Goal: Task Accomplishment & Management: Manage account settings

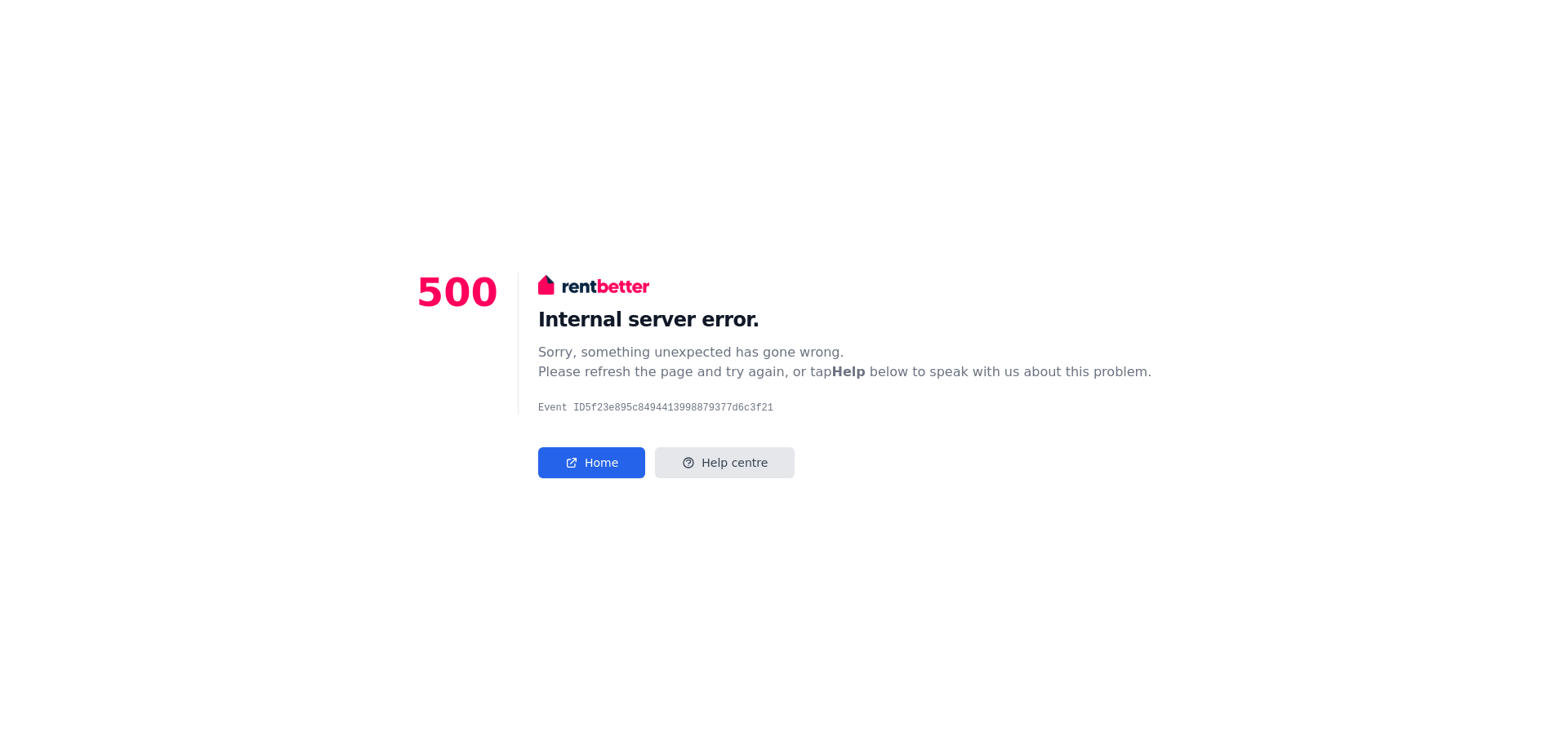
click at [858, 443] on div "Internal server error. Sorry, something unexpected has gone wrong. Please refre…" at bounding box center [834, 375] width 634 height 206
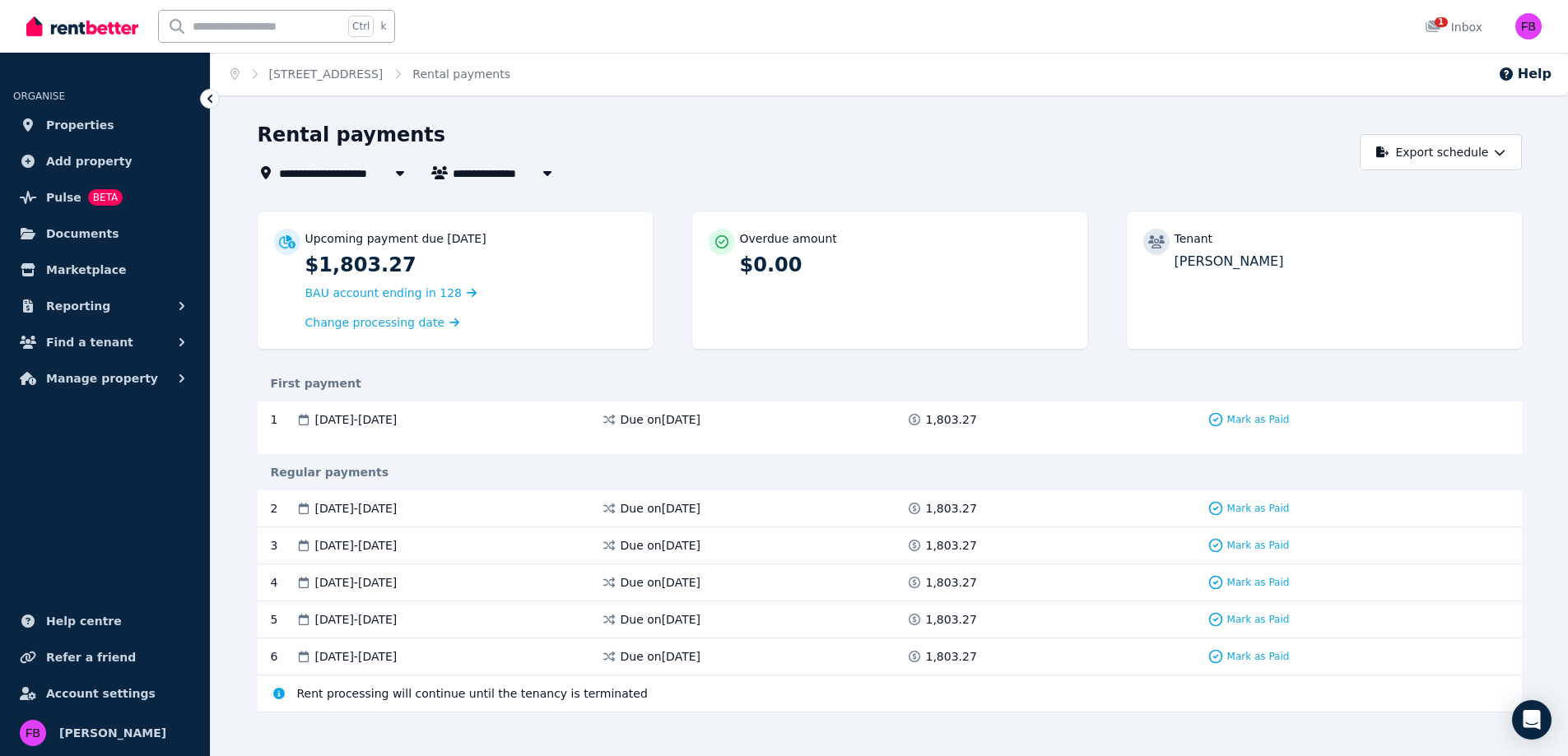
click at [525, 180] on span "Michelle Cuesta" at bounding box center [515, 173] width 125 height 20
type input "**********"
click at [82, 262] on span "Marketplace" at bounding box center [85, 270] width 80 height 20
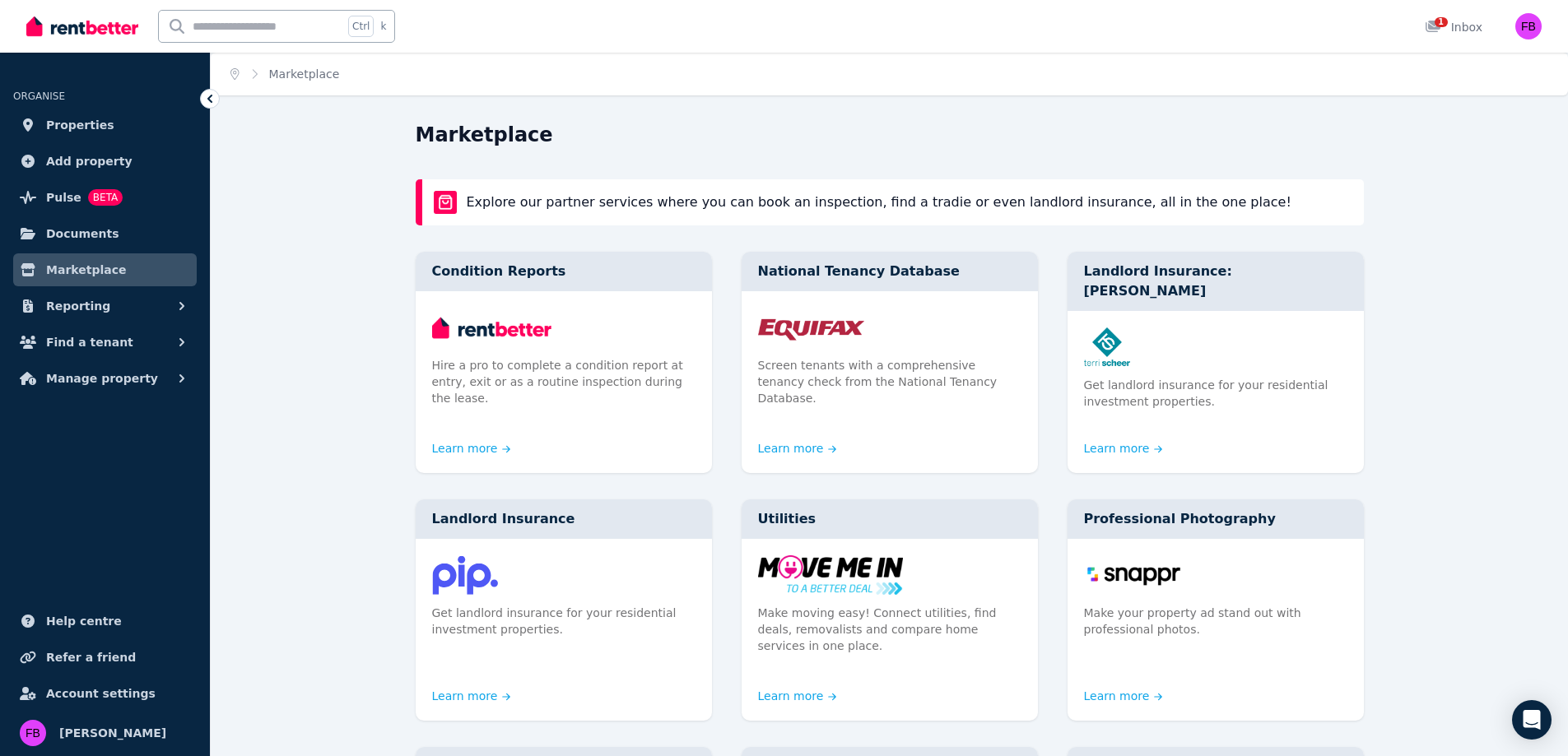
click at [88, 136] on link "Properties" at bounding box center [104, 125] width 184 height 33
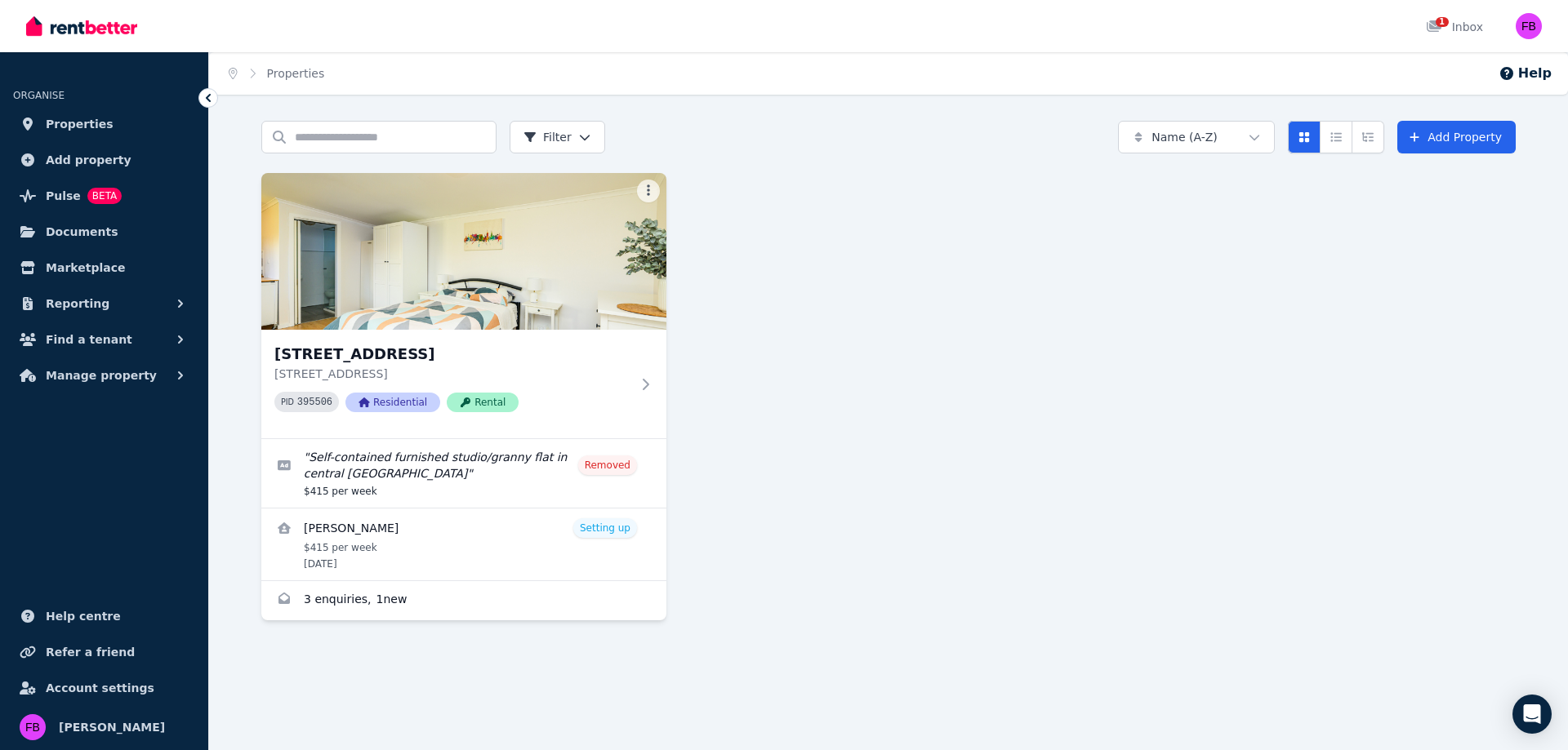
click at [616, 533] on link "View details for Michelle Cuesta" at bounding box center [464, 544] width 405 height 72
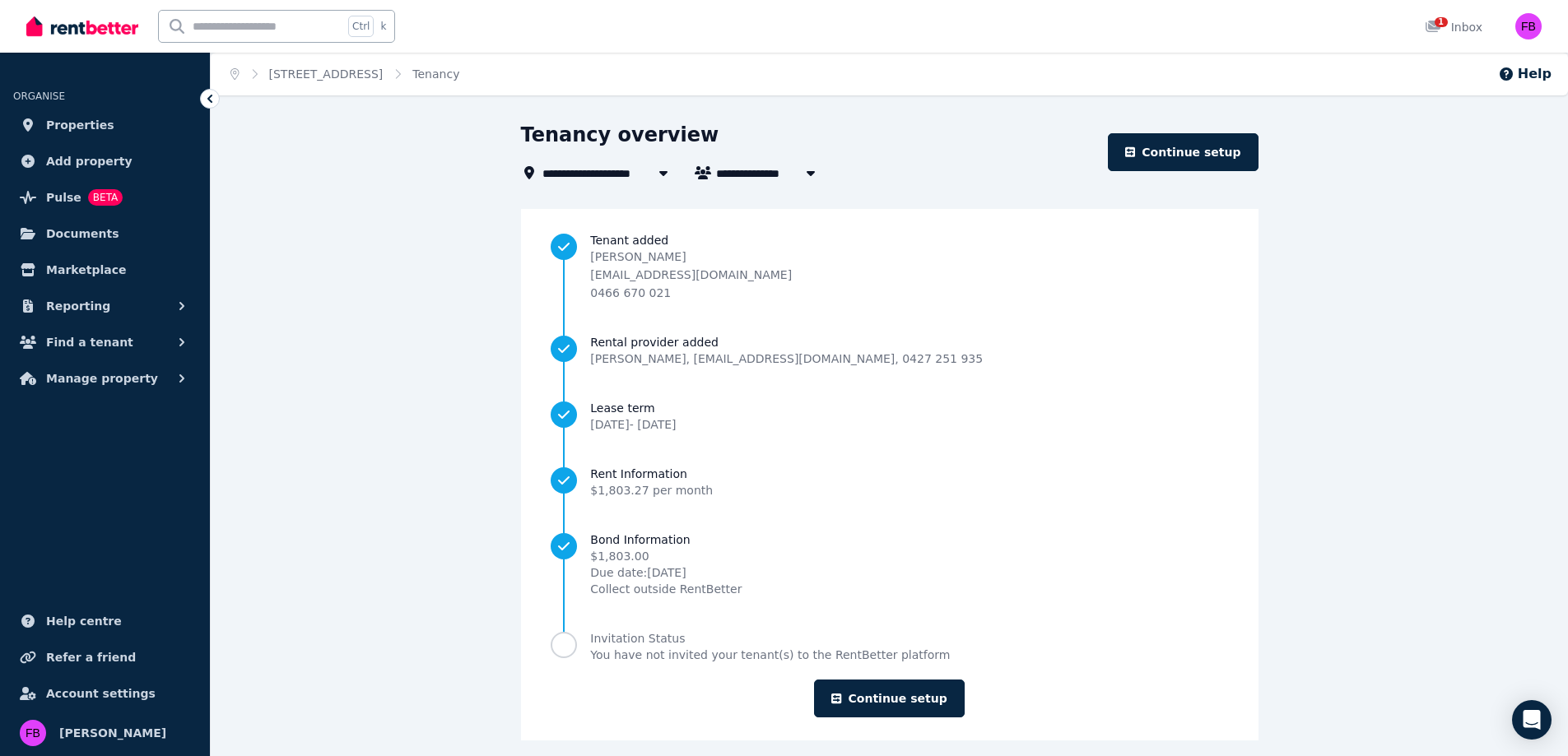
click at [1220, 148] on link "Continue setup" at bounding box center [1183, 152] width 150 height 38
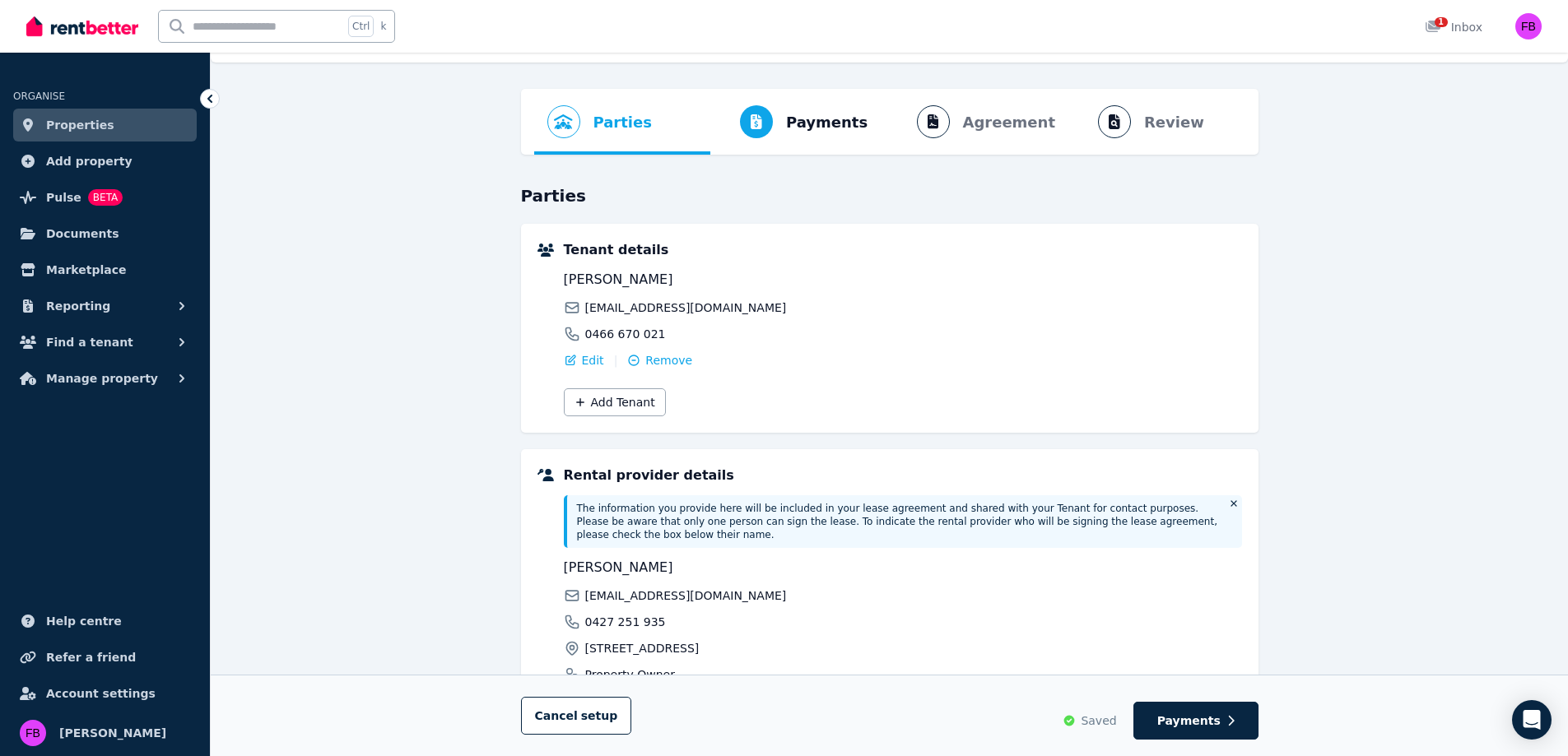
scroll to position [32, 0]
click at [675, 355] on span "Remove" at bounding box center [668, 362] width 47 height 16
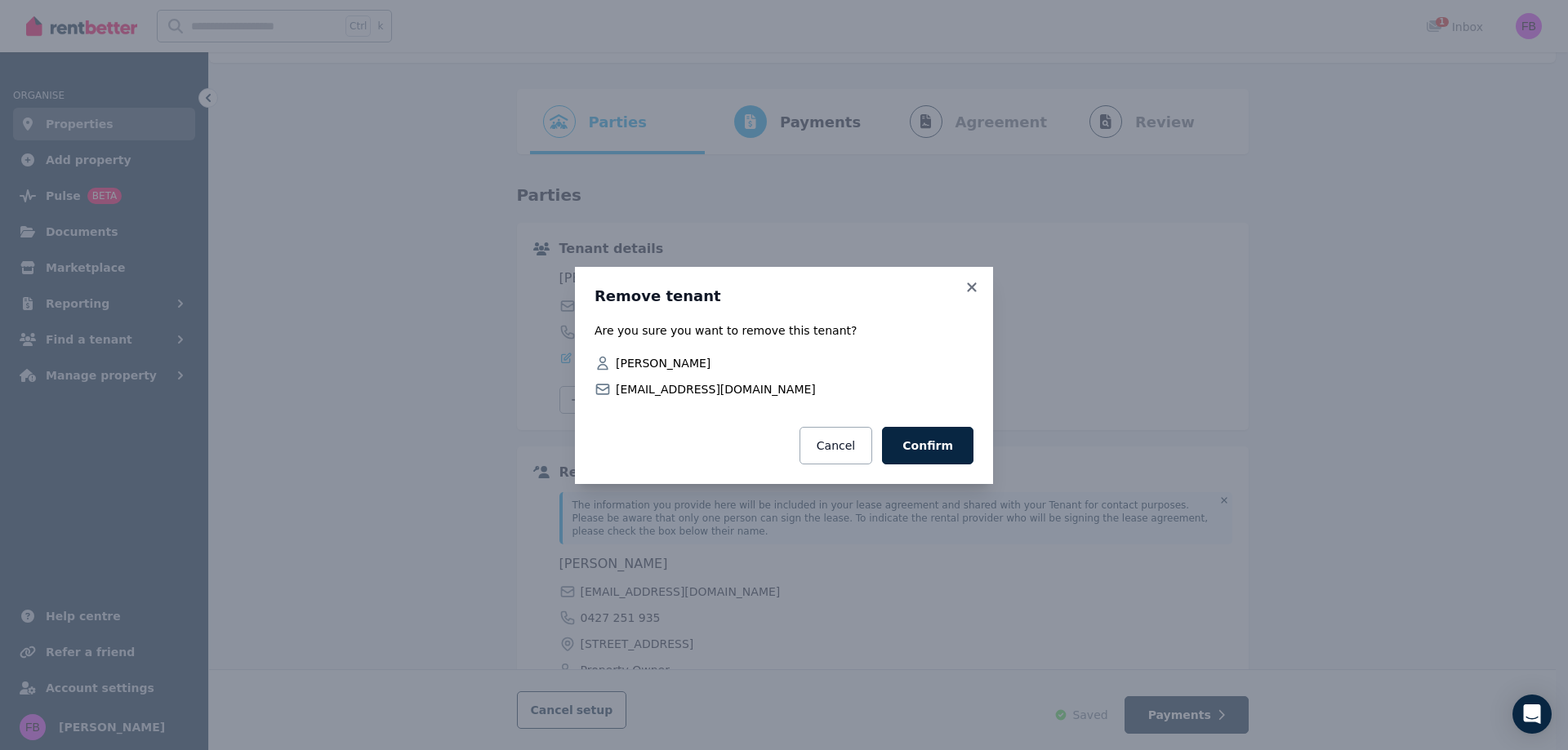
click at [701, 393] on span "misha.mishaxx@yahoo.com" at bounding box center [794, 390] width 358 height 16
click at [929, 452] on button "Confirm" at bounding box center [927, 445] width 92 height 37
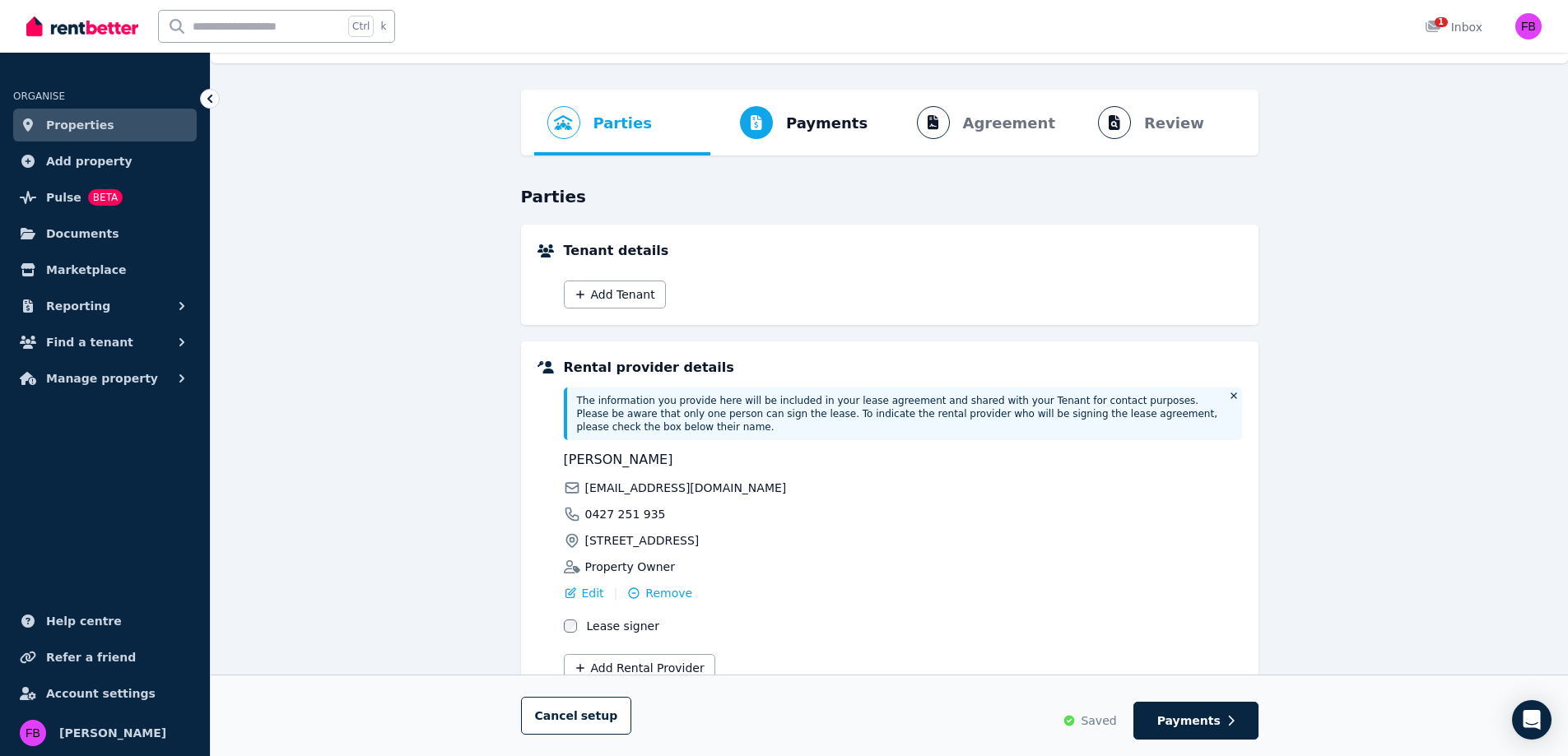
click at [625, 284] on button "Add Tenant" at bounding box center [615, 295] width 103 height 28
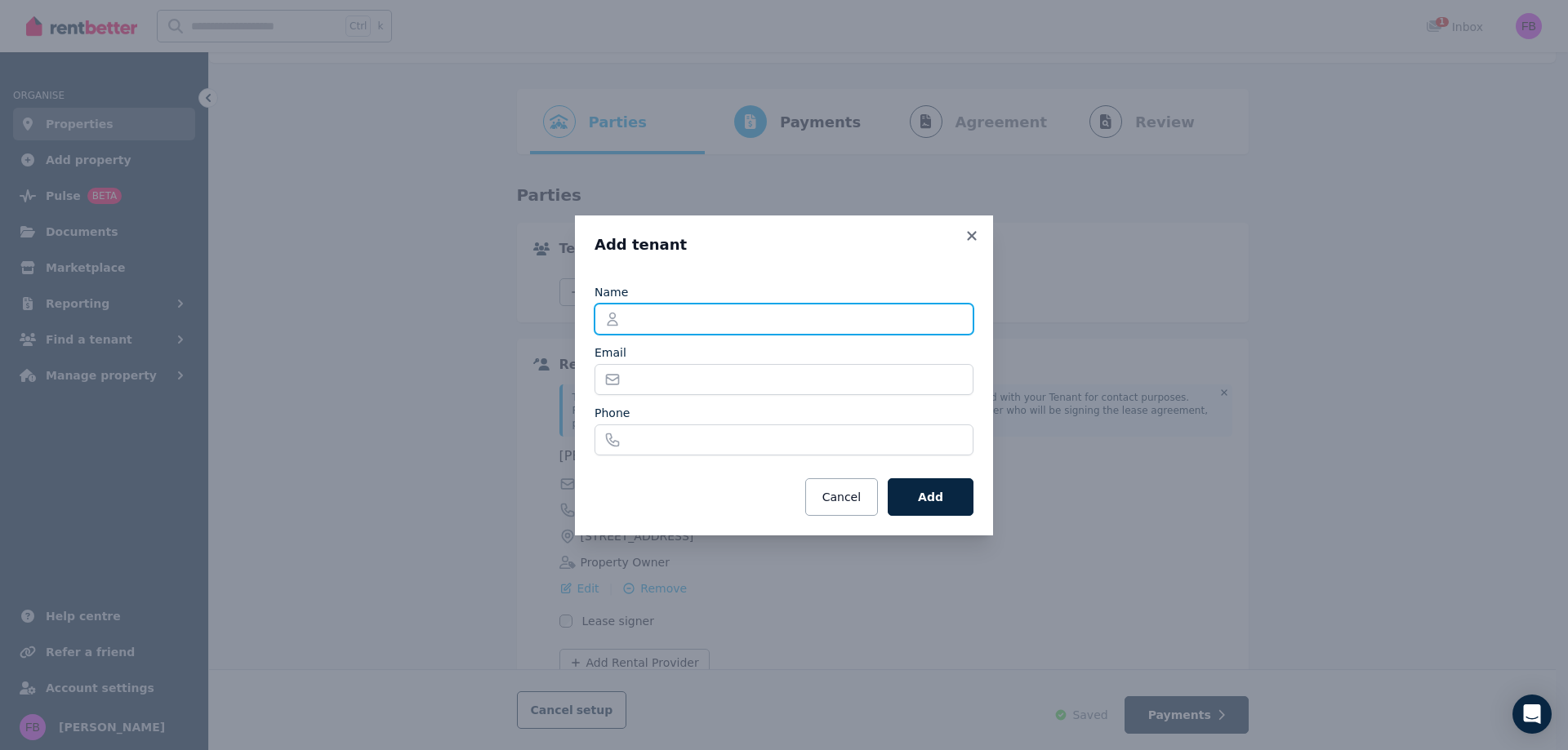
click at [647, 315] on input "Name" at bounding box center [784, 320] width 379 height 31
type input "**********"
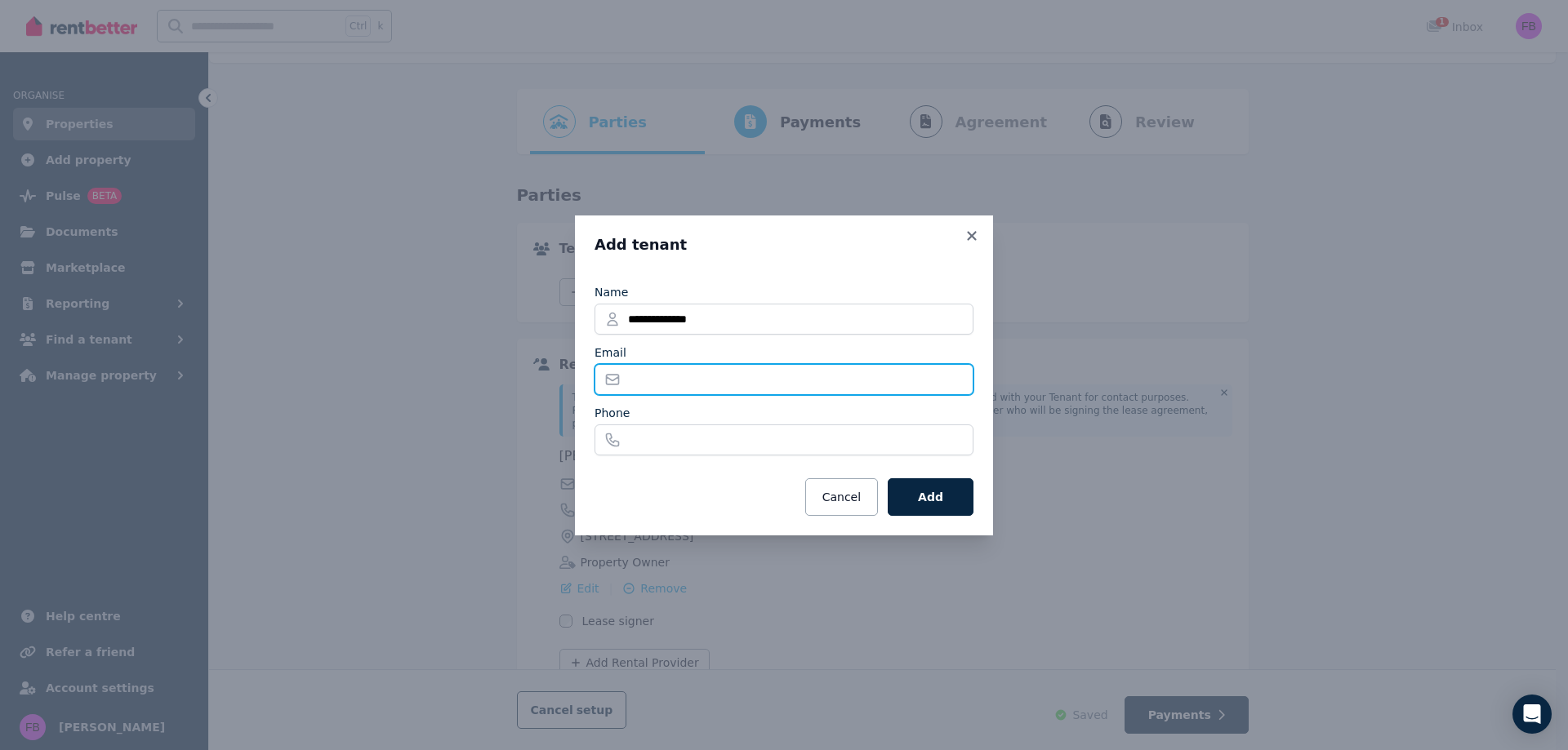
type input "**********"
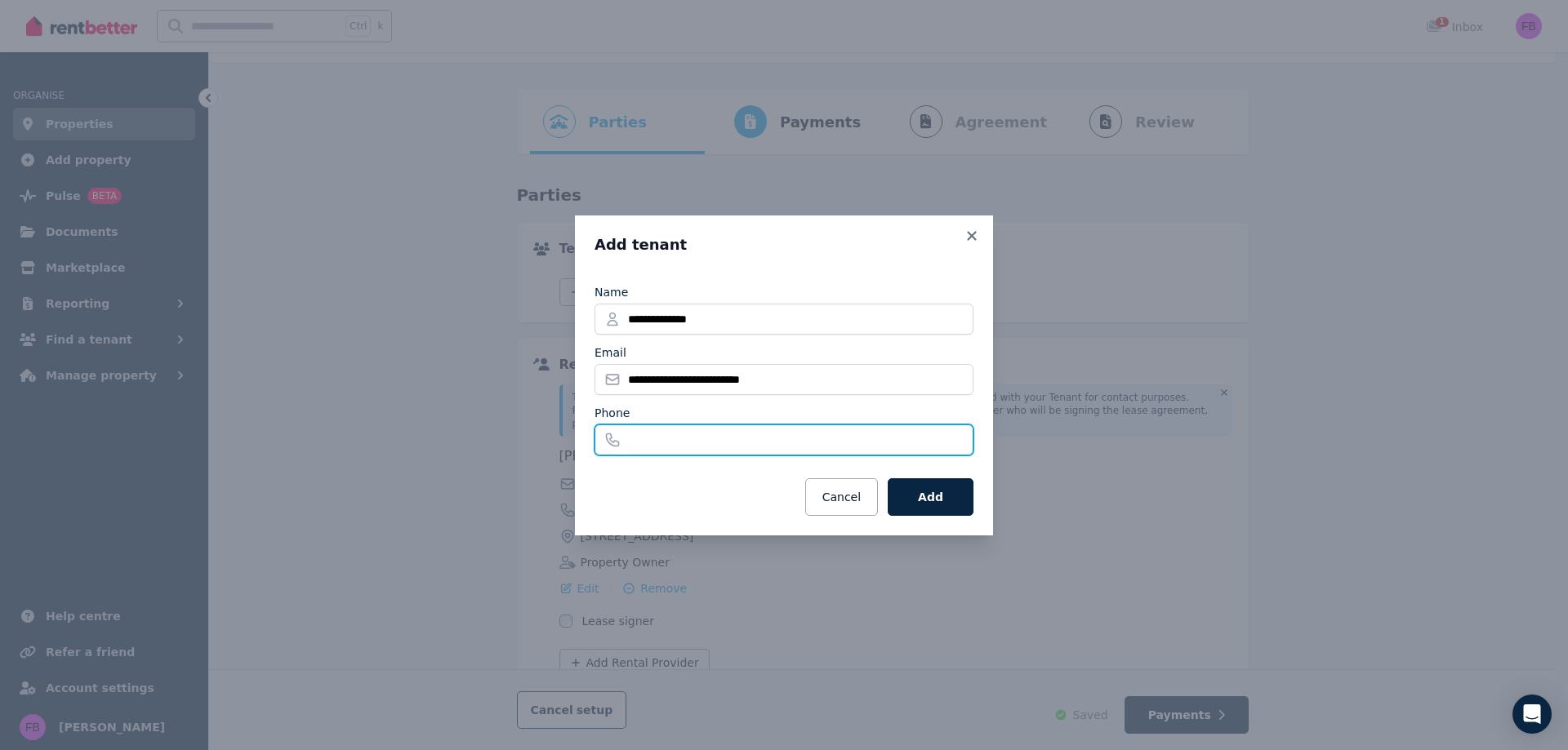
type input "**********"
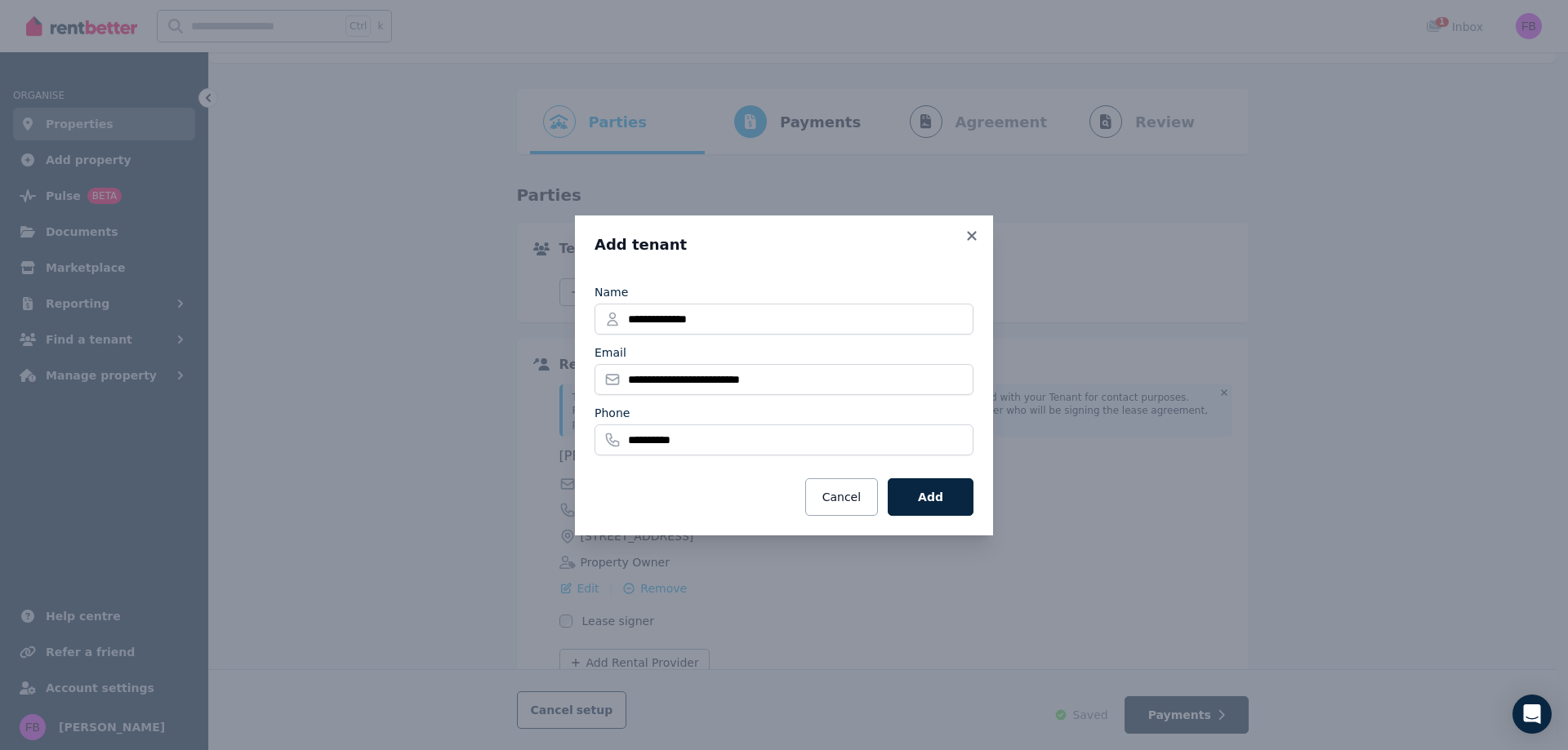
click at [941, 511] on button "Add" at bounding box center [930, 497] width 85 height 37
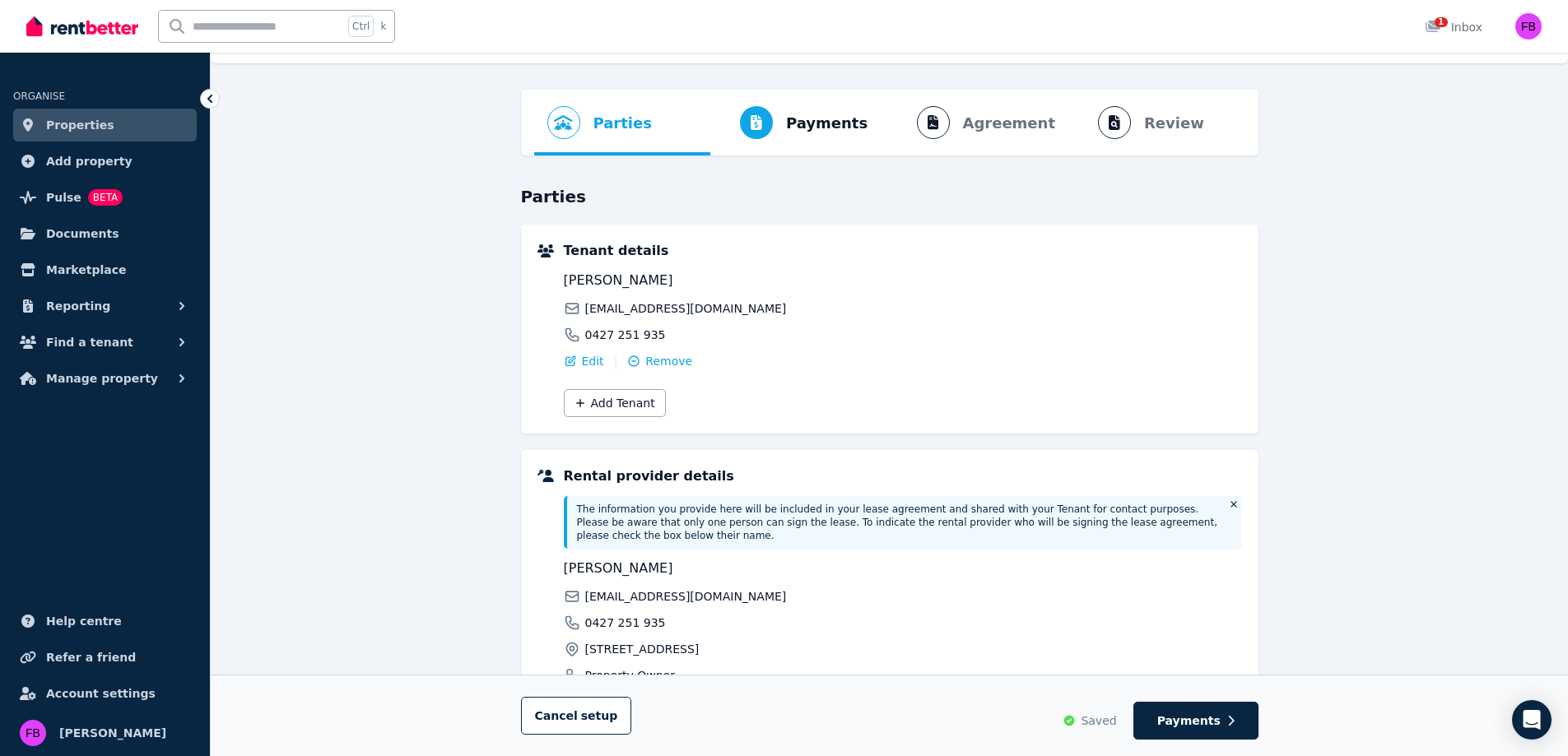
click at [1190, 713] on span "Payments" at bounding box center [1188, 721] width 63 height 16
select select "*******"
select select "**********"
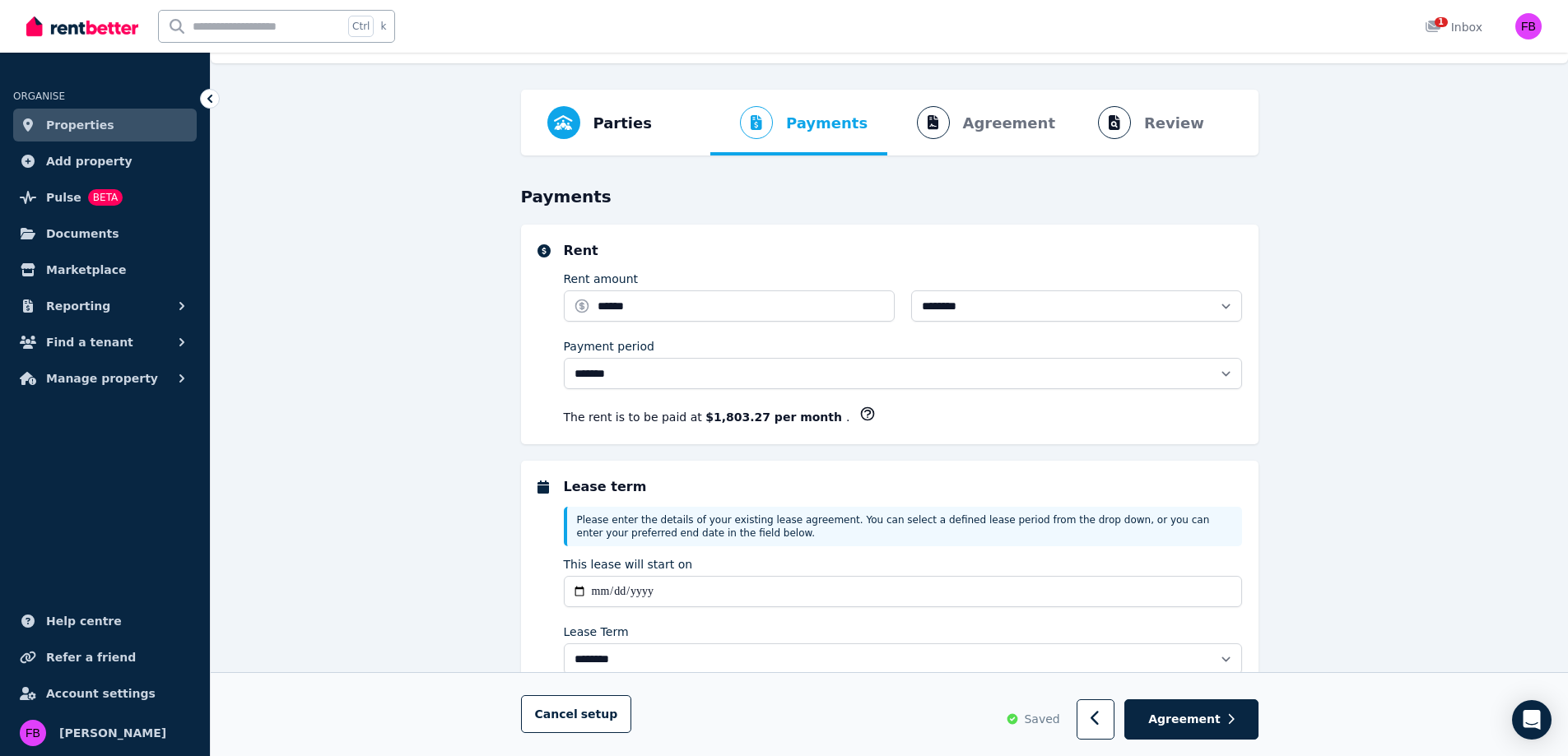
scroll to position [0, 0]
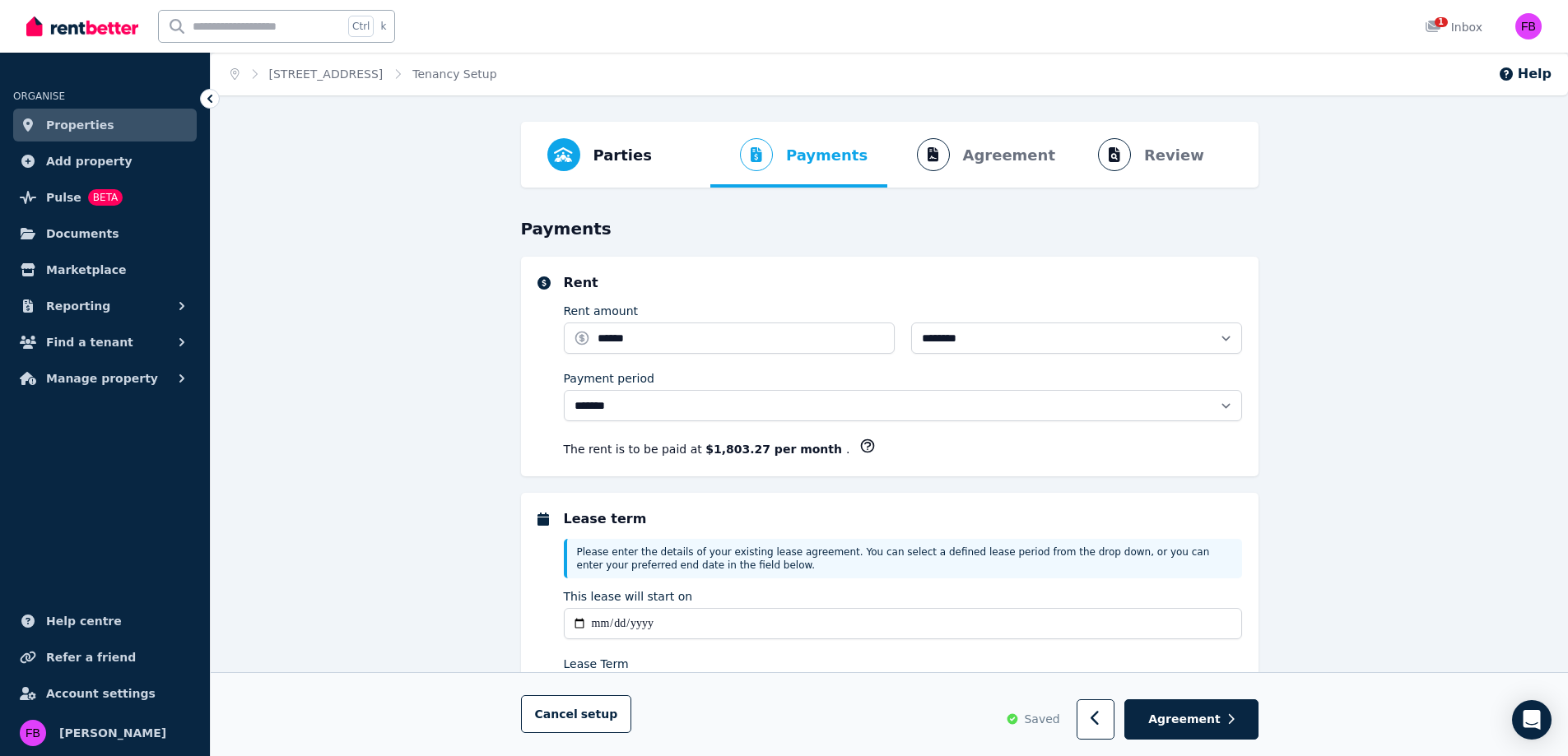
select select "**********"
click at [1213, 710] on button "Agreement" at bounding box center [1191, 720] width 134 height 40
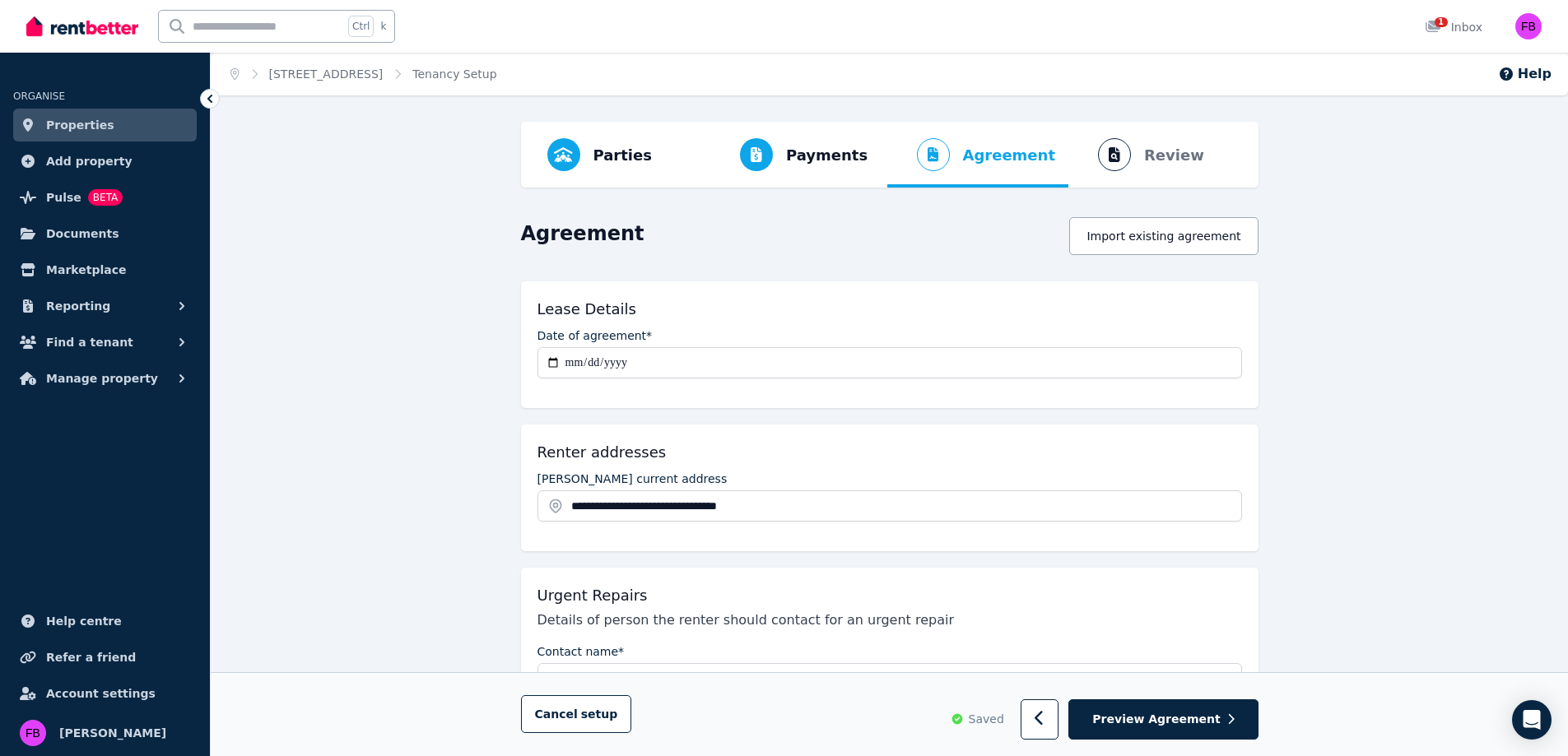
click at [1213, 710] on button "Preview Agreement" at bounding box center [1162, 720] width 189 height 40
click at [1164, 152] on ol "Parties Rental provider and tenant details Payments Bond and rental payments Ag…" at bounding box center [890, 155] width 711 height 66
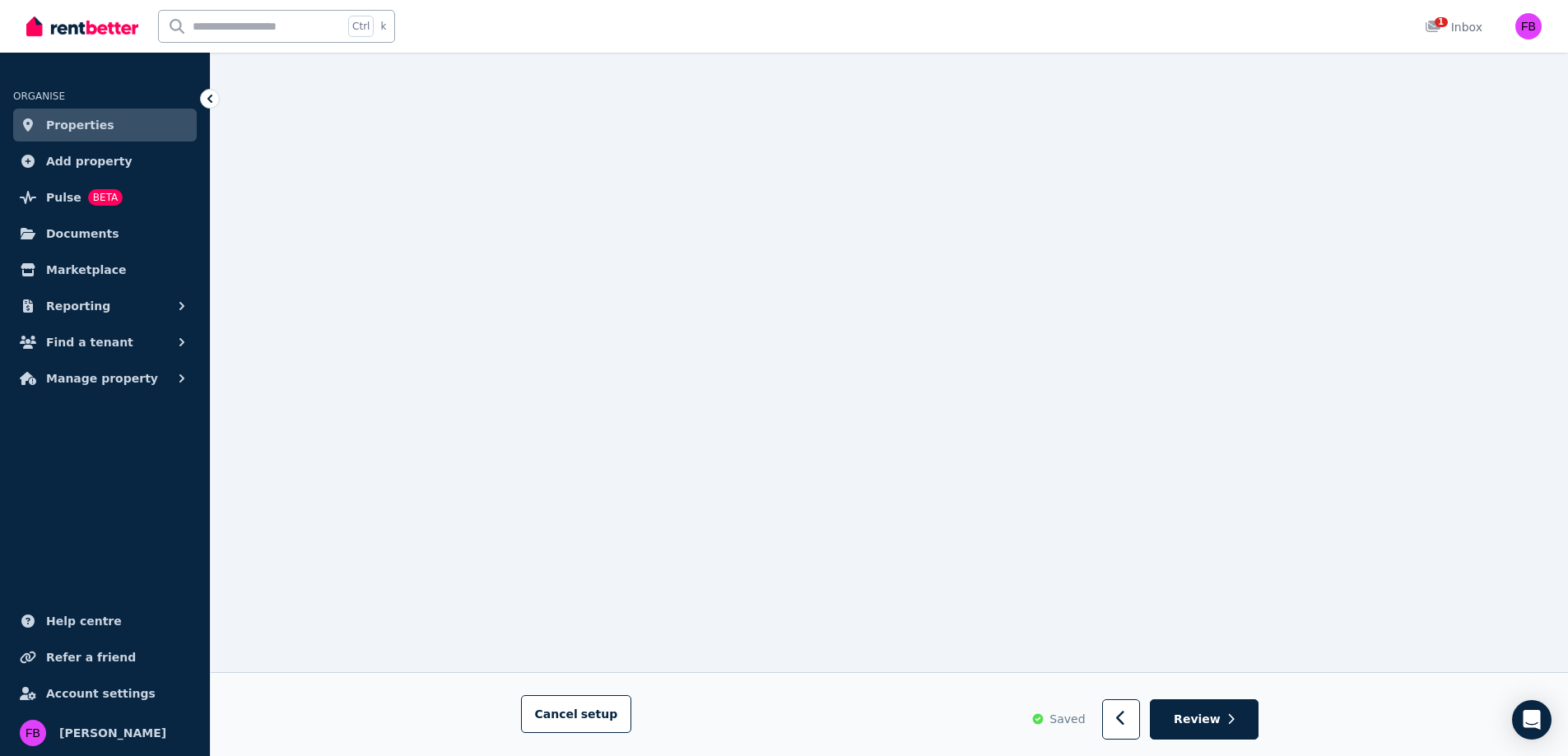
scroll to position [1111, 0]
click at [1236, 715] on button "Review" at bounding box center [1204, 720] width 108 height 40
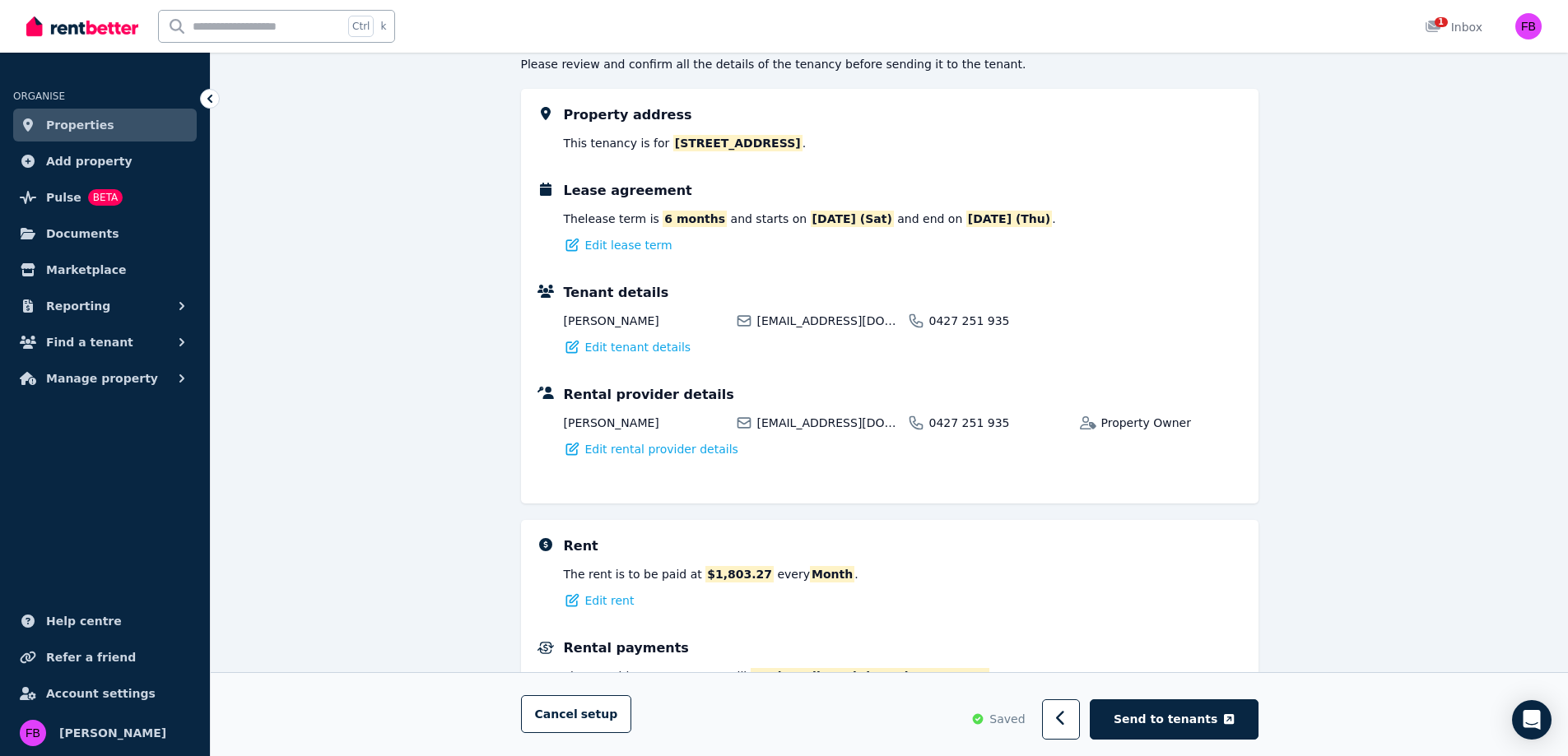
scroll to position [0, 0]
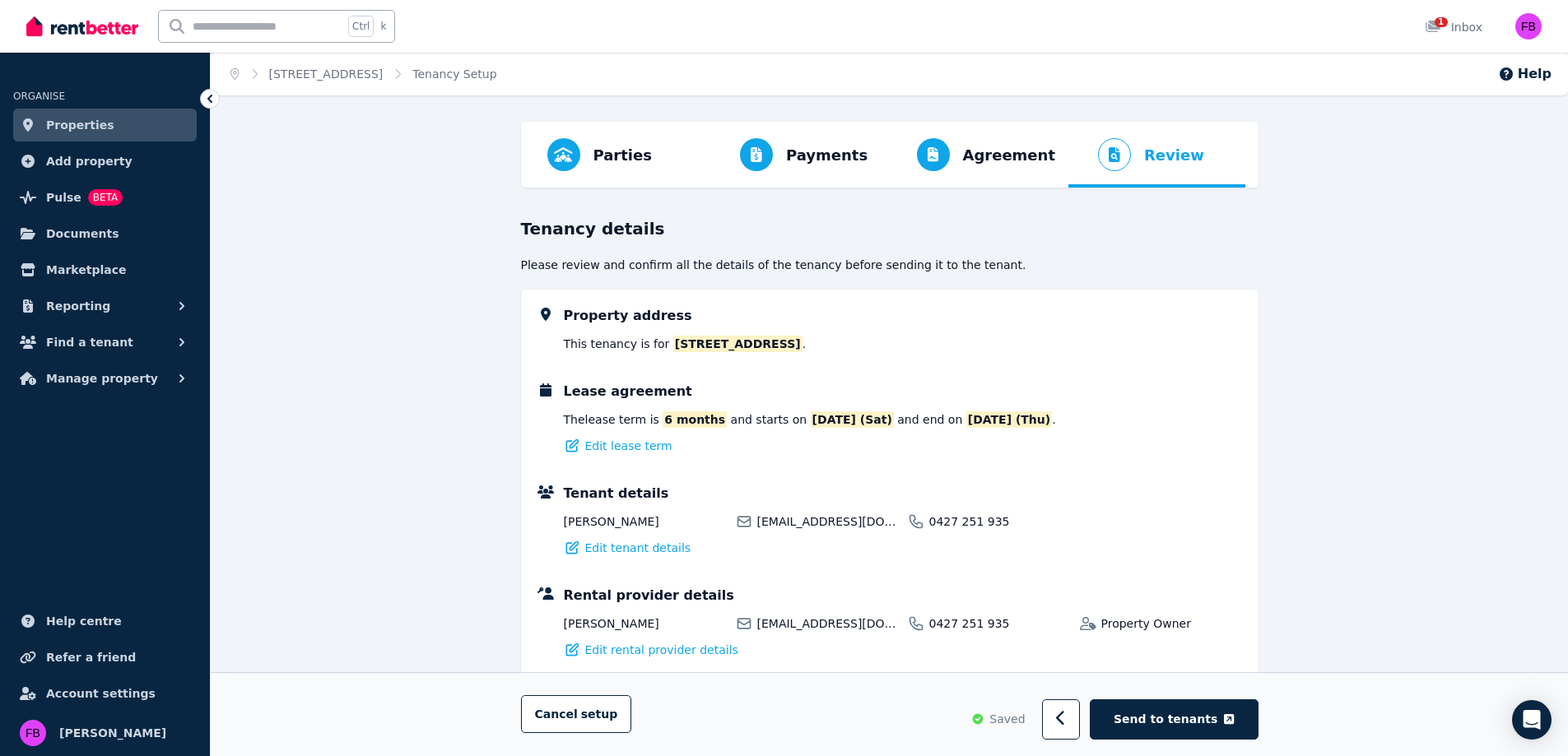
click at [70, 134] on span "Properties" at bounding box center [80, 125] width 69 height 20
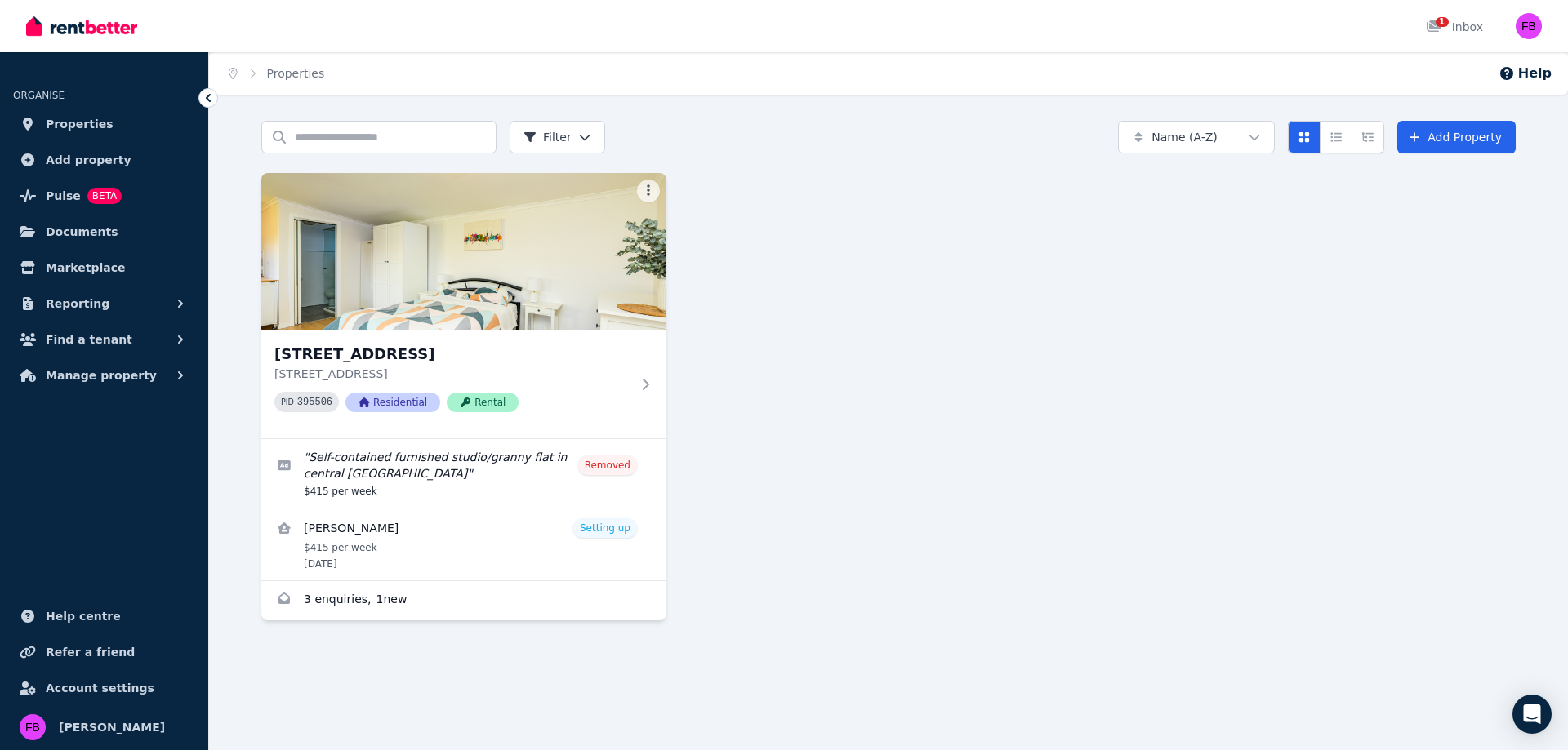
click at [85, 242] on link "Documents" at bounding box center [104, 232] width 182 height 33
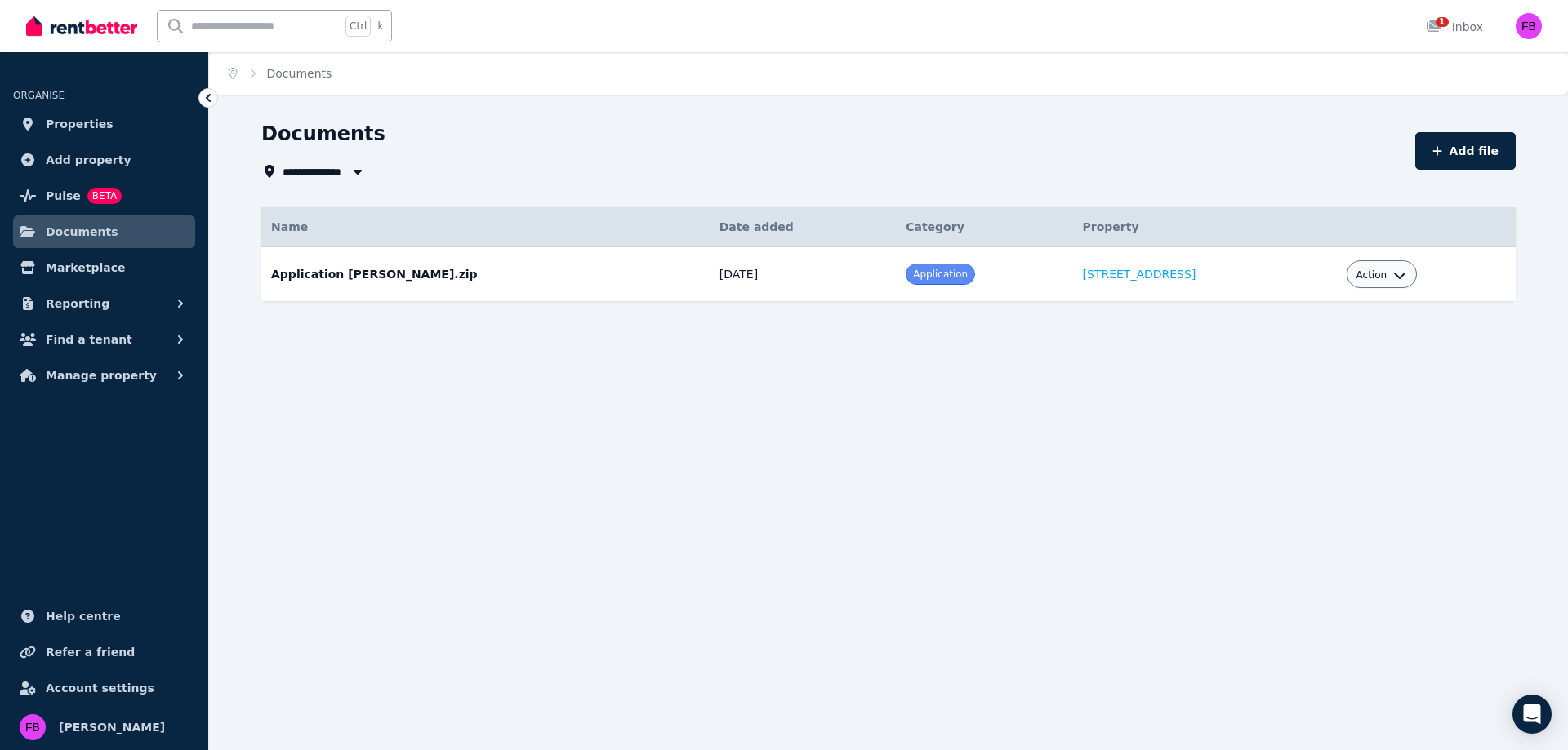
click at [85, 114] on span "Properties" at bounding box center [79, 124] width 68 height 20
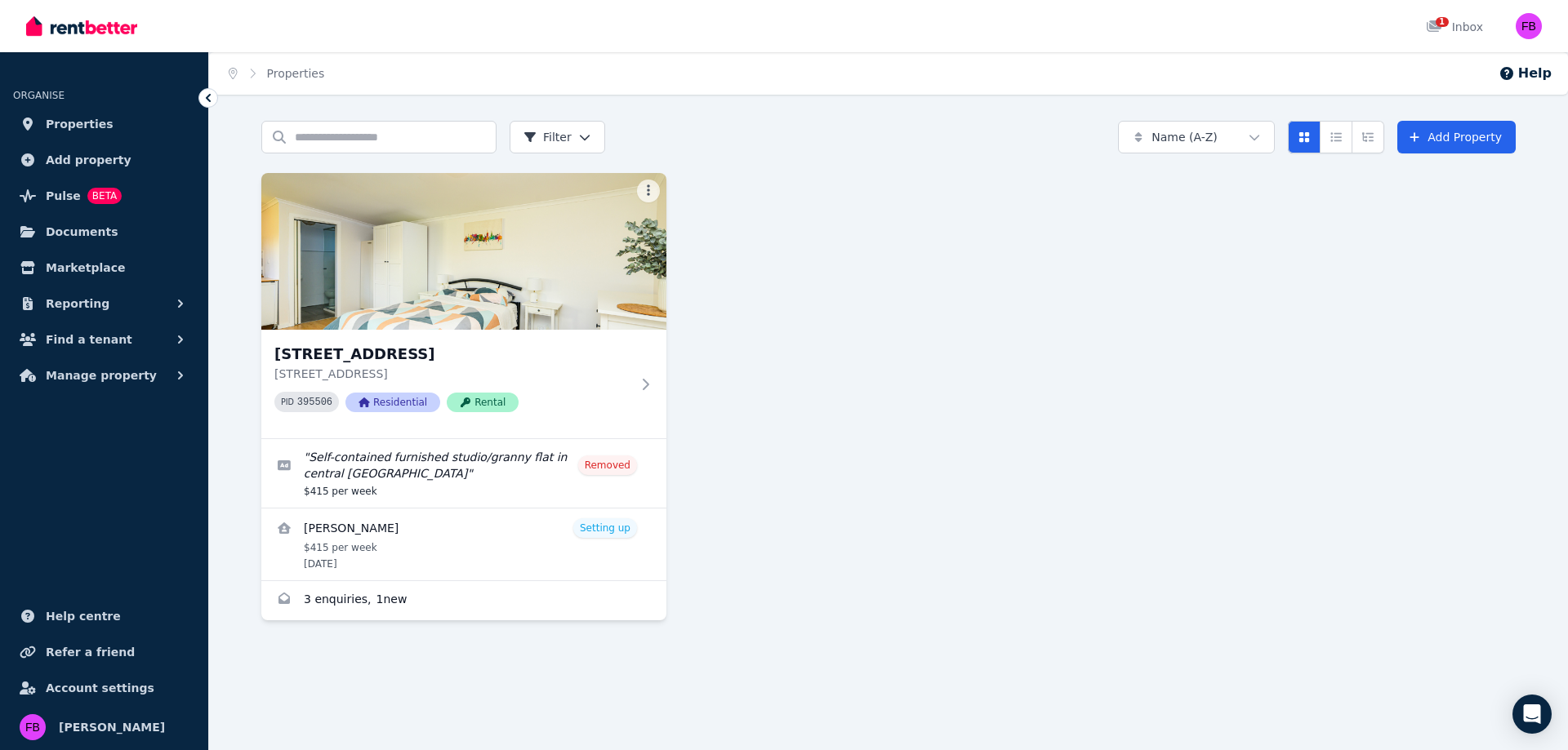
click at [133, 296] on button "Reporting" at bounding box center [104, 304] width 182 height 33
click at [158, 414] on button "Find a tenant" at bounding box center [104, 409] width 182 height 33
click at [168, 505] on button "Manage property" at bounding box center [104, 509] width 182 height 33
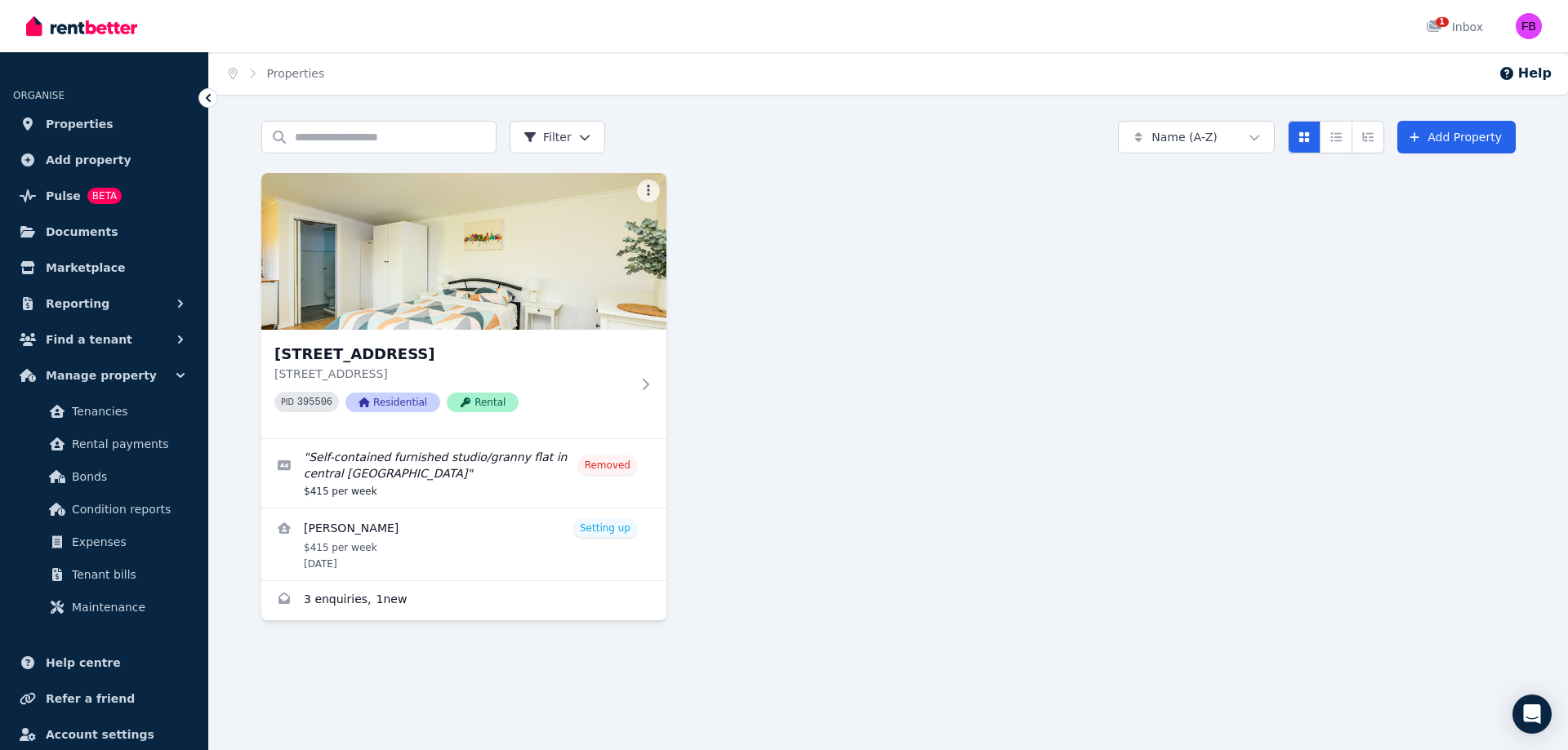
click at [148, 507] on span "Condition reports" at bounding box center [126, 509] width 110 height 20
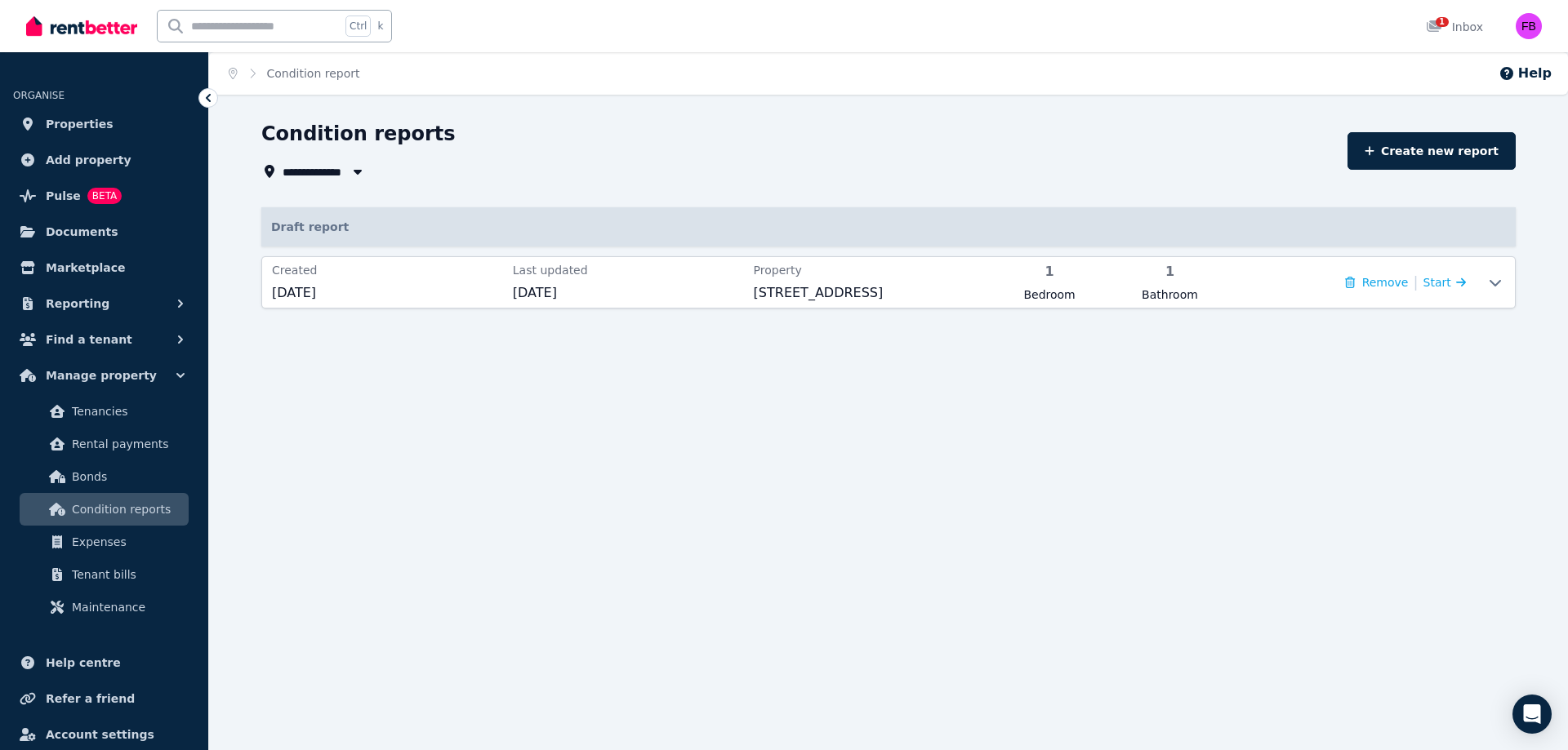
click at [1299, 276] on div "Remove | Start" at bounding box center [1350, 282] width 231 height 41
click at [1455, 284] on icon at bounding box center [1460, 282] width 10 height 12
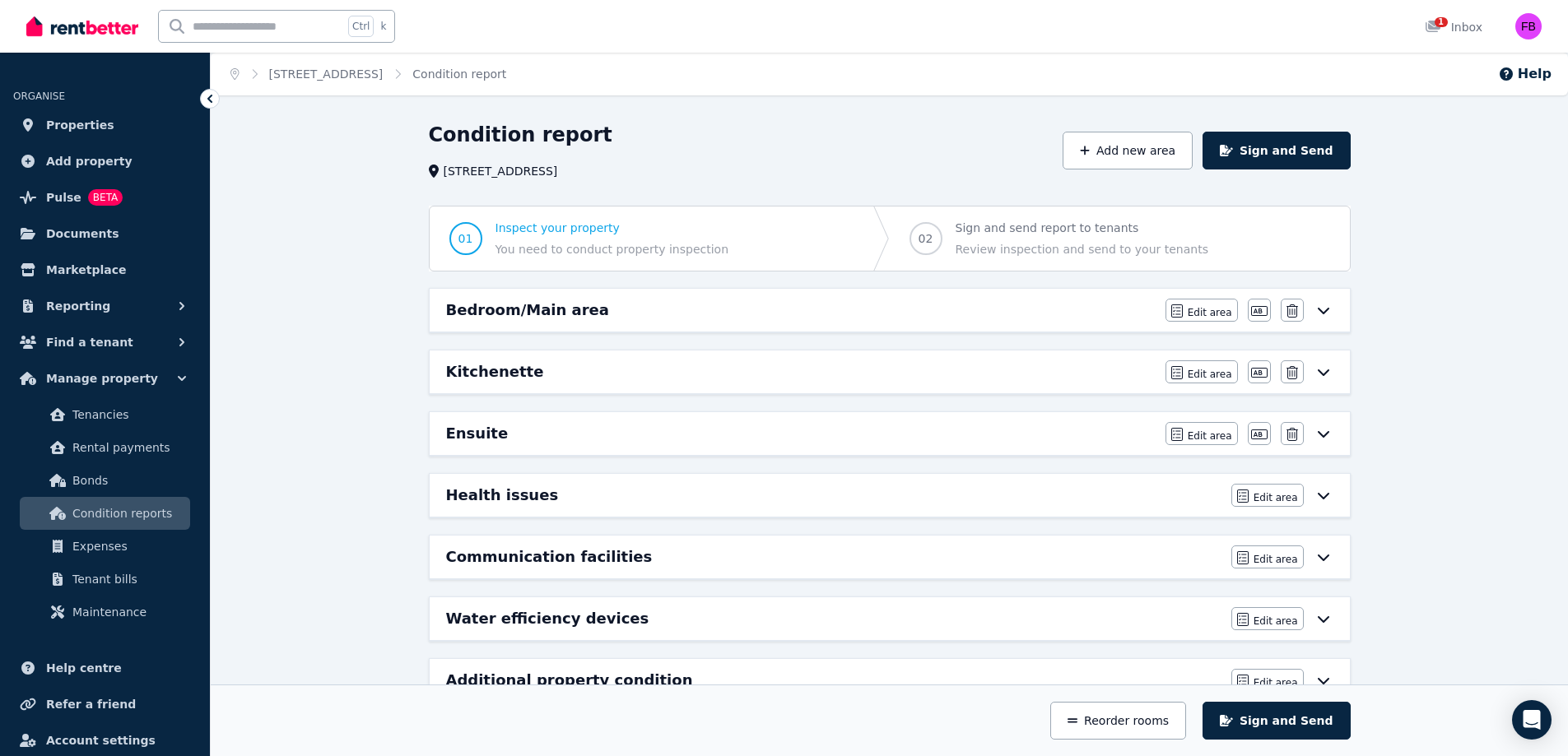
scroll to position [49, 0]
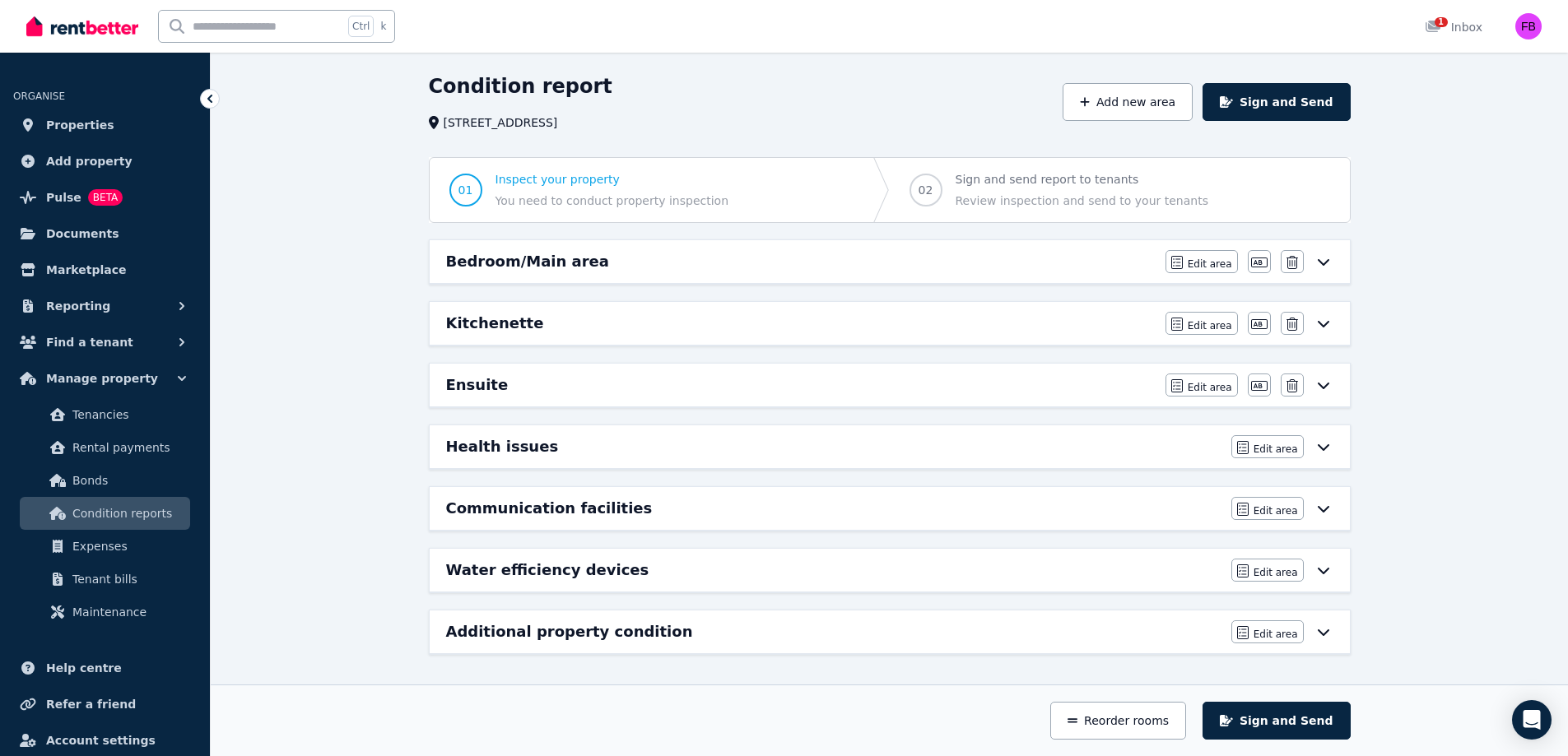
click at [1050, 257] on div "Bedroom/Main area" at bounding box center [800, 261] width 709 height 23
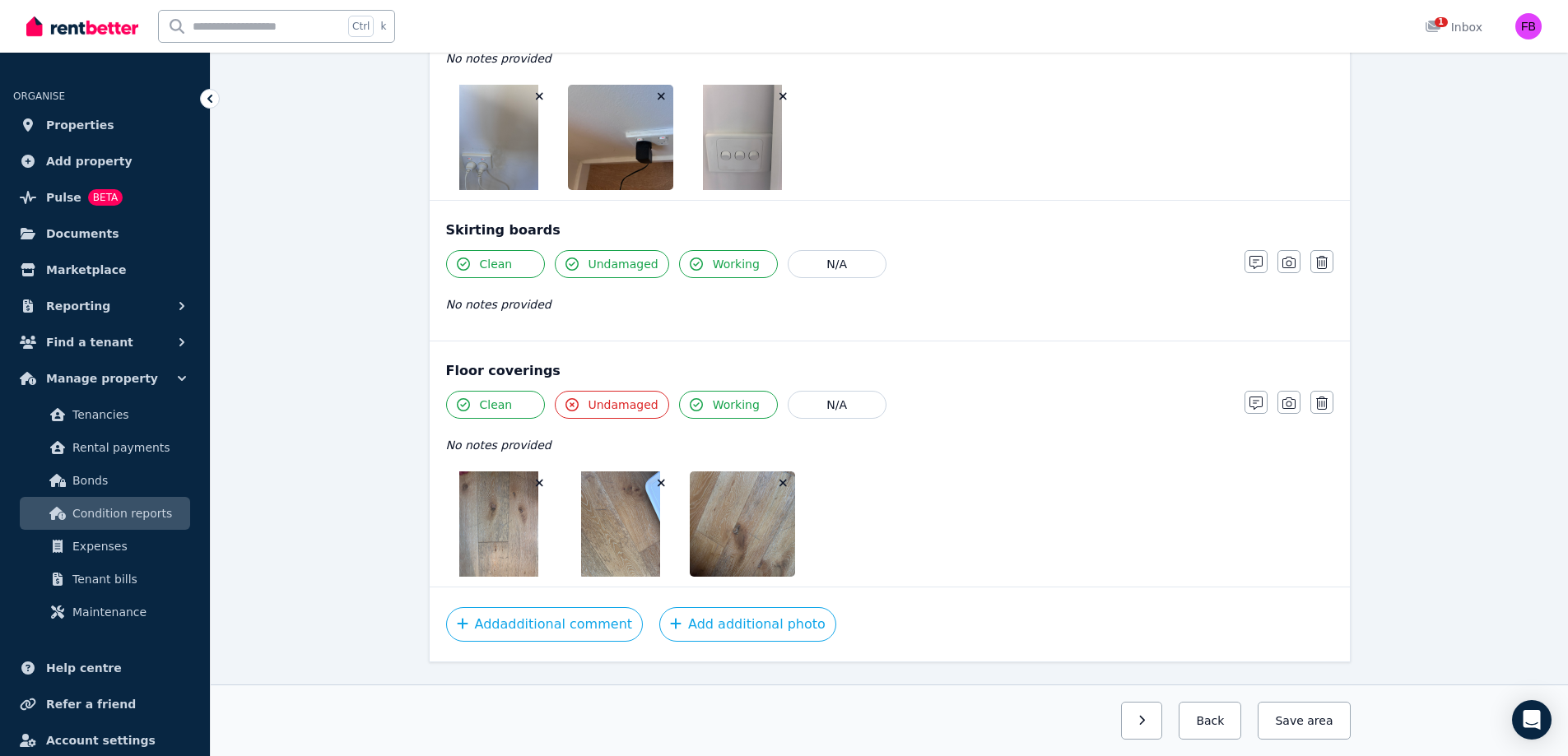
scroll to position [1526, 0]
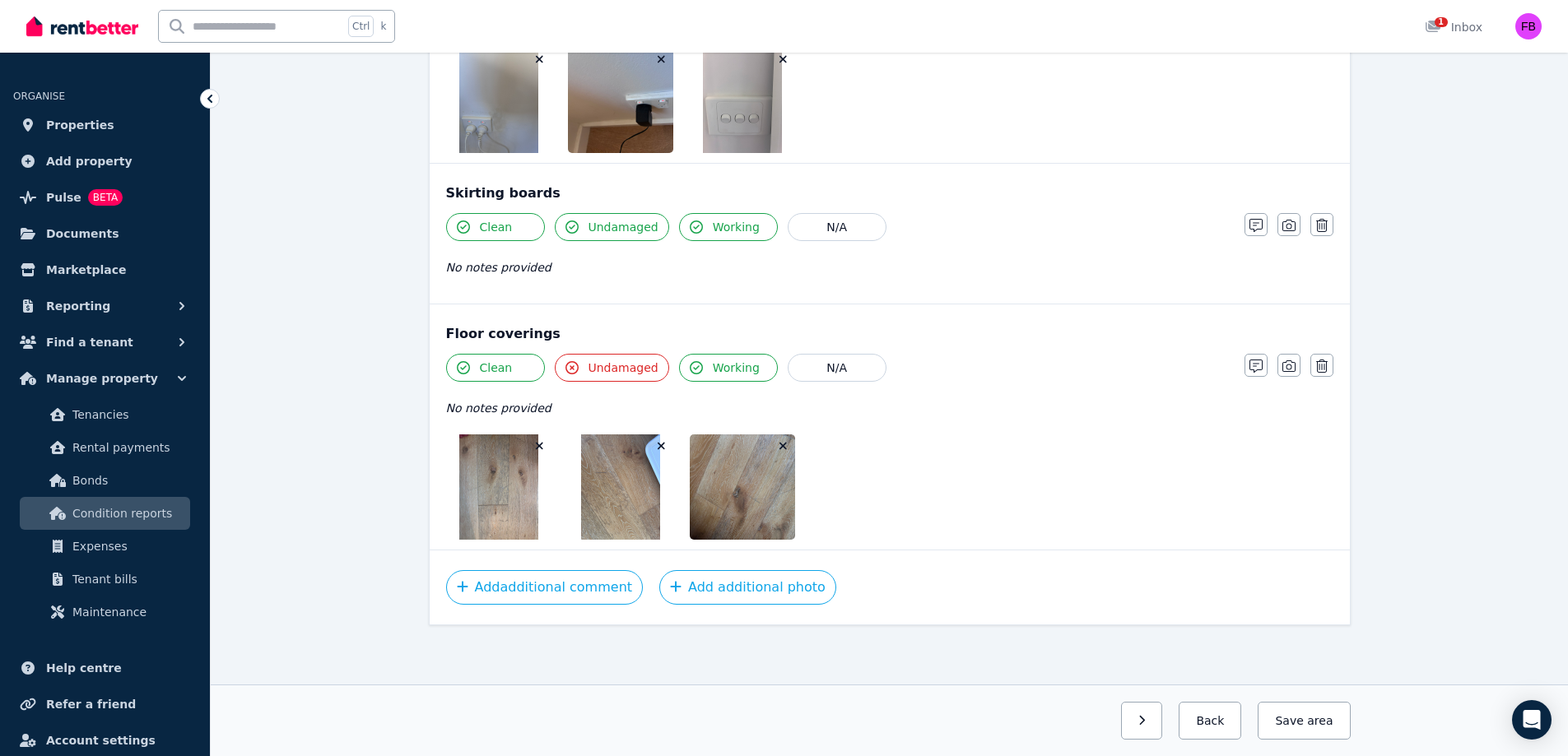
click at [1305, 727] on button "Save area" at bounding box center [1303, 720] width 92 height 38
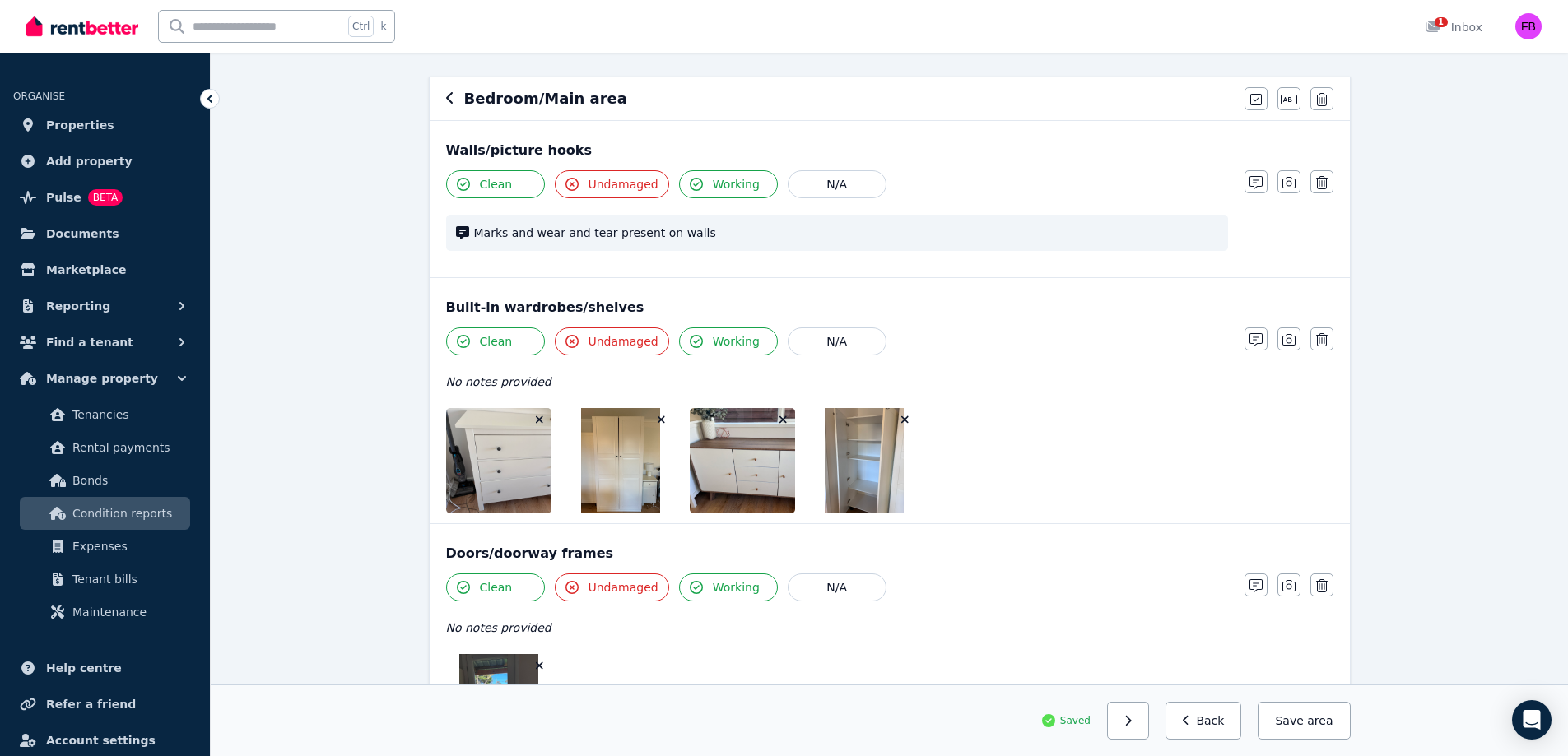
scroll to position [0, 0]
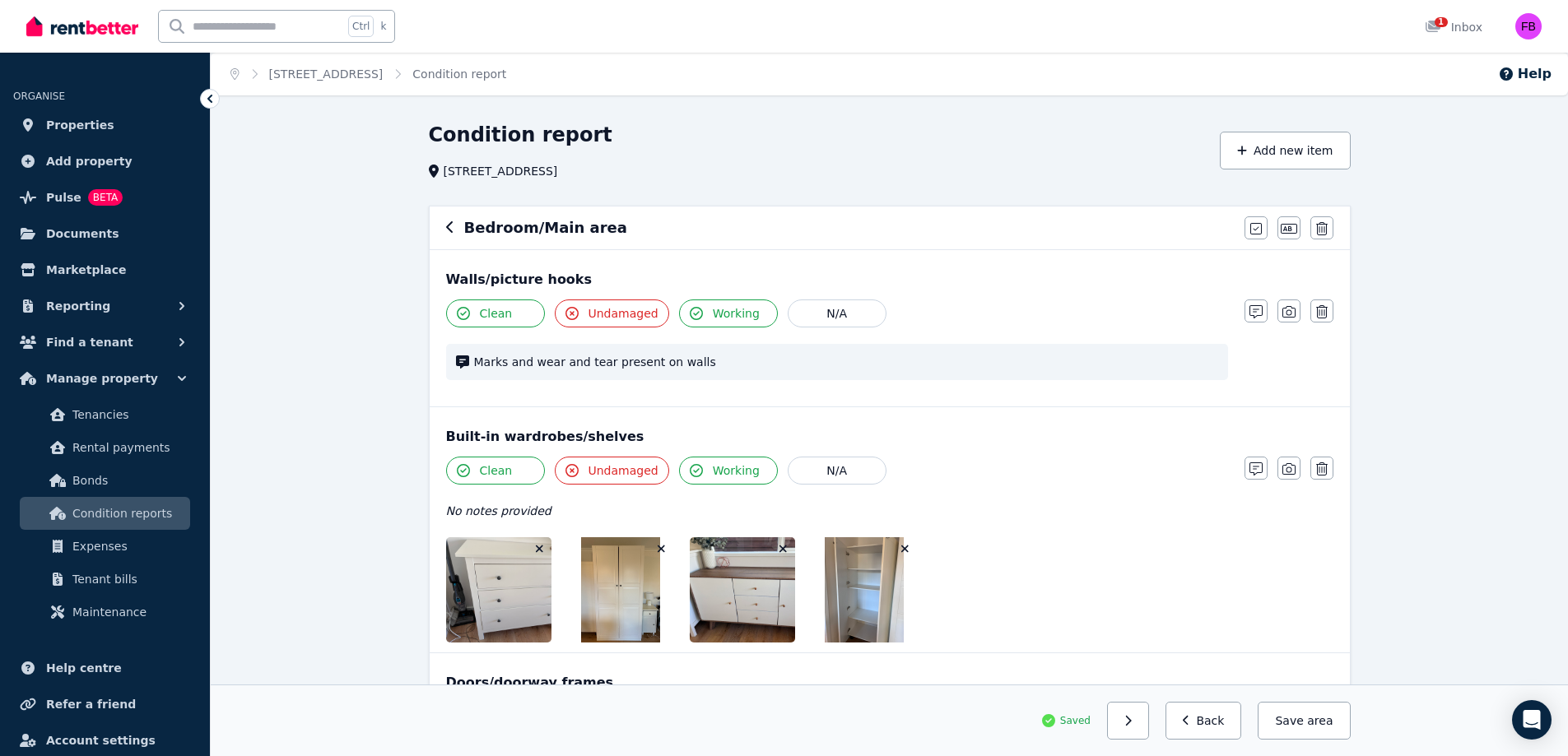
click at [457, 232] on div "Bedroom/Main area" at bounding box center [839, 227] width 788 height 23
click at [447, 229] on icon "button" at bounding box center [449, 227] width 6 height 12
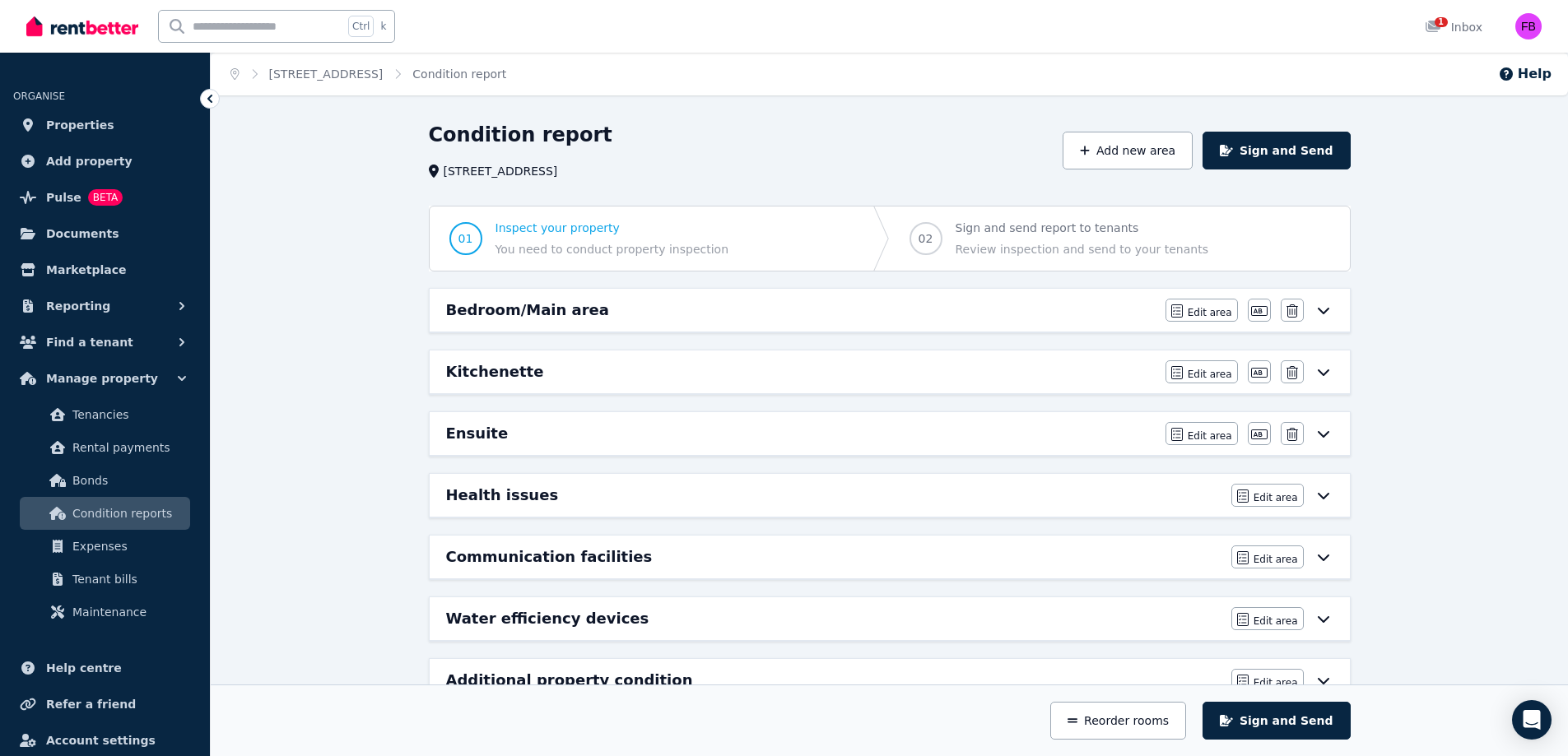
scroll to position [49, 0]
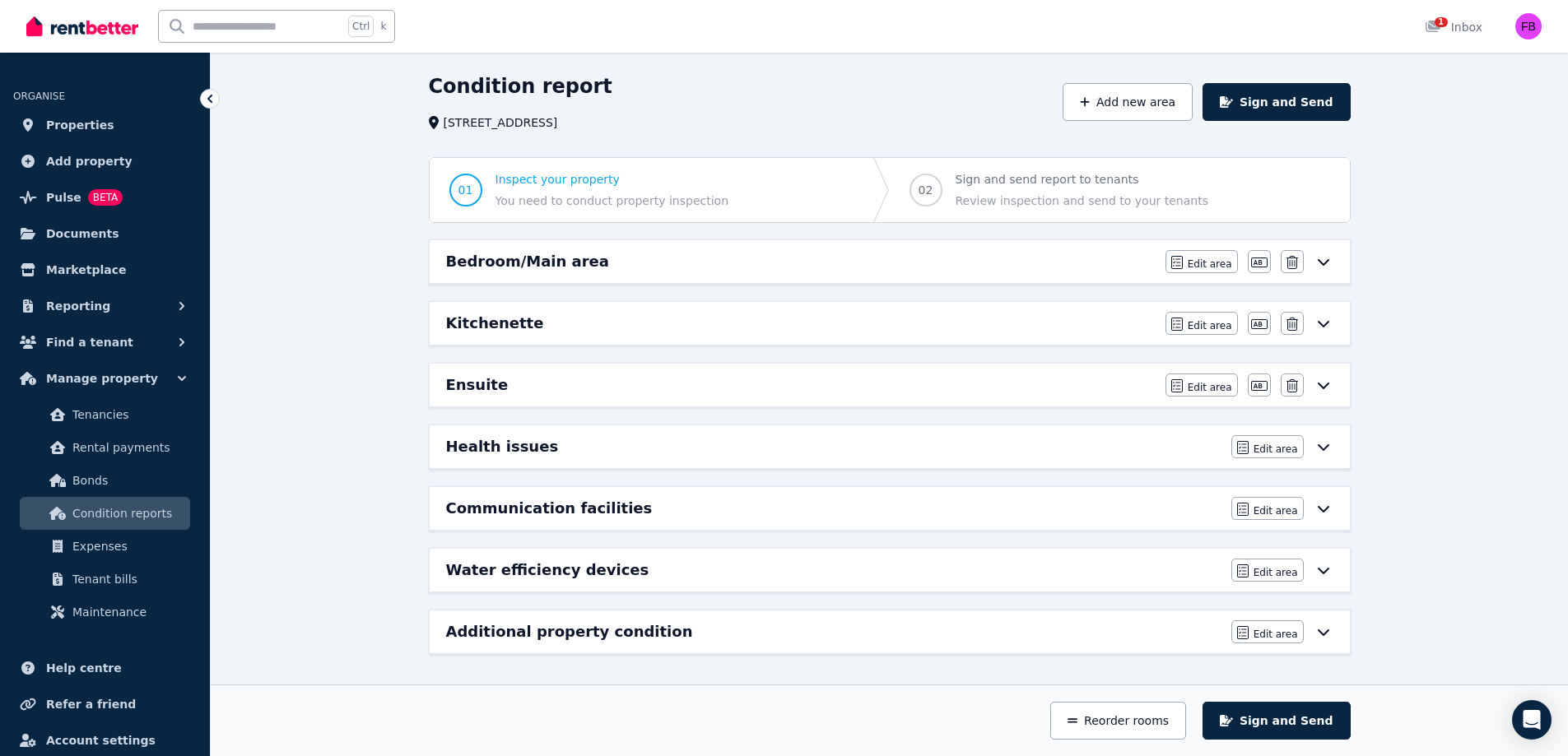
click at [1308, 726] on button "Sign and Send" at bounding box center [1276, 720] width 147 height 38
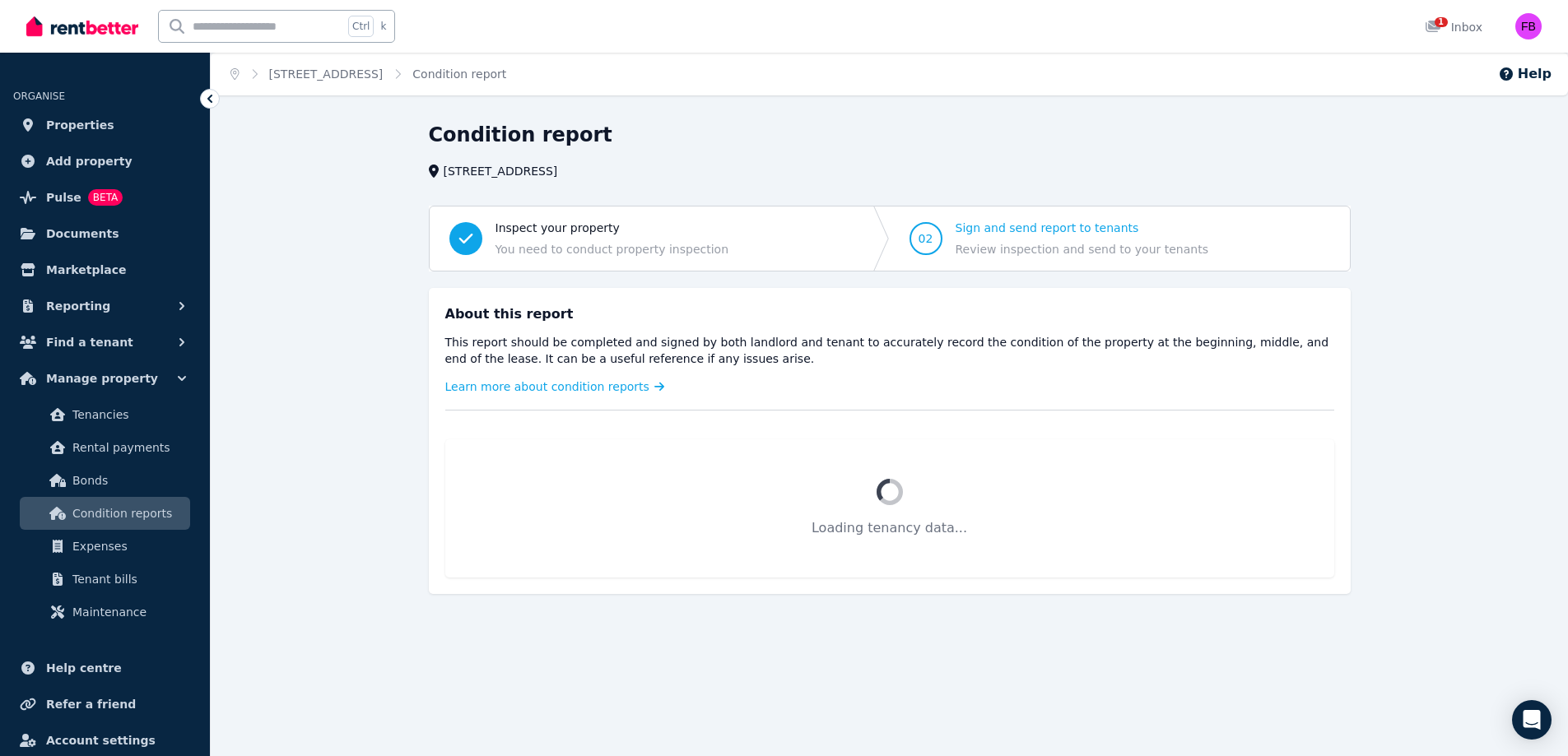
scroll to position [0, 0]
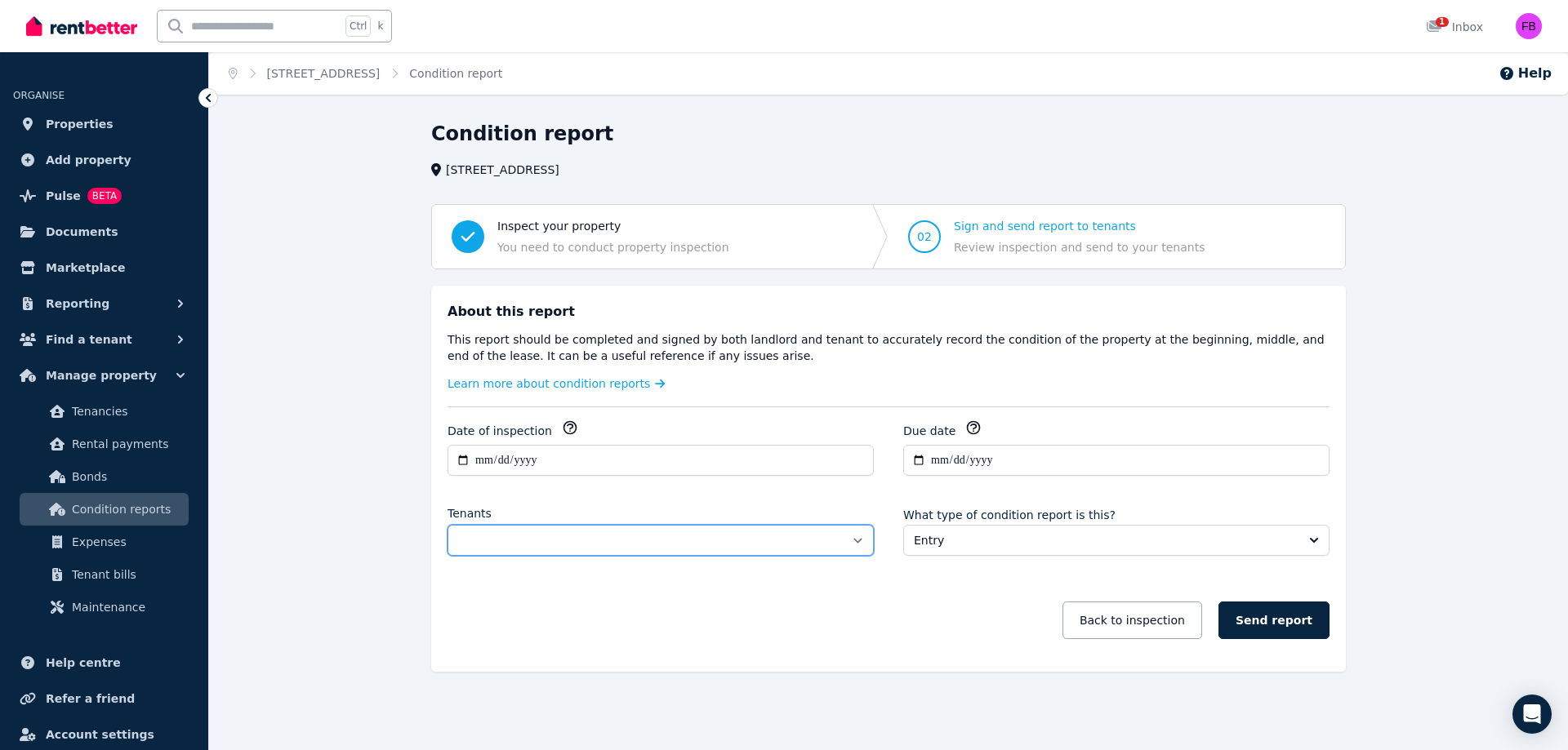
click at [854, 538] on select "**********" at bounding box center [660, 540] width 426 height 31
click at [121, 402] on span "Tenancies" at bounding box center [126, 411] width 110 height 20
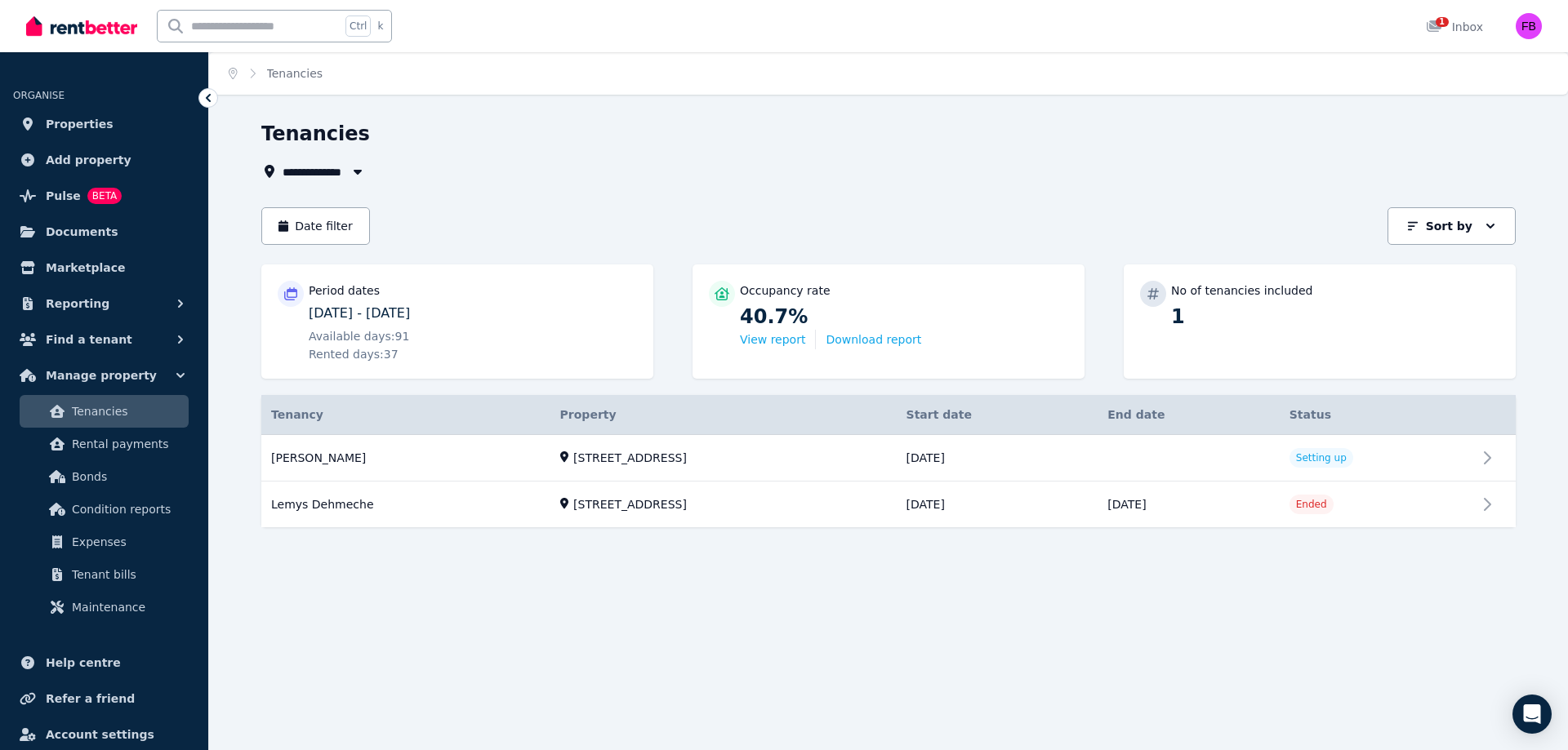
click at [1424, 460] on link "View property details" at bounding box center [888, 458] width 1254 height 46
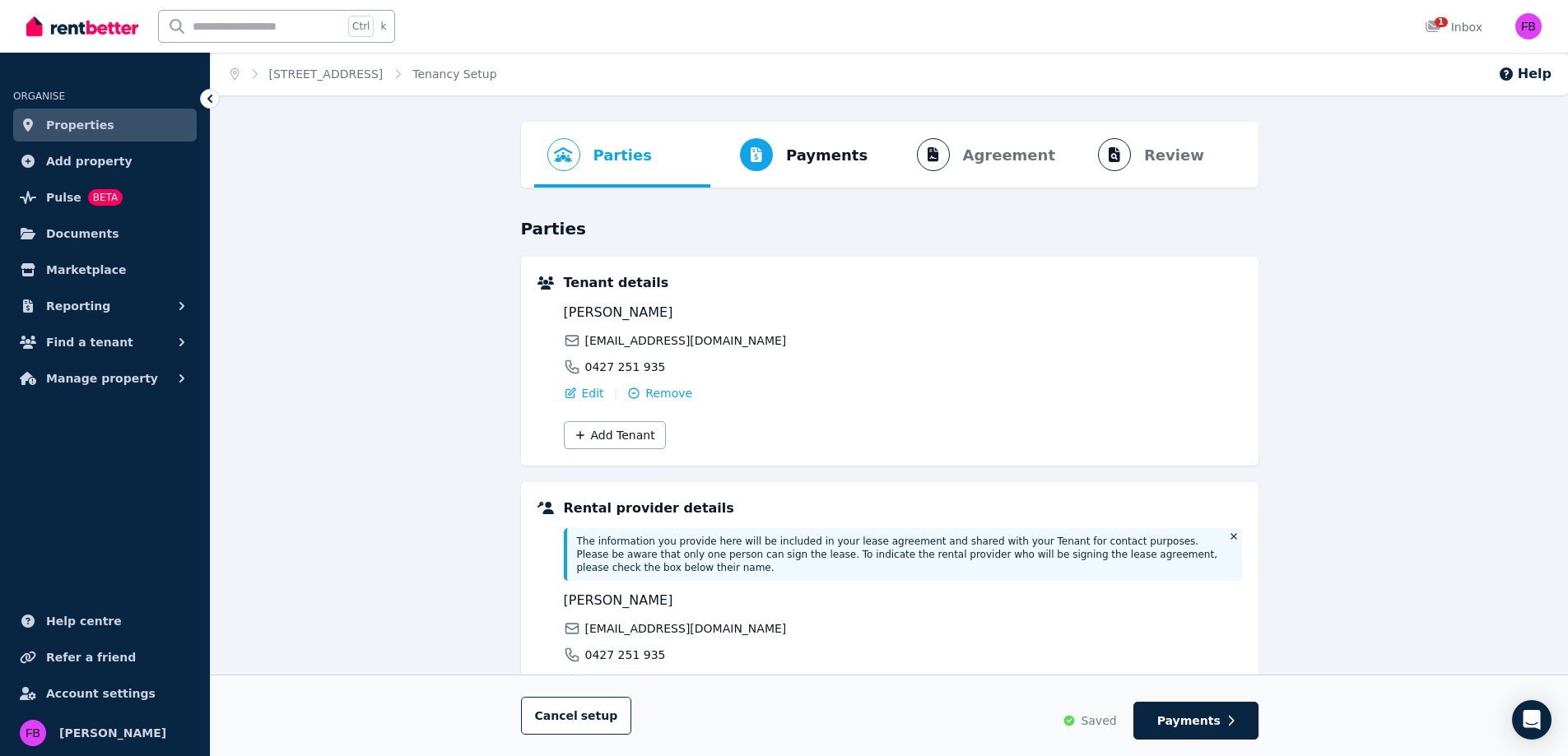
scroll to position [198, 0]
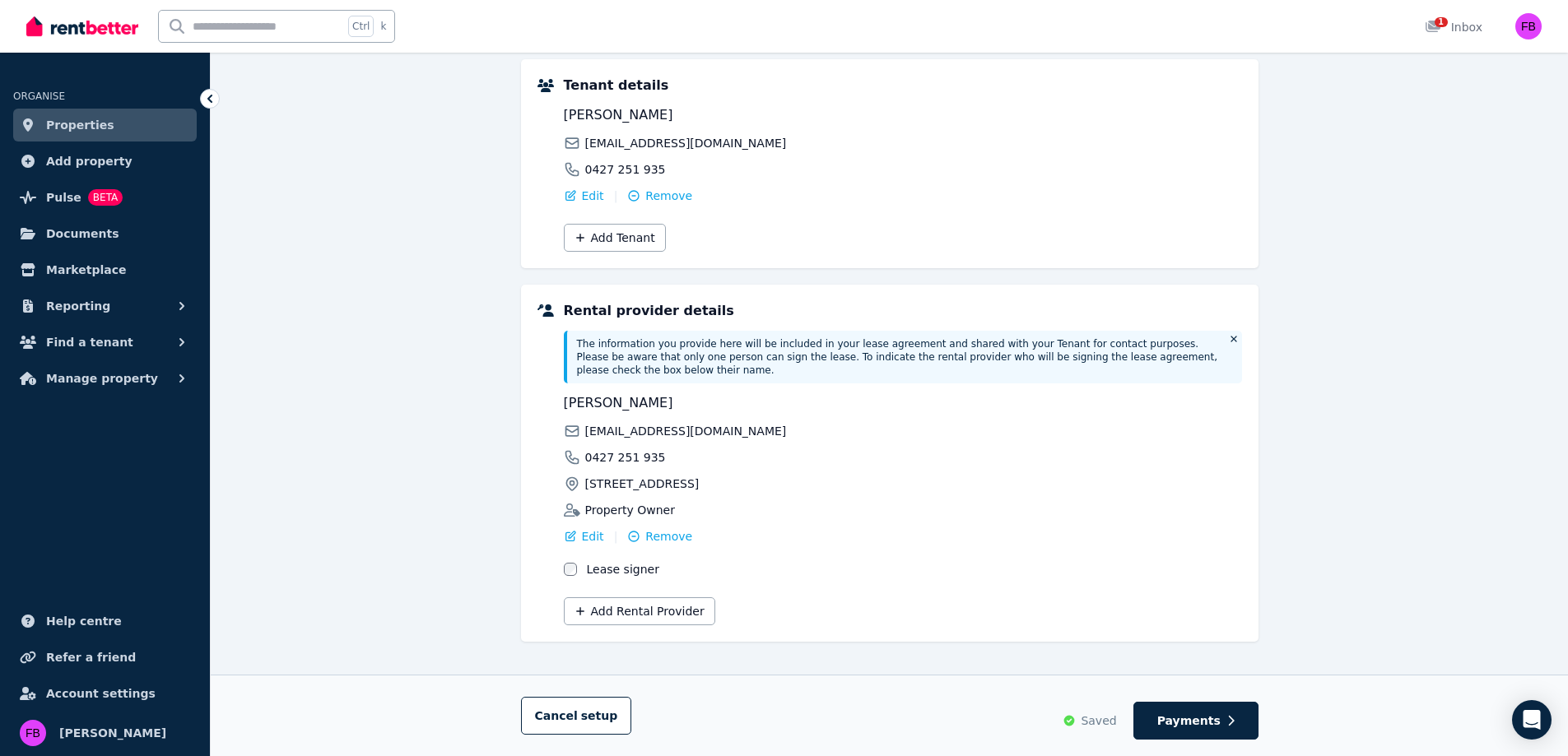
click at [1213, 731] on button "Payments" at bounding box center [1195, 720] width 125 height 38
select select "*******"
select select "**********"
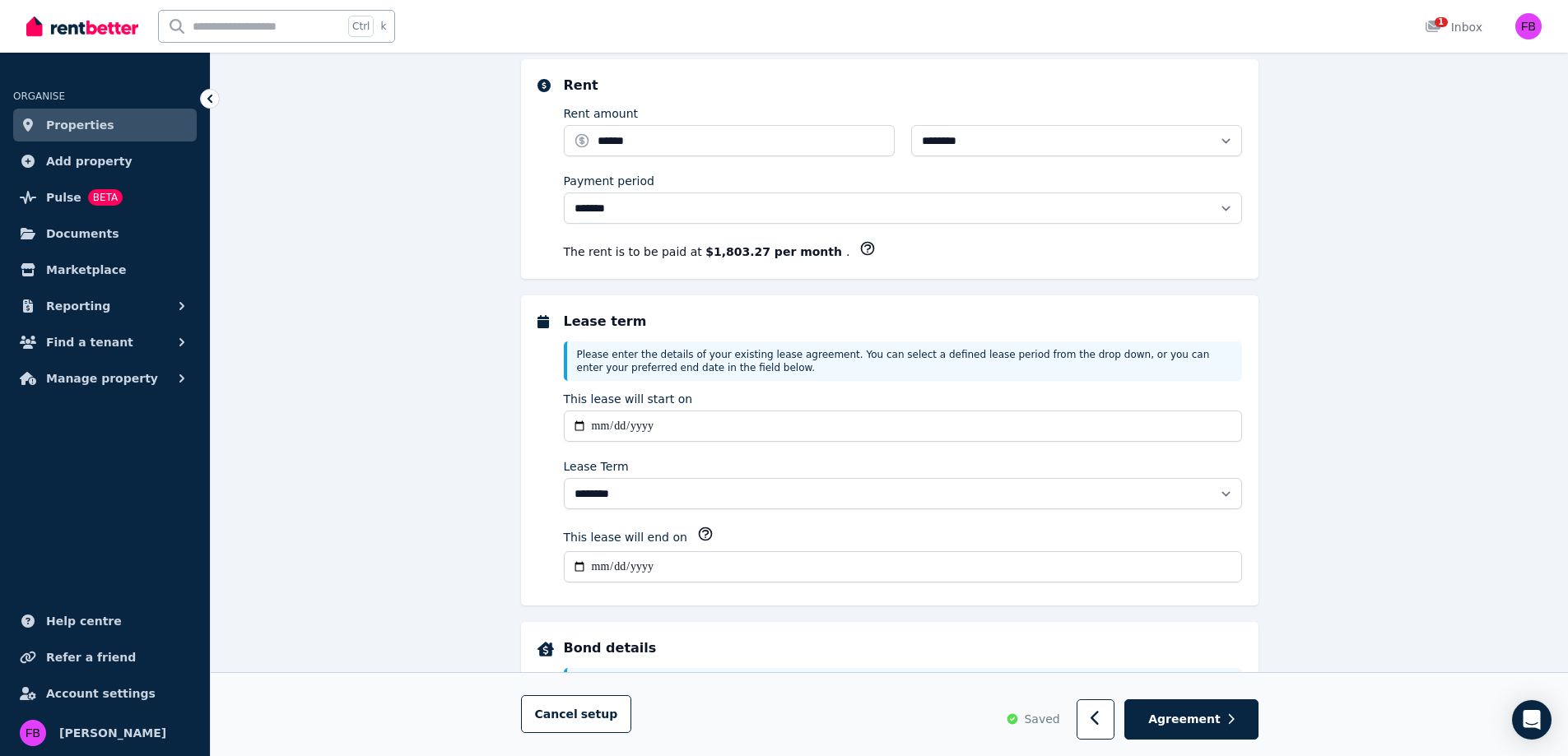
scroll to position [0, 0]
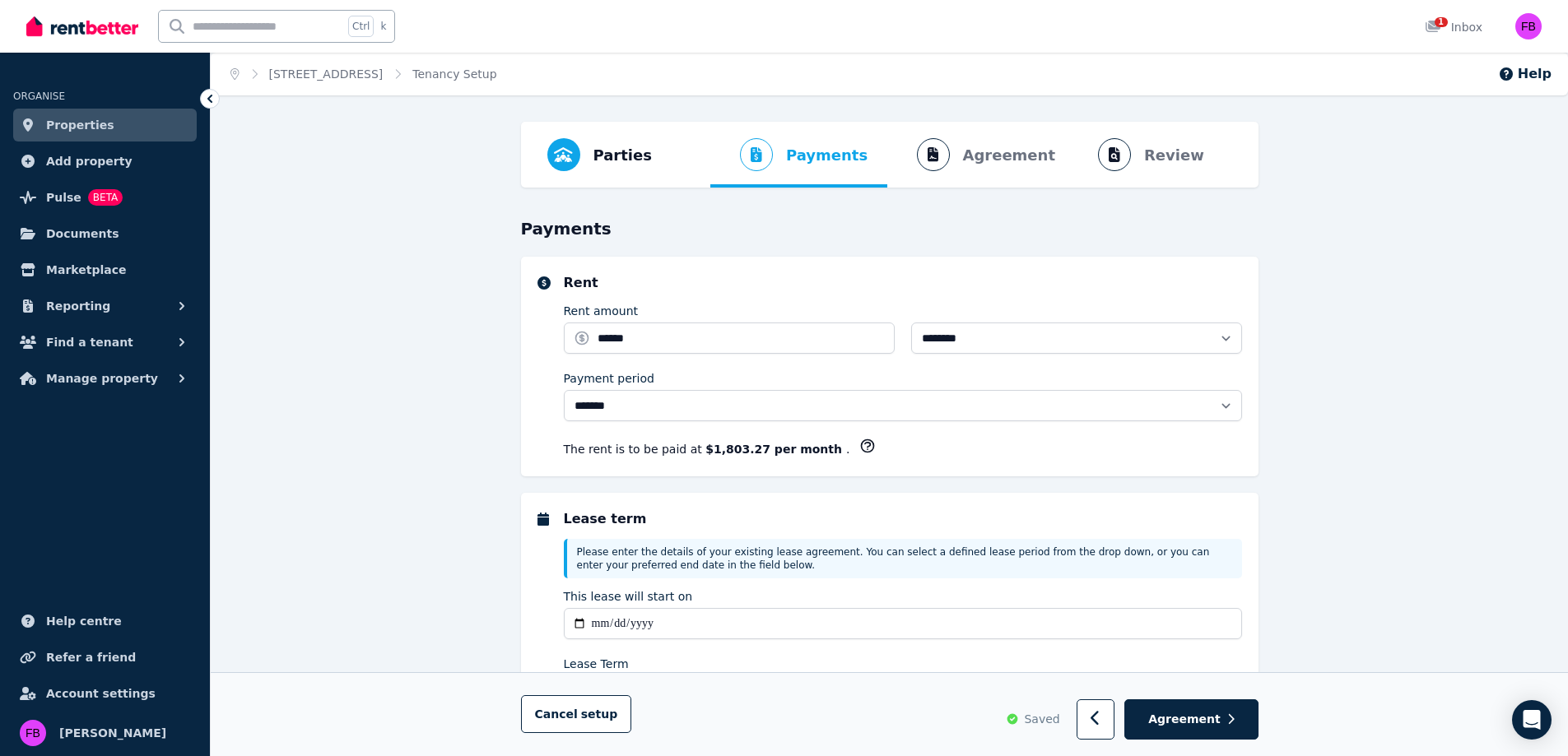
select select "**********"
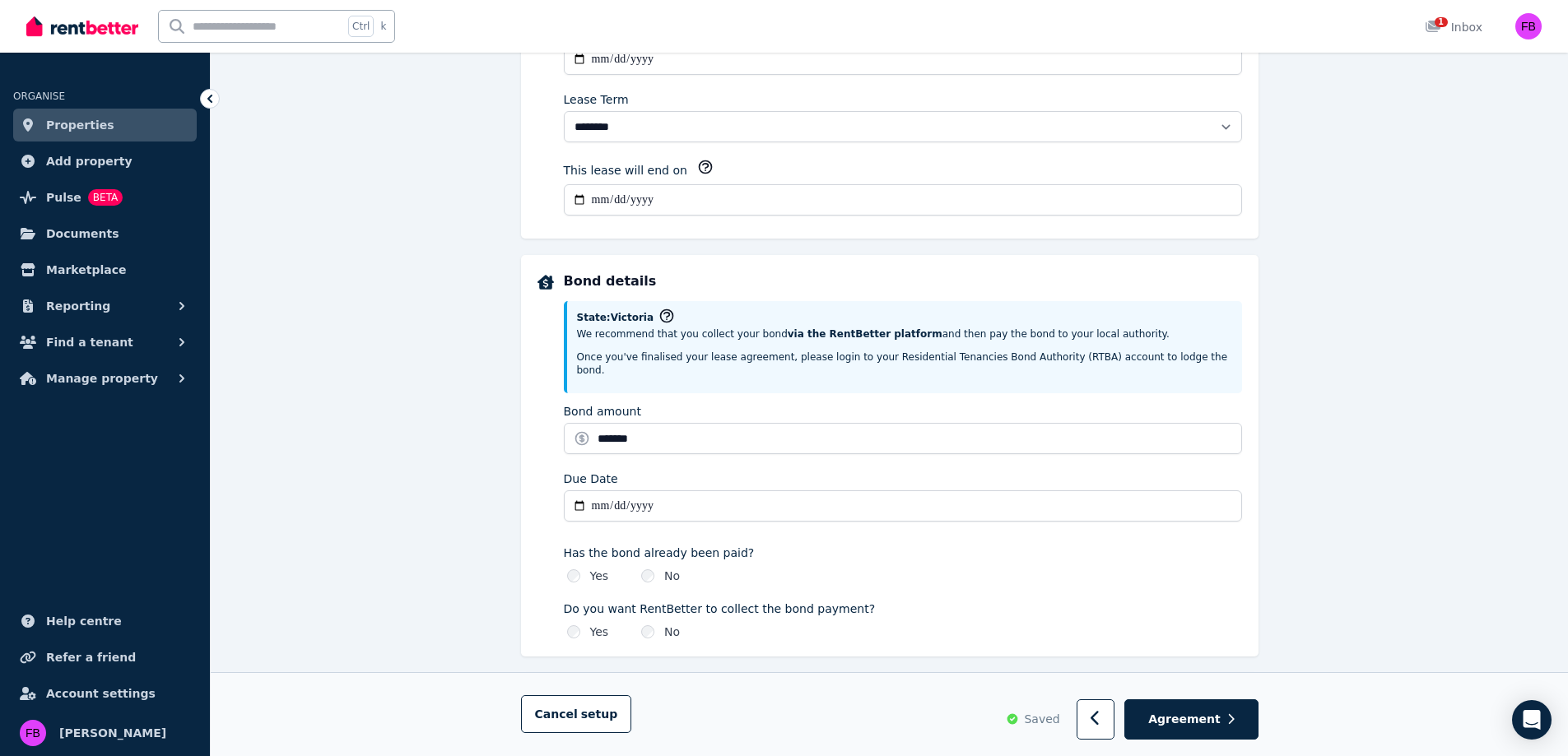
scroll to position [576, 0]
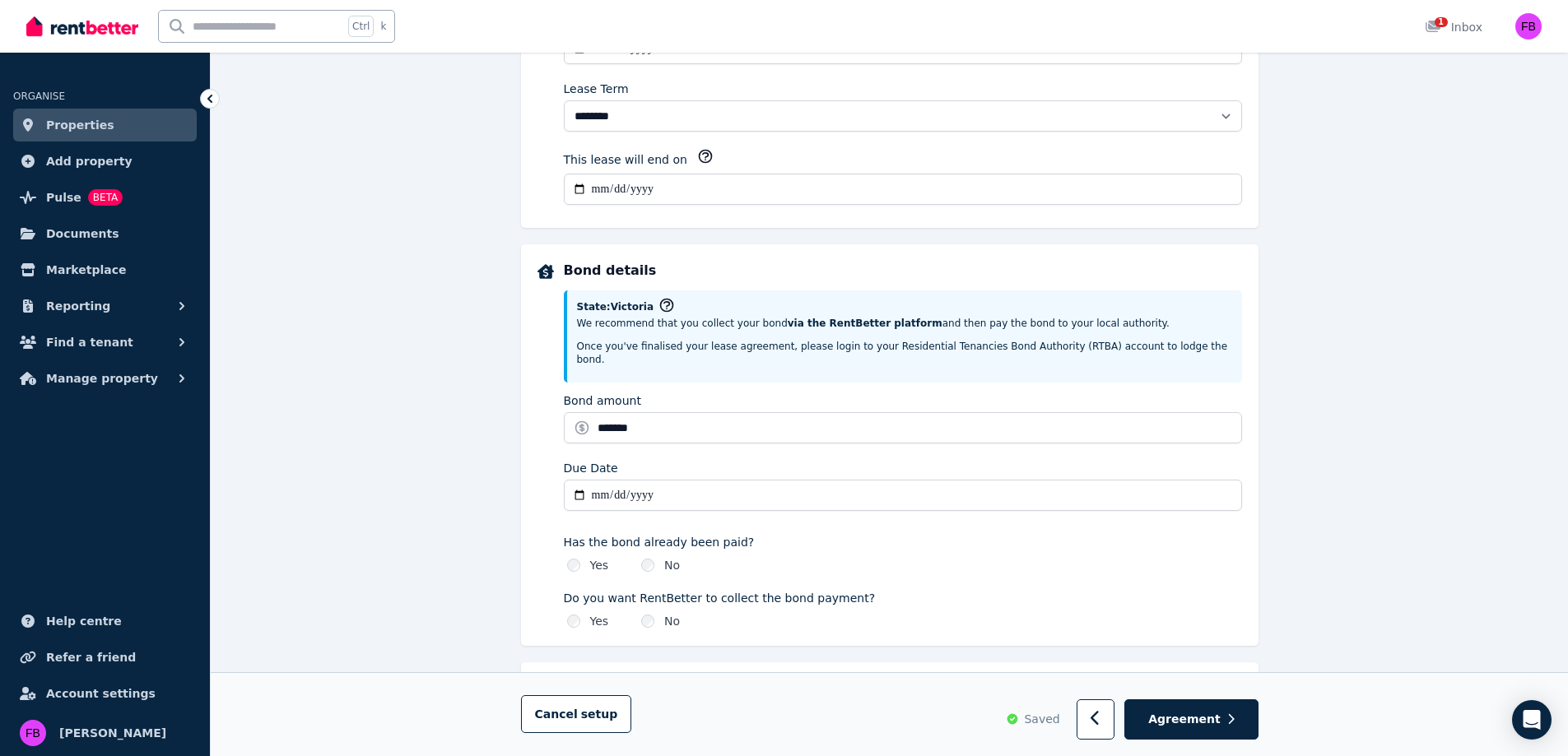
click at [1185, 724] on span "Agreement" at bounding box center [1184, 720] width 72 height 16
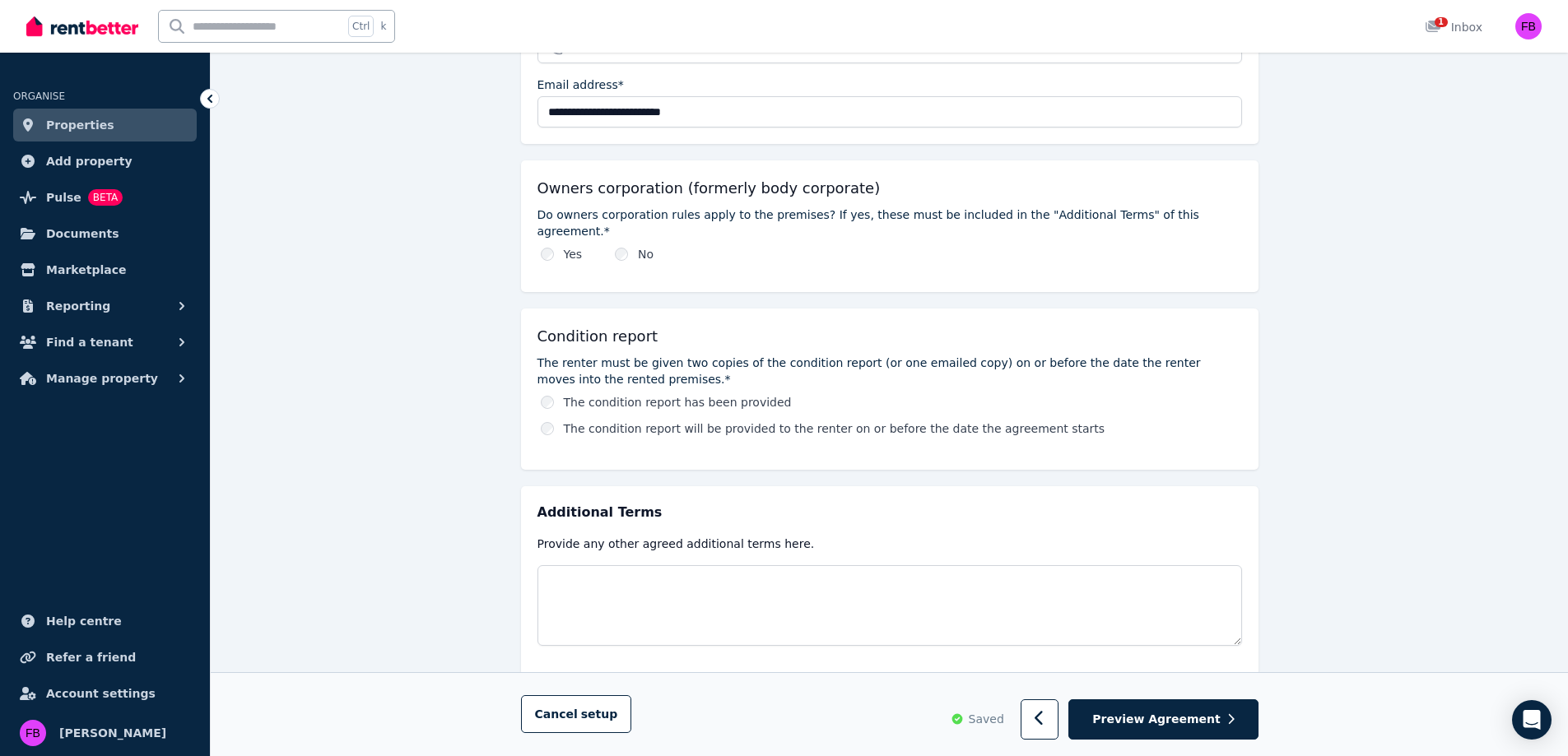
scroll to position [729, 0]
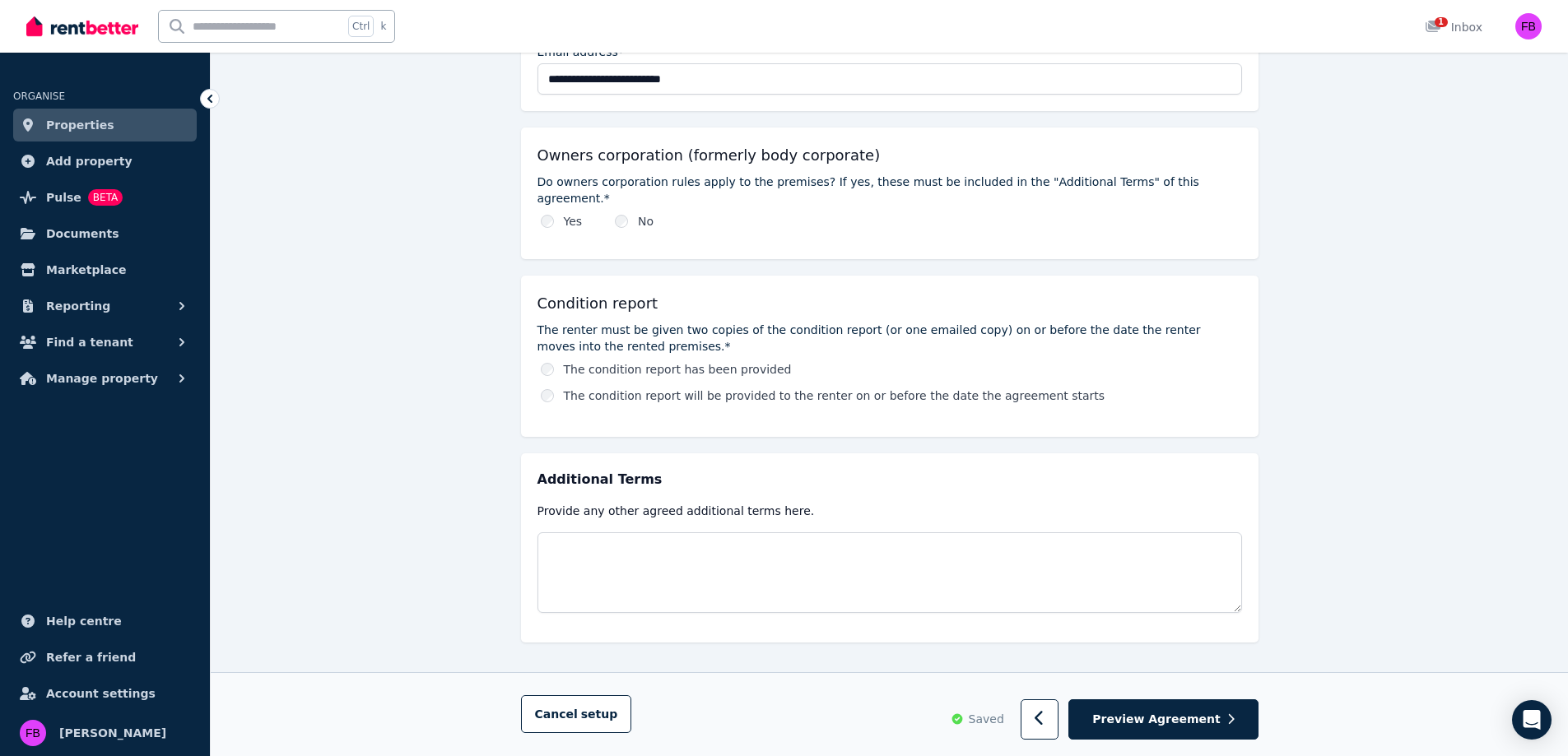
click at [1181, 716] on span "Preview Agreement" at bounding box center [1155, 720] width 127 height 16
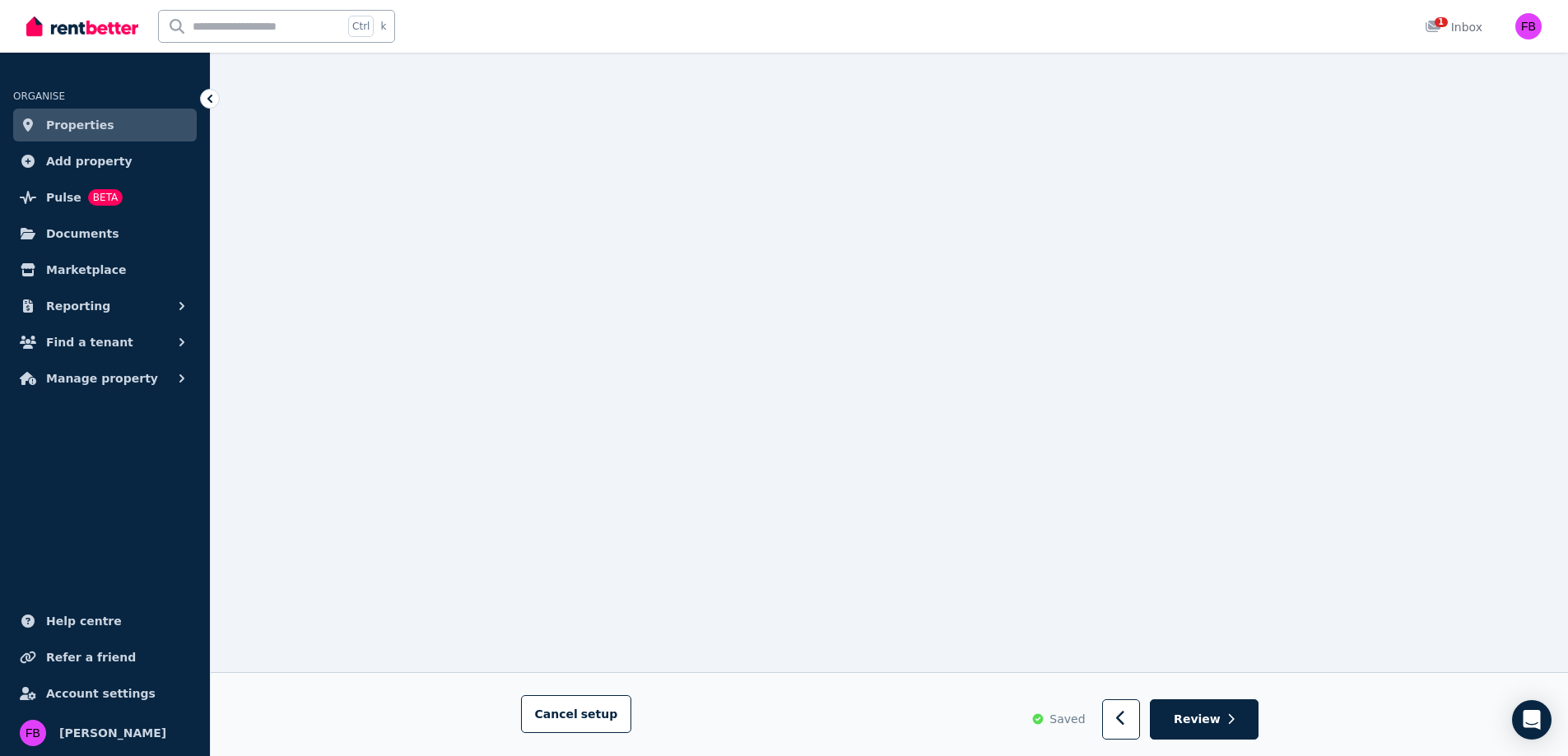
scroll to position [600, 0]
click at [1217, 736] on button "Review" at bounding box center [1204, 720] width 108 height 40
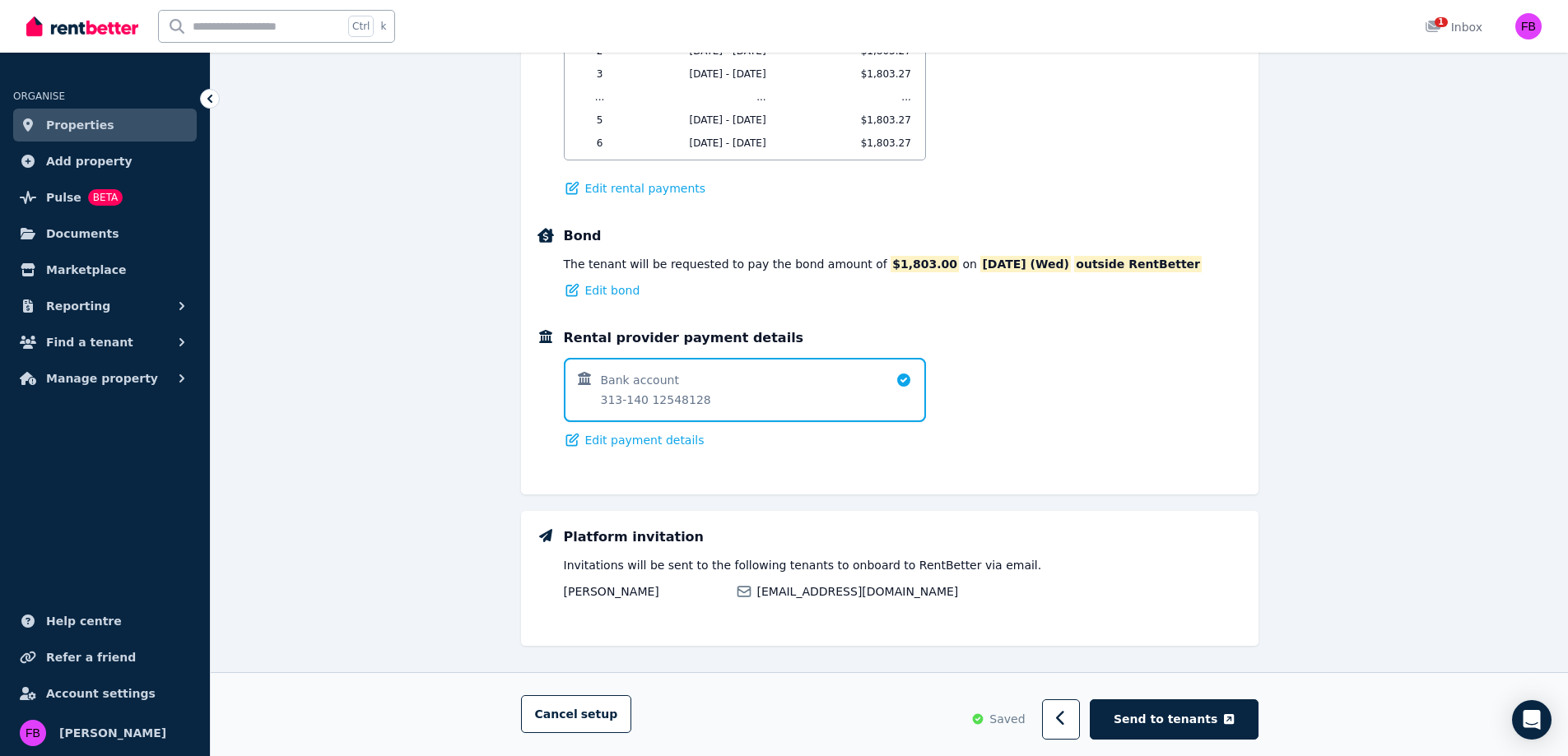
scroll to position [961, 0]
click at [1189, 712] on span "Send to tenants" at bounding box center [1165, 720] width 103 height 16
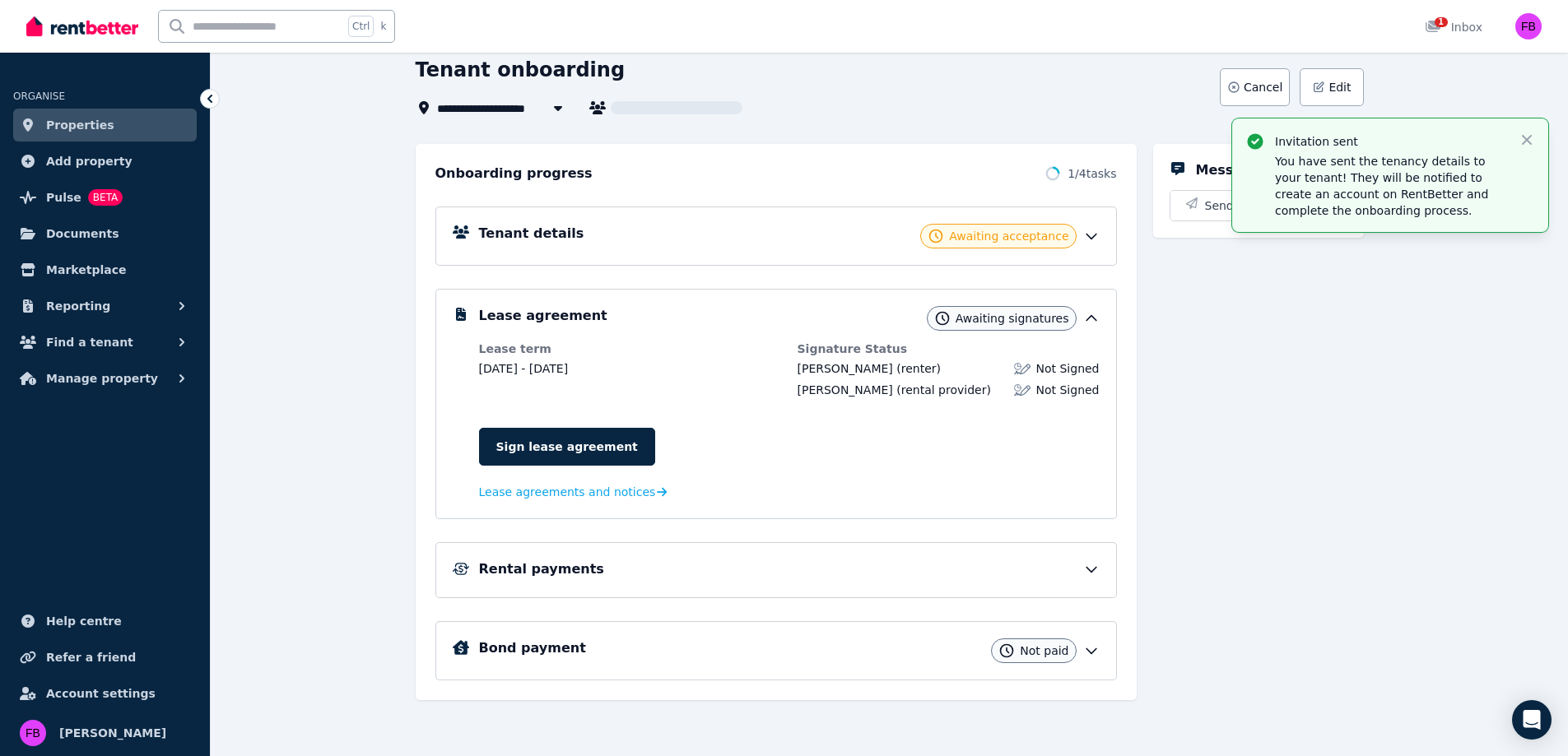
scroll to position [92, 0]
click at [1078, 238] on div "Tenant details Awaiting acceptance" at bounding box center [789, 236] width 621 height 25
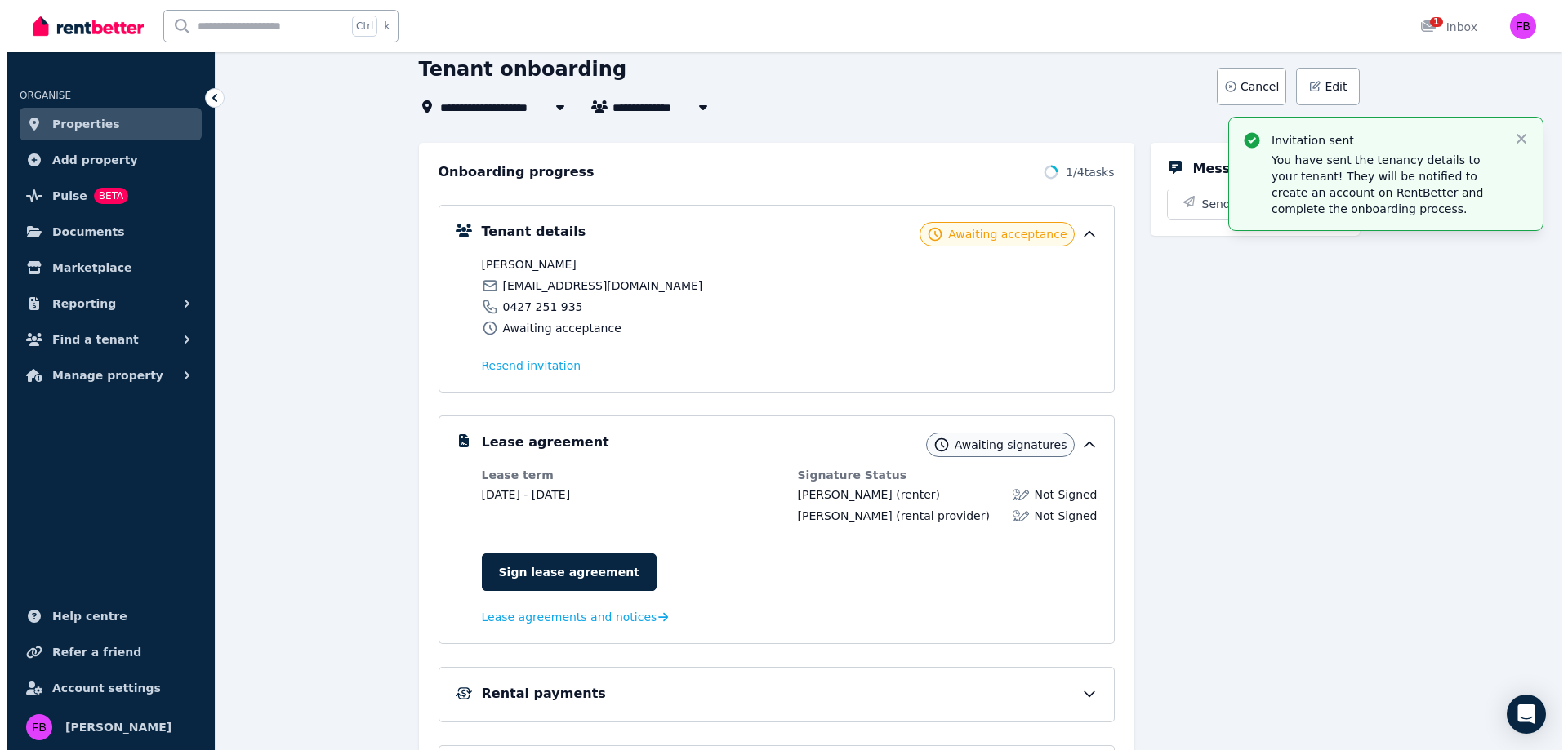
scroll to position [90, 0]
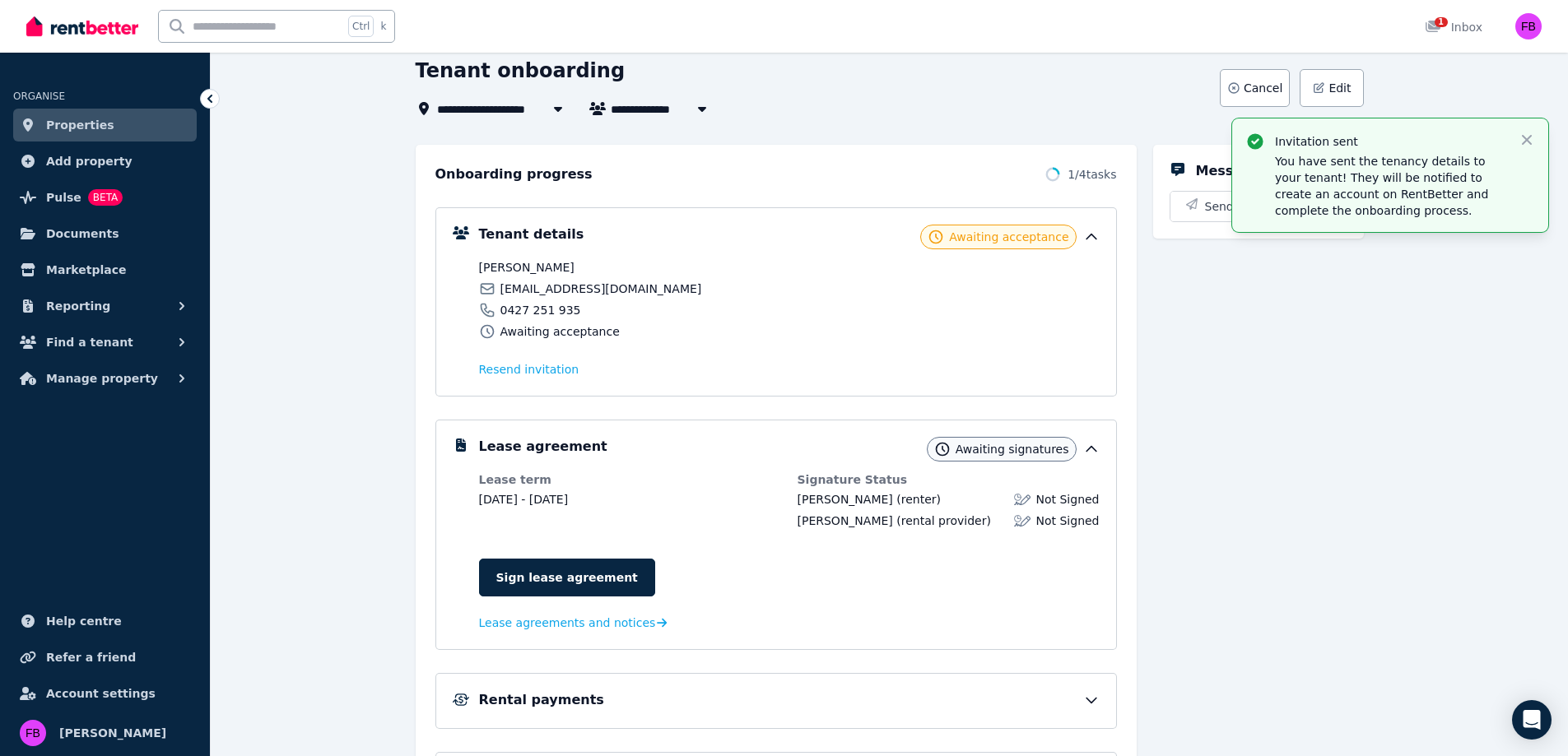
click at [682, 328] on div "Awaiting acceptance" at bounding box center [632, 331] width 306 height 16
click at [1346, 94] on span "Edit" at bounding box center [1339, 88] width 22 height 16
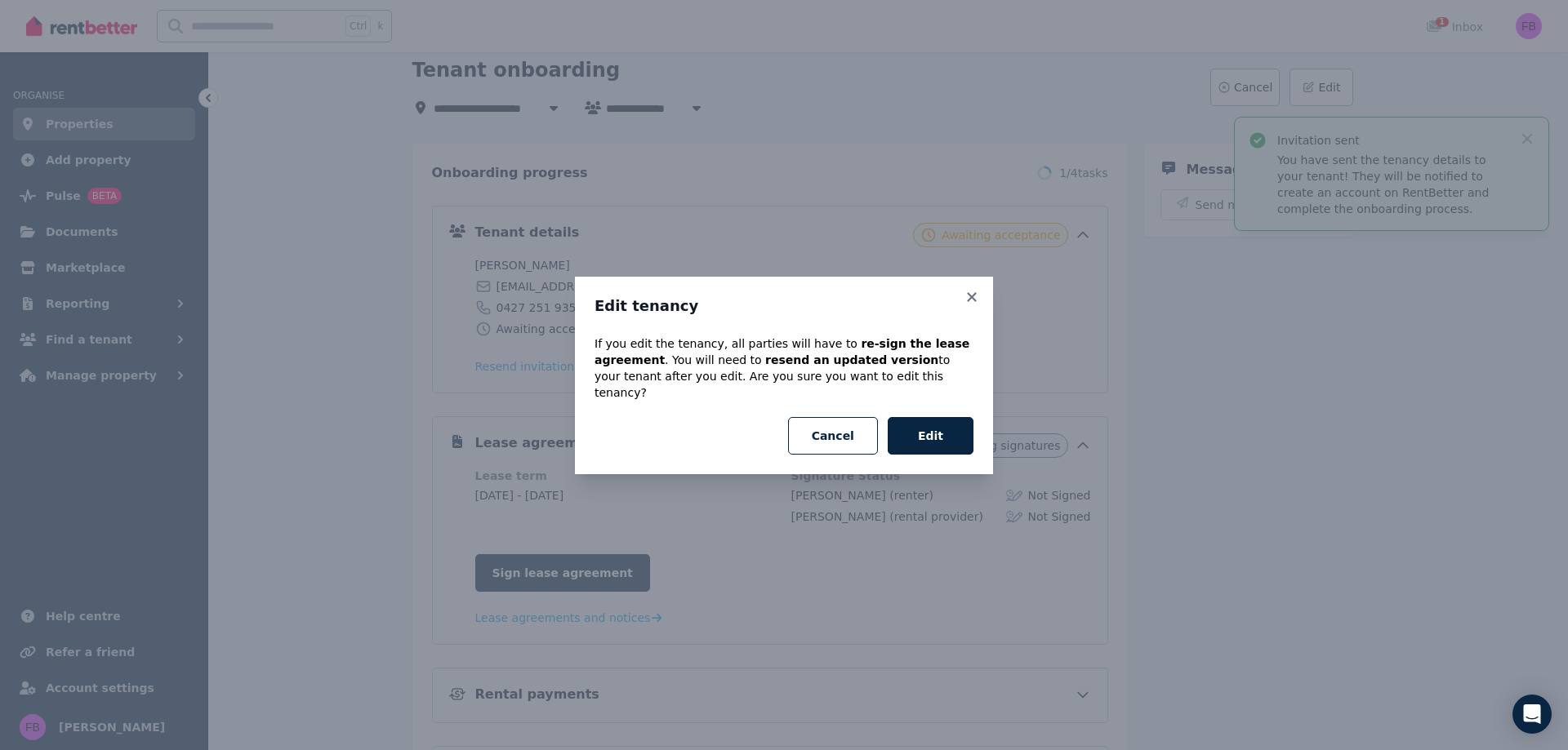
click at [927, 426] on button "Edit" at bounding box center [930, 436] width 85 height 37
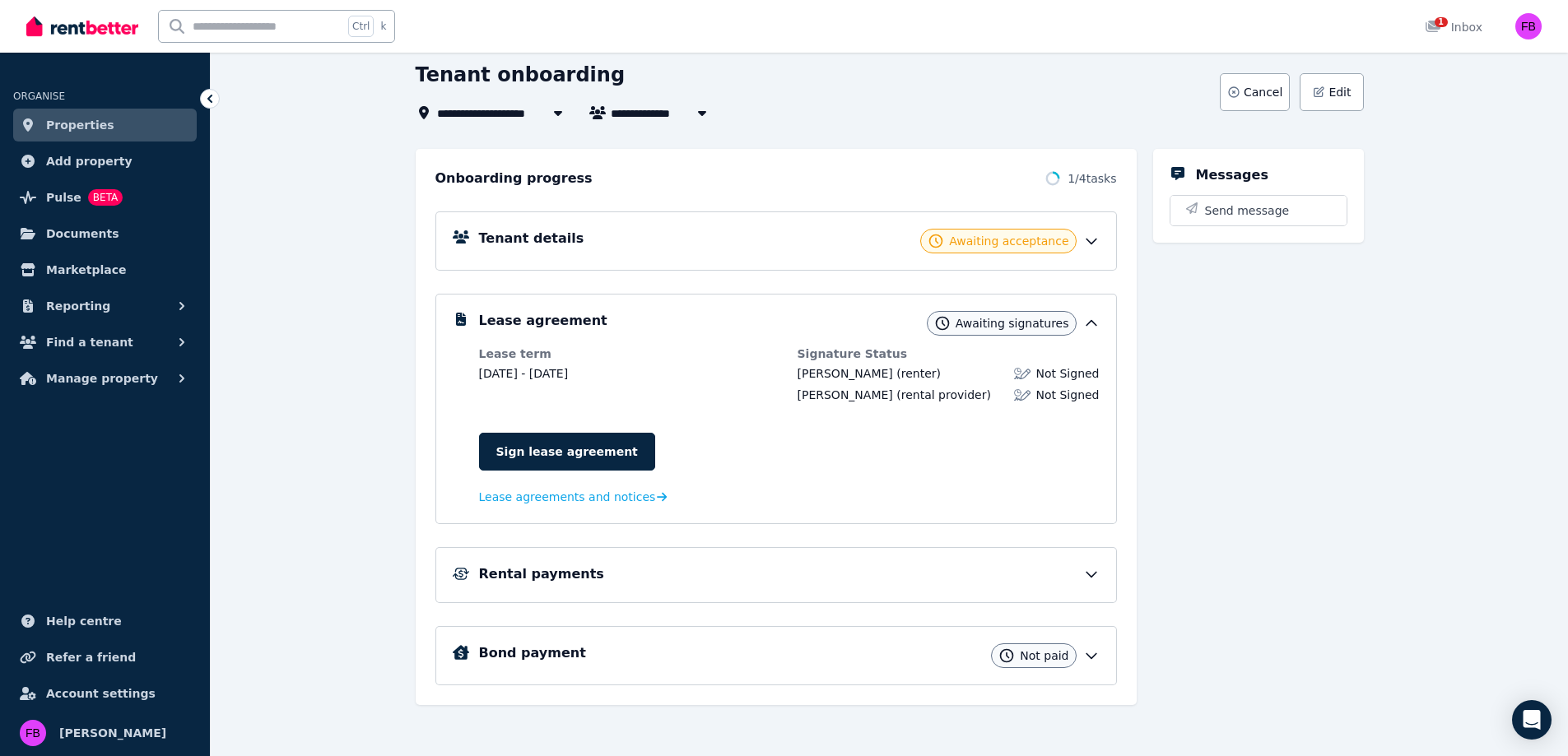
scroll to position [92, 0]
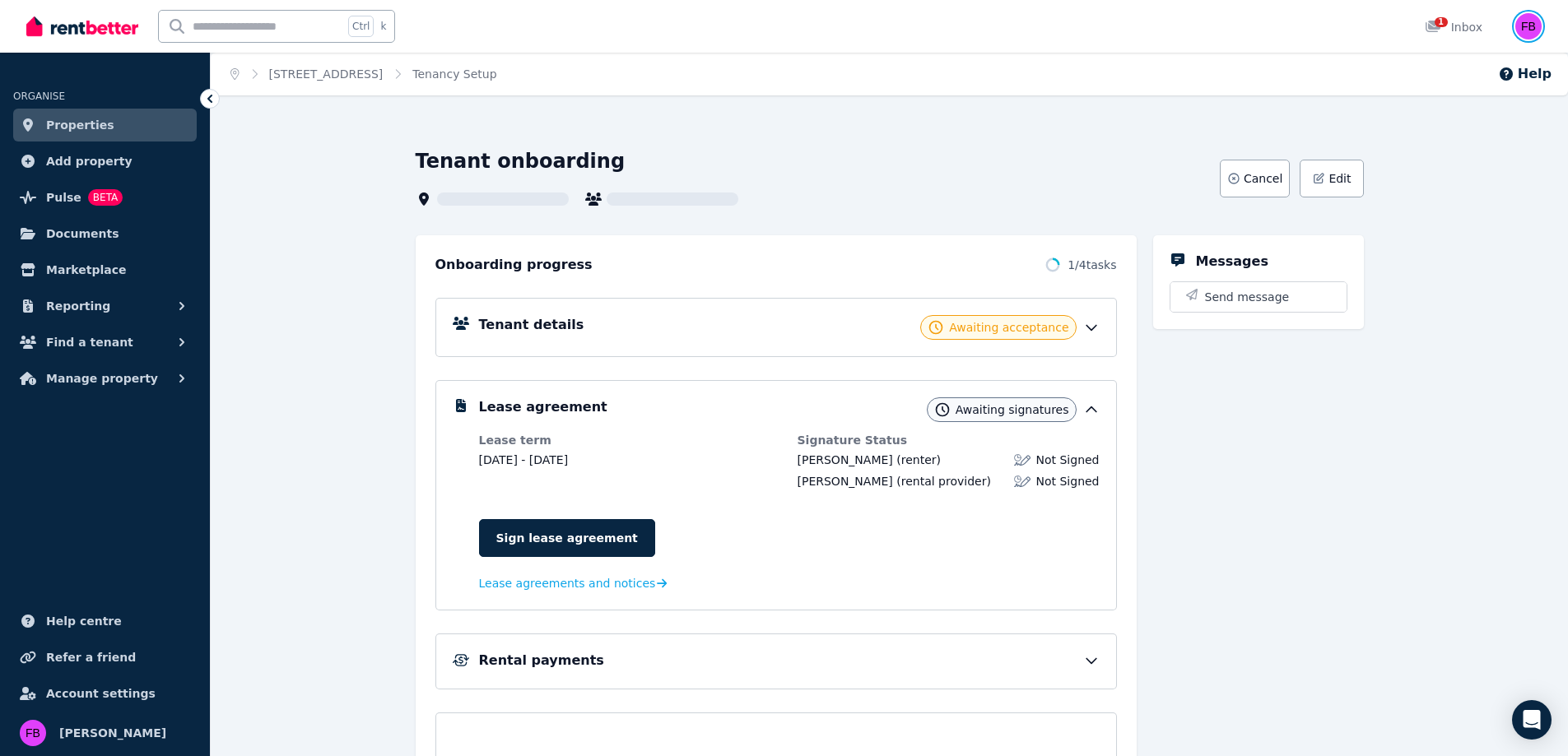
click at [1525, 26] on img "button" at bounding box center [1528, 26] width 27 height 27
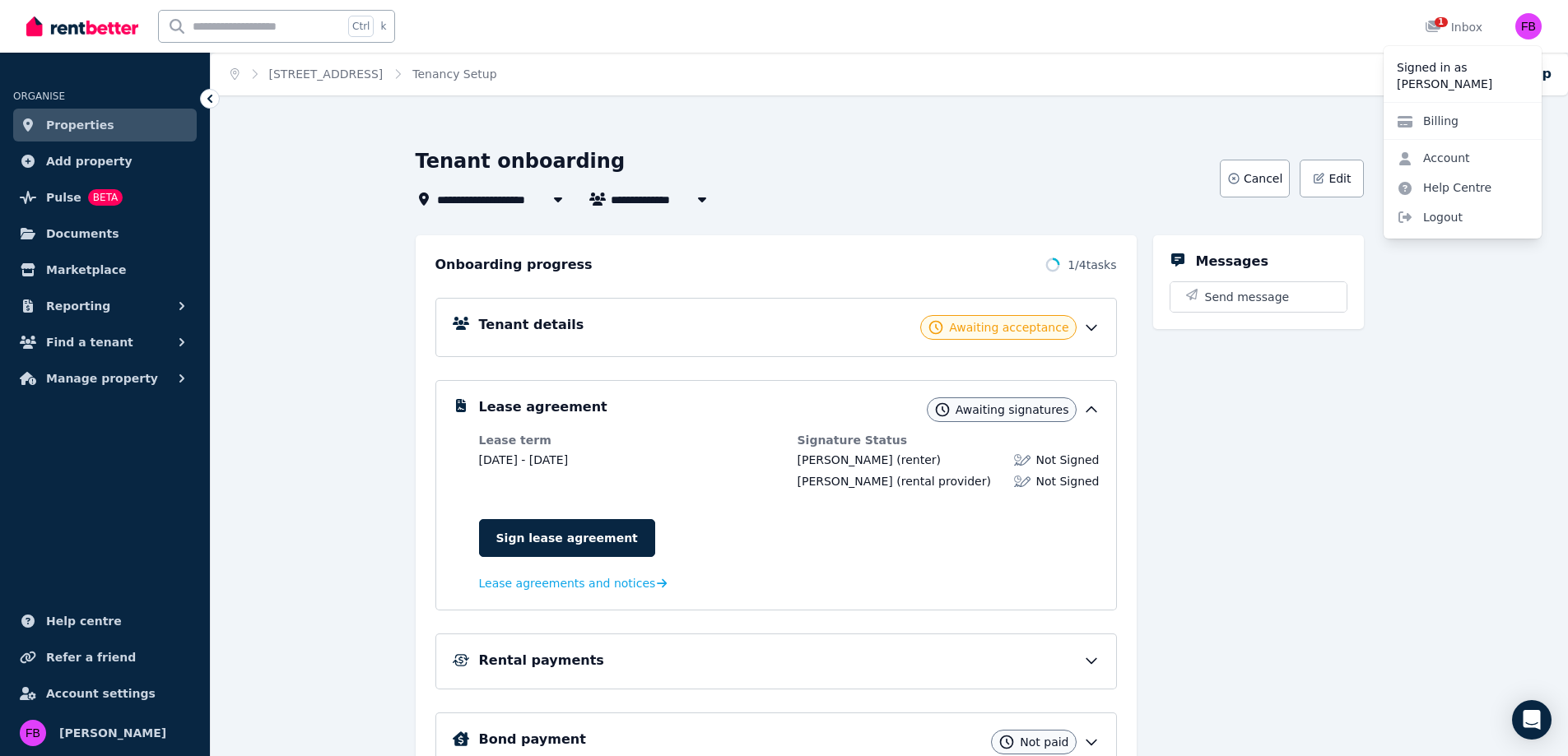
click at [1123, 166] on div "Tenant onboarding" at bounding box center [813, 164] width 795 height 31
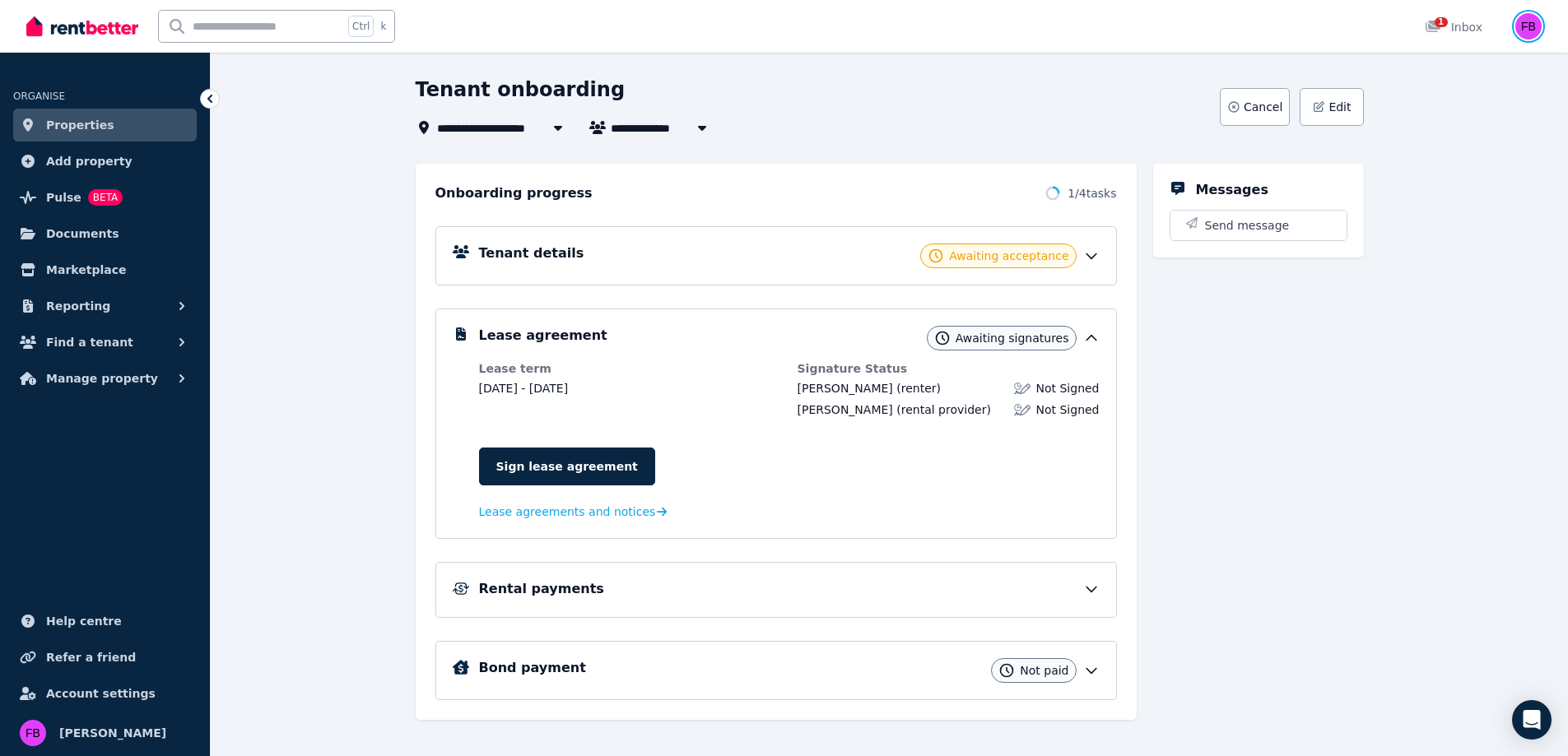
scroll to position [92, 0]
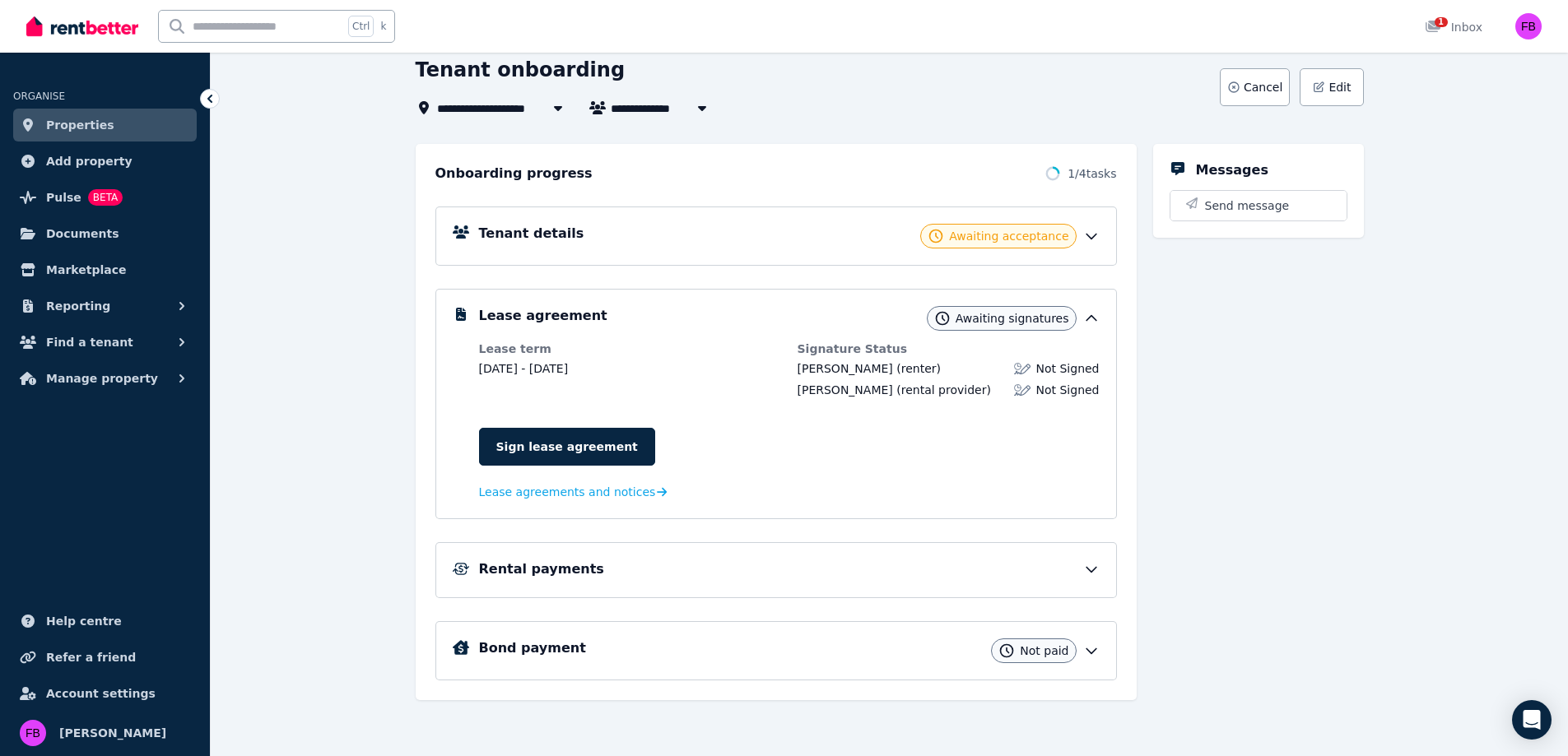
click at [1079, 235] on div "Tenant details Awaiting acceptance" at bounding box center [789, 236] width 621 height 25
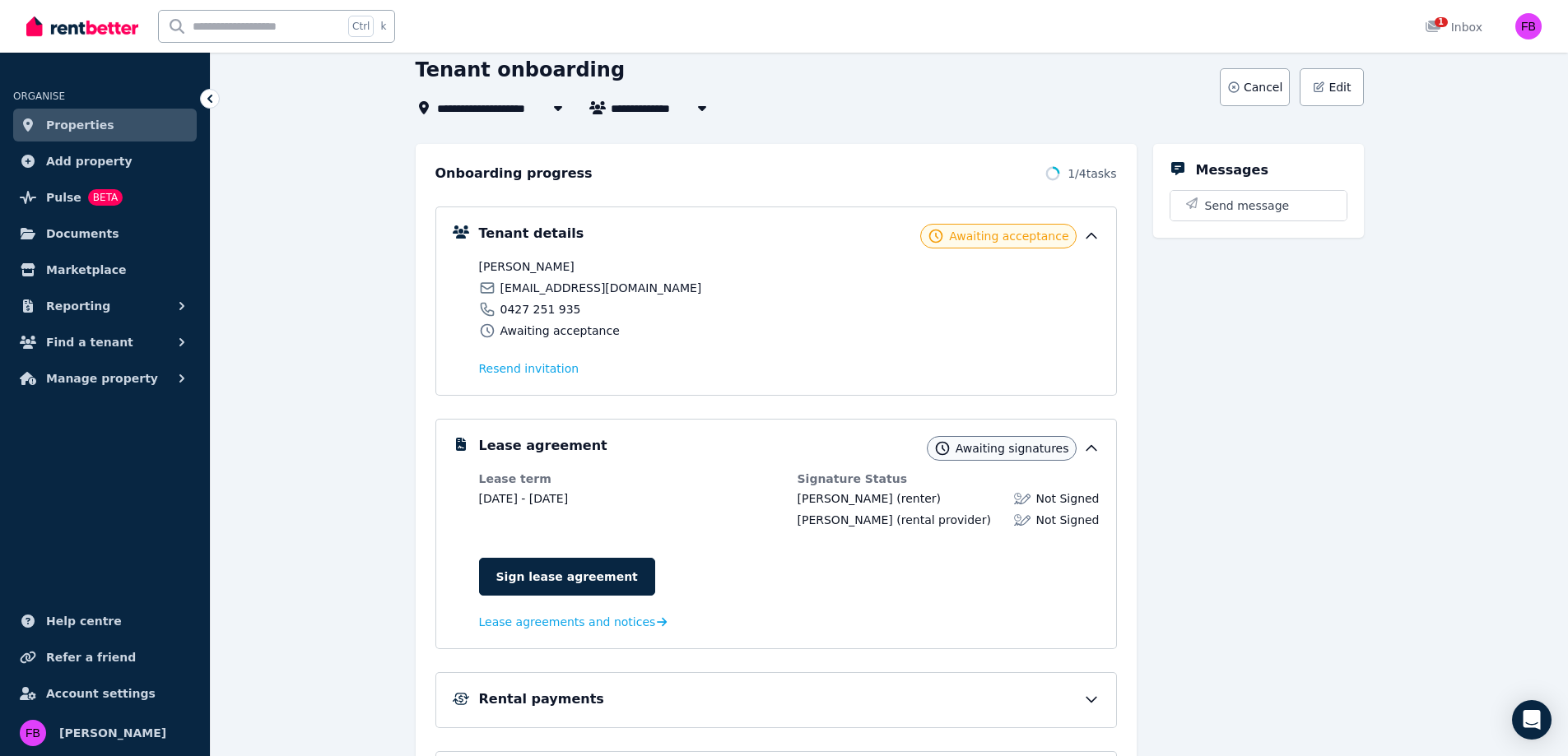
click at [1079, 235] on div "Tenant details Awaiting acceptance" at bounding box center [789, 236] width 621 height 25
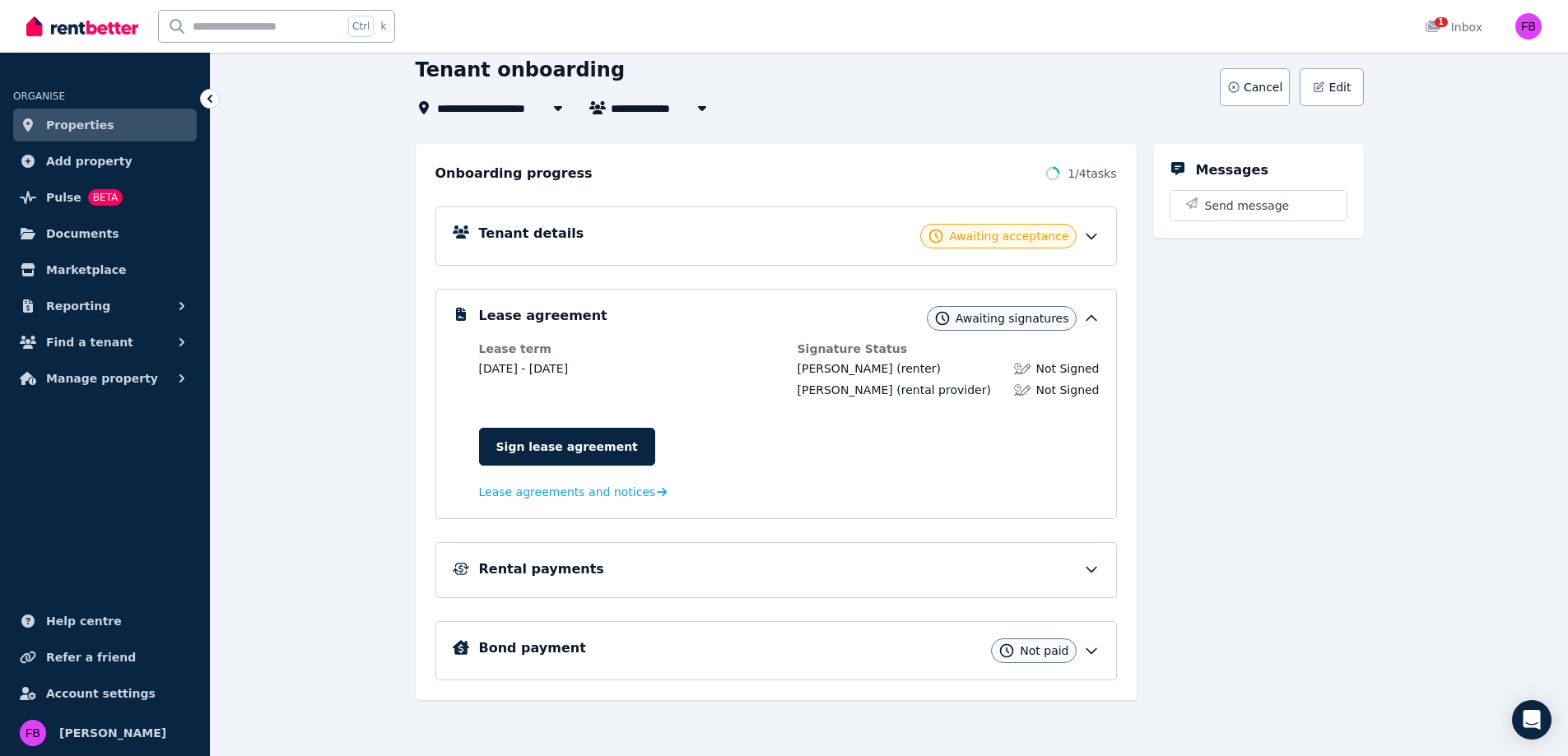
scroll to position [0, 0]
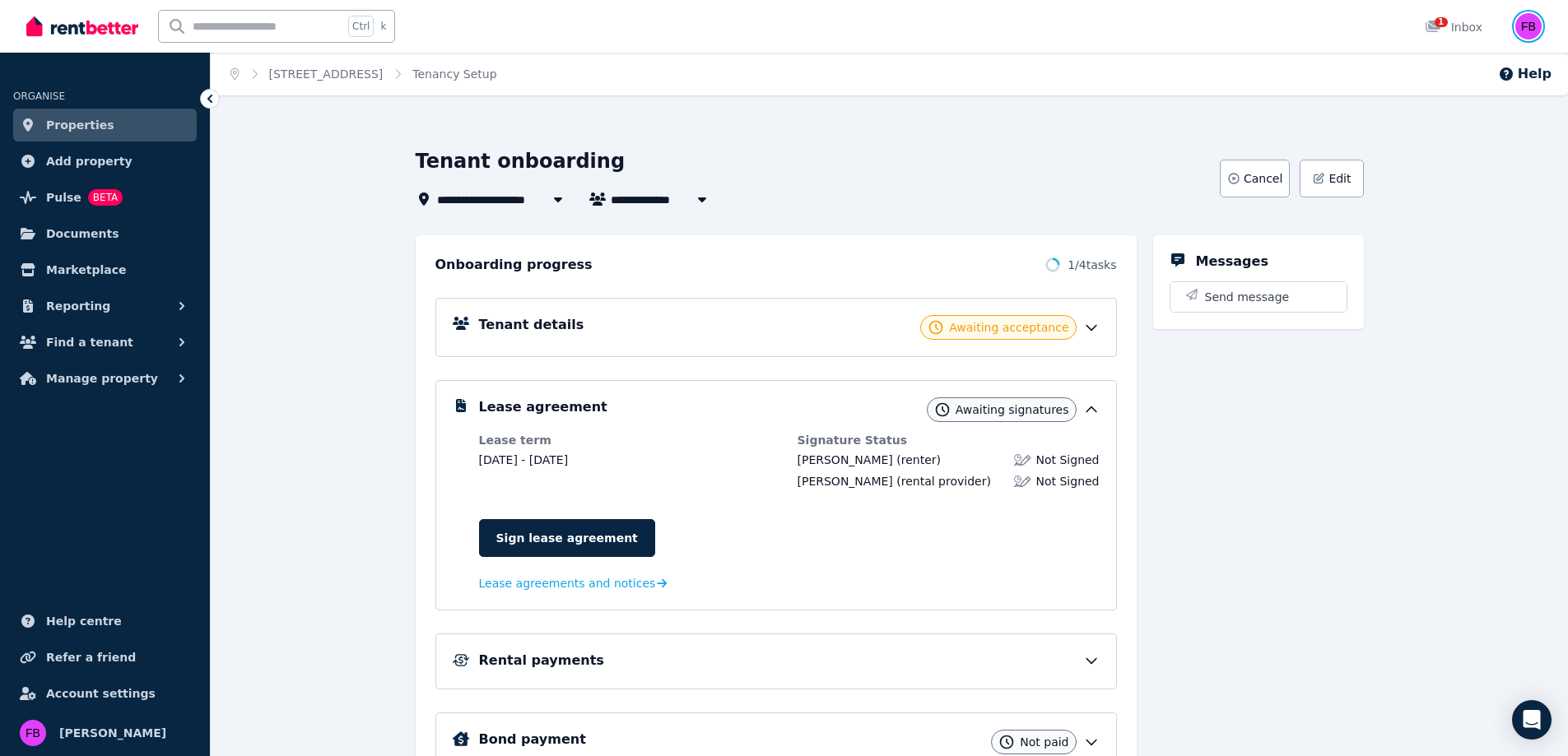
click at [1541, 29] on img "button" at bounding box center [1528, 26] width 27 height 27
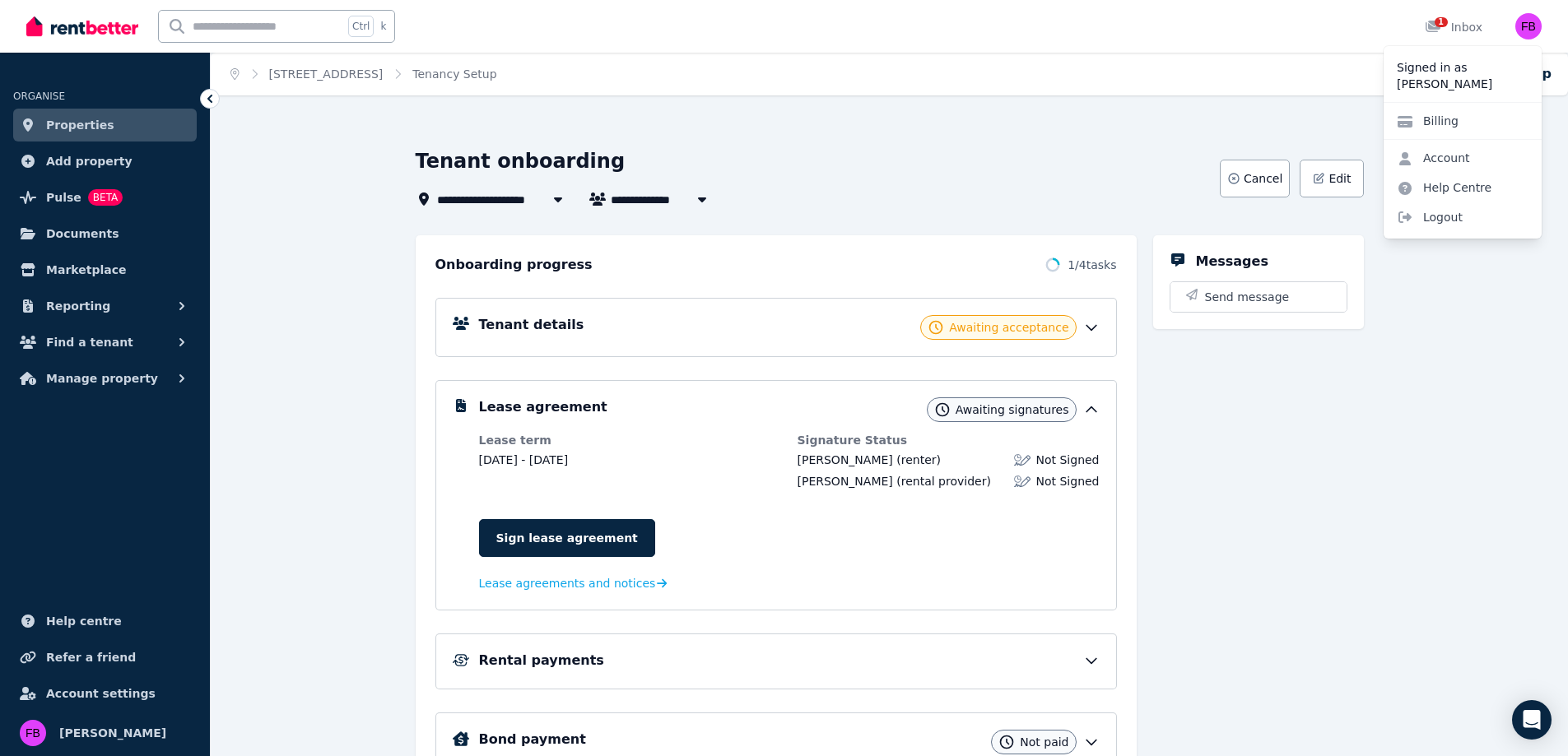
click at [1430, 216] on span "Logout" at bounding box center [1463, 217] width 158 height 29
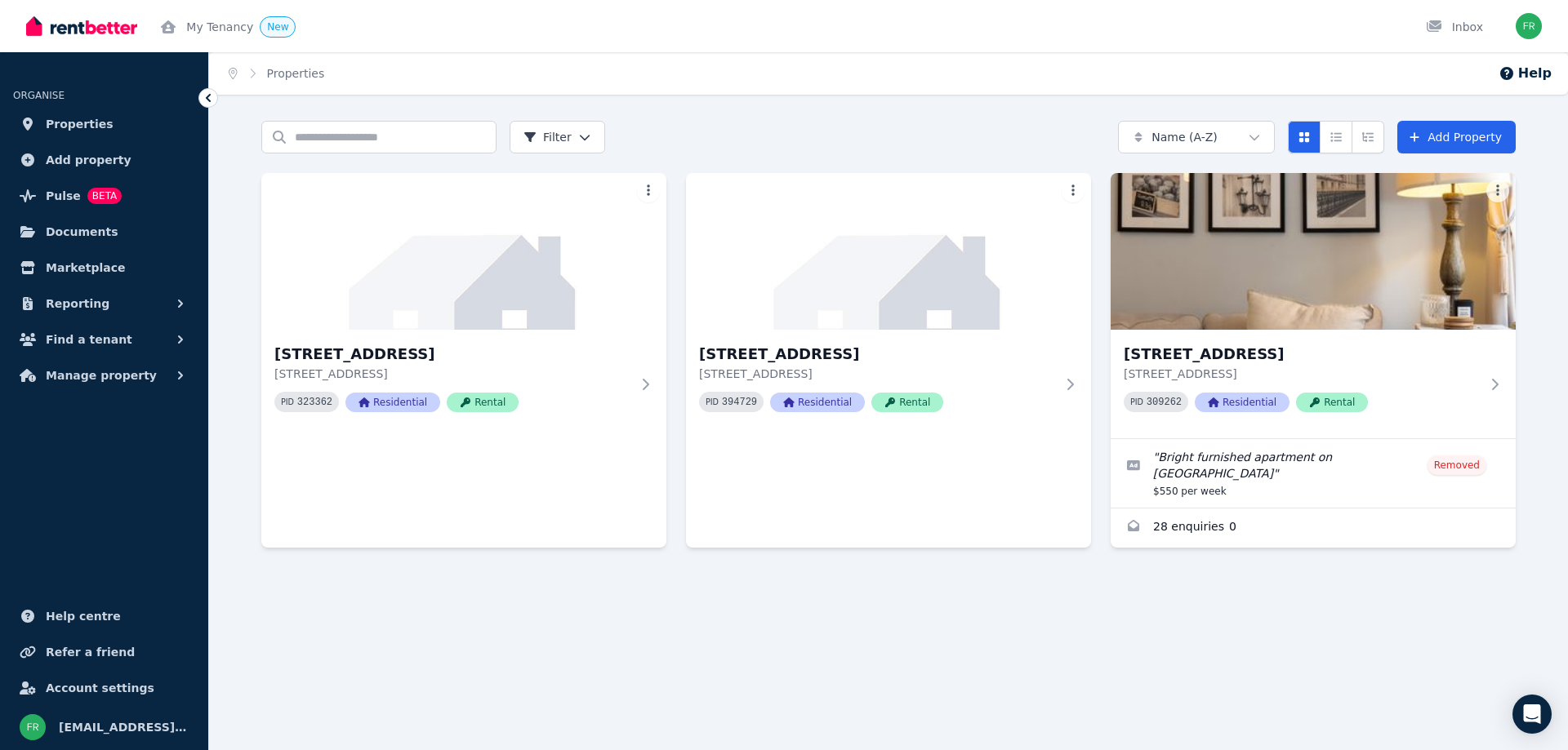
click at [155, 335] on button "Find a tenant" at bounding box center [104, 340] width 182 height 33
click at [172, 295] on button "Reporting" at bounding box center [104, 304] width 182 height 33
click at [93, 239] on span "Documents" at bounding box center [82, 232] width 73 height 20
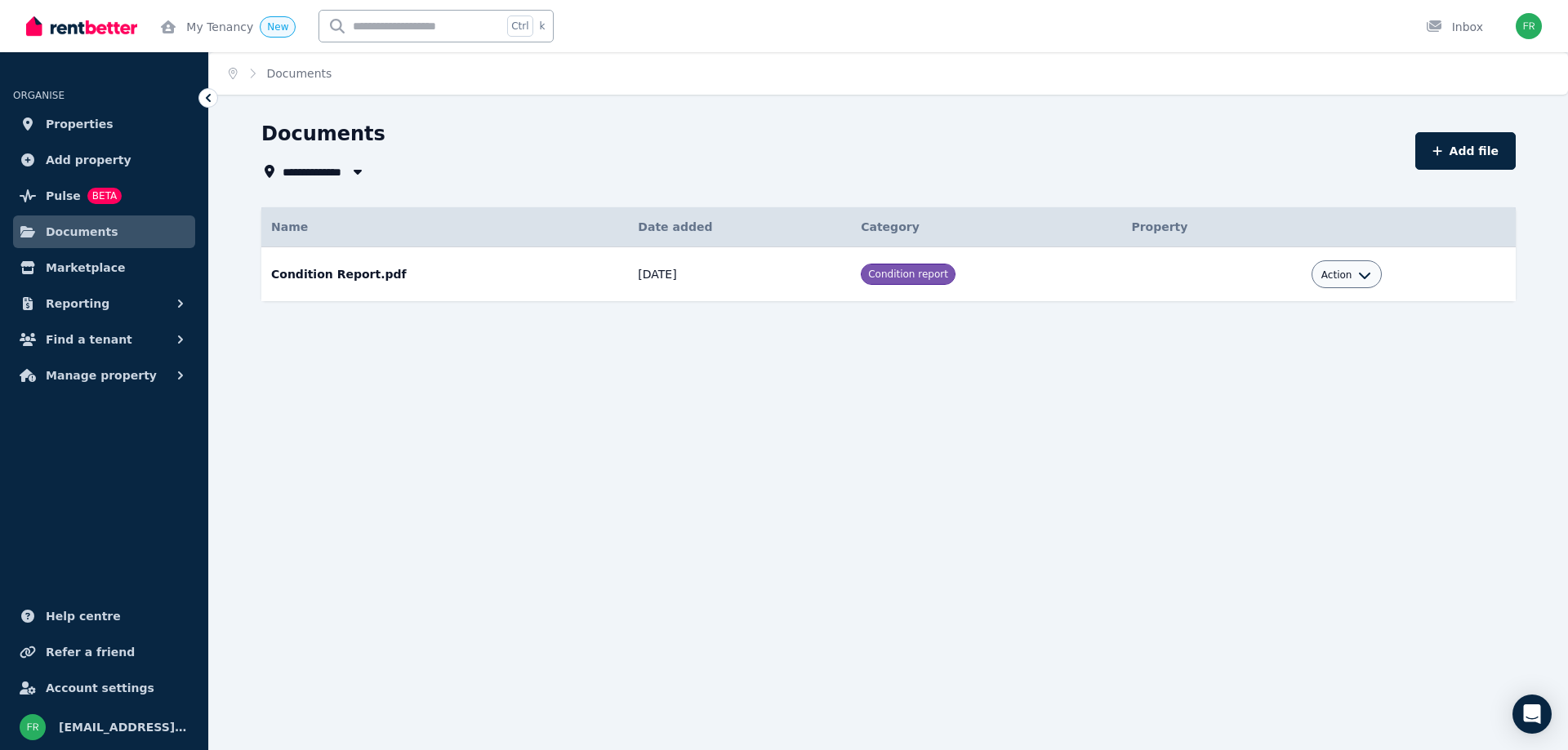
click at [69, 196] on span "Pulse" at bounding box center [63, 196] width 35 height 20
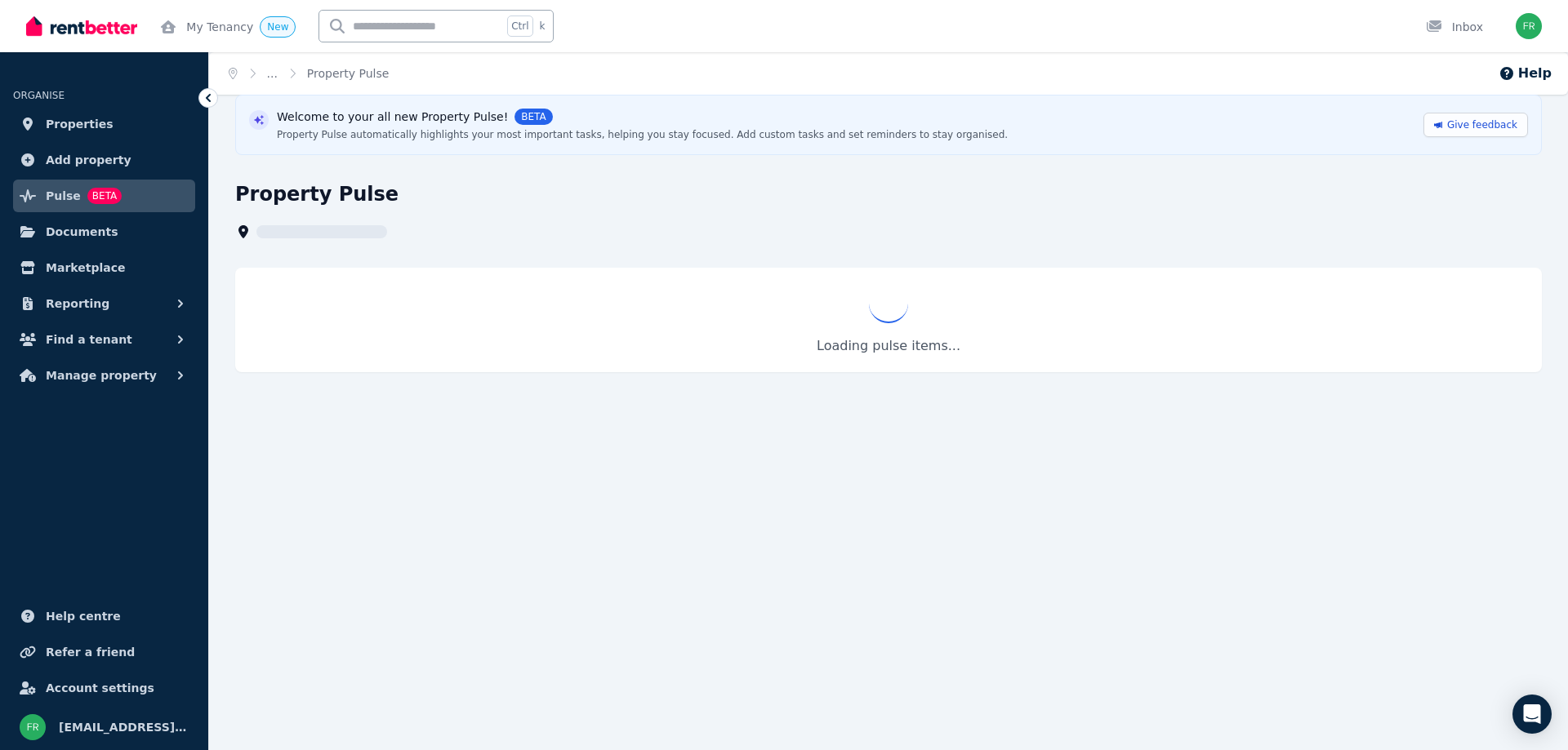
click at [92, 163] on span "Add property" at bounding box center [88, 160] width 85 height 20
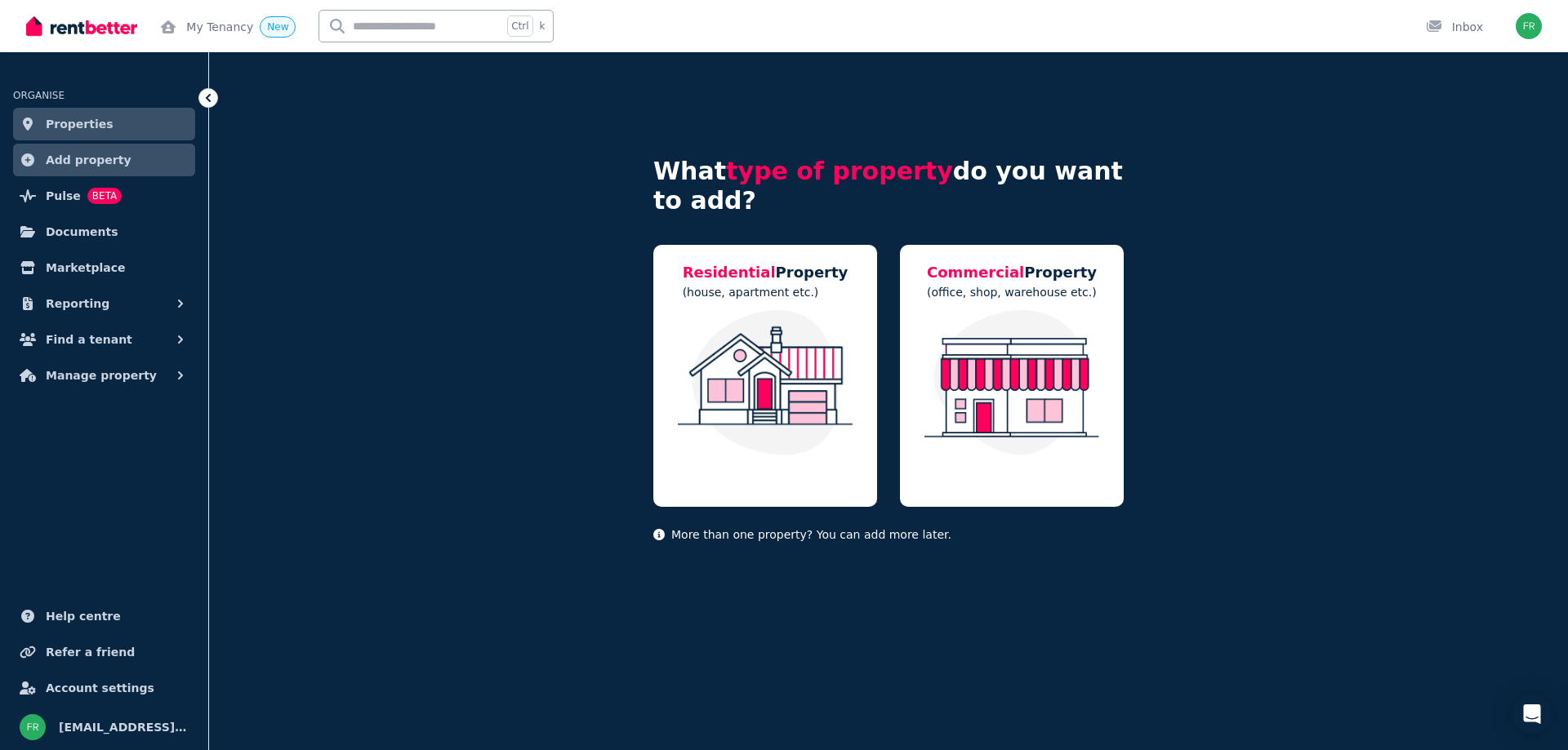
click at [85, 127] on span "Properties" at bounding box center [79, 124] width 68 height 20
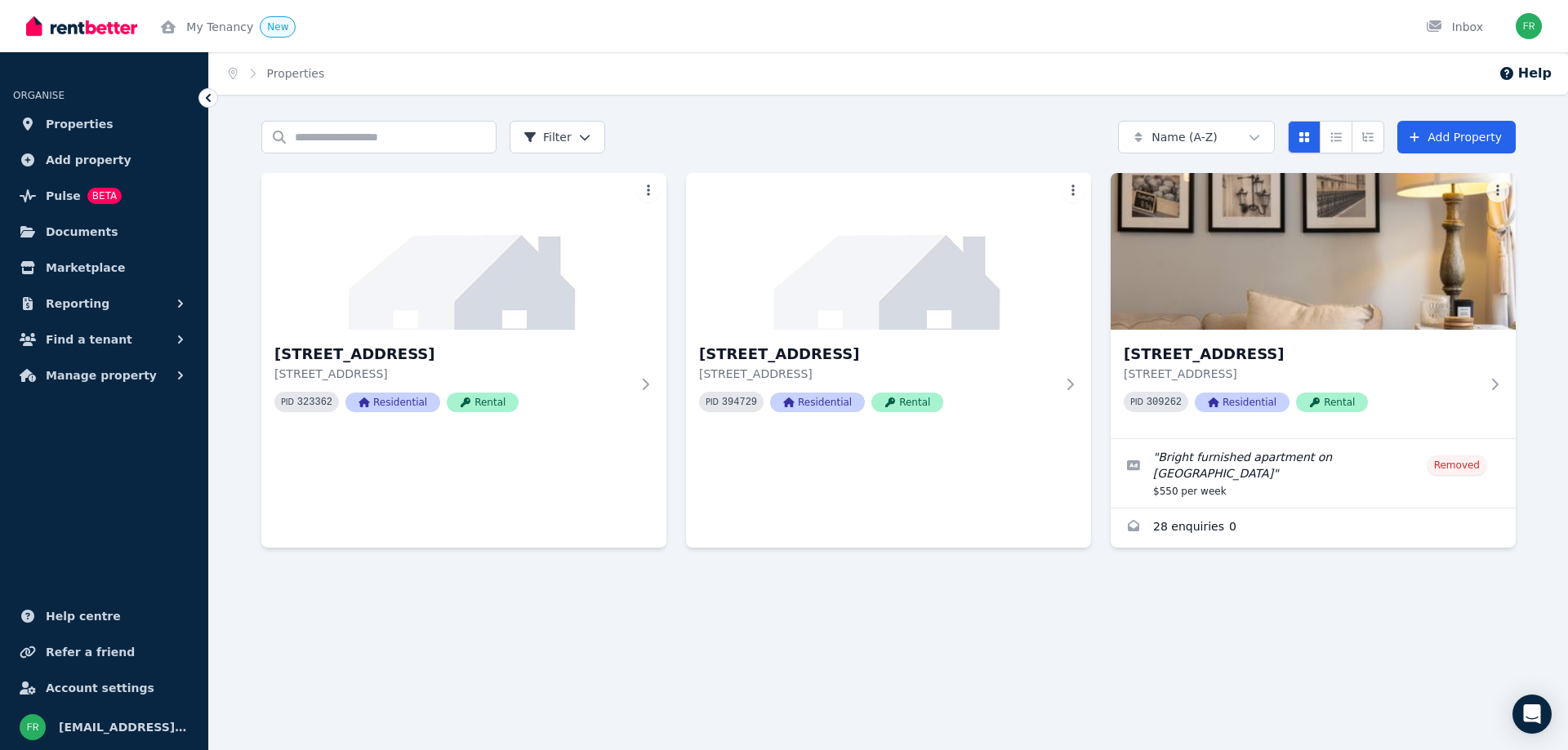
click at [104, 689] on span "Account settings" at bounding box center [100, 688] width 109 height 20
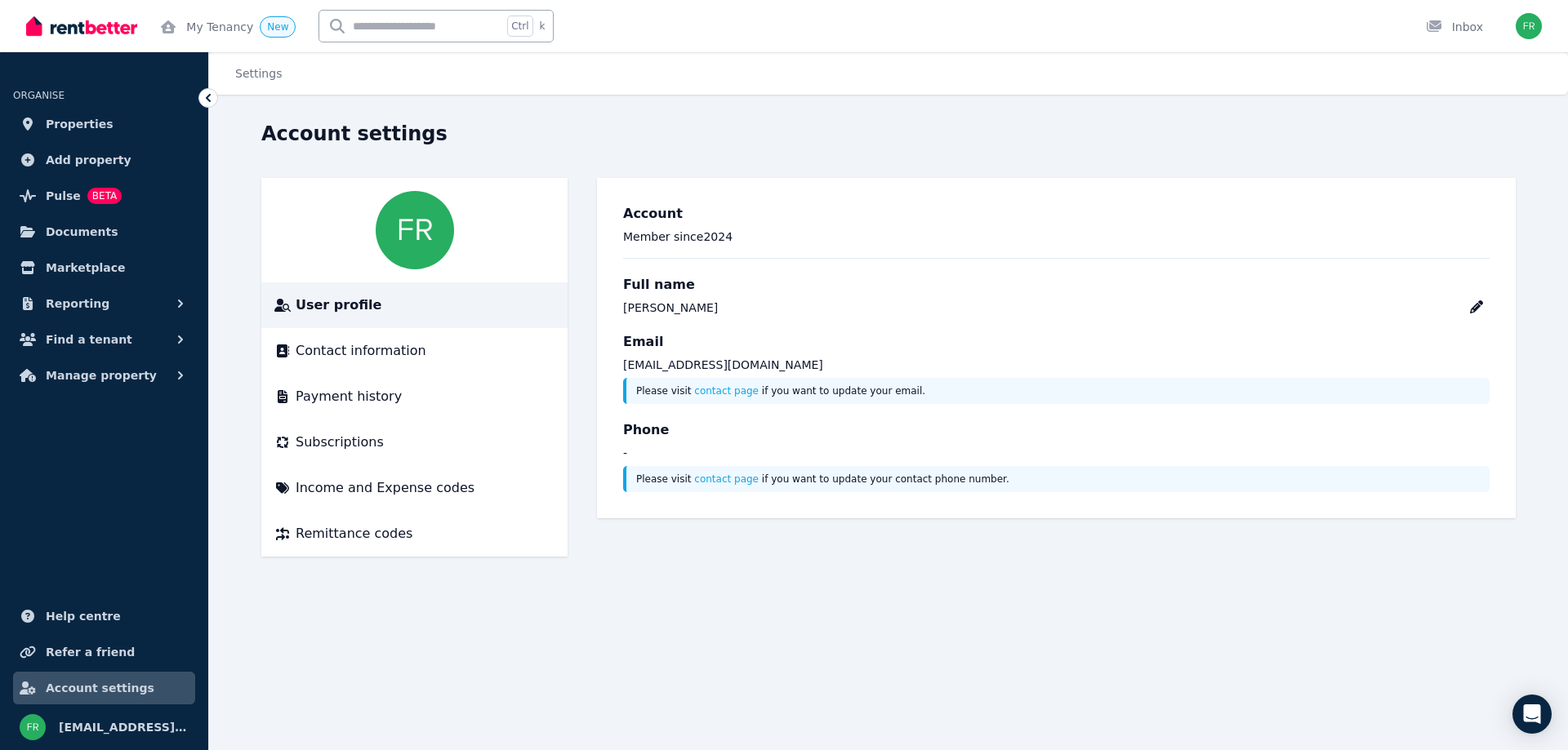
click at [104, 606] on link "Help centre" at bounding box center [104, 617] width 182 height 33
click at [92, 133] on span "Properties" at bounding box center [79, 124] width 68 height 20
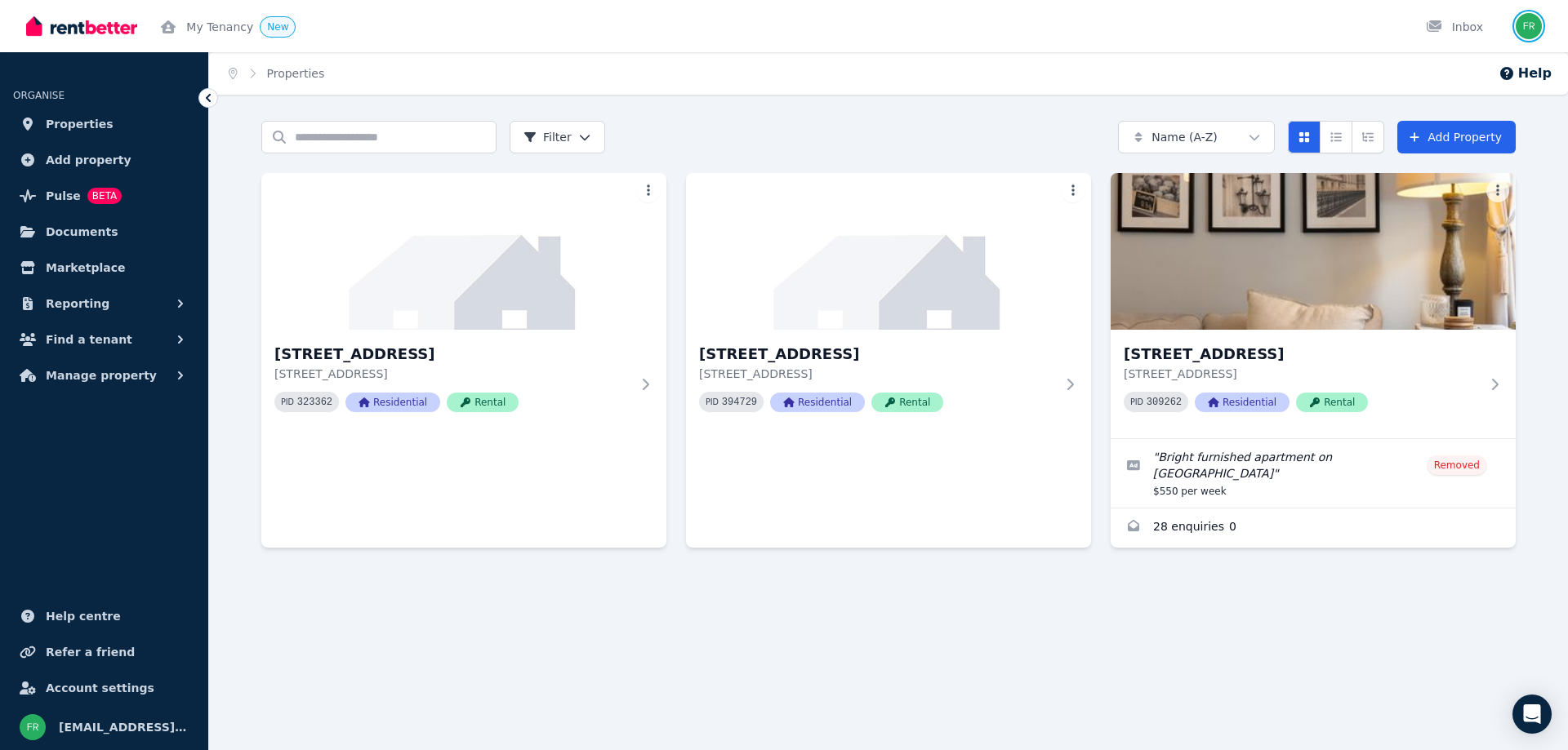
click at [1526, 20] on img "button" at bounding box center [1528, 25] width 26 height 26
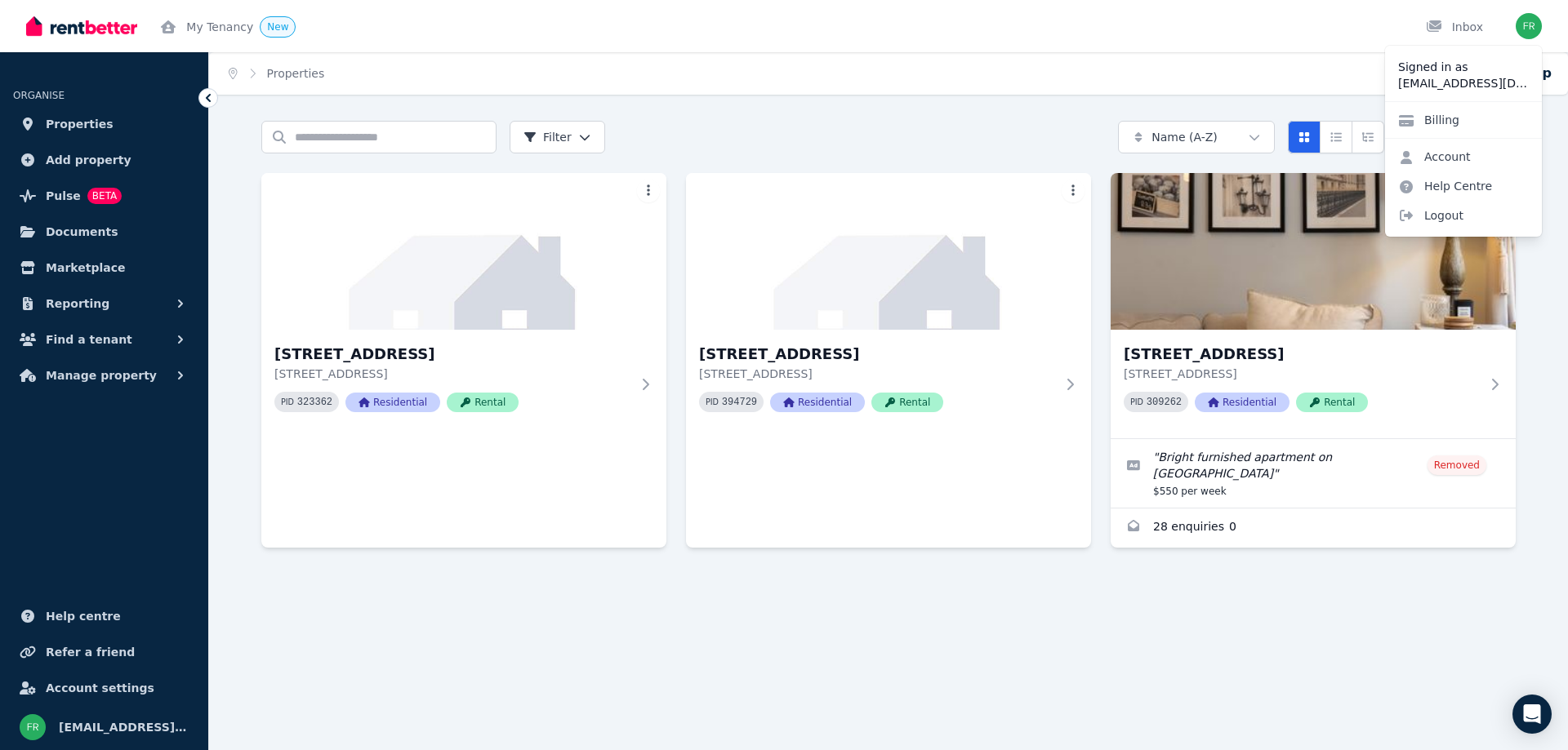
click at [1446, 154] on link "Account" at bounding box center [1434, 156] width 99 height 29
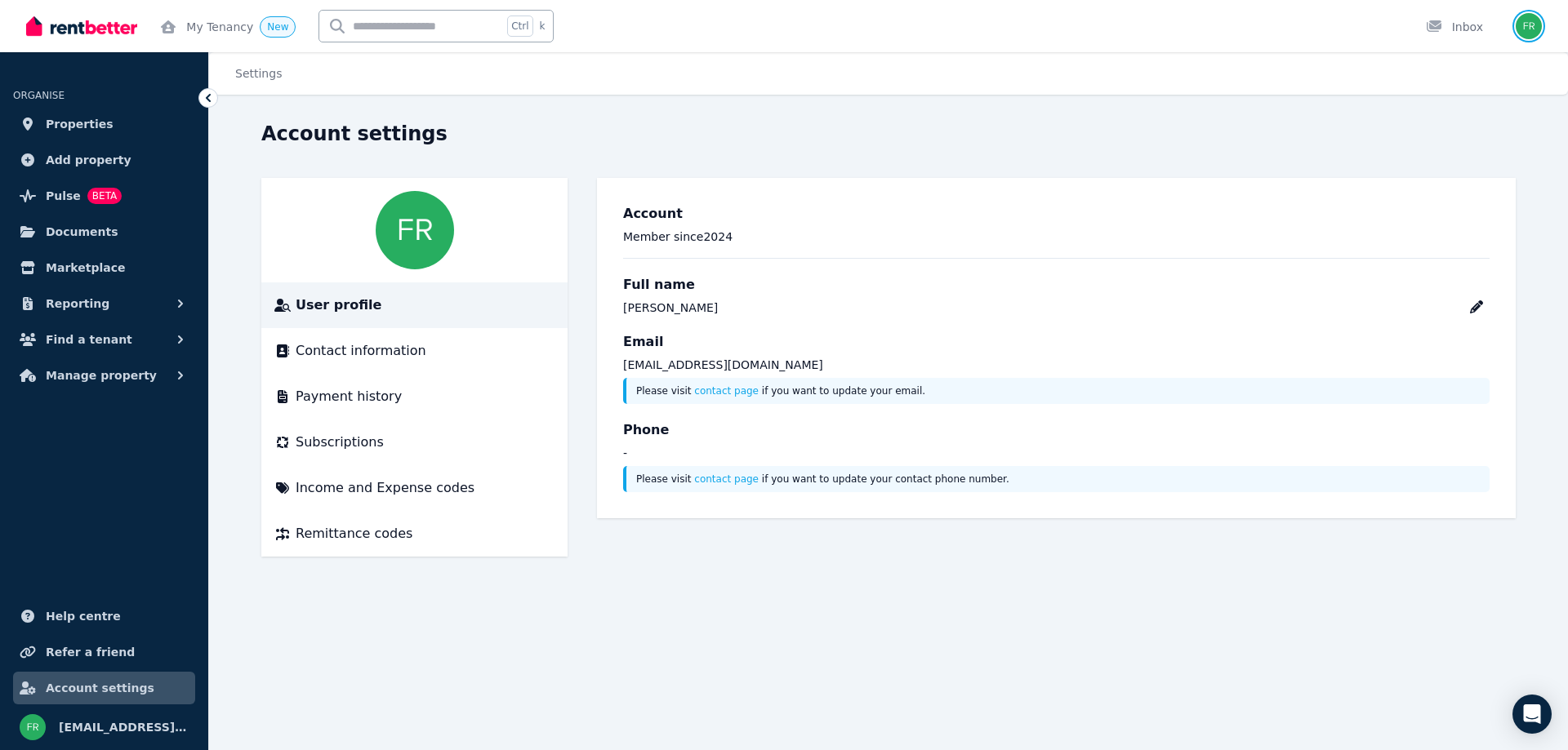
click at [1538, 27] on img "button" at bounding box center [1528, 25] width 26 height 26
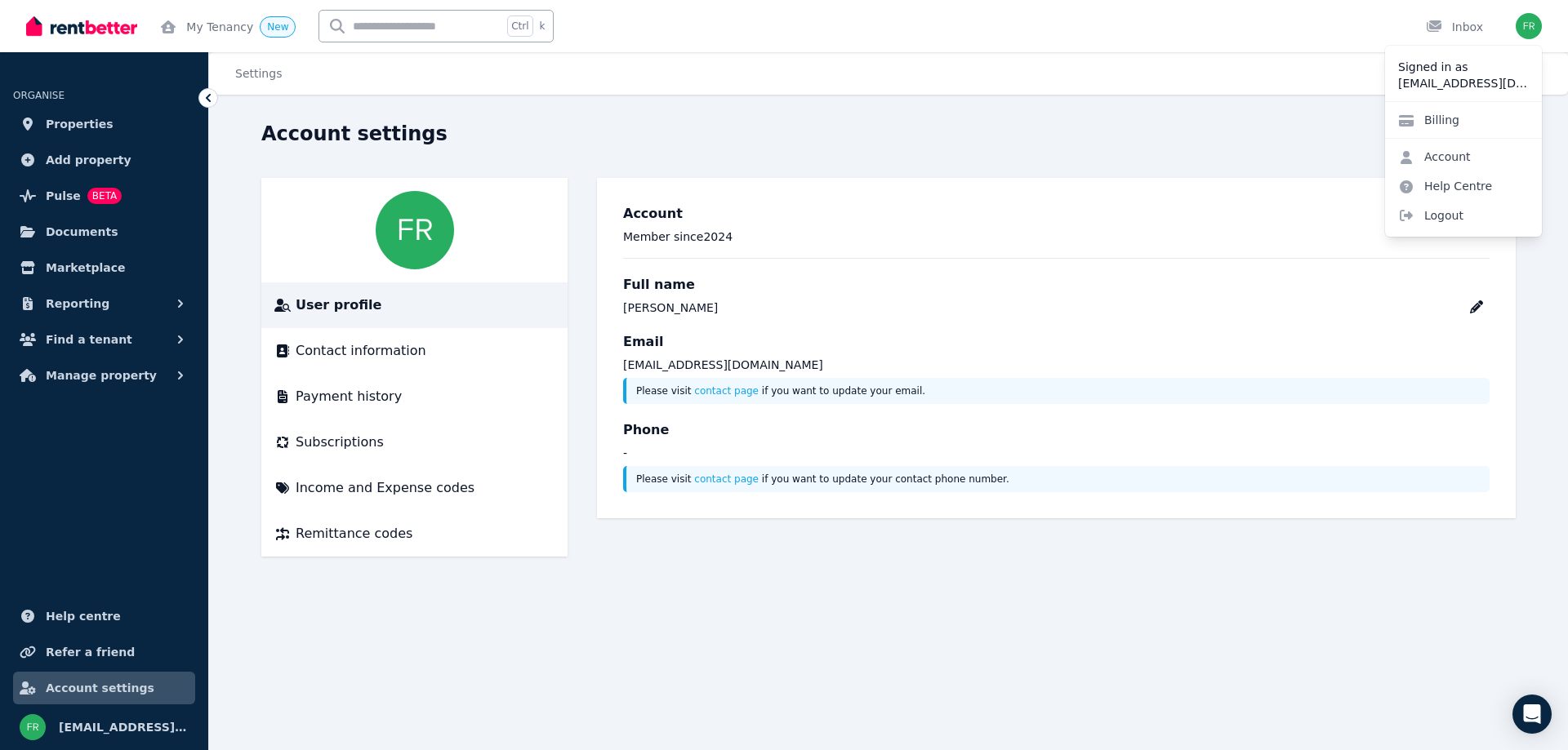
click at [1445, 214] on span "Logout" at bounding box center [1463, 215] width 157 height 29
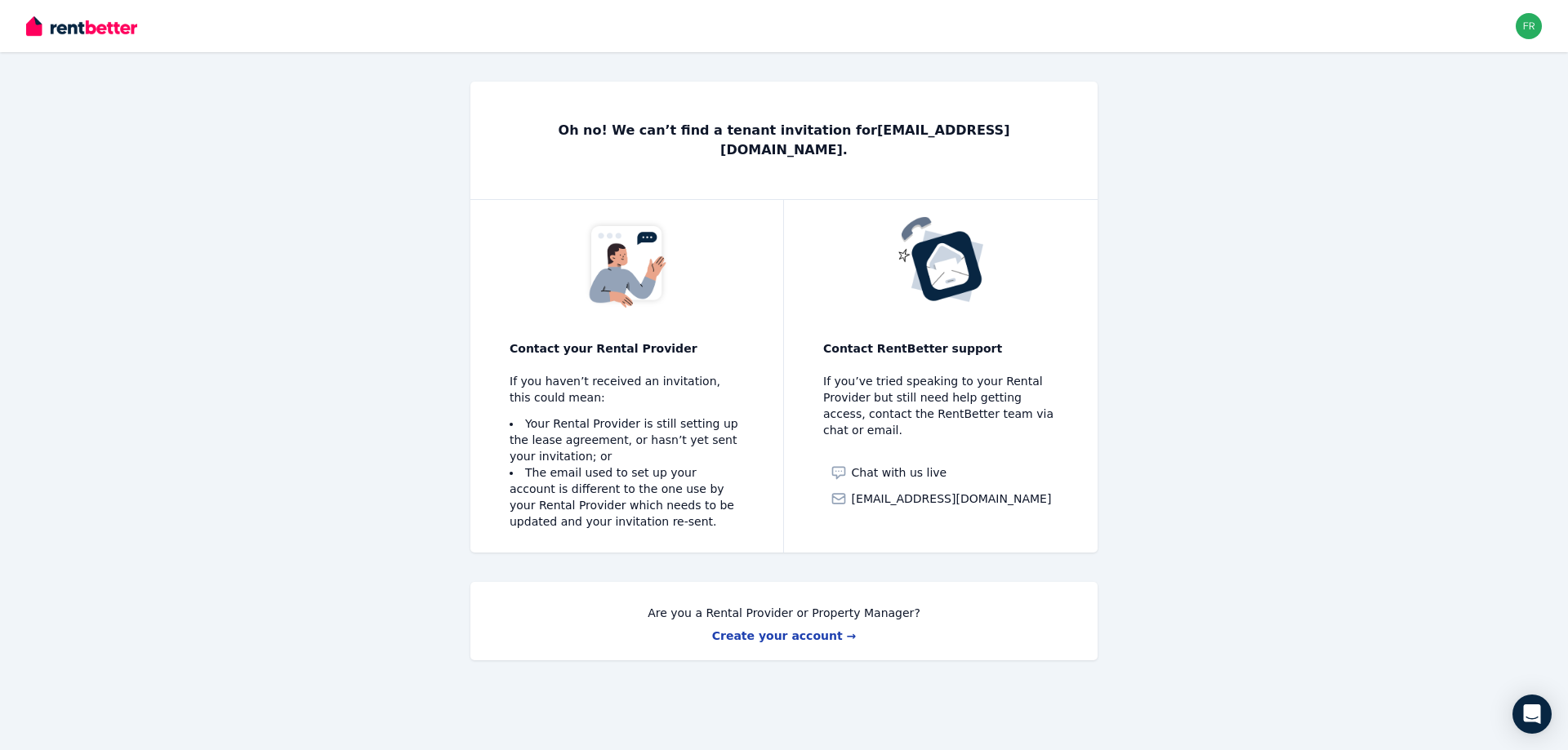
click at [888, 140] on p "Oh no! We can’t find a tenant invitation for [EMAIL_ADDRESS][DOMAIN_NAME] ." at bounding box center [784, 140] width 548 height 39
copy p "[EMAIL_ADDRESS][DOMAIN_NAME] ."
click at [1529, 21] on img "button" at bounding box center [1528, 25] width 26 height 26
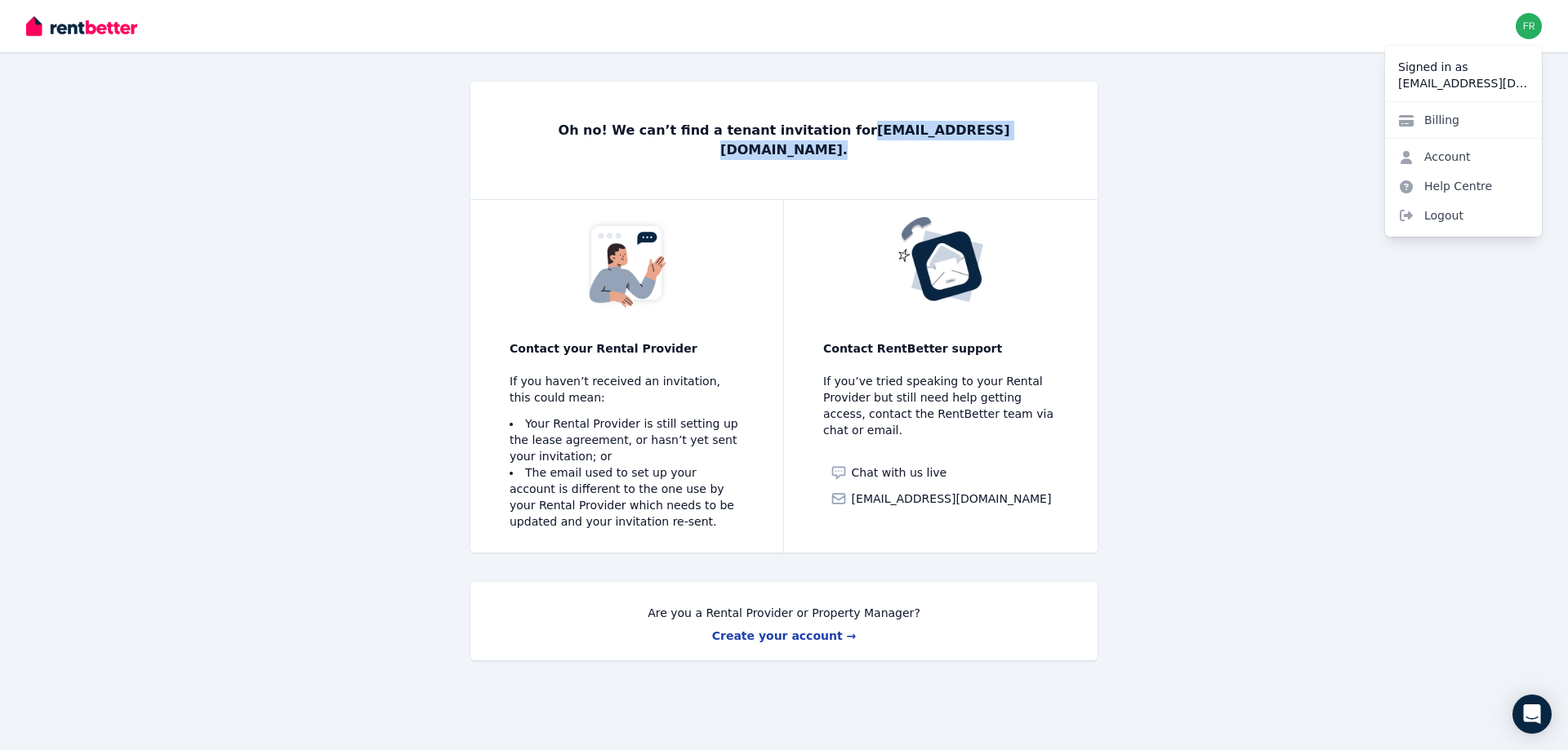
click at [1455, 153] on link "Account" at bounding box center [1434, 156] width 99 height 29
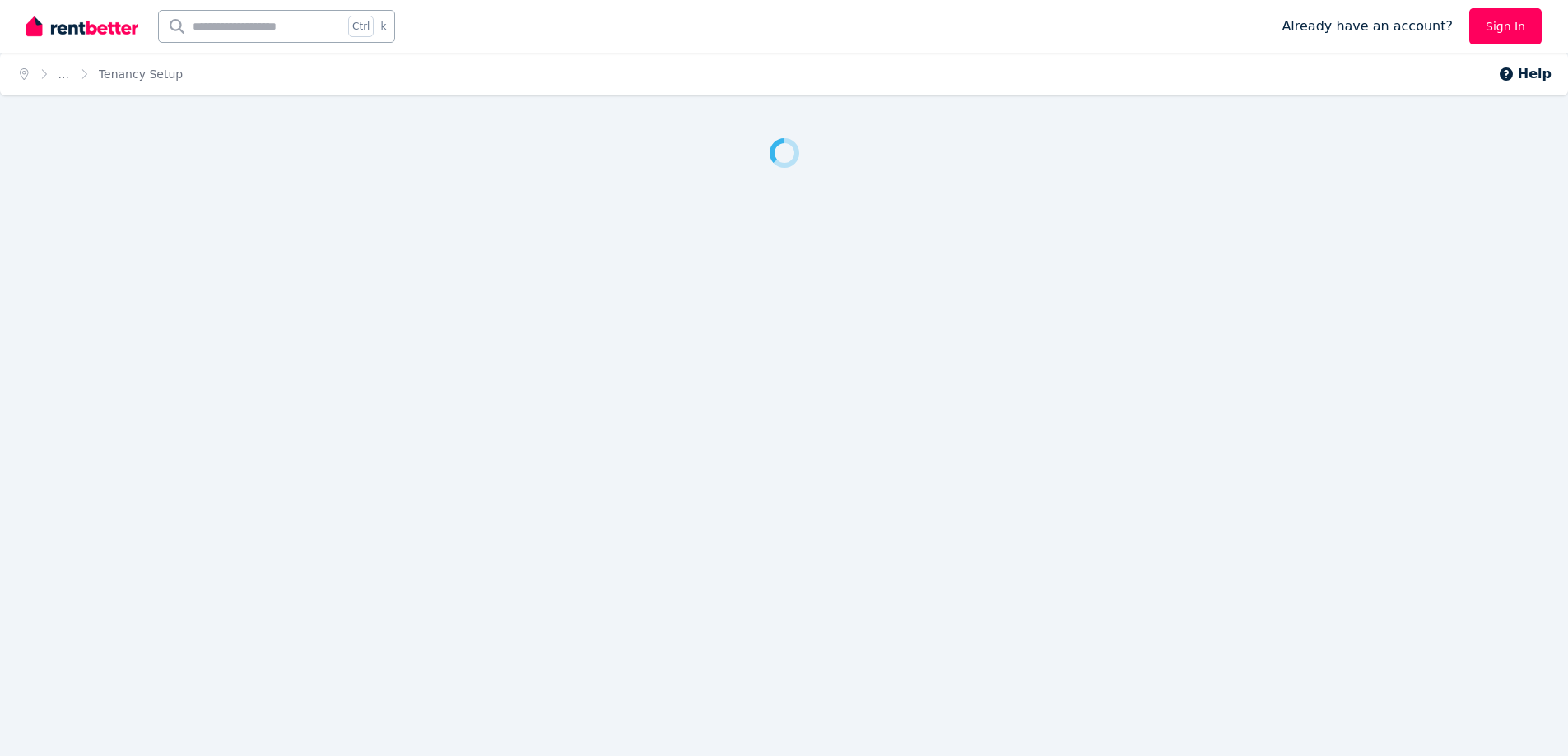
click at [1508, 27] on link "Sign In" at bounding box center [1505, 27] width 72 height 37
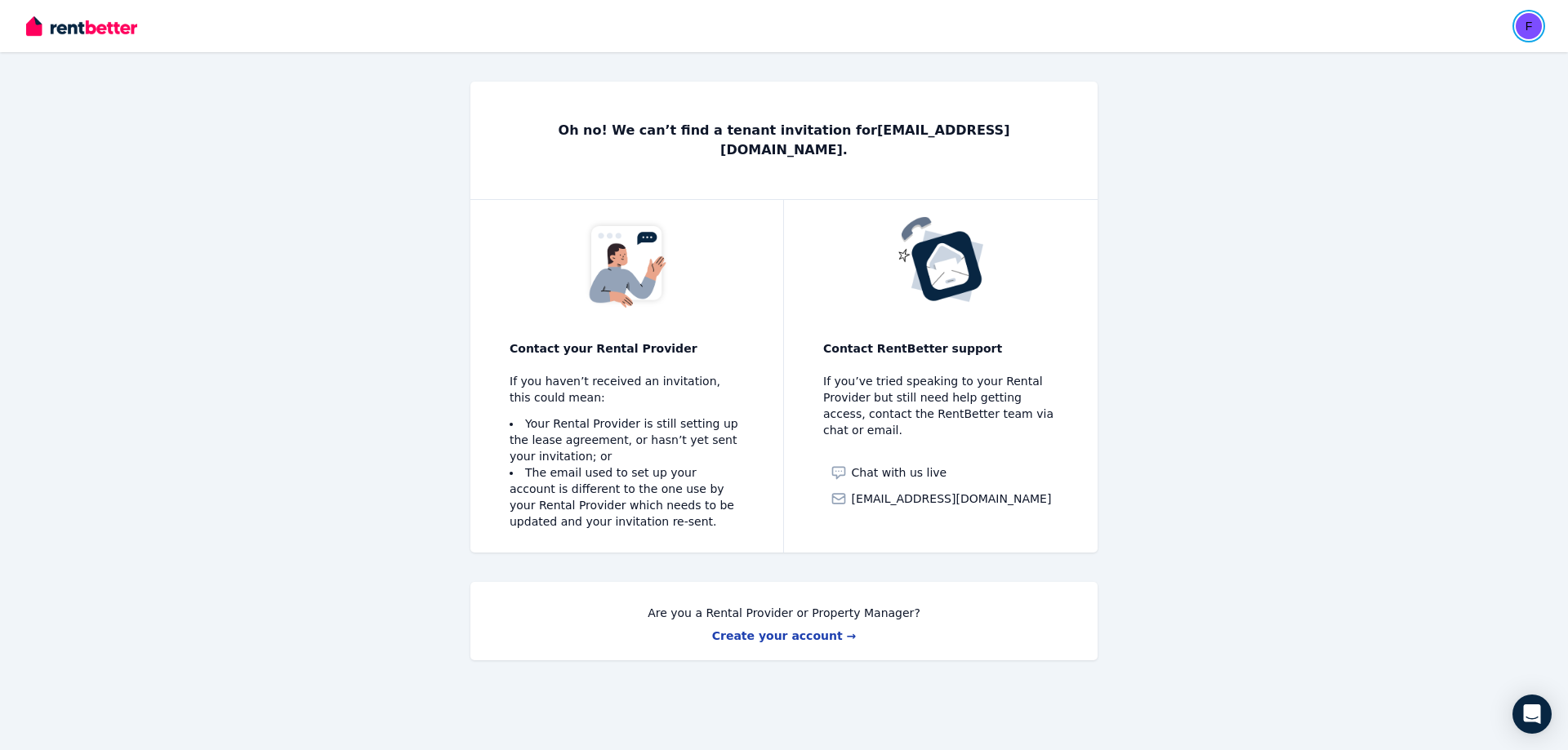
click at [1533, 28] on img "button" at bounding box center [1528, 25] width 26 height 26
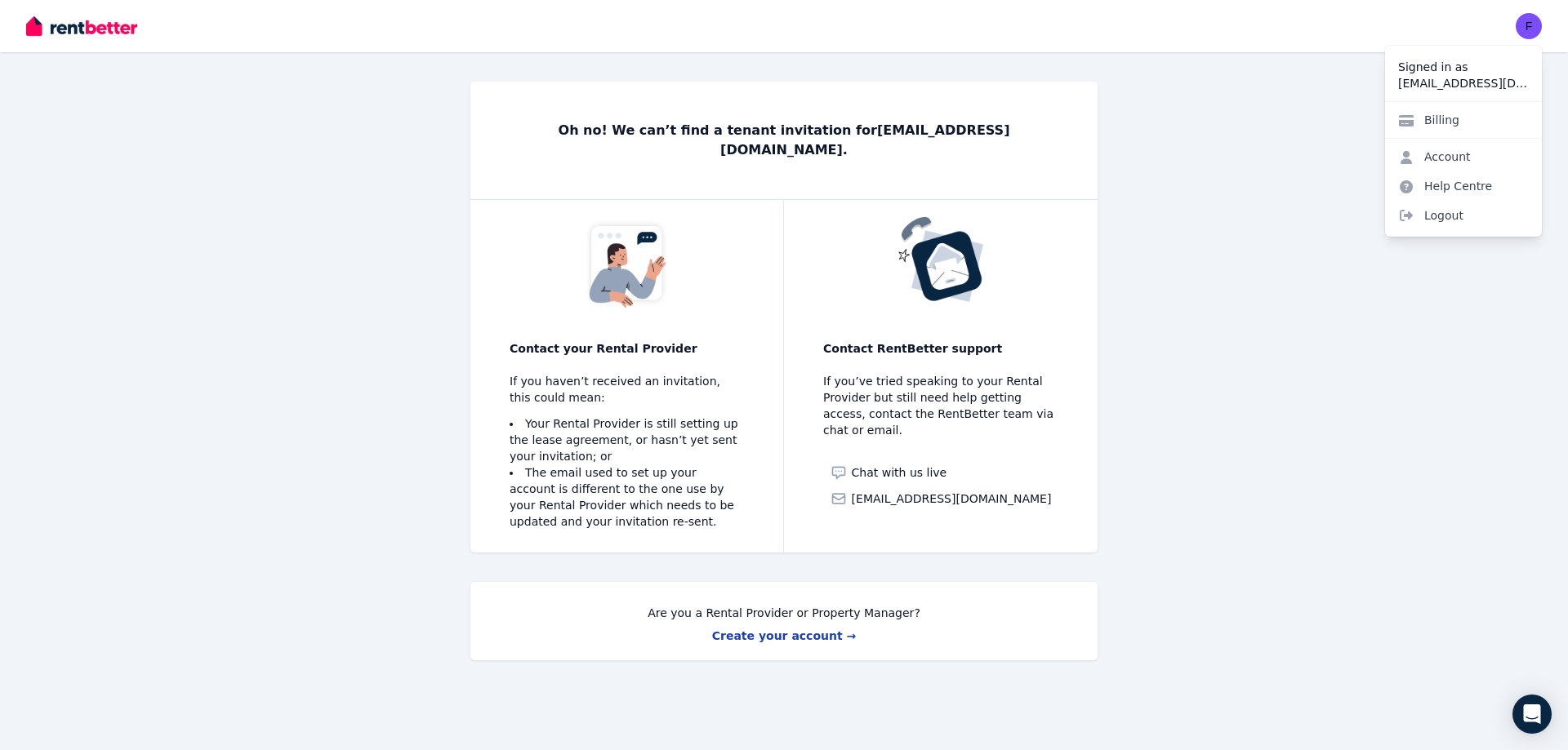
click at [1456, 218] on span "Logout" at bounding box center [1463, 215] width 157 height 29
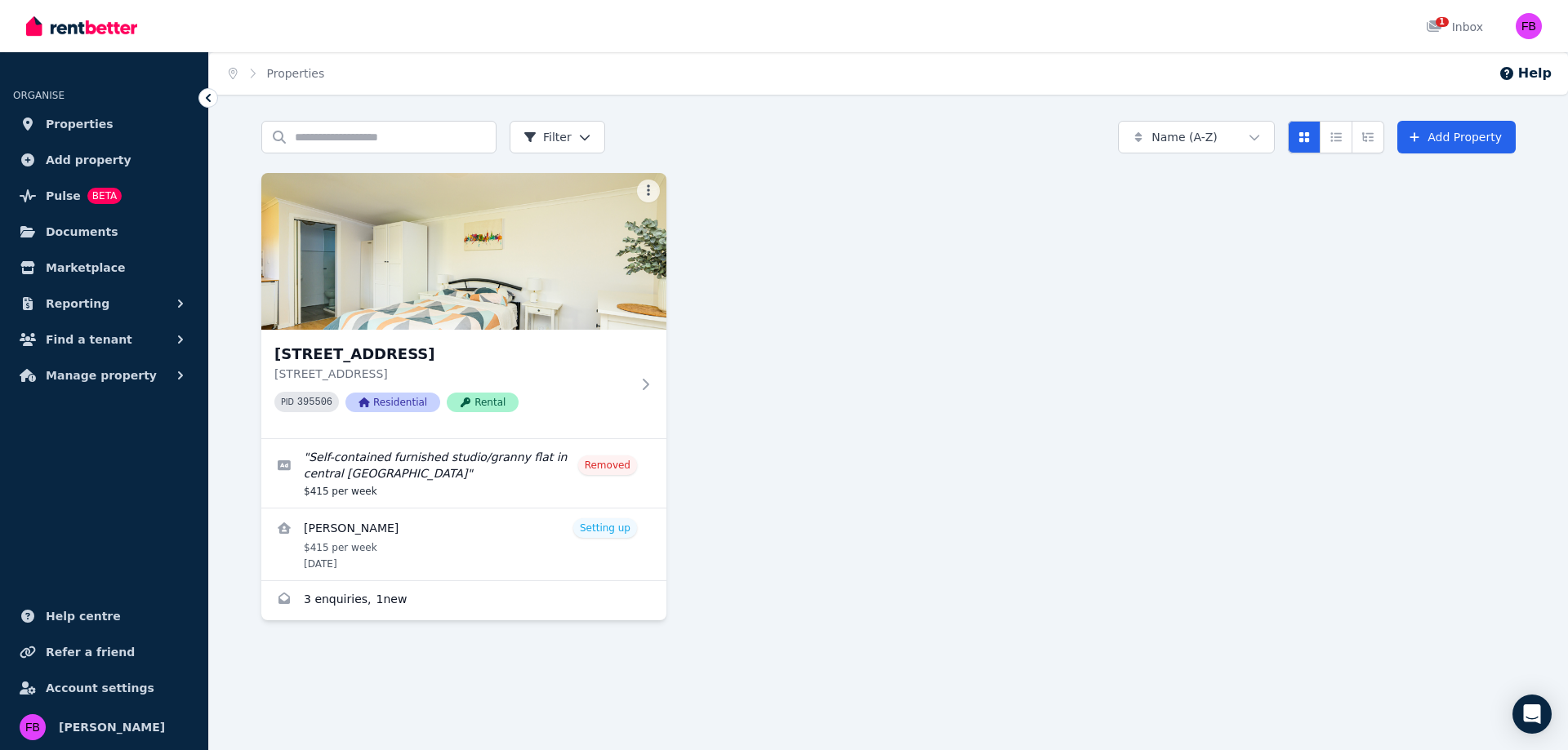
click at [399, 548] on link "View details for Freya Bramwell" at bounding box center [464, 544] width 405 height 72
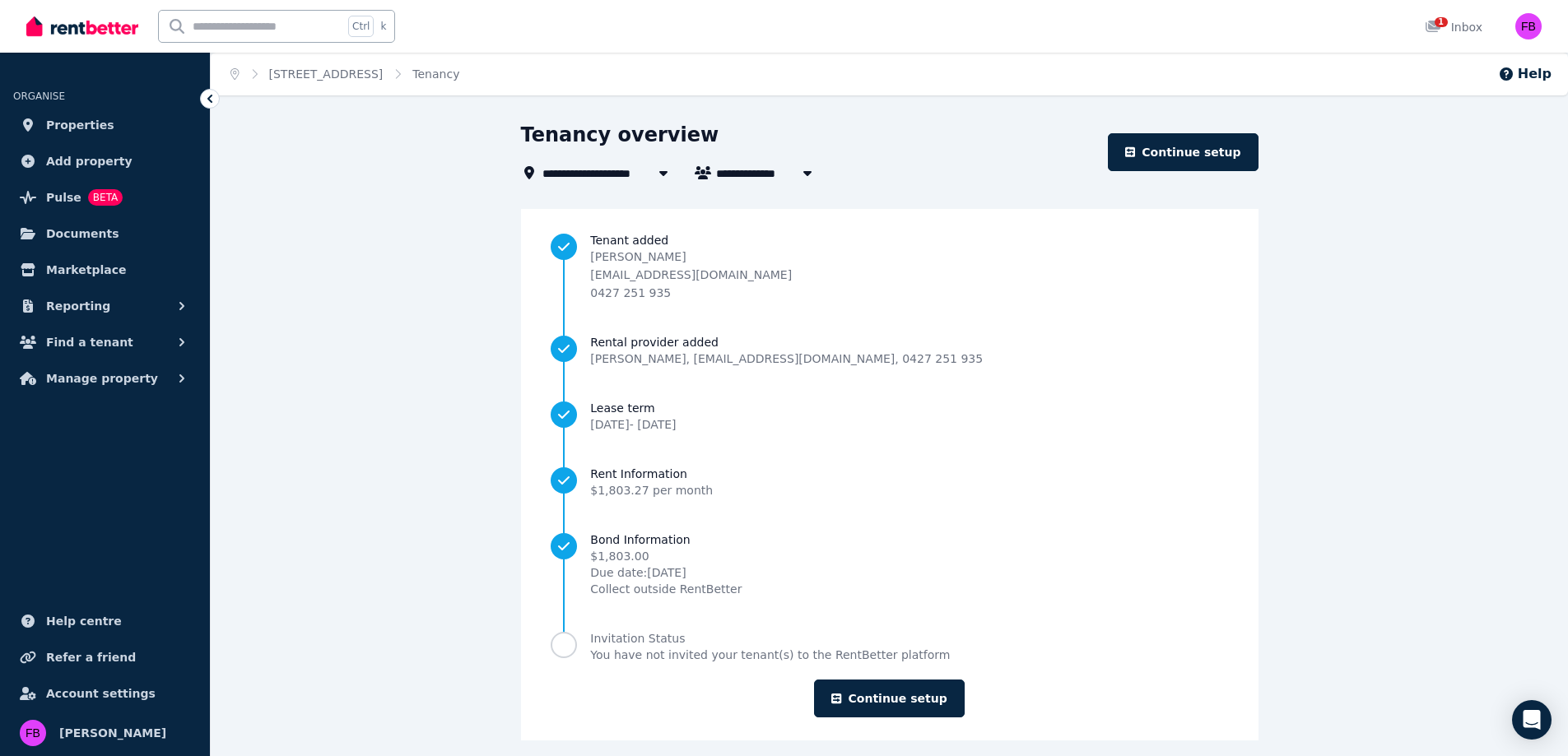
click at [730, 265] on div "Freya Bramwell freyajanebramwell@gmail.com 0427 251 935" at bounding box center [691, 275] width 201 height 53
click at [711, 277] on p "freyajanebramwell@gmail.com" at bounding box center [691, 275] width 201 height 16
click at [336, 80] on link "[STREET_ADDRESS]" at bounding box center [326, 74] width 114 height 13
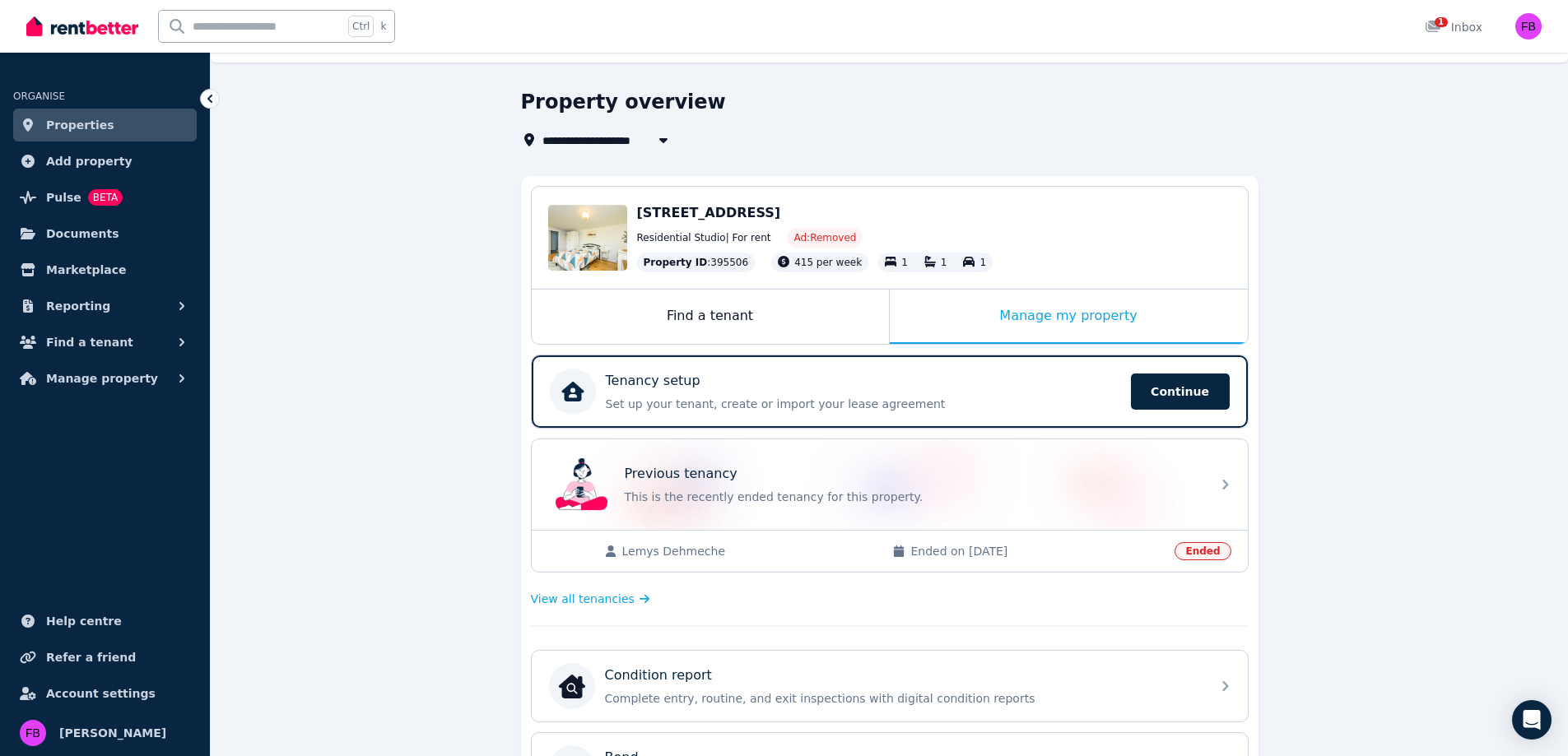
scroll to position [32, 0]
click at [738, 376] on div "Tenancy setup" at bounding box center [863, 382] width 515 height 20
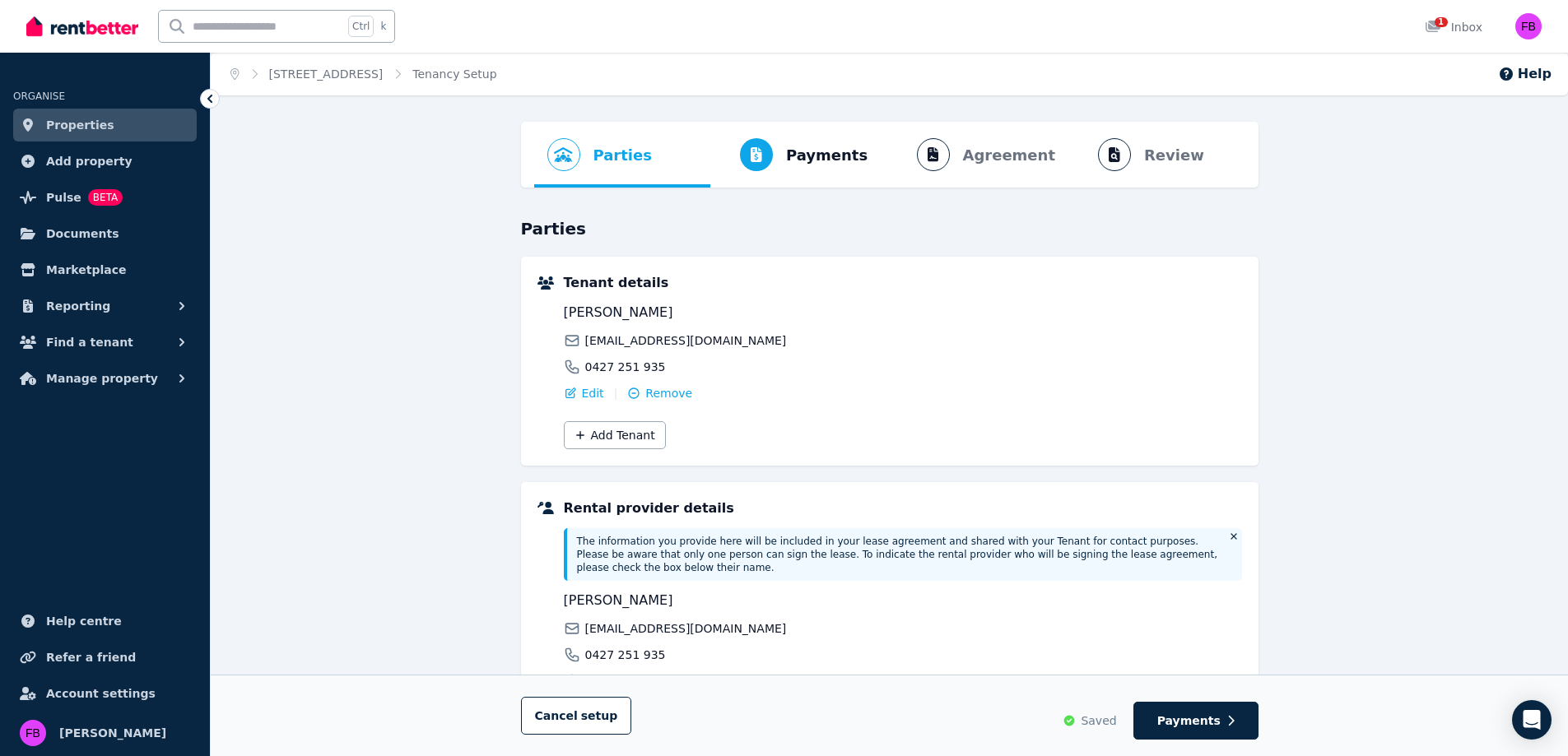
click at [590, 393] on span "Edit" at bounding box center [593, 394] width 22 height 16
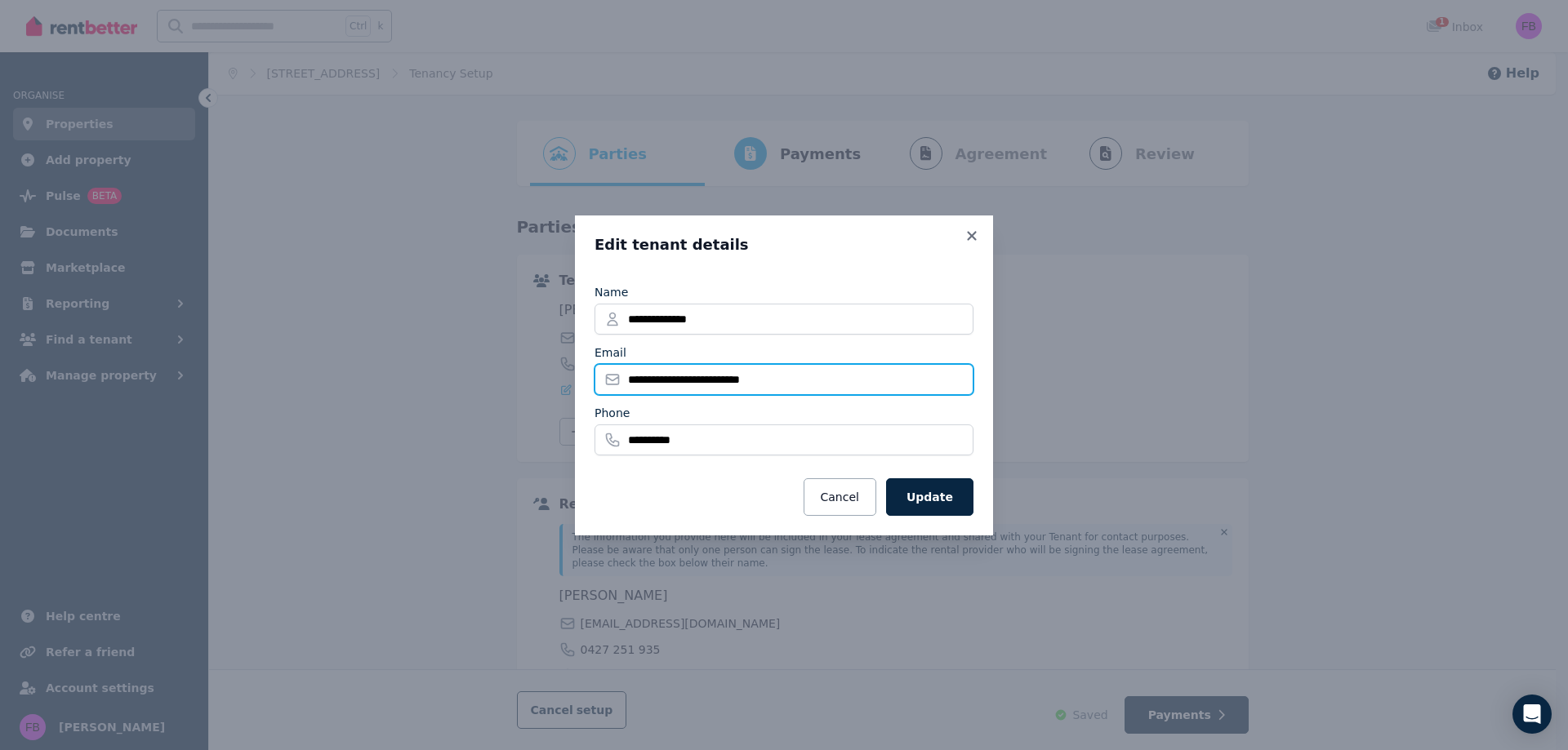
click at [705, 377] on input "**********" at bounding box center [784, 380] width 379 height 31
type input "**********"
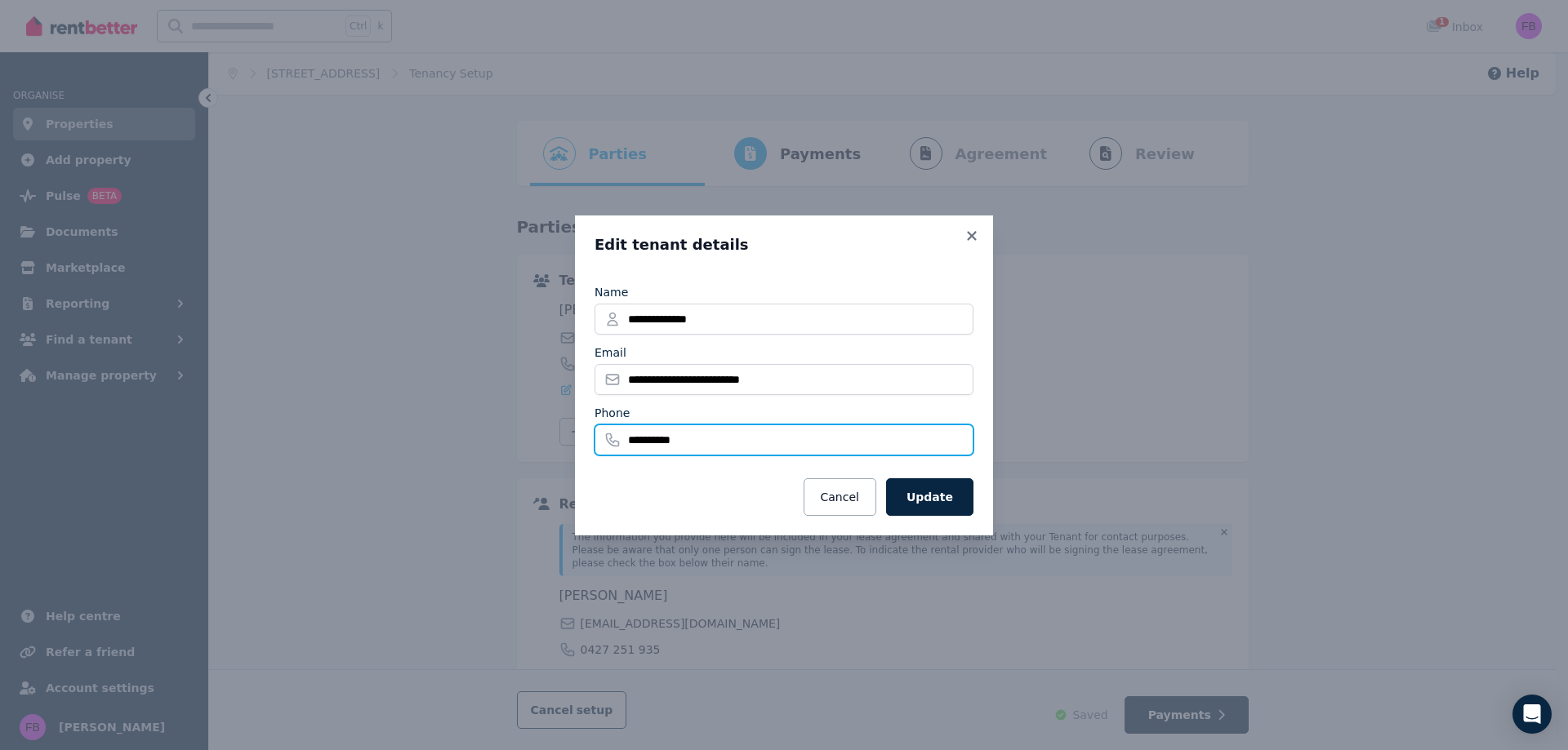
click at [962, 452] on input "**********" at bounding box center [784, 440] width 379 height 31
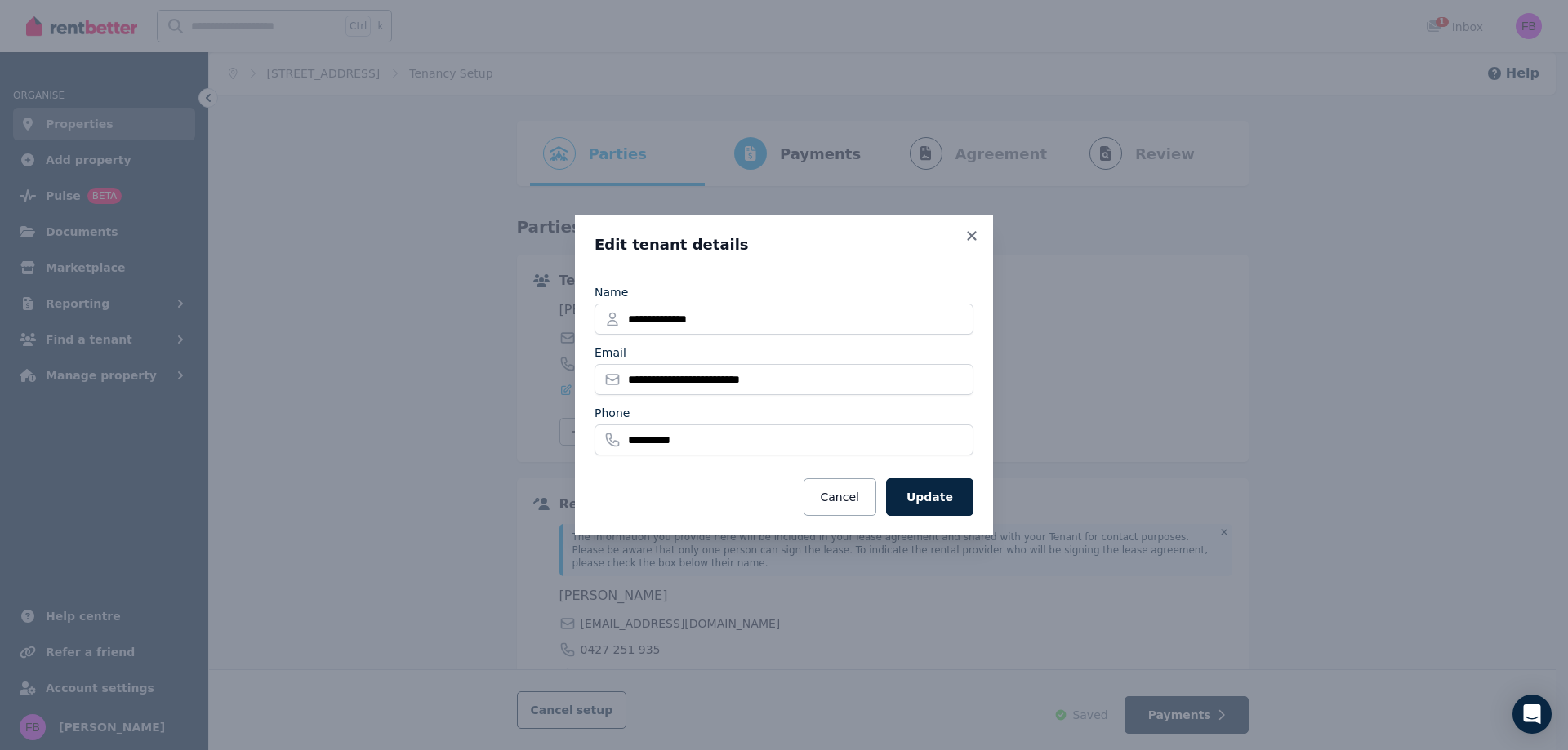
click at [944, 509] on button "Update" at bounding box center [930, 497] width 87 height 37
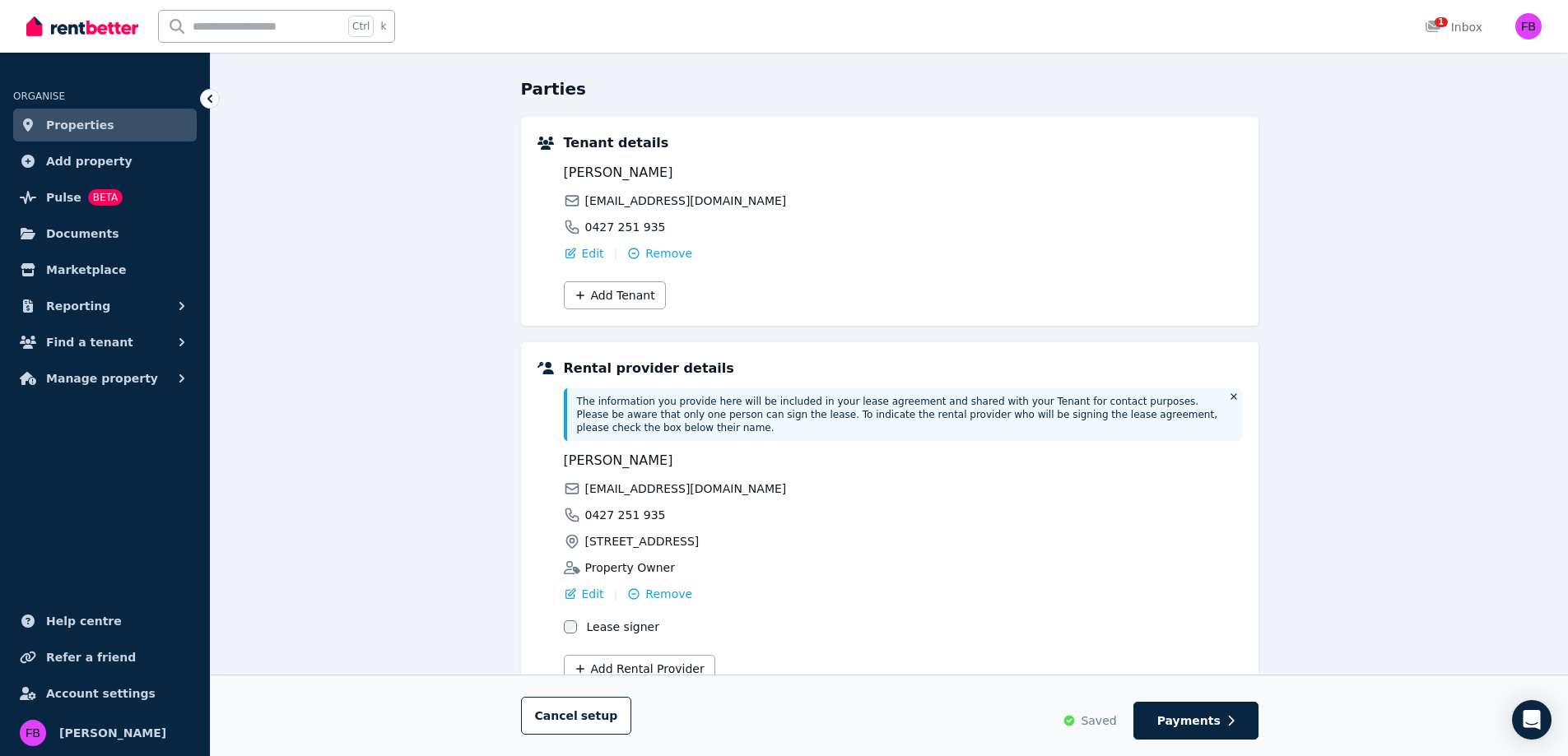
scroll to position [143, 0]
click at [1199, 717] on span "Payments" at bounding box center [1188, 721] width 63 height 16
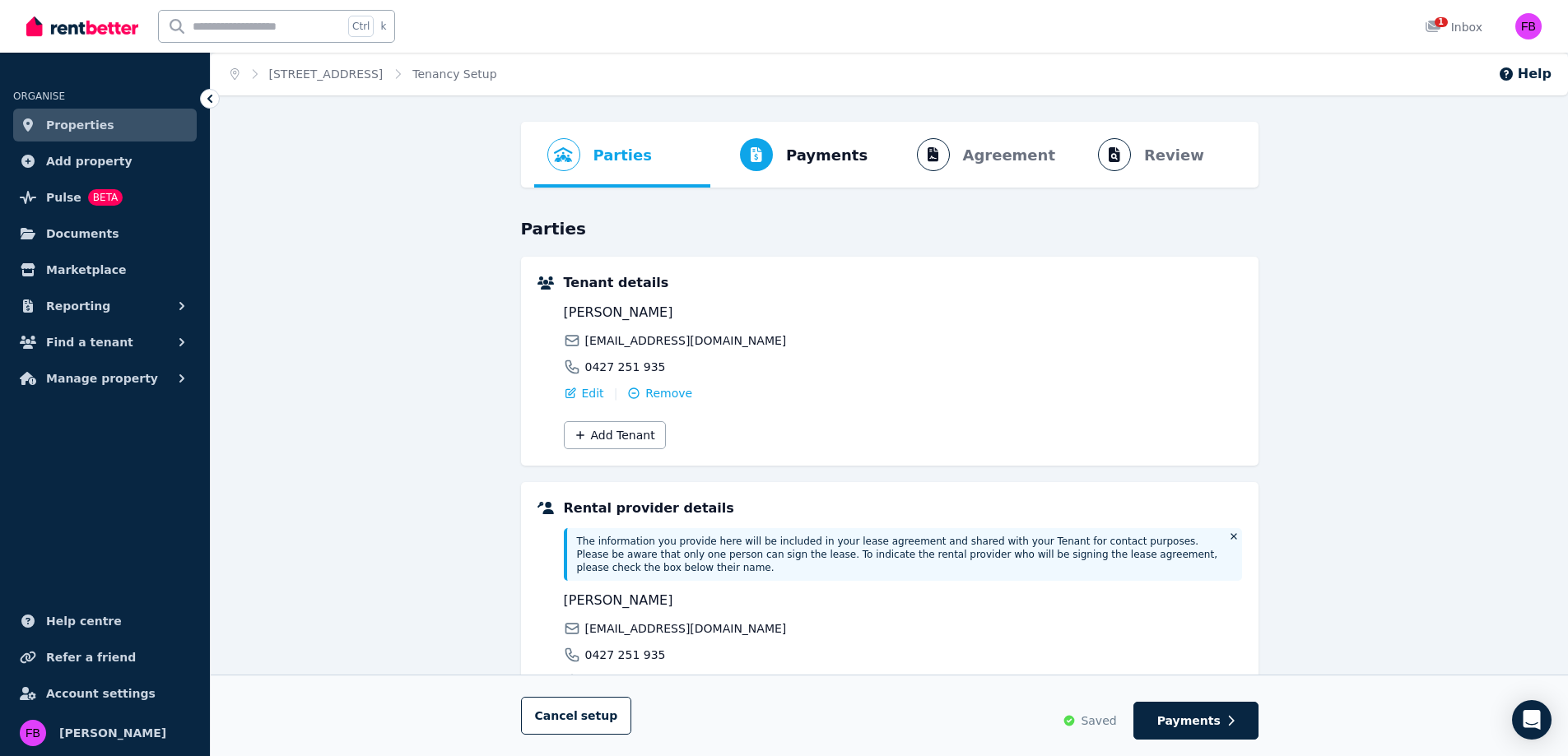
select select "*******"
select select "**********"
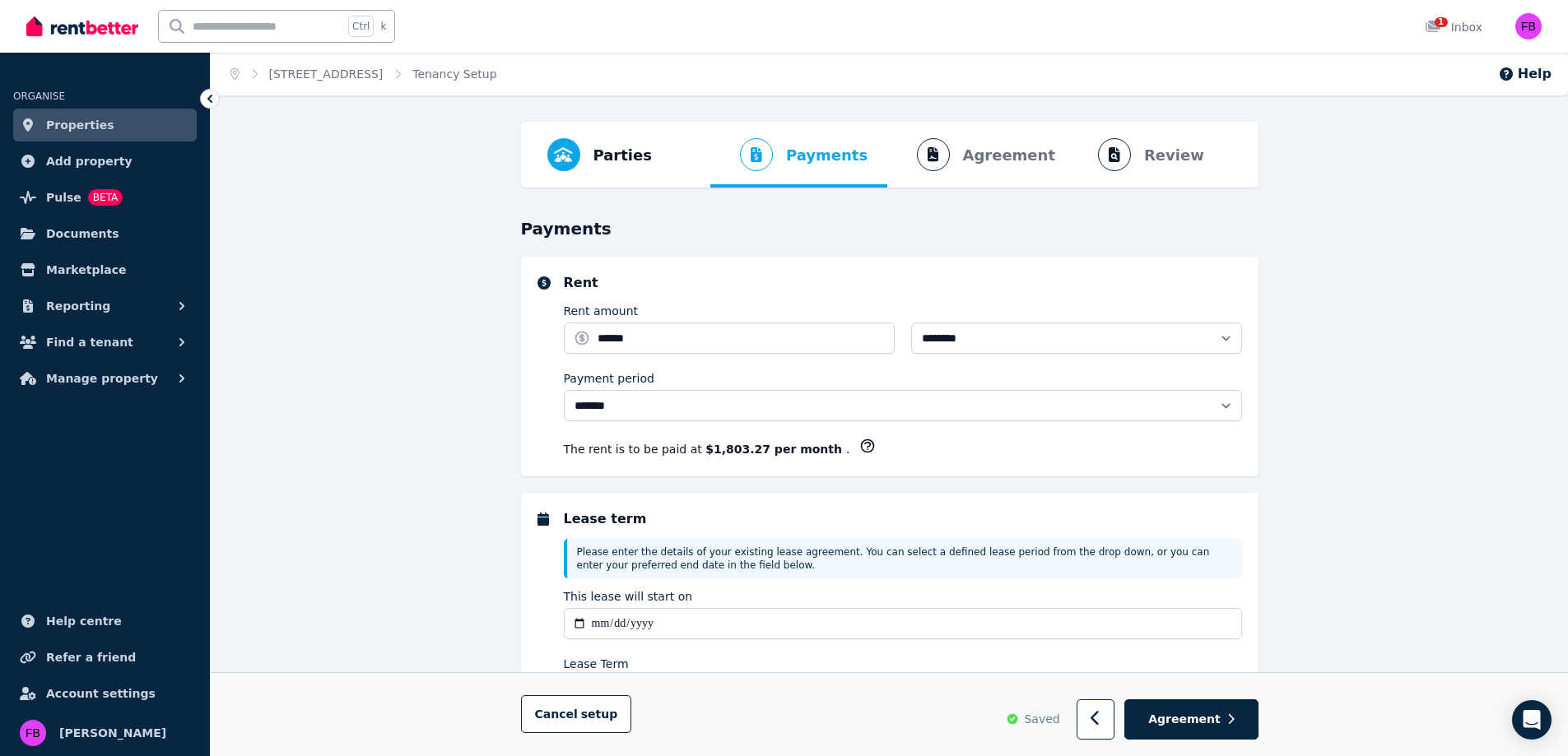
click at [1199, 717] on span "Agreement" at bounding box center [1184, 720] width 72 height 16
select select "**********"
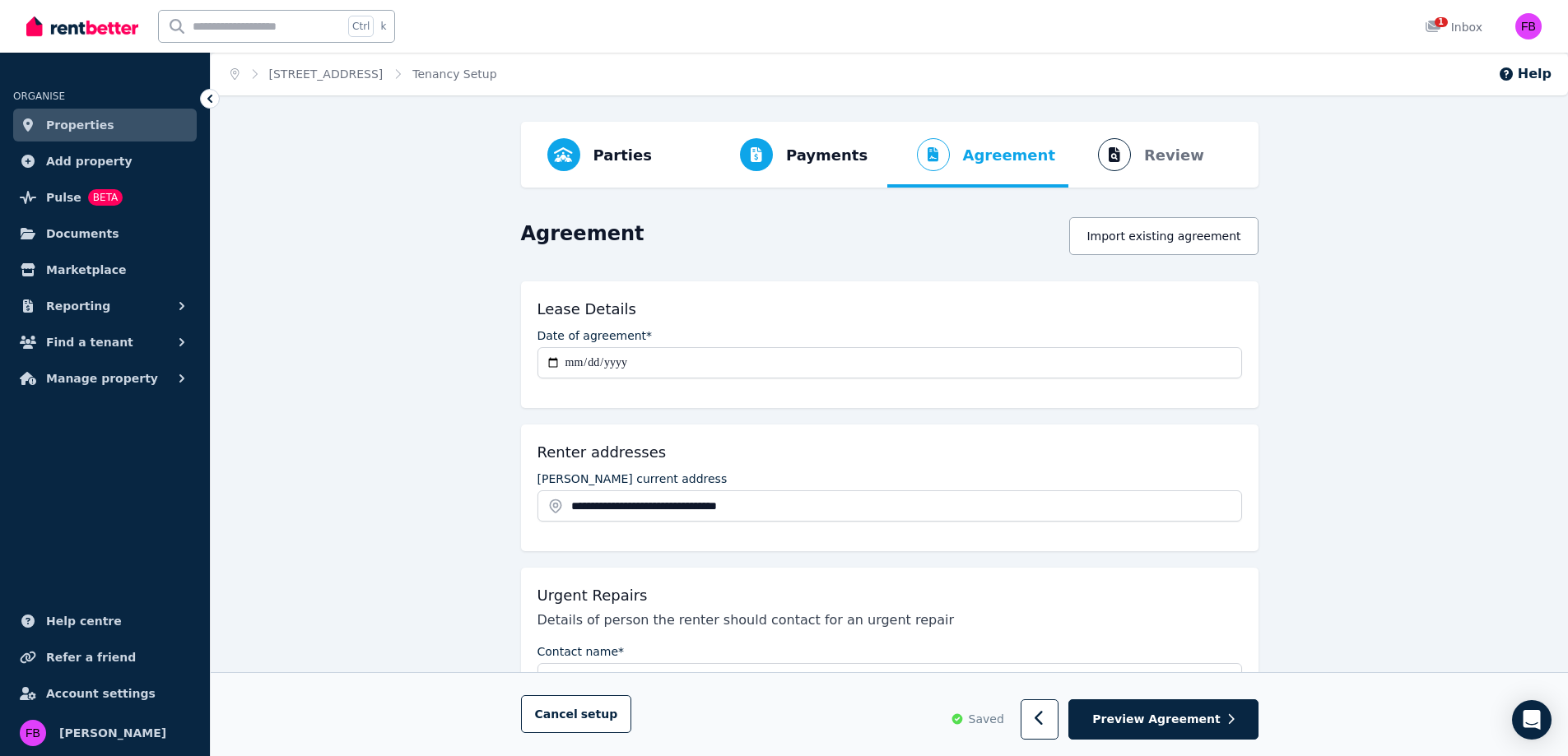
click at [1199, 717] on span "Preview Agreement" at bounding box center [1155, 720] width 127 height 16
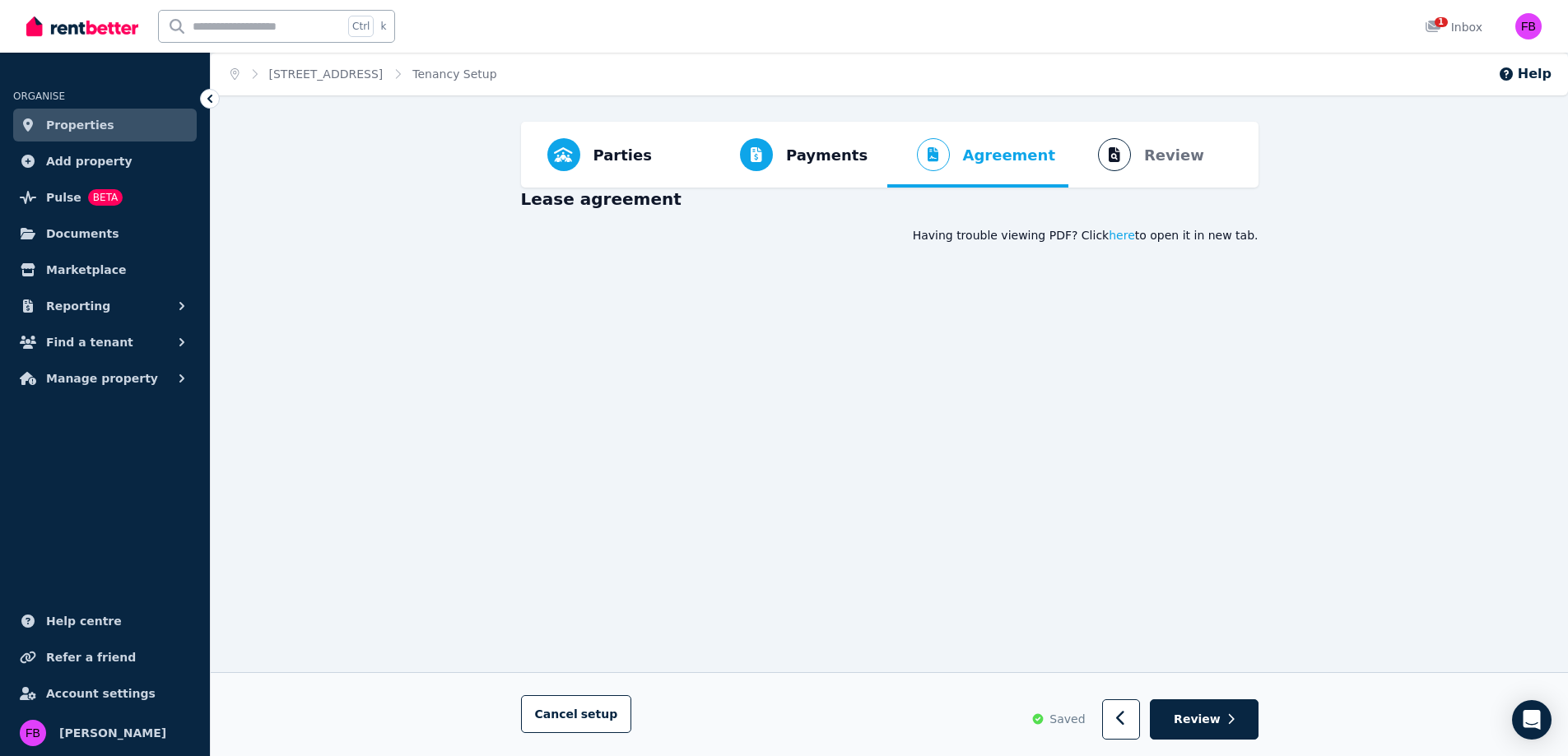
scroll to position [254, 0]
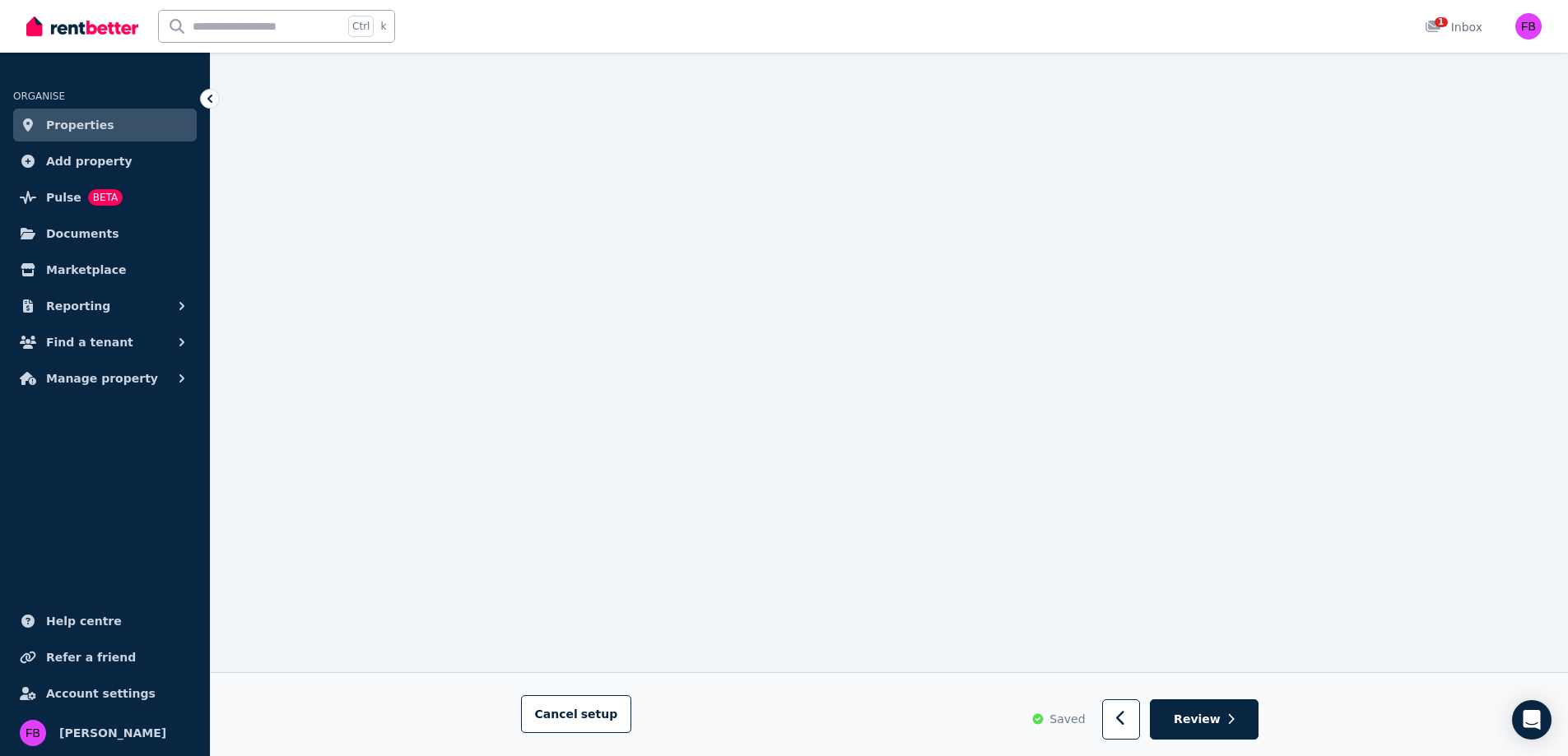
click at [1223, 722] on button "Review" at bounding box center [1204, 720] width 108 height 40
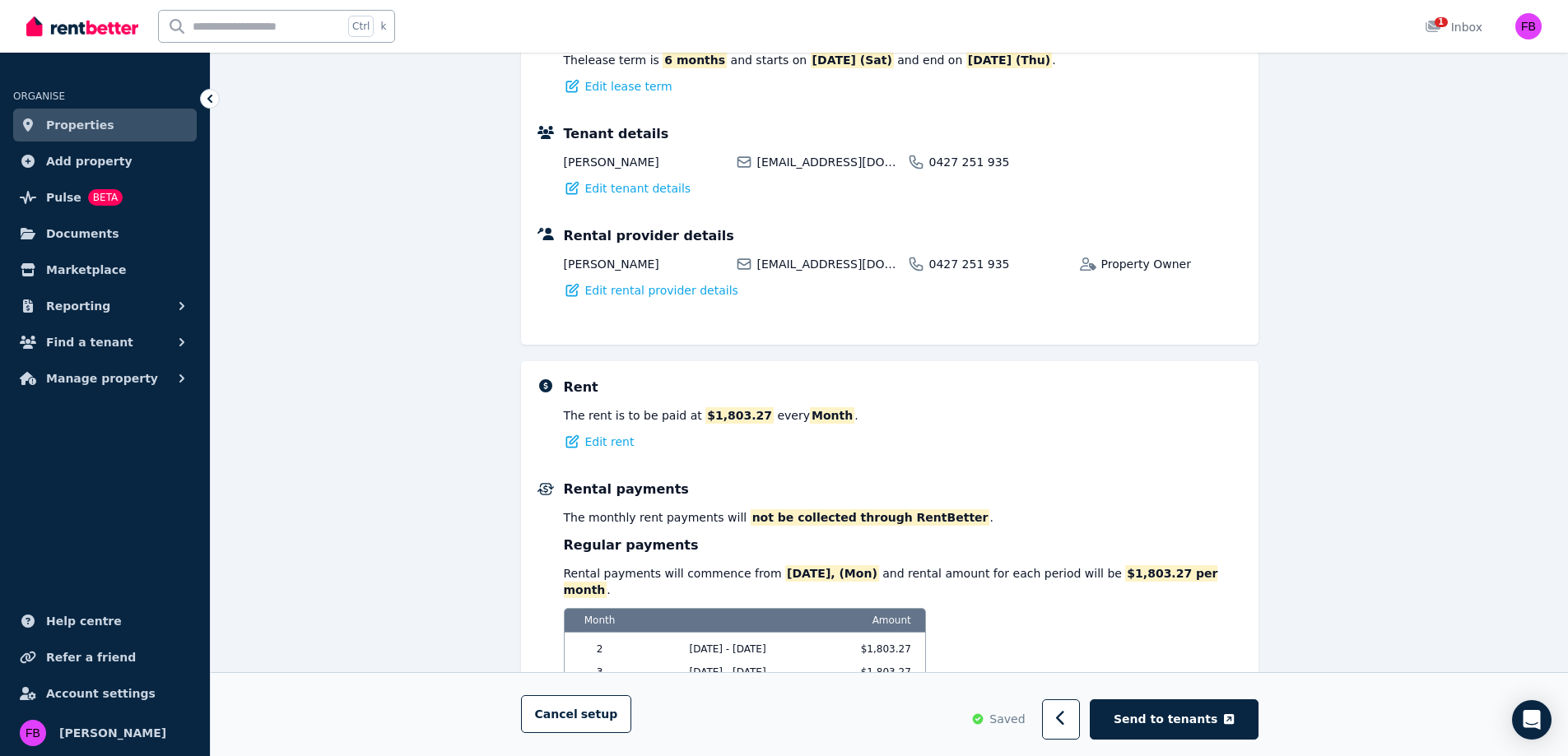
scroll to position [405, 0]
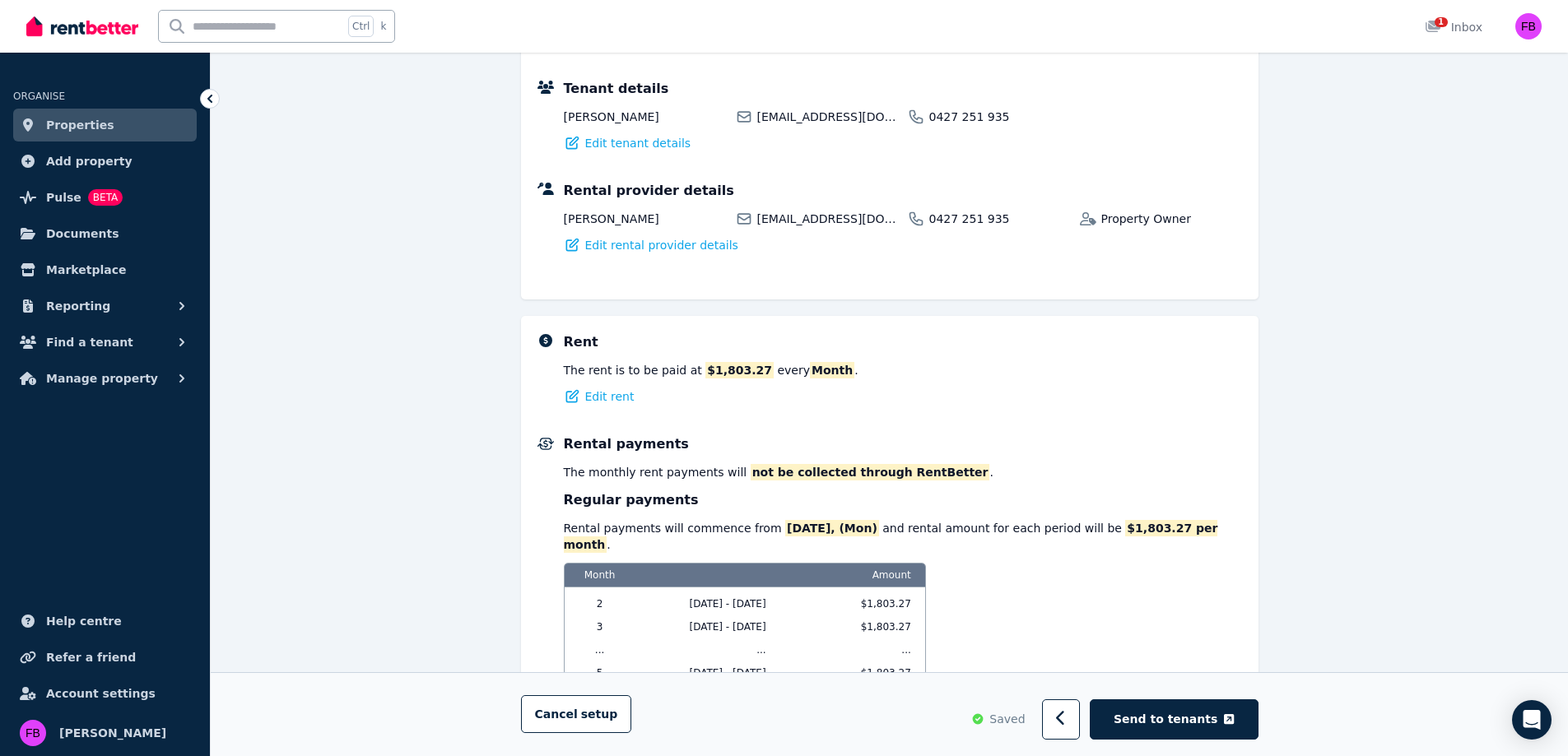
click at [1214, 723] on span "Send to tenants" at bounding box center [1165, 720] width 103 height 16
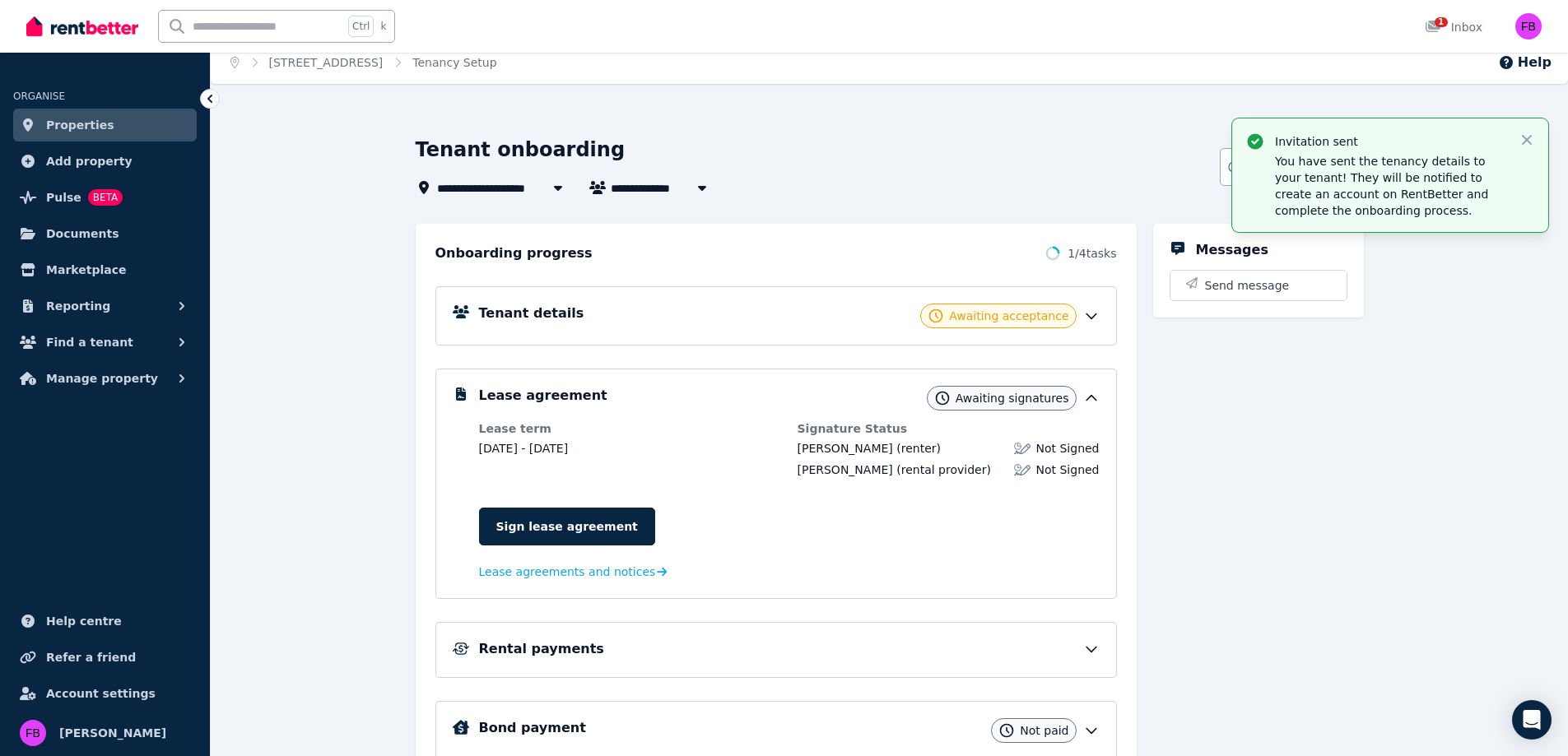
scroll to position [11, 0]
click at [1525, 17] on img "button" at bounding box center [1528, 26] width 27 height 27
click at [1527, 137] on icon "button" at bounding box center [1527, 140] width 16 height 16
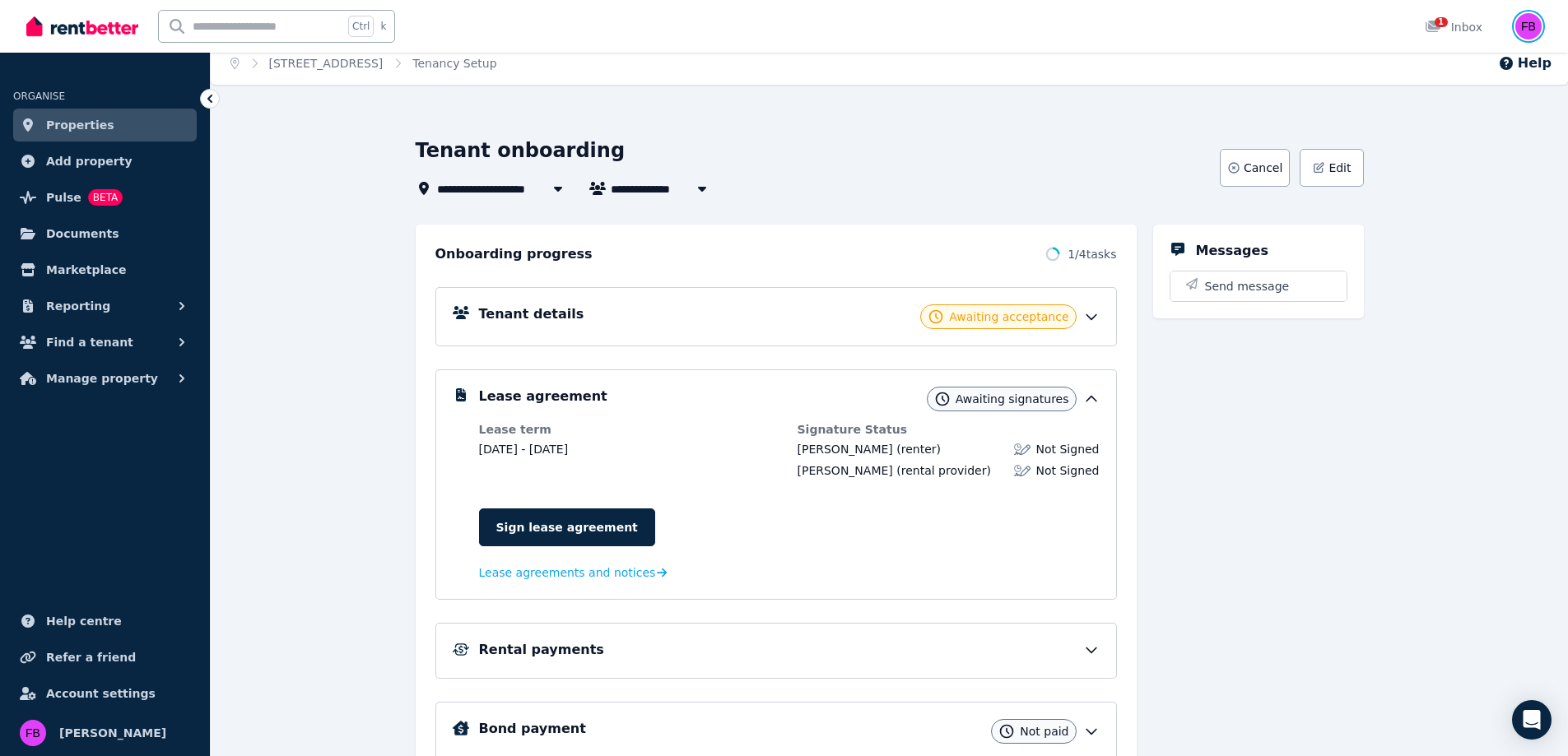
click at [1529, 22] on img "button" at bounding box center [1528, 26] width 27 height 27
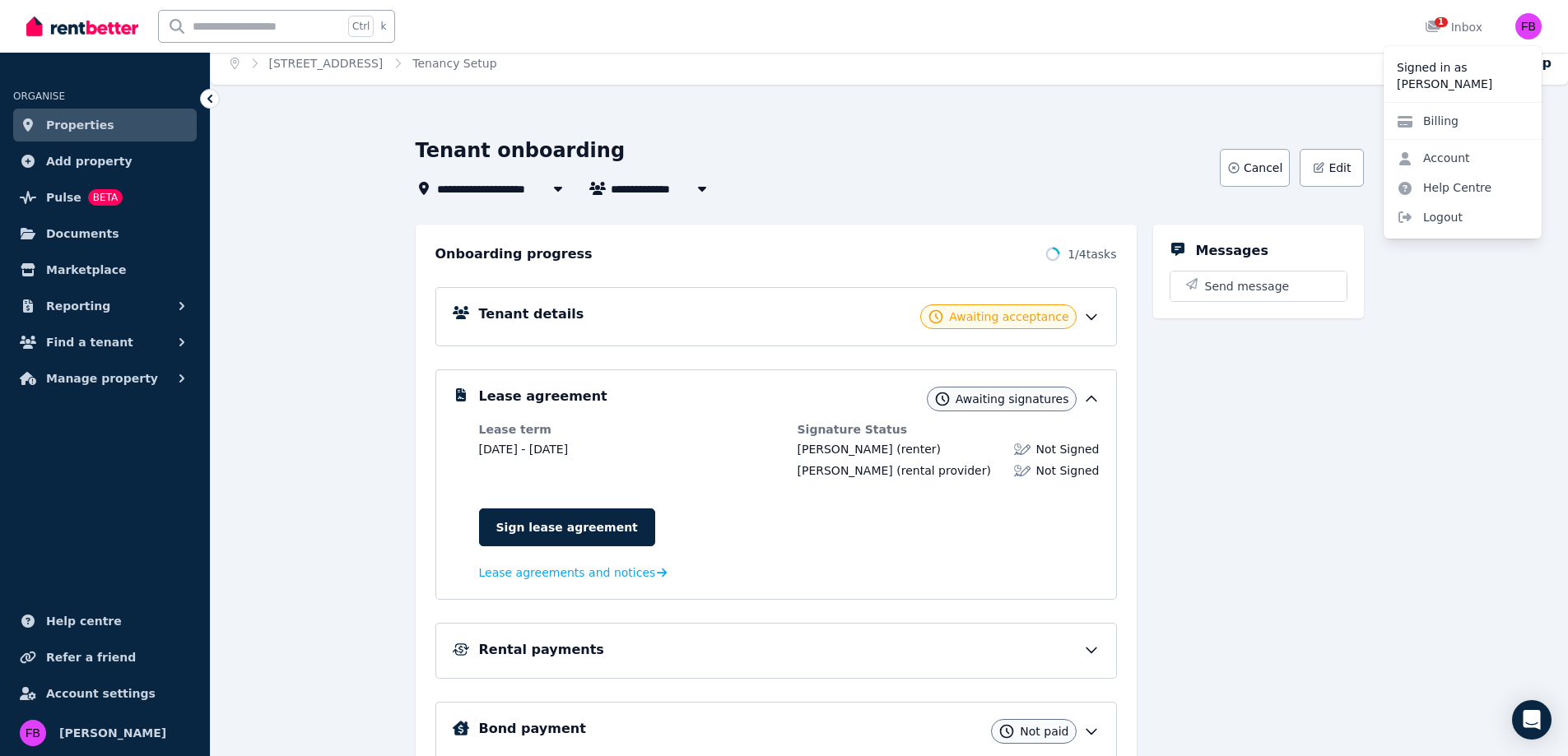
click at [1443, 216] on span "Logout" at bounding box center [1463, 217] width 158 height 29
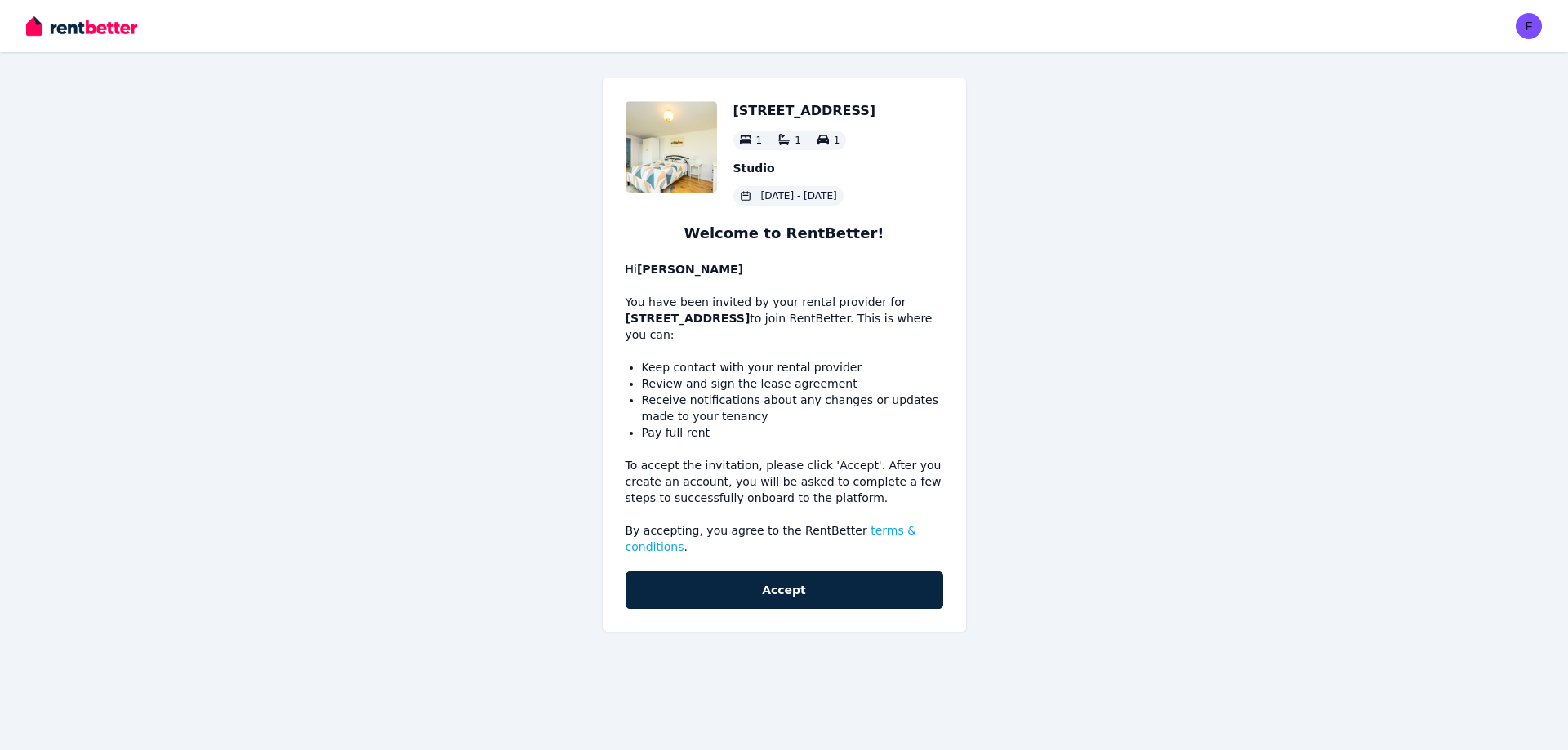
click at [867, 577] on button "Accept" at bounding box center [784, 589] width 318 height 37
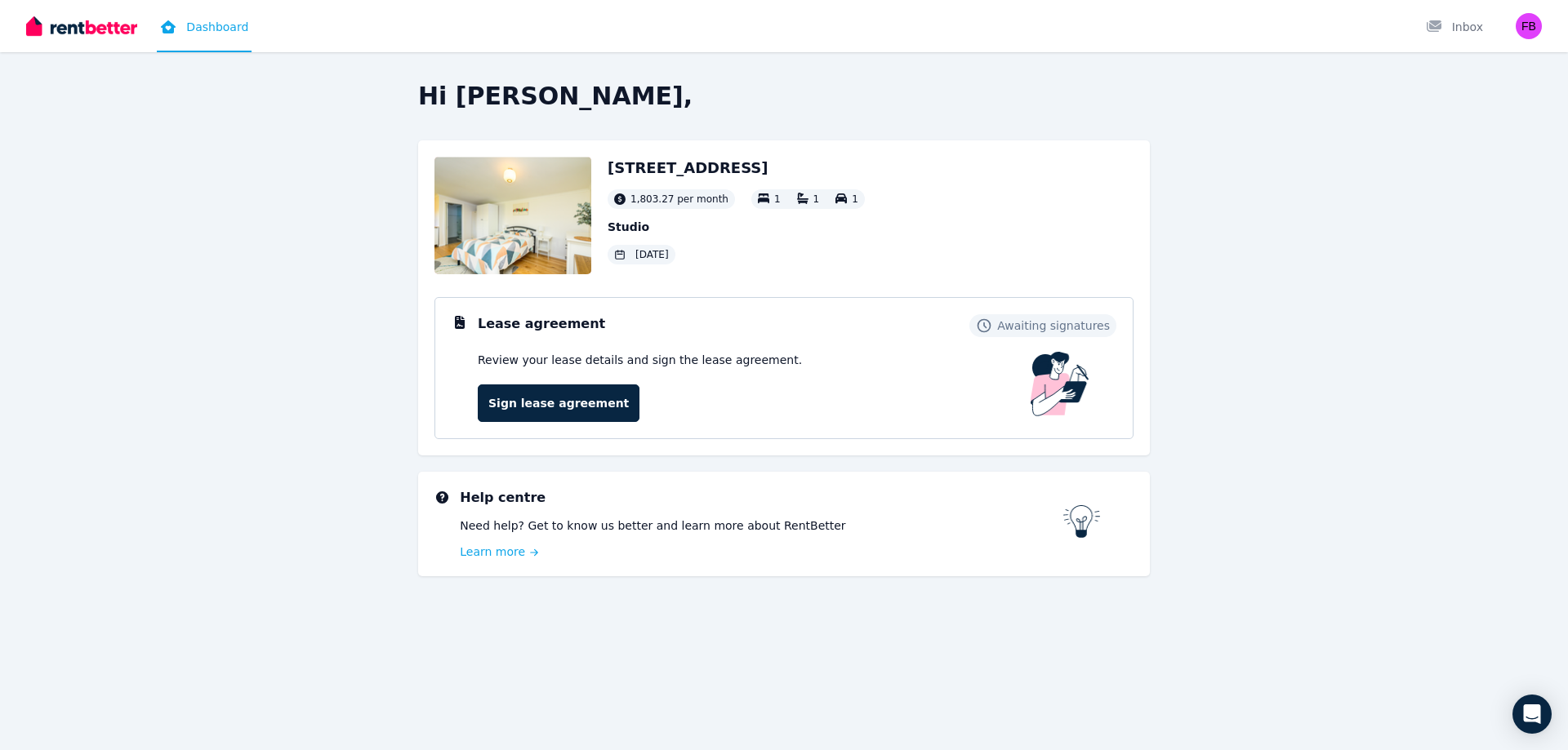
click at [726, 377] on div "Review your lease details and sign the lease agreement. Sign lease agreement" at bounding box center [639, 387] width 324 height 70
click at [577, 413] on link "Sign lease agreement" at bounding box center [558, 403] width 162 height 37
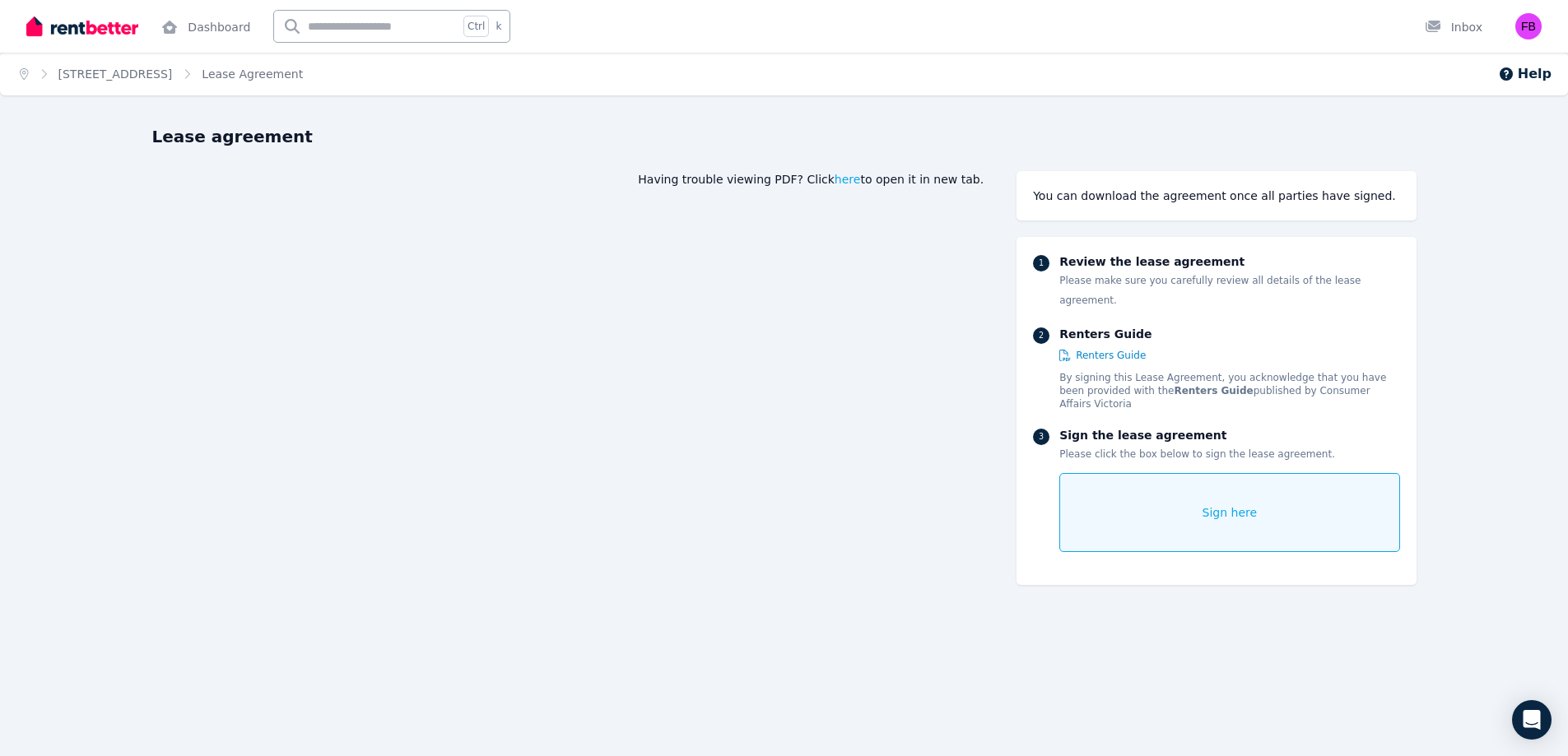
click at [126, 83] on ol "Home 6 Melrose St, Newport Lease Agreement" at bounding box center [161, 74] width 323 height 43
click at [132, 78] on link "[STREET_ADDRESS]" at bounding box center [115, 74] width 114 height 13
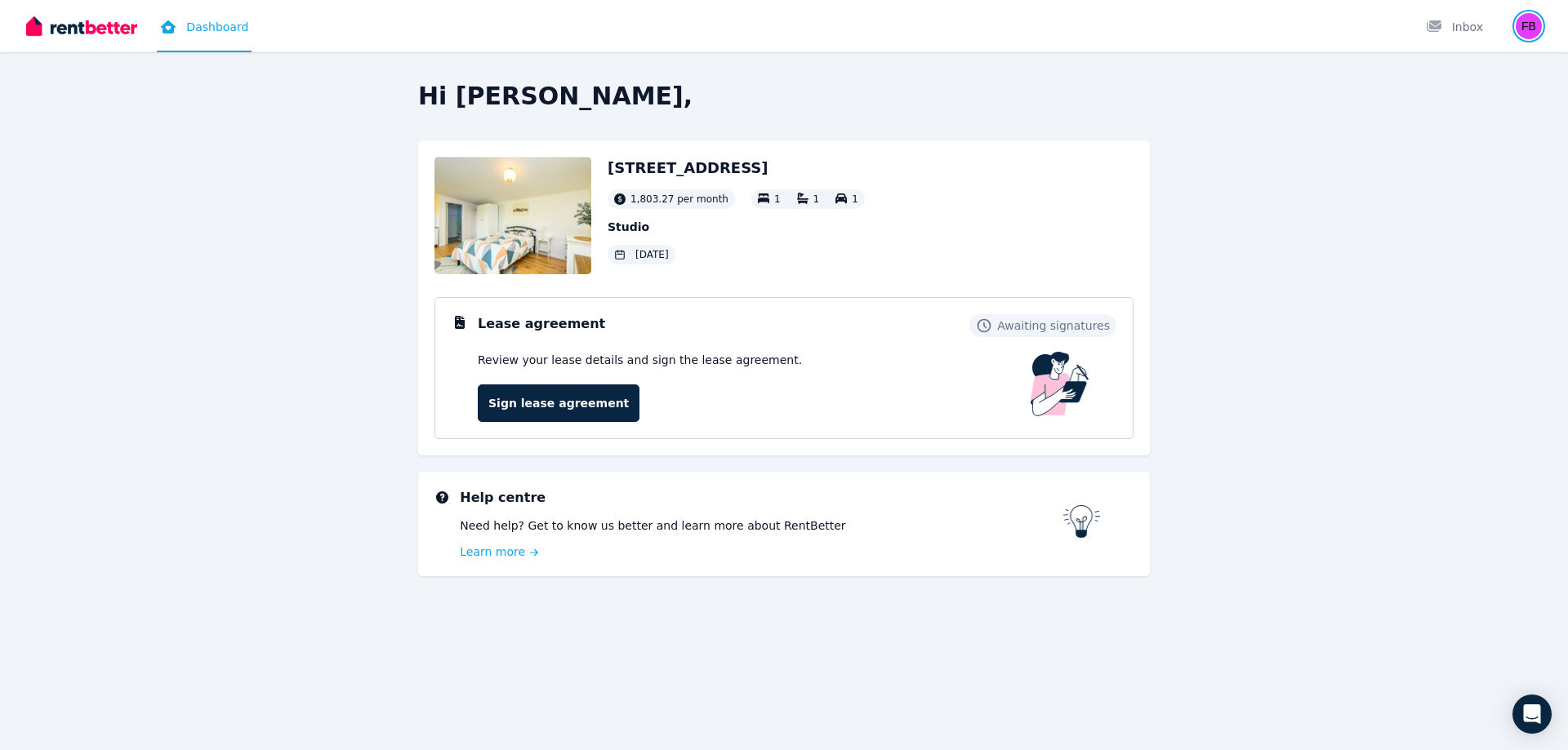
click at [1536, 29] on img "button" at bounding box center [1528, 25] width 26 height 26
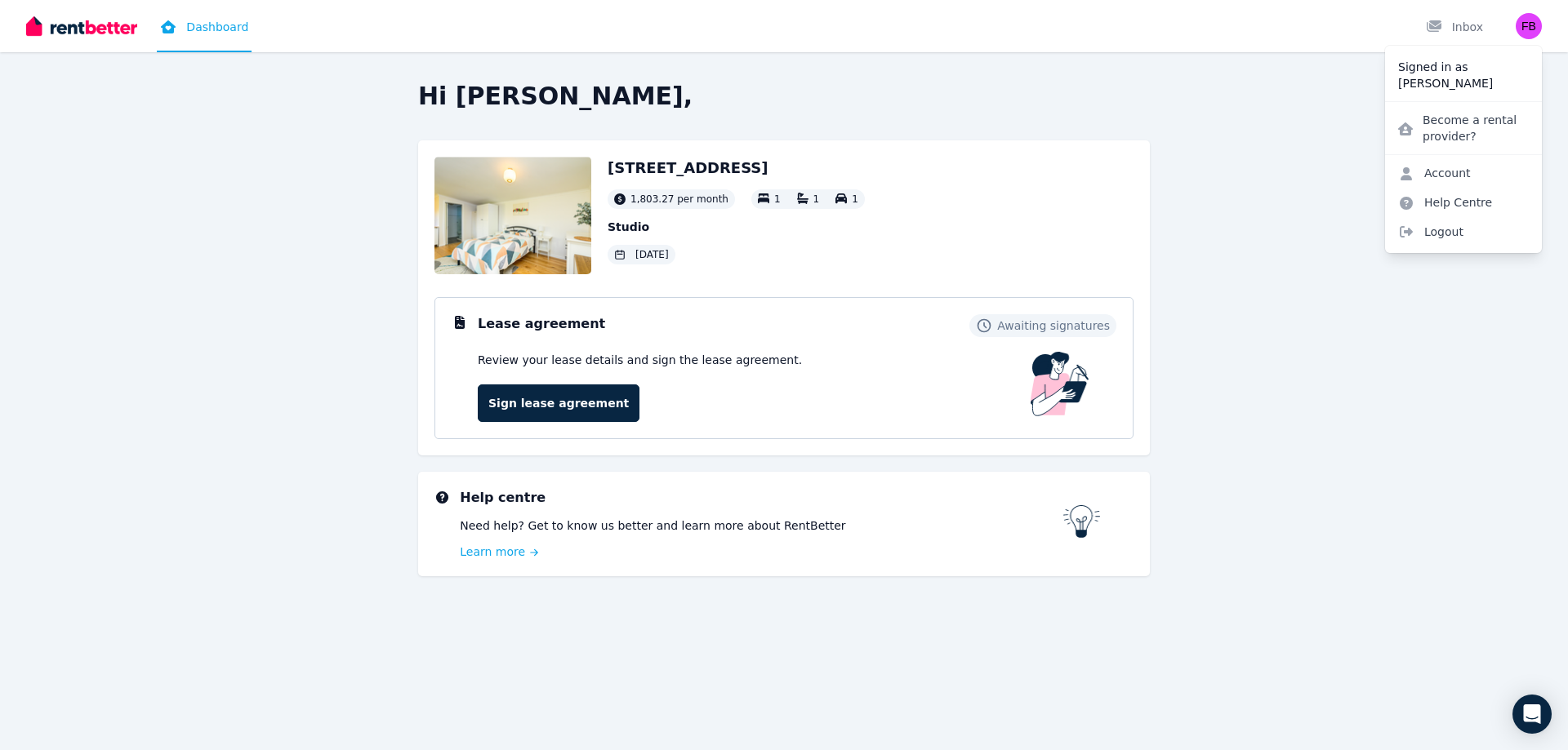
click at [1459, 230] on span "Logout" at bounding box center [1463, 232] width 157 height 29
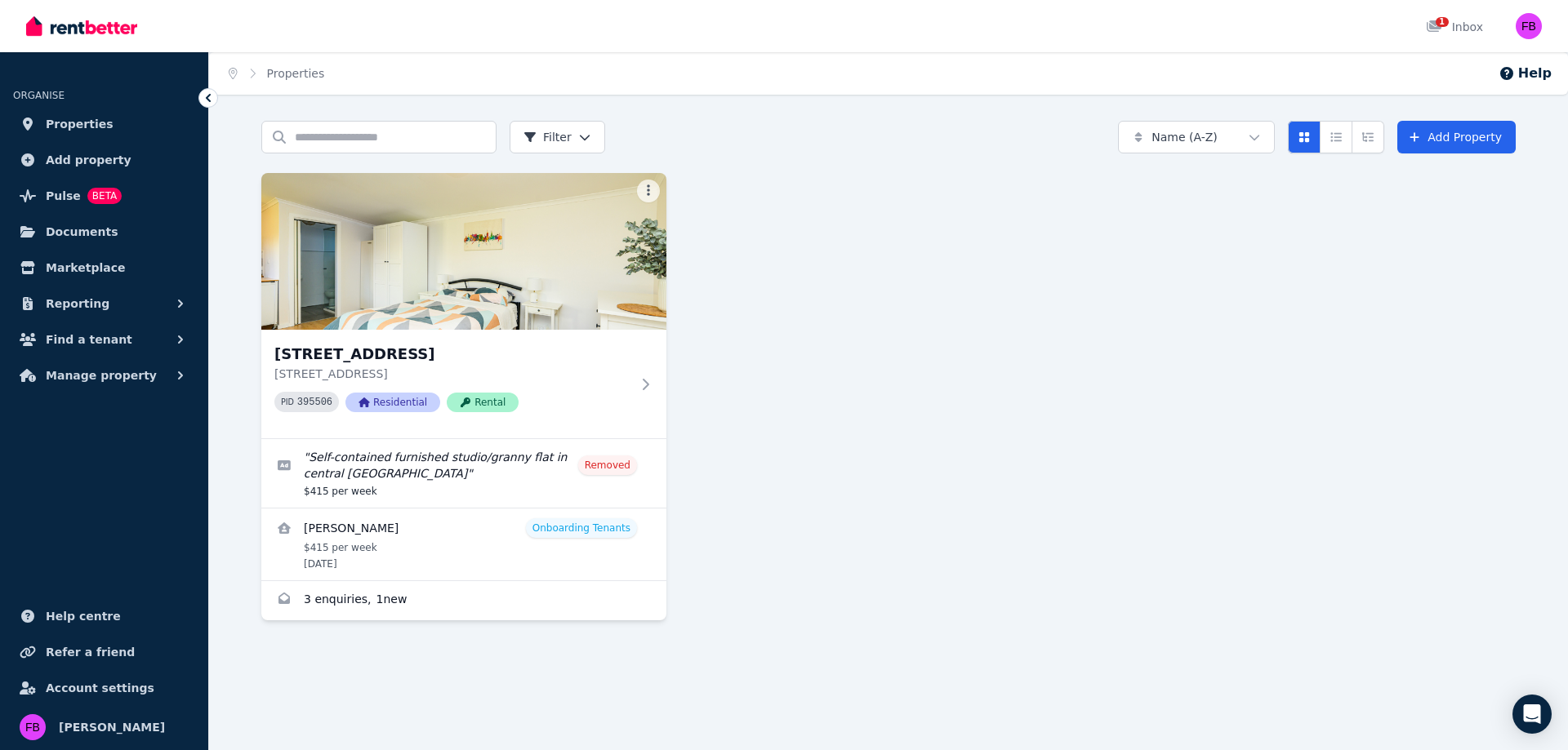
click at [129, 376] on span "Manage property" at bounding box center [101, 376] width 111 height 20
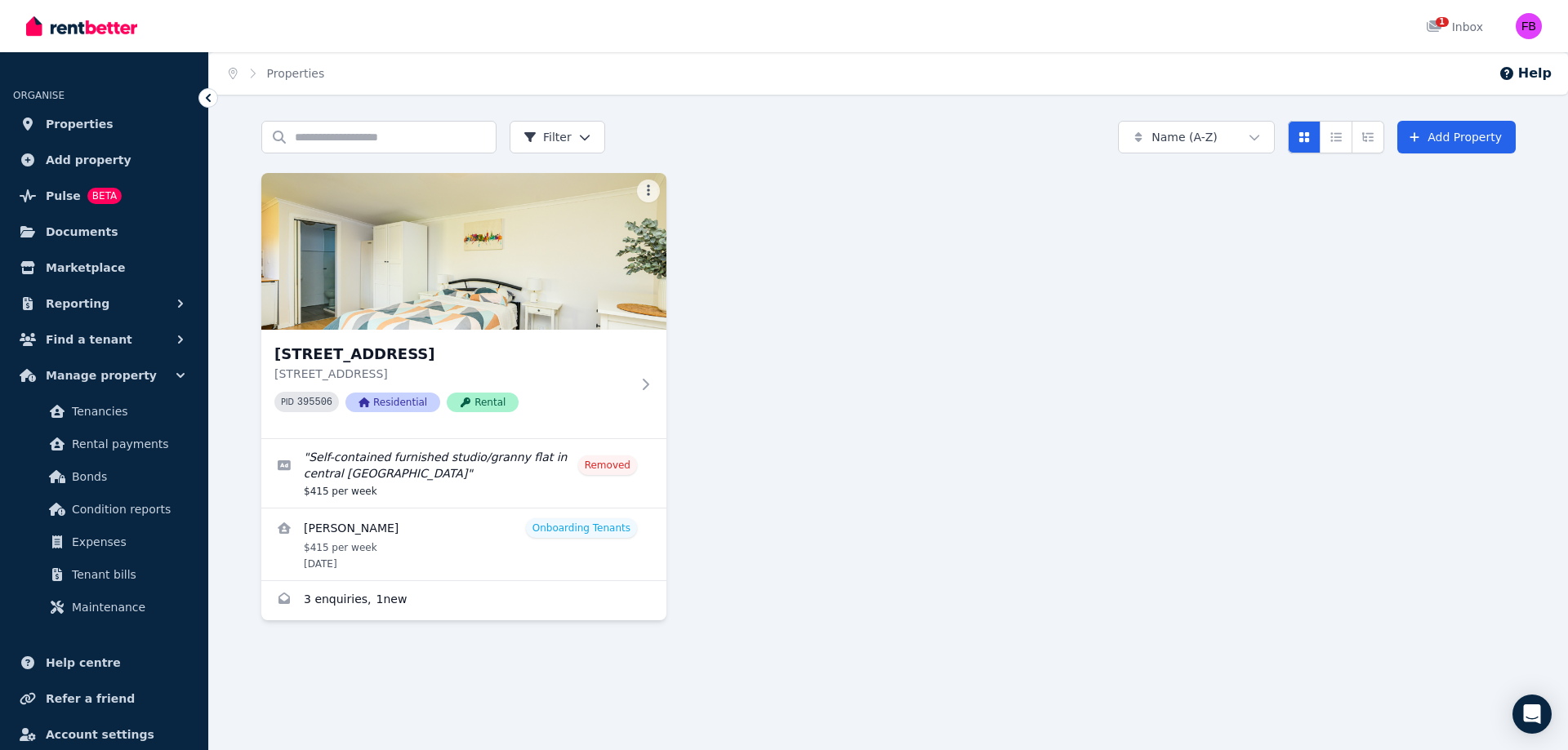
click at [107, 499] on span "Condition reports" at bounding box center [126, 509] width 110 height 20
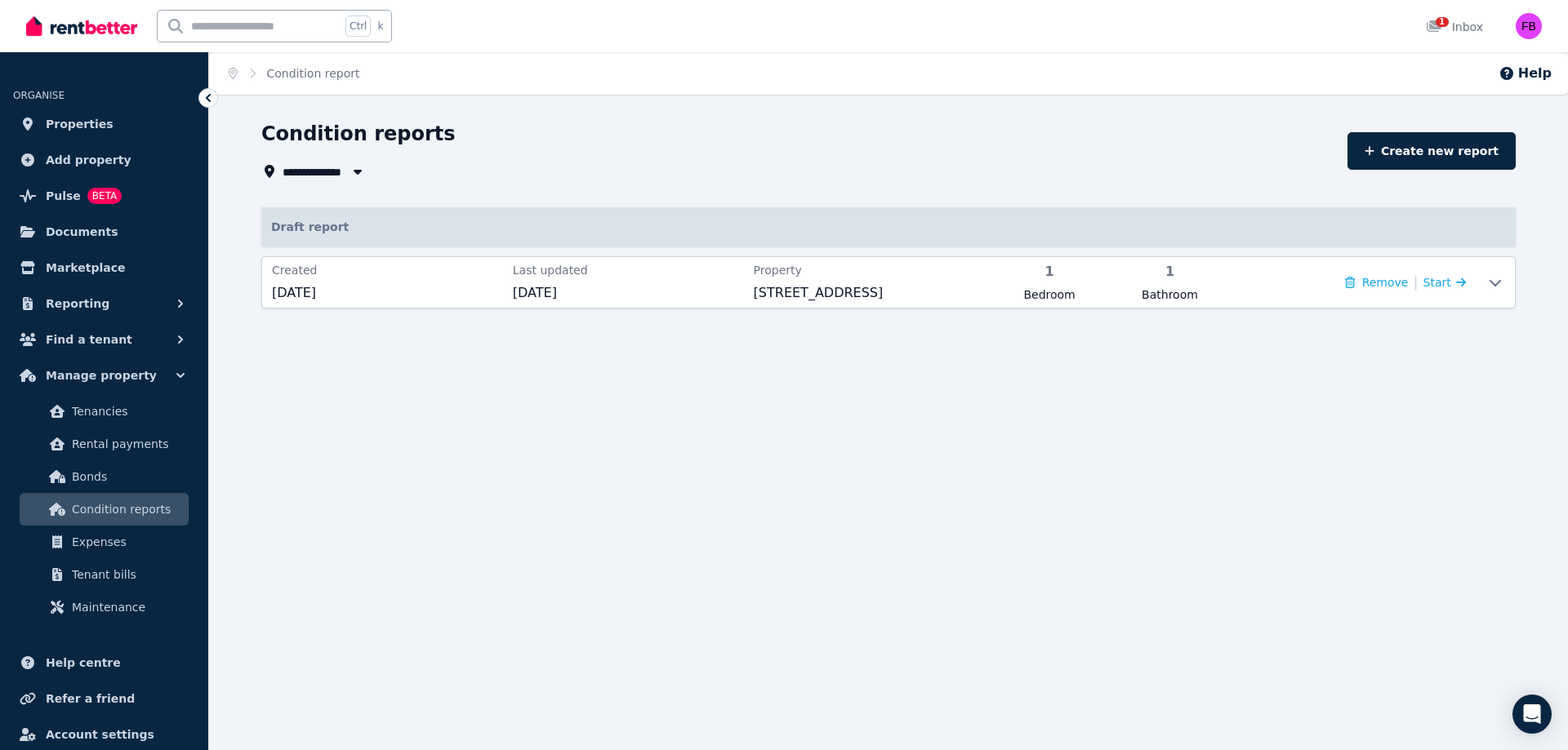
click at [1490, 282] on icon at bounding box center [1495, 282] width 20 height 13
click at [1455, 285] on icon at bounding box center [1460, 282] width 10 height 12
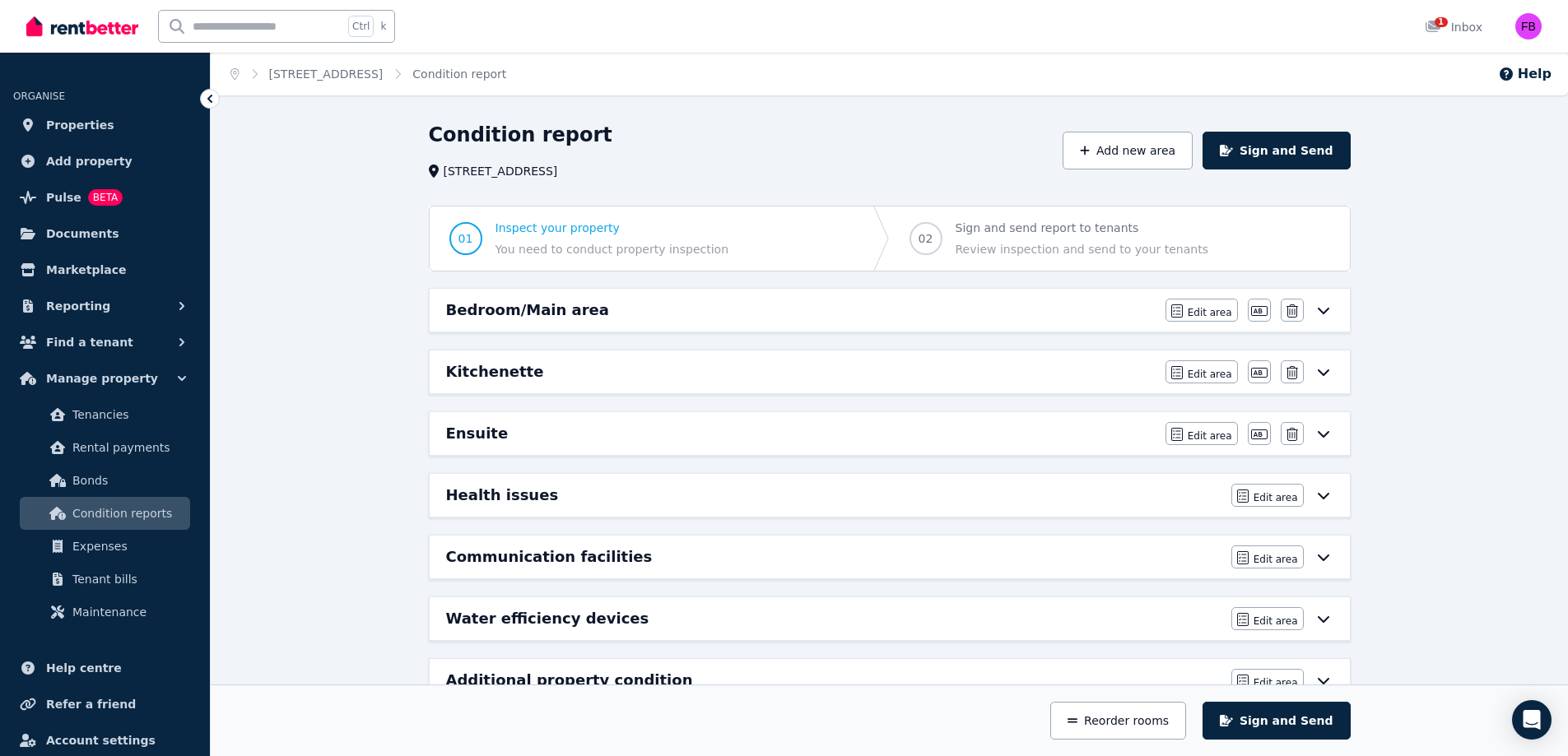
scroll to position [49, 0]
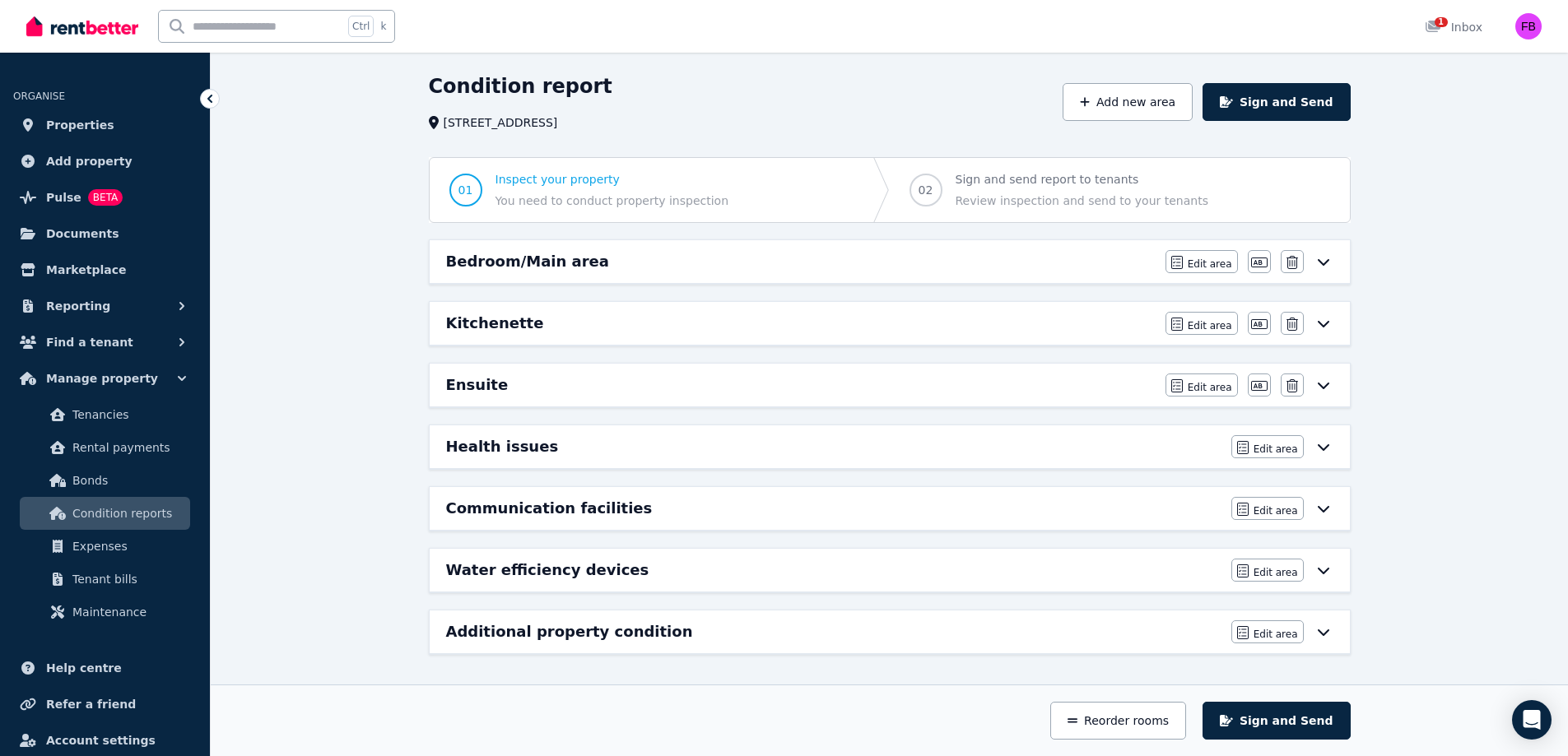
click at [1294, 710] on button "Sign and Send" at bounding box center [1276, 720] width 147 height 38
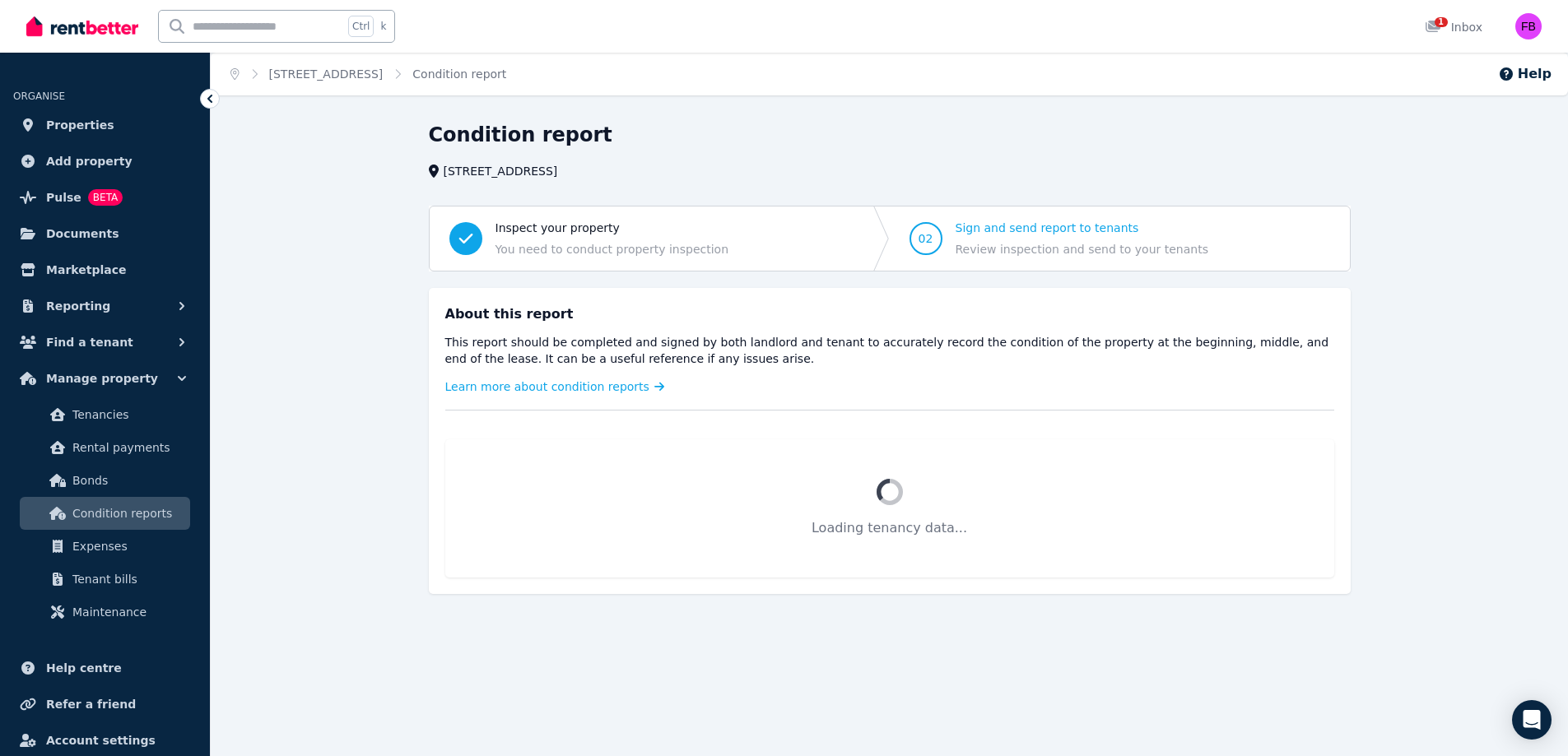
scroll to position [0, 0]
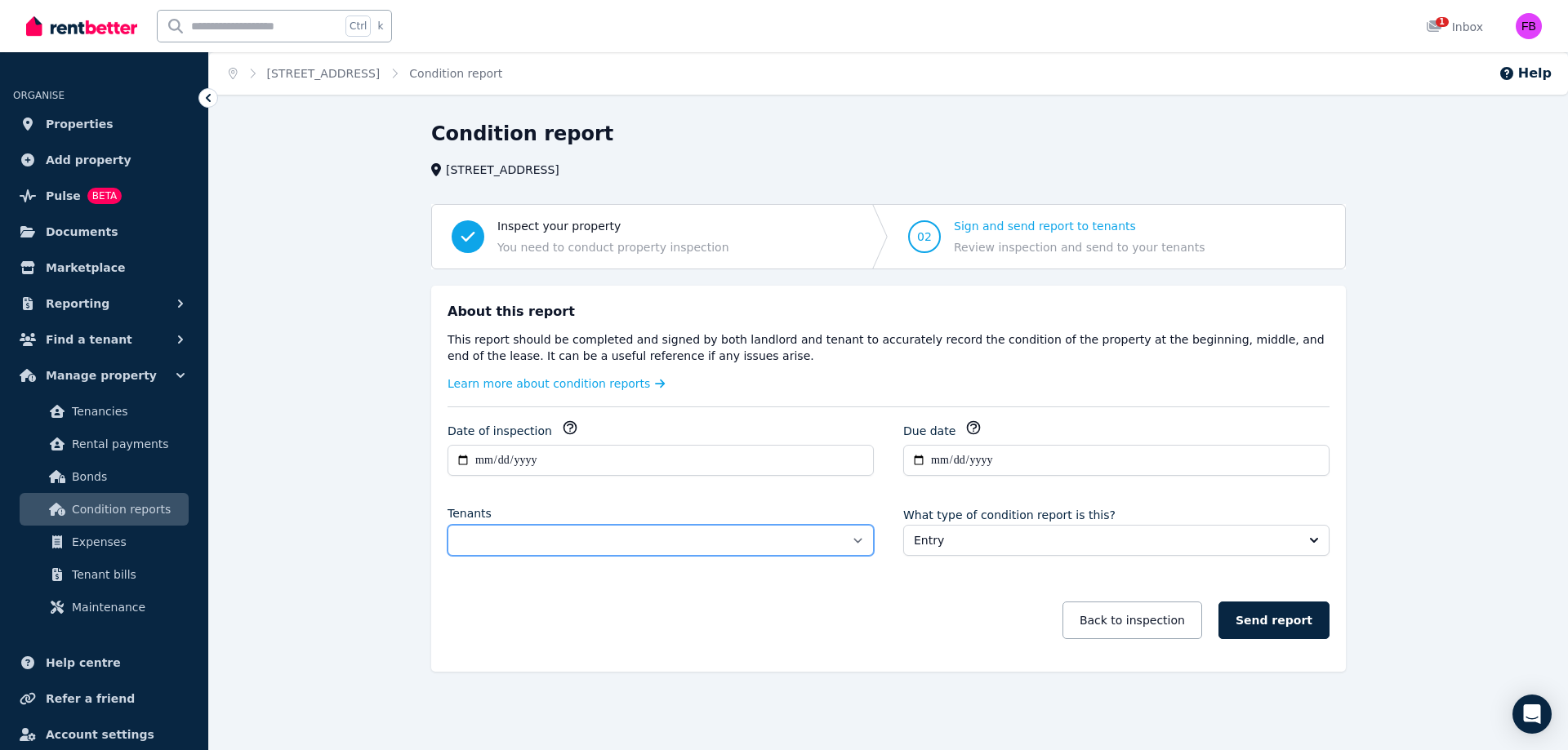
click at [725, 534] on select "**********" at bounding box center [660, 540] width 426 height 31
select select "**********"
click at [448, 525] on select "**********" at bounding box center [660, 540] width 426 height 31
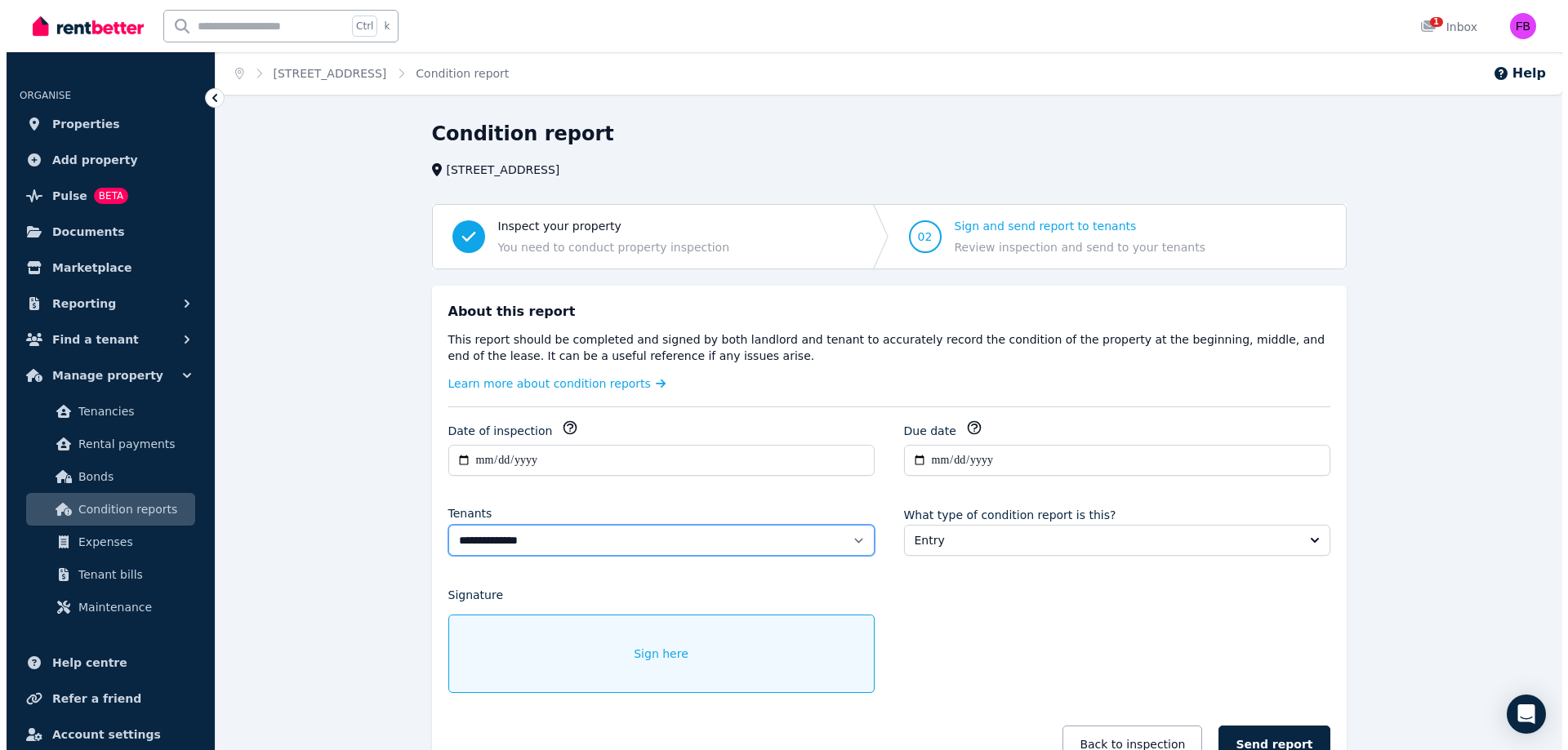
scroll to position [120, 0]
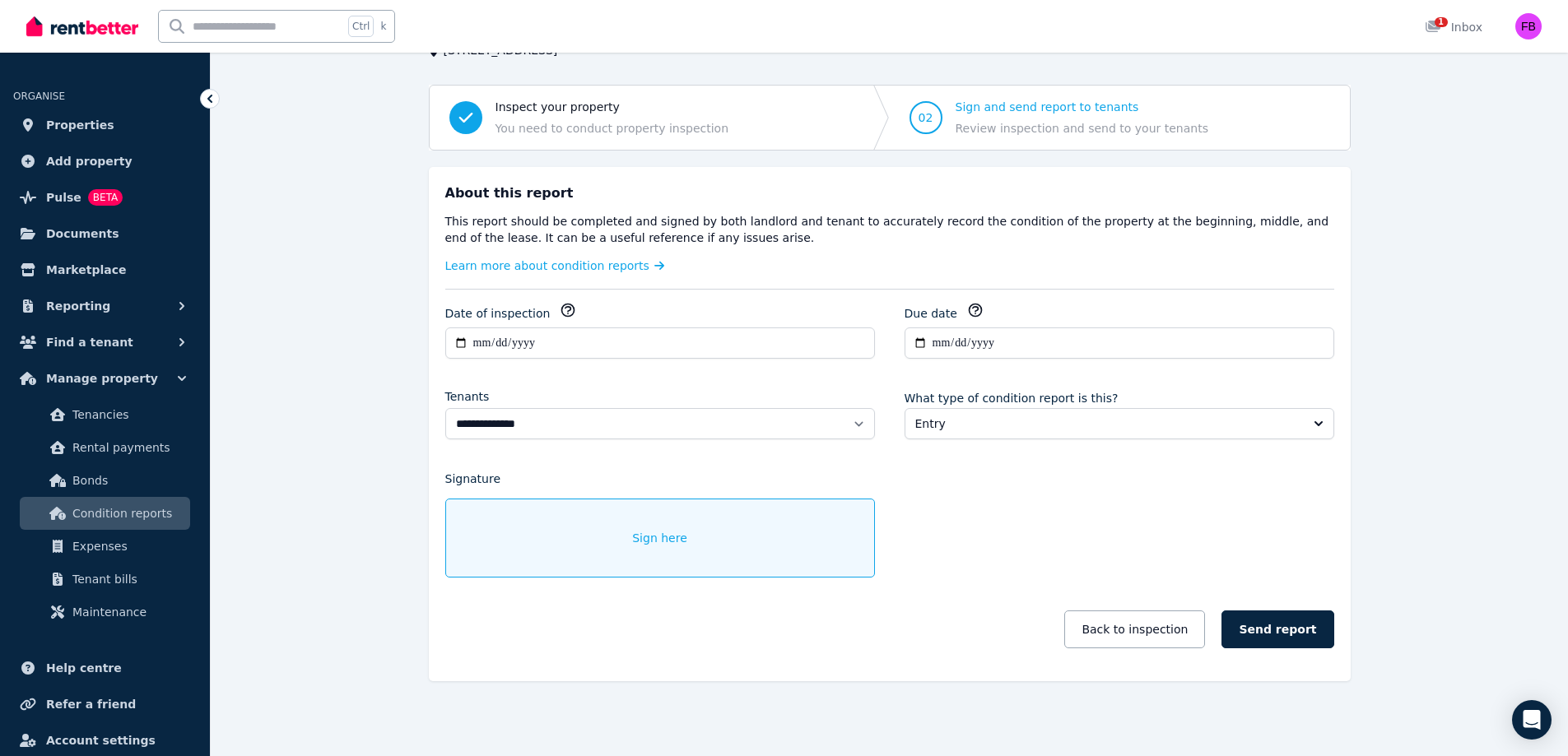
click at [587, 537] on div "Sign here" at bounding box center [659, 538] width 429 height 79
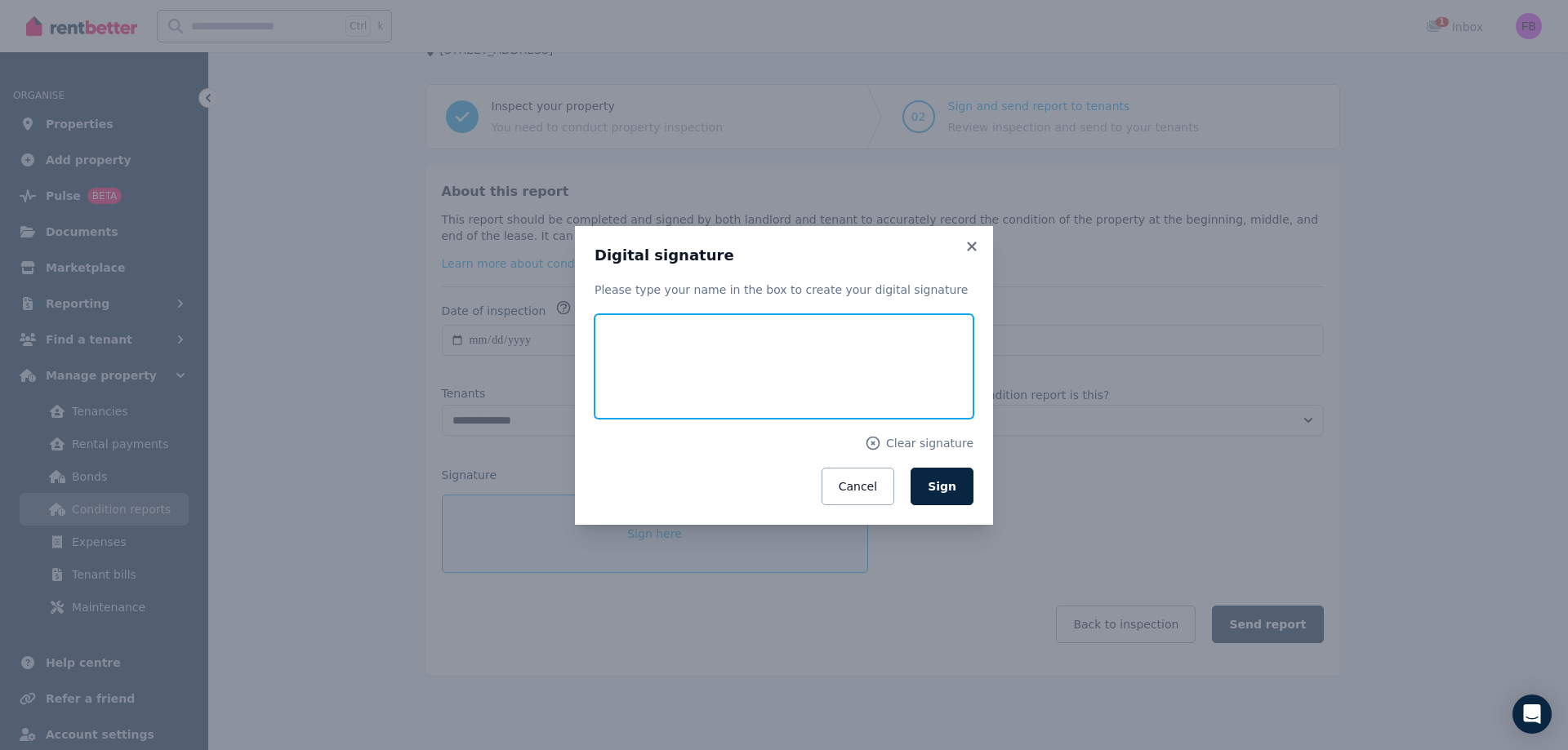
click at [658, 356] on input "text" at bounding box center [784, 366] width 379 height 104
type input "**********"
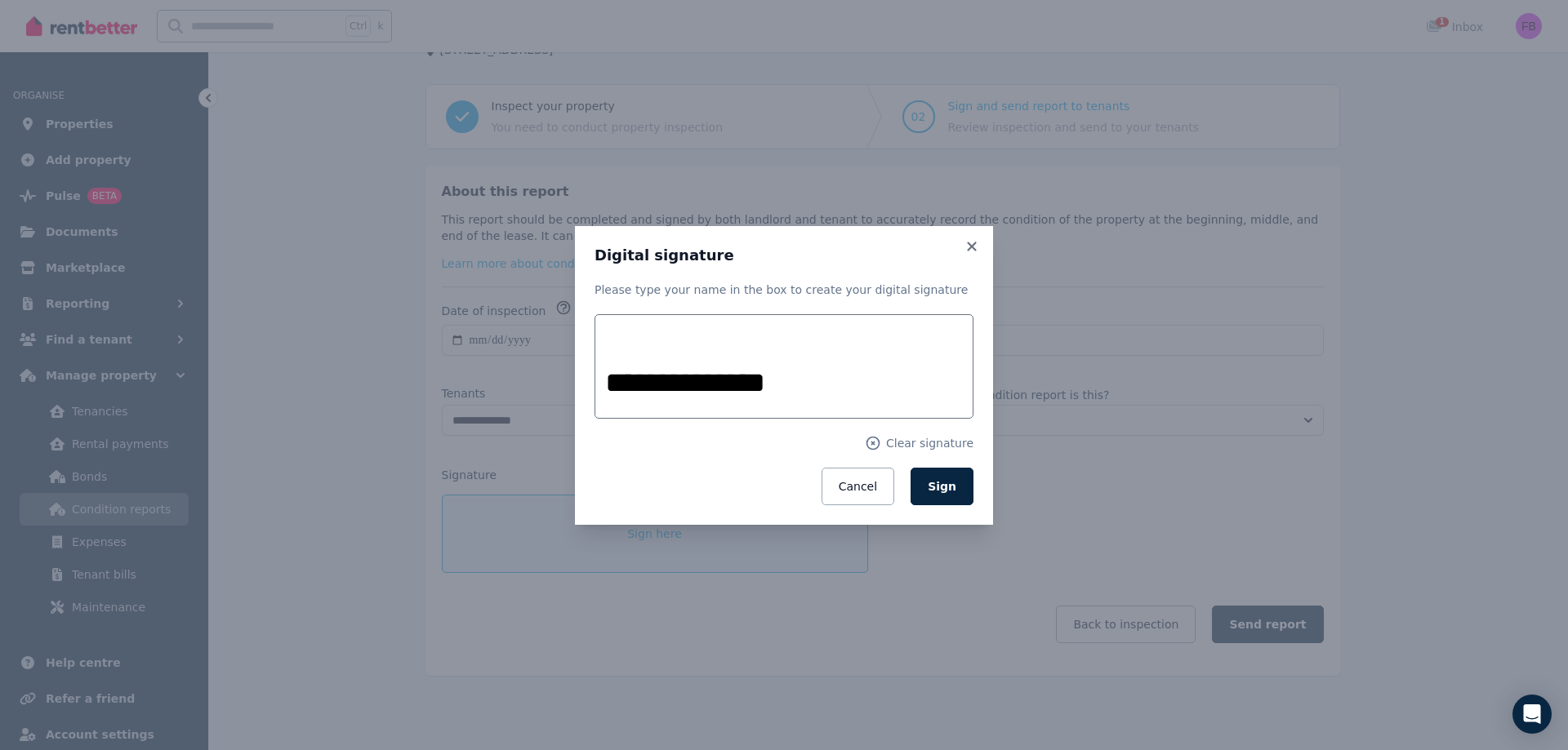
click at [936, 477] on button "Sign" at bounding box center [942, 486] width 63 height 37
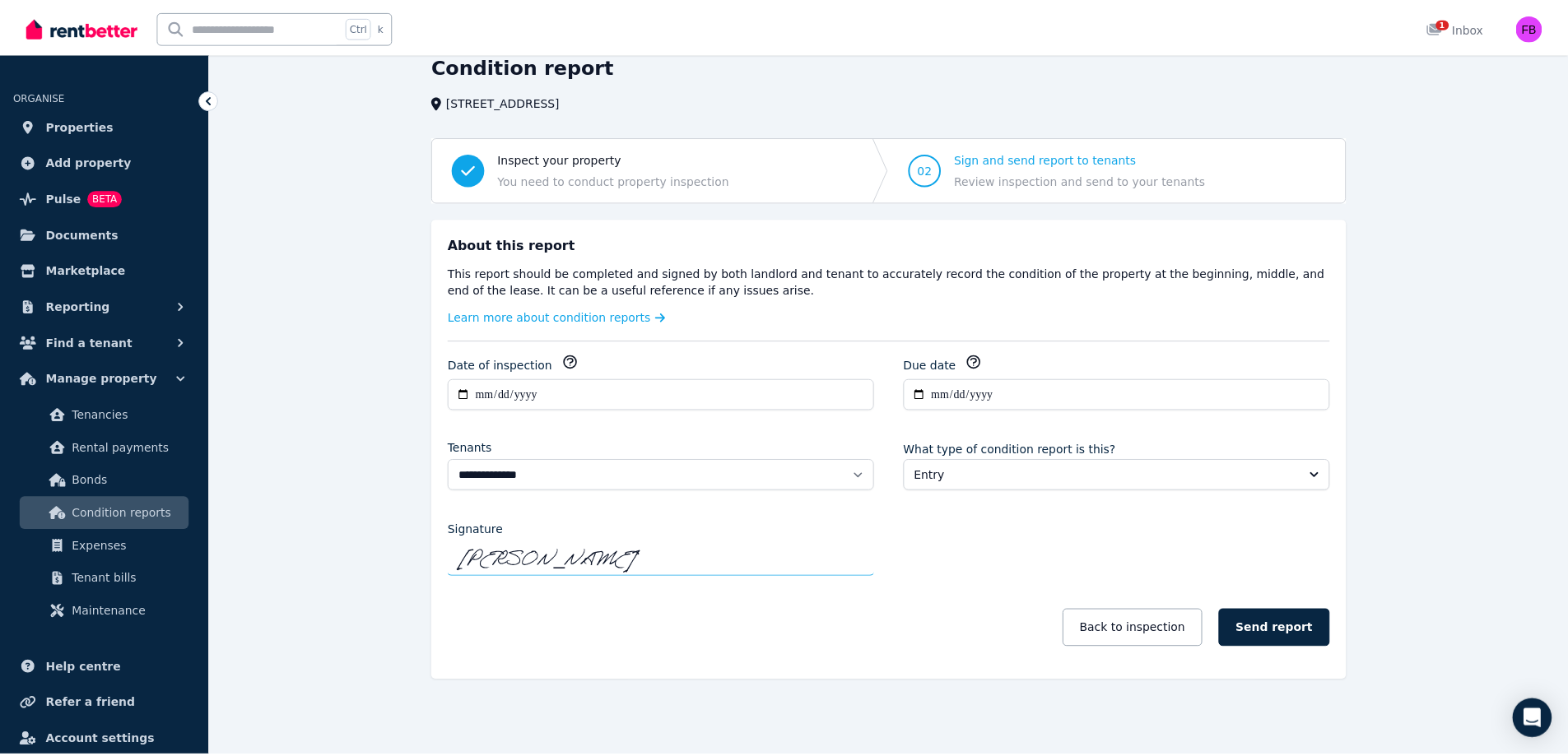
scroll to position [70, 0]
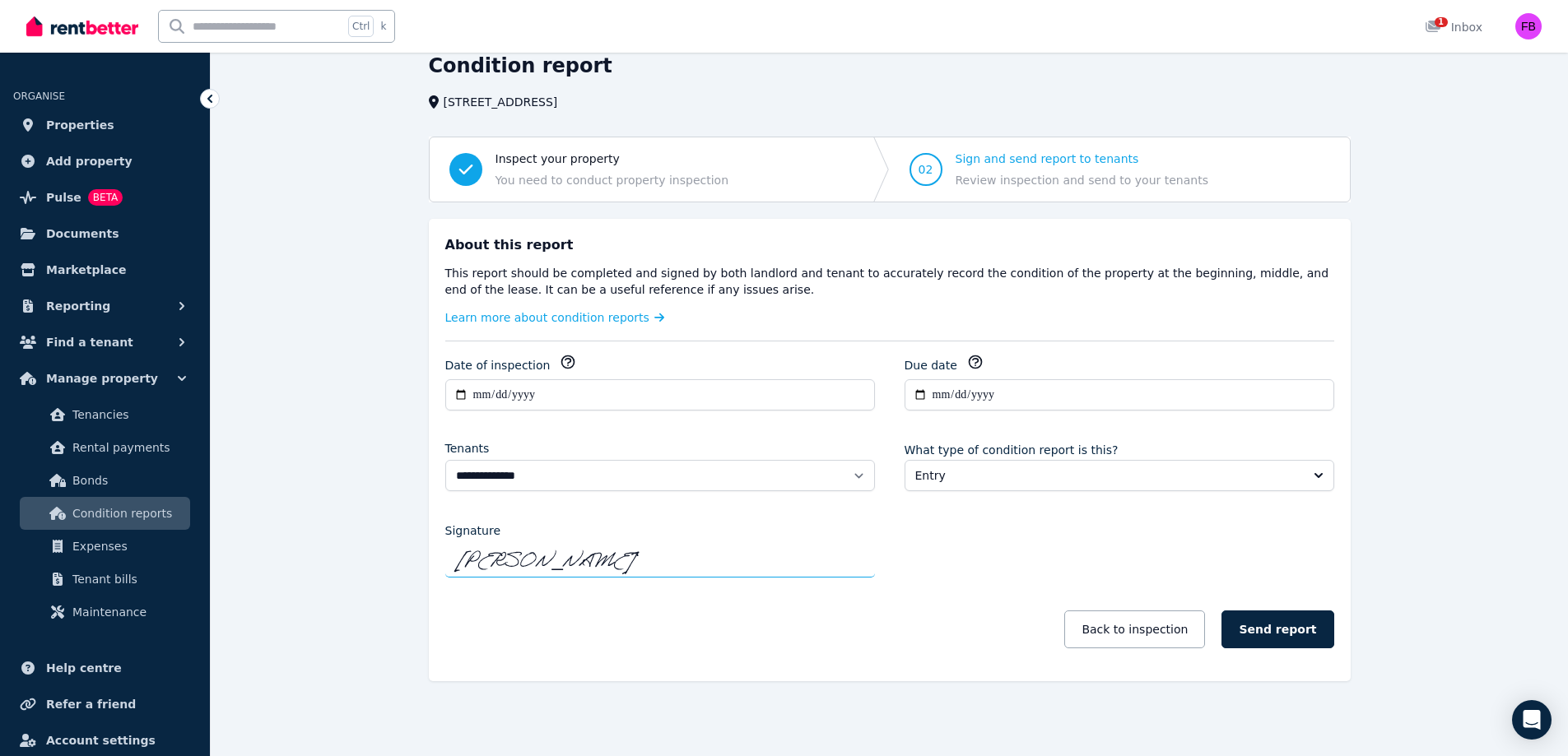
click at [1307, 633] on button "Send report" at bounding box center [1277, 629] width 112 height 38
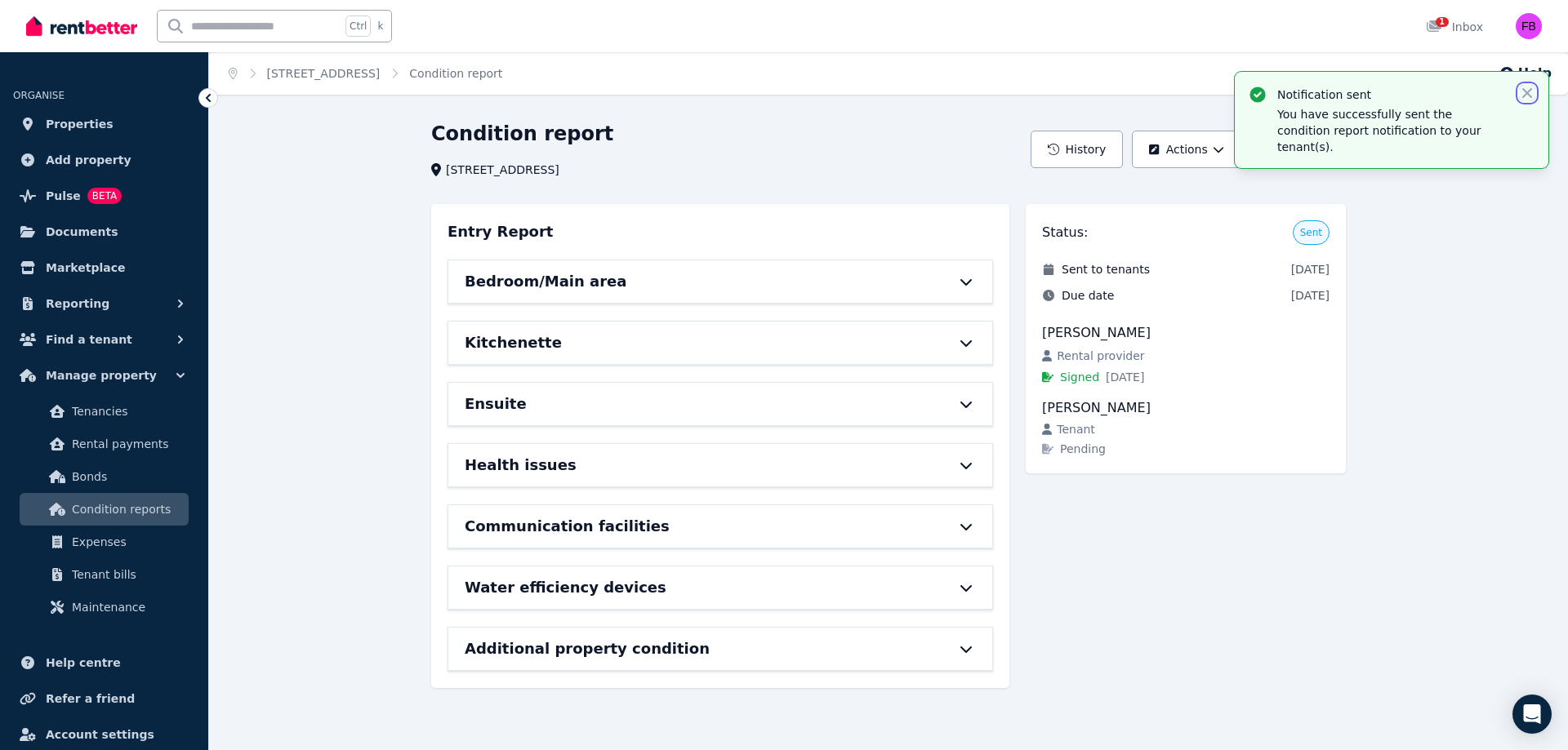
click at [1533, 86] on icon "button" at bounding box center [1527, 94] width 16 height 16
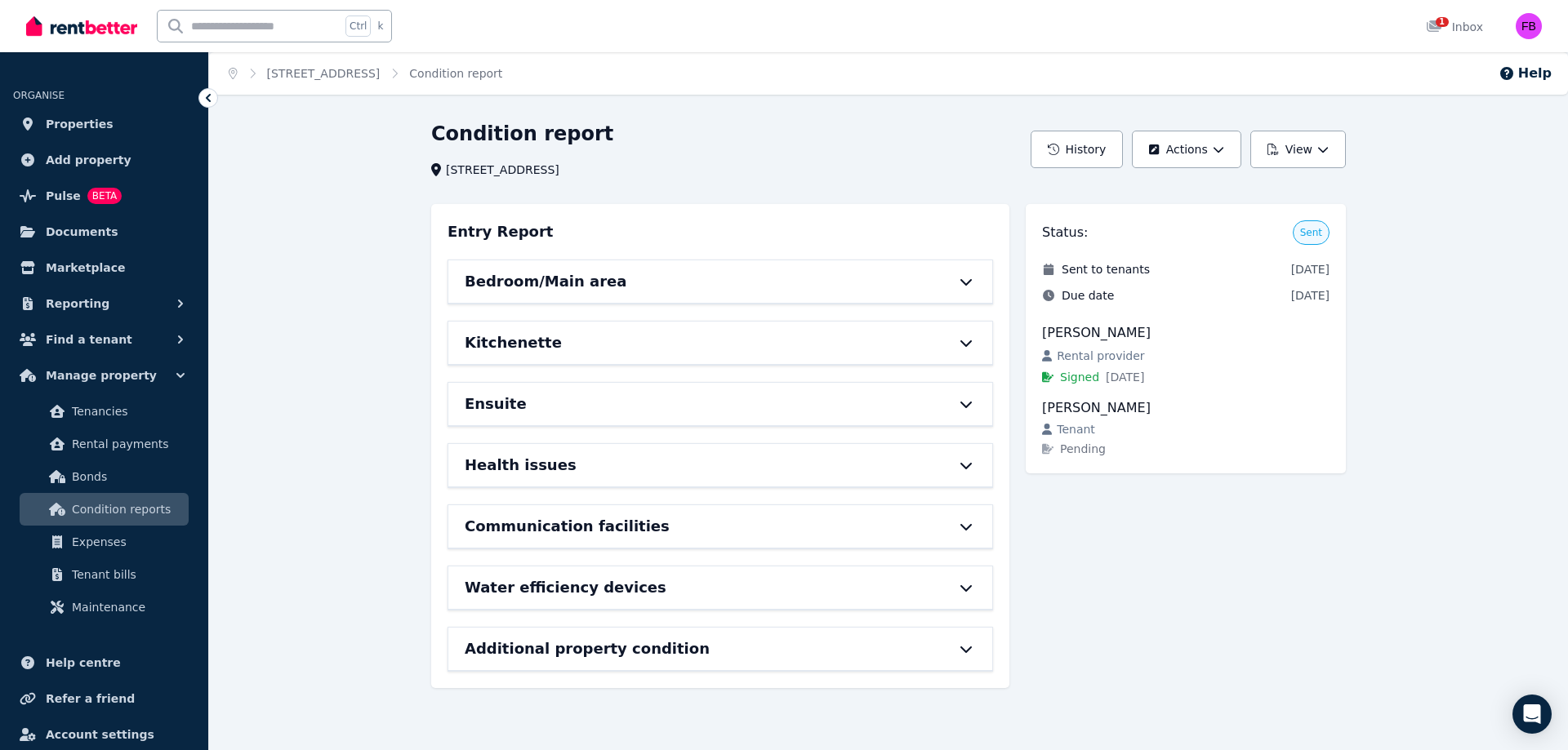
click at [1295, 148] on button "View" at bounding box center [1297, 149] width 95 height 37
click at [1247, 219] on p "Download as PDF" at bounding box center [1253, 222] width 113 height 16
click at [668, 280] on div "Bedroom/Main area" at bounding box center [697, 281] width 466 height 23
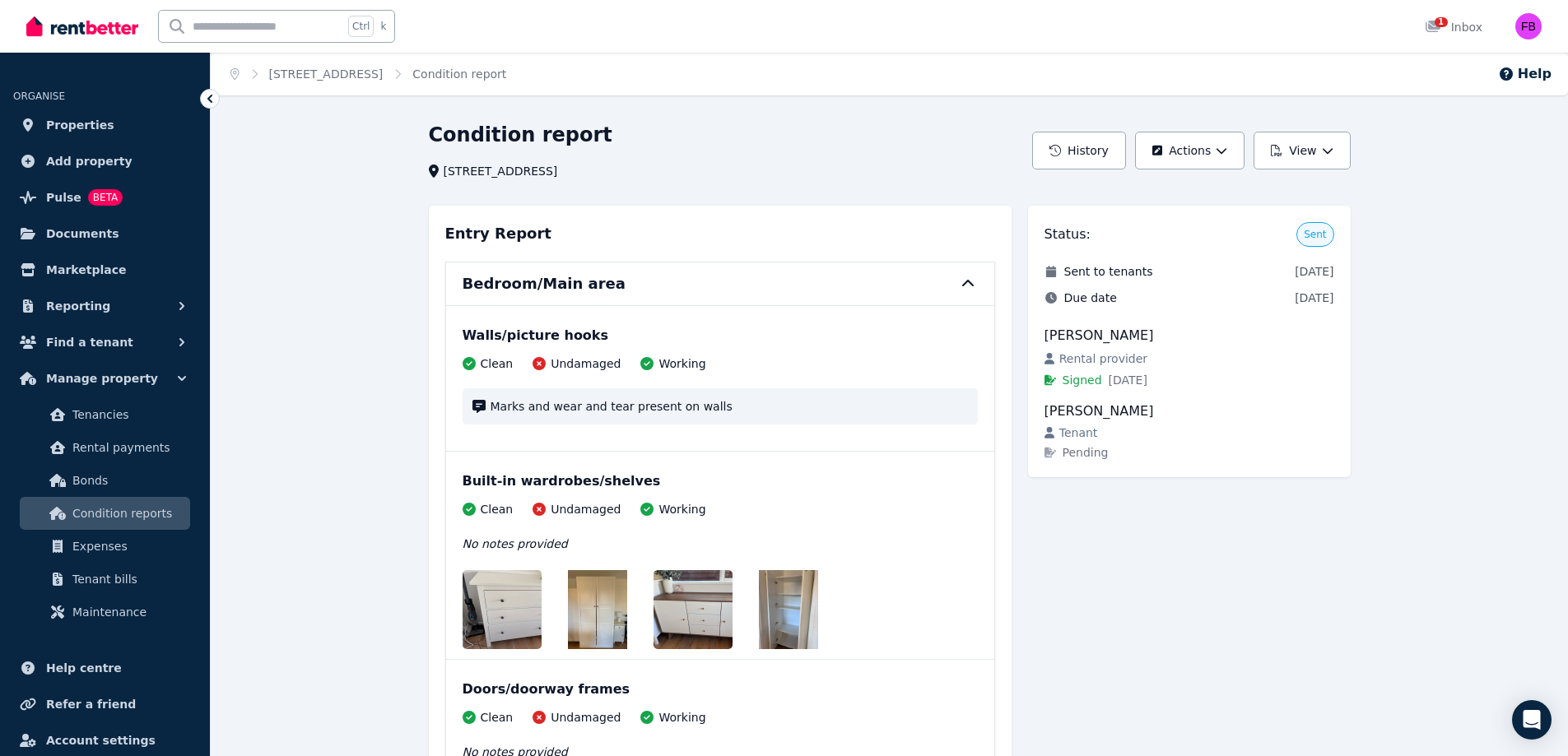
click at [970, 285] on icon at bounding box center [968, 284] width 20 height 13
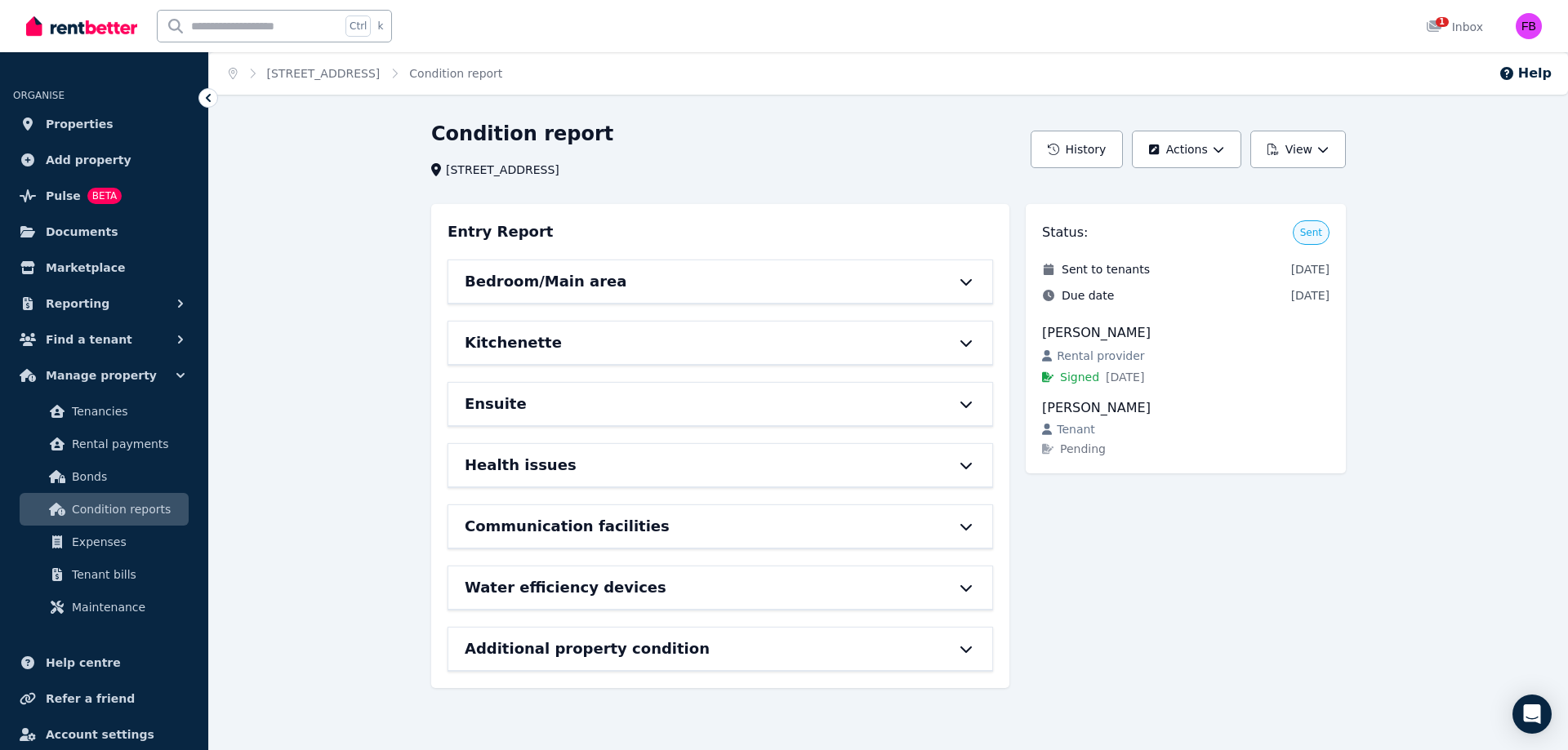
click at [745, 281] on div "Bedroom/Main area" at bounding box center [697, 281] width 466 height 23
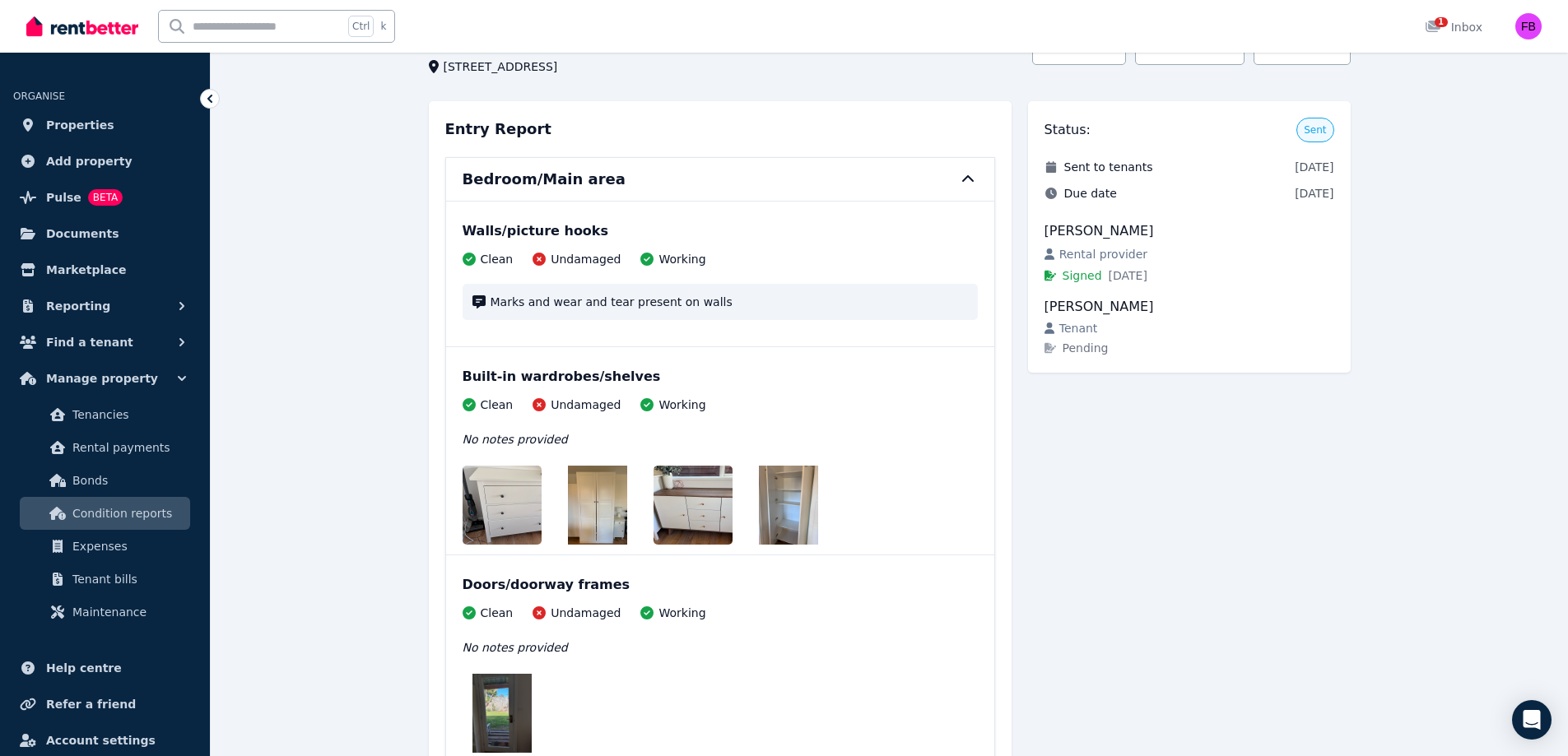
scroll to position [103, 0]
click at [968, 178] on icon at bounding box center [967, 178] width 12 height 6
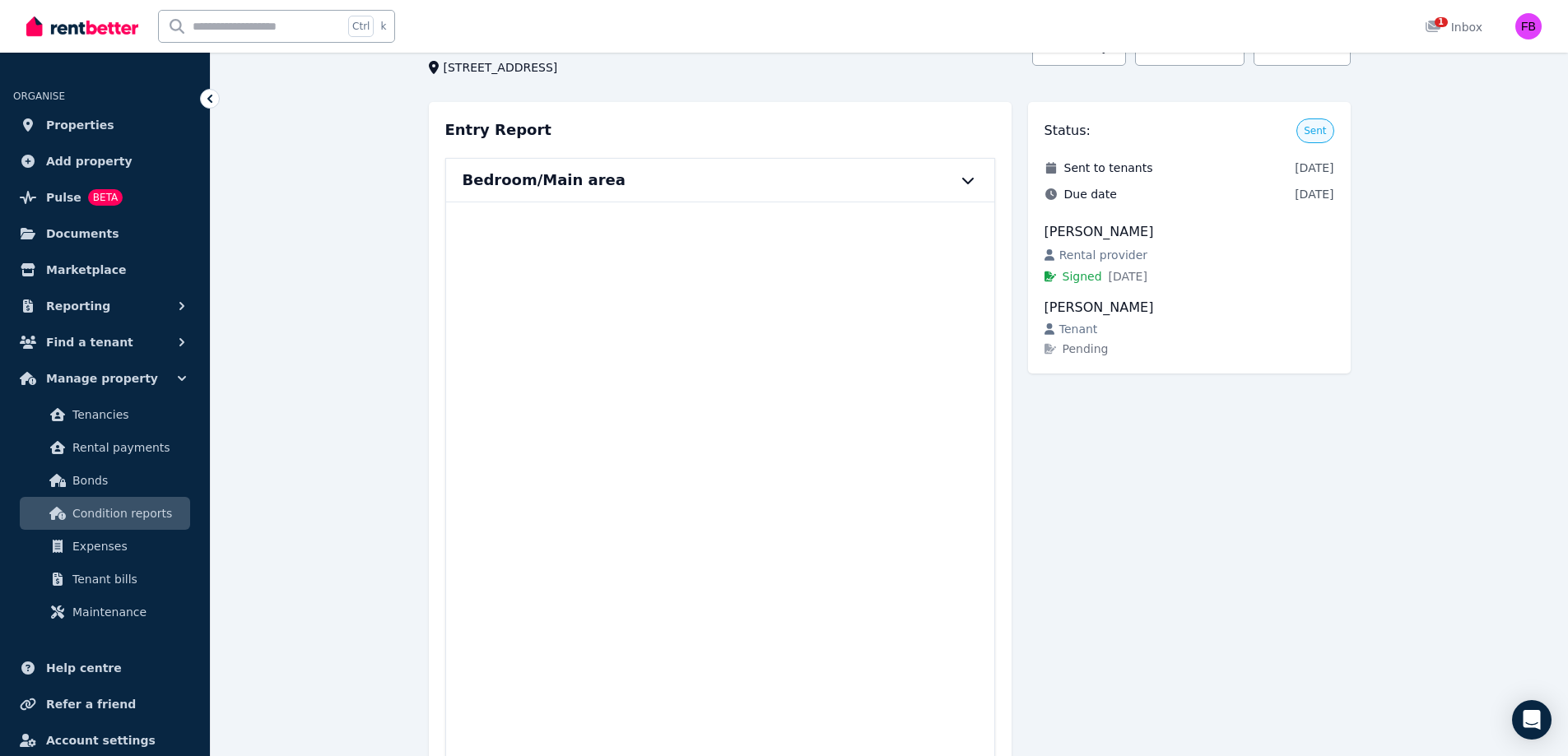
scroll to position [0, 0]
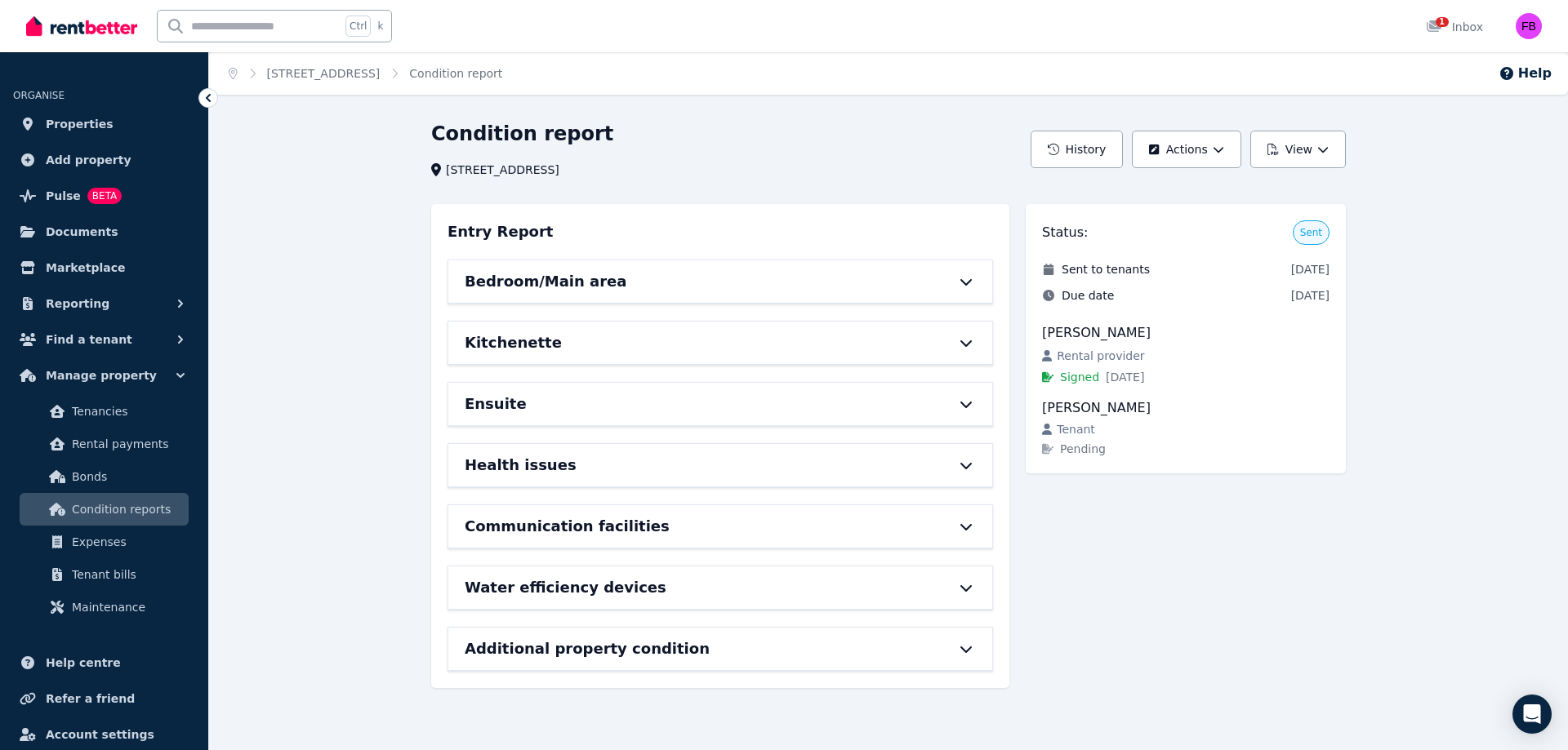
click at [969, 289] on div "Bedroom/Main area" at bounding box center [720, 281] width 544 height 43
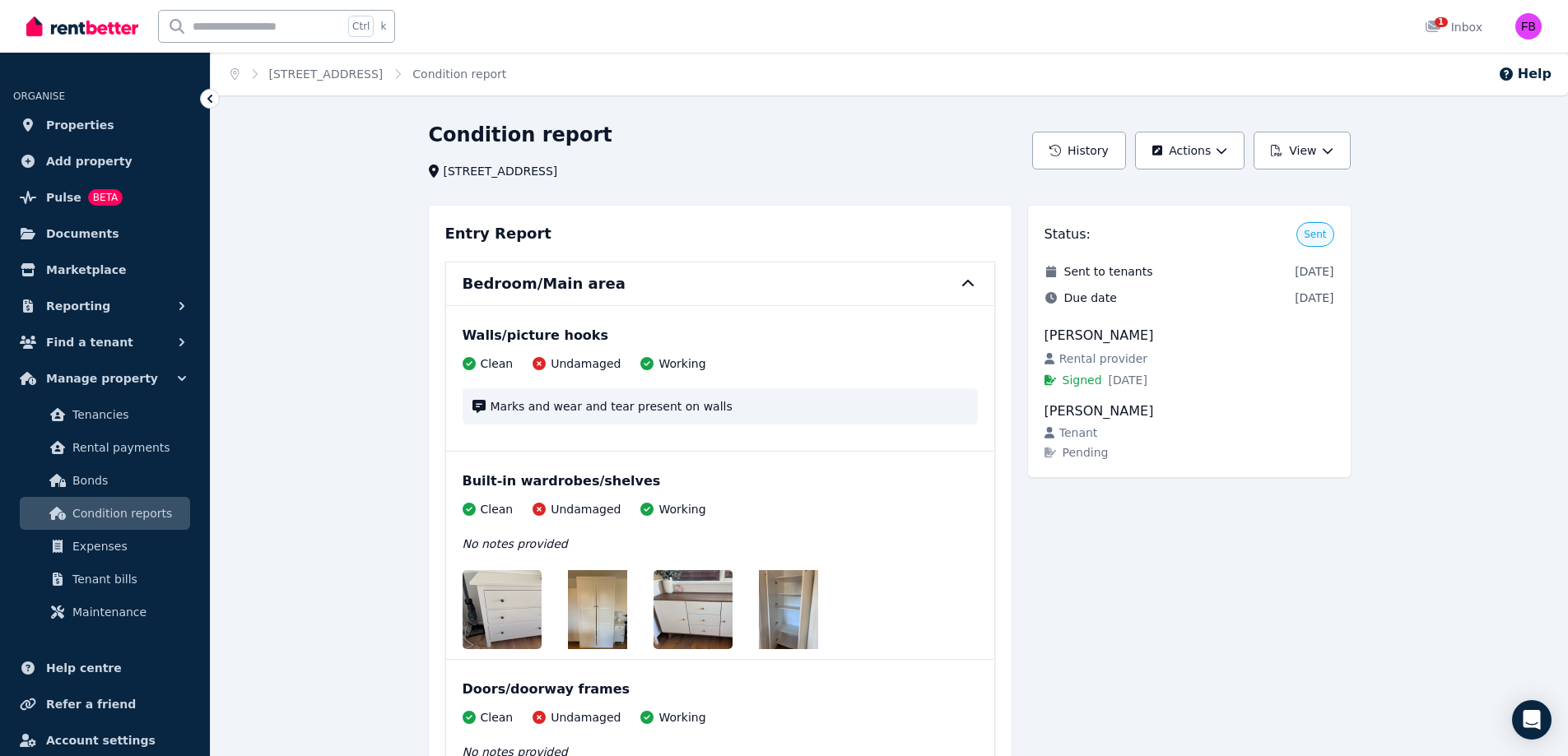
click at [740, 368] on div "Clean Undamaged Working" at bounding box center [719, 363] width 515 height 16
click at [1223, 140] on button "Actions" at bounding box center [1190, 150] width 110 height 38
click at [1192, 192] on div "Edit report" at bounding box center [1167, 194] width 137 height 16
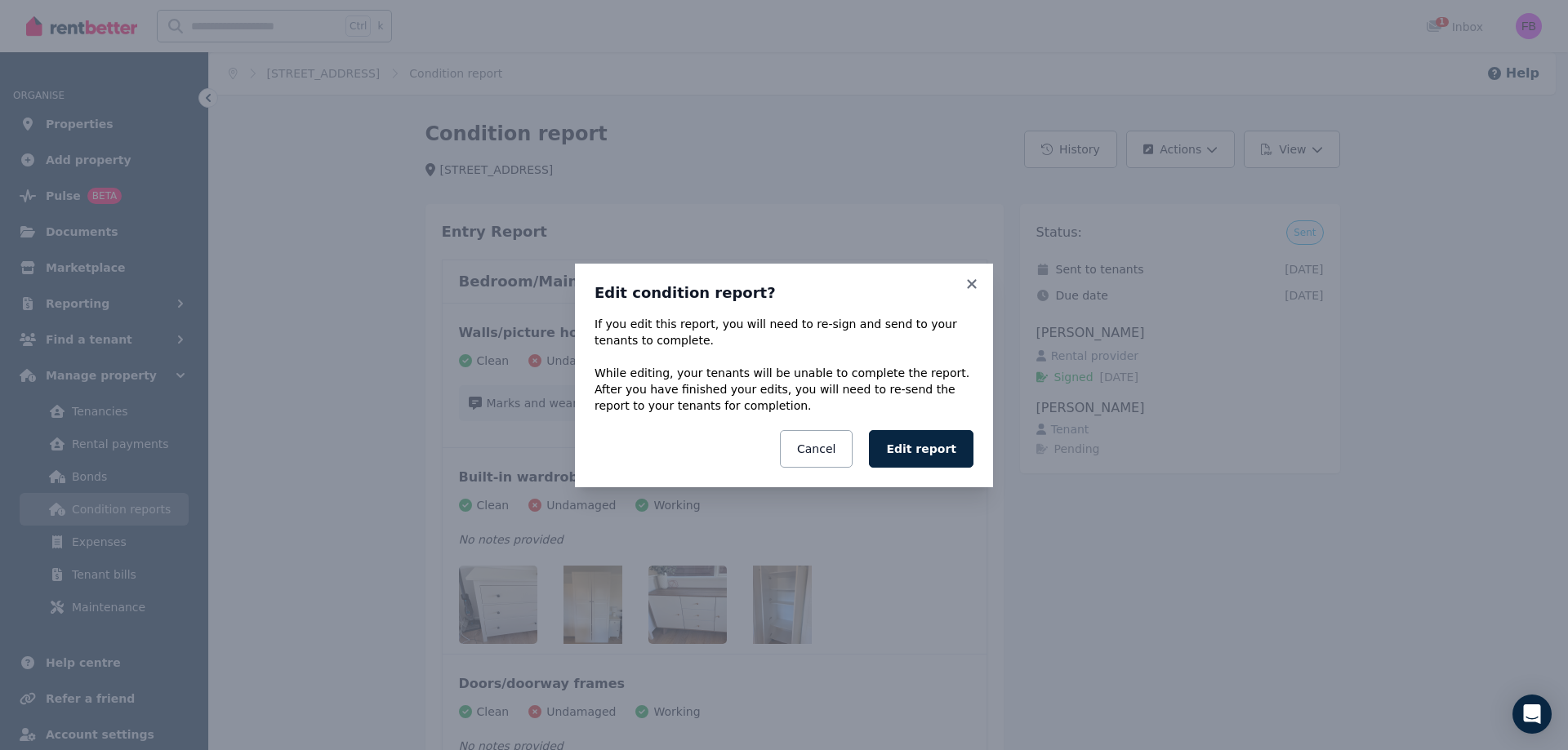
click at [947, 448] on button "Edit report" at bounding box center [921, 449] width 104 height 37
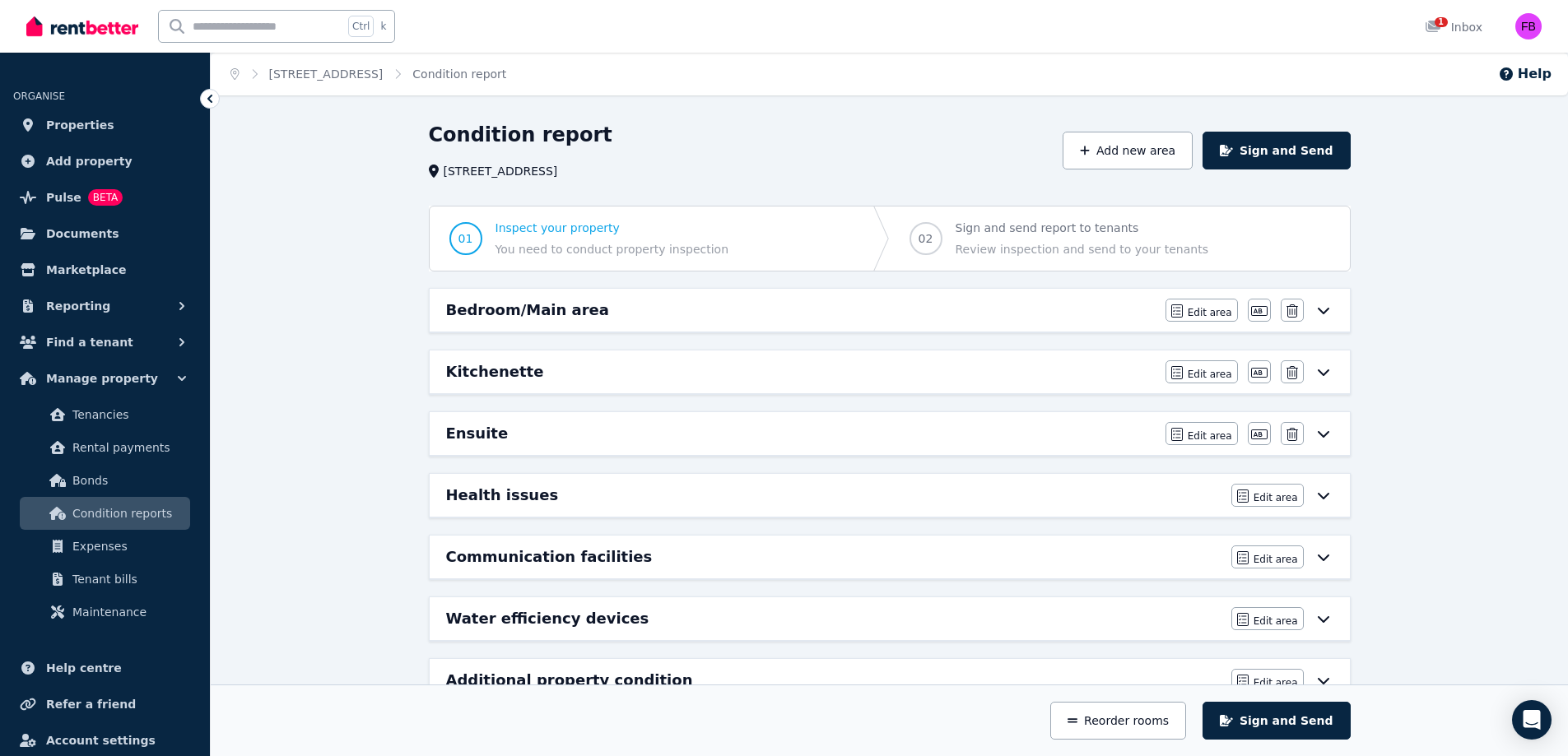
click at [1101, 307] on div "Bedroom/Main area" at bounding box center [800, 309] width 709 height 23
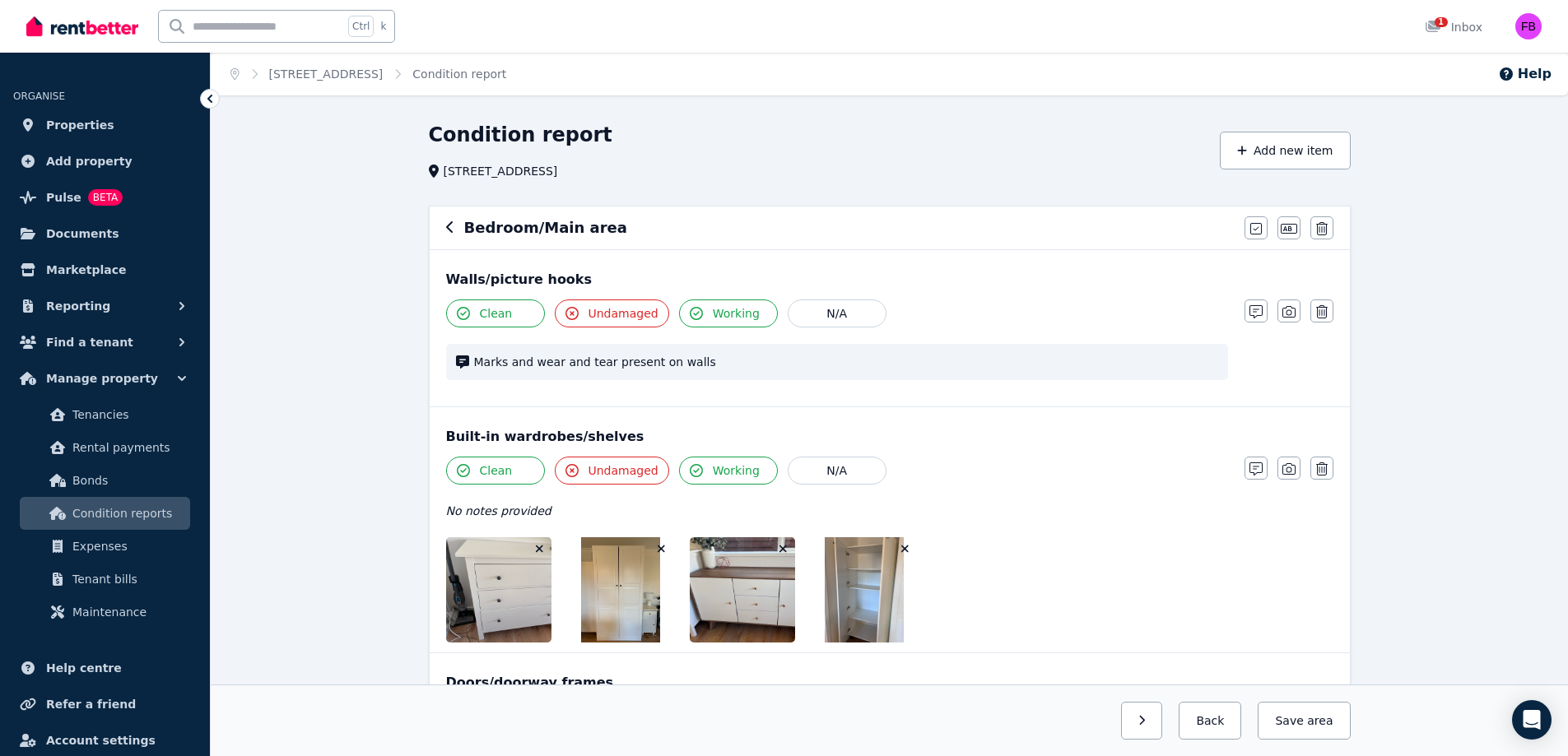
click at [1294, 319] on icon "button" at bounding box center [1289, 312] width 13 height 13
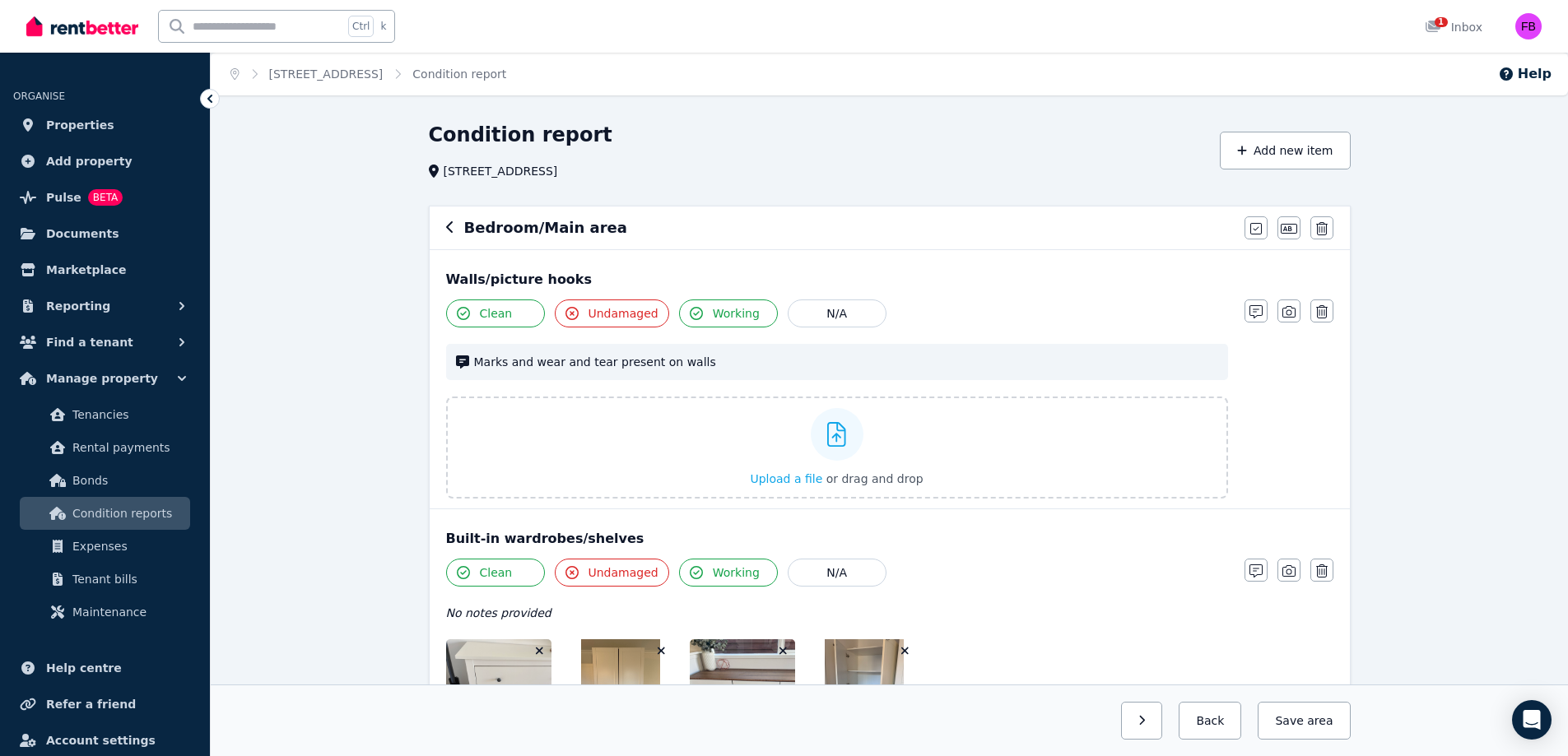
click at [838, 437] on icon at bounding box center [837, 434] width 19 height 25
click at [0, 0] on input "Upload a file or drag and drop" at bounding box center [0, 0] width 0 height 0
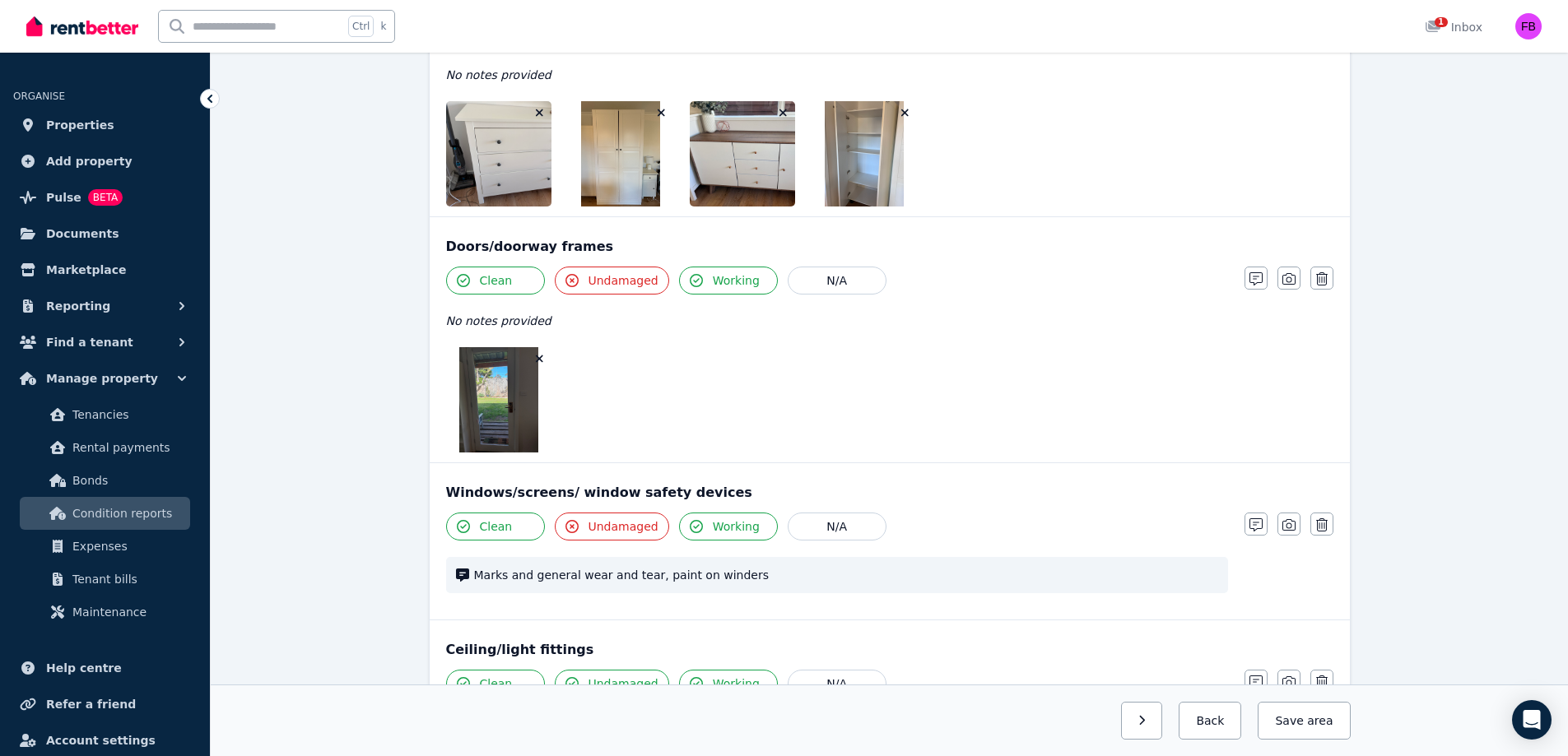
scroll to position [659, 0]
click at [1292, 522] on icon "button" at bounding box center [1289, 525] width 13 height 13
click at [862, 659] on div "Upload a file or drag and drop" at bounding box center [836, 662] width 173 height 99
click at [0, 0] on input "Upload a file or drag and drop" at bounding box center [0, 0] width 0 height 0
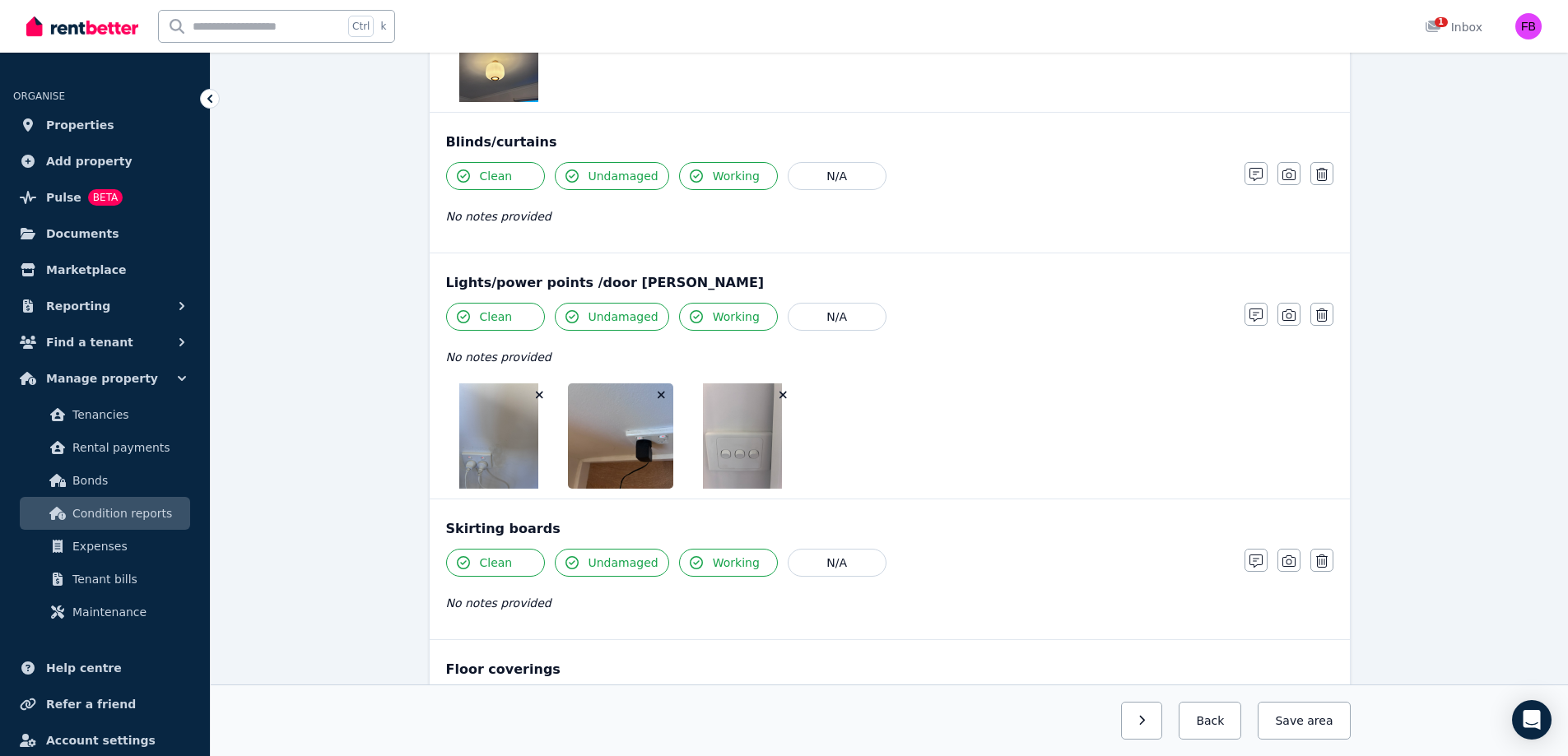
scroll to position [1577, 0]
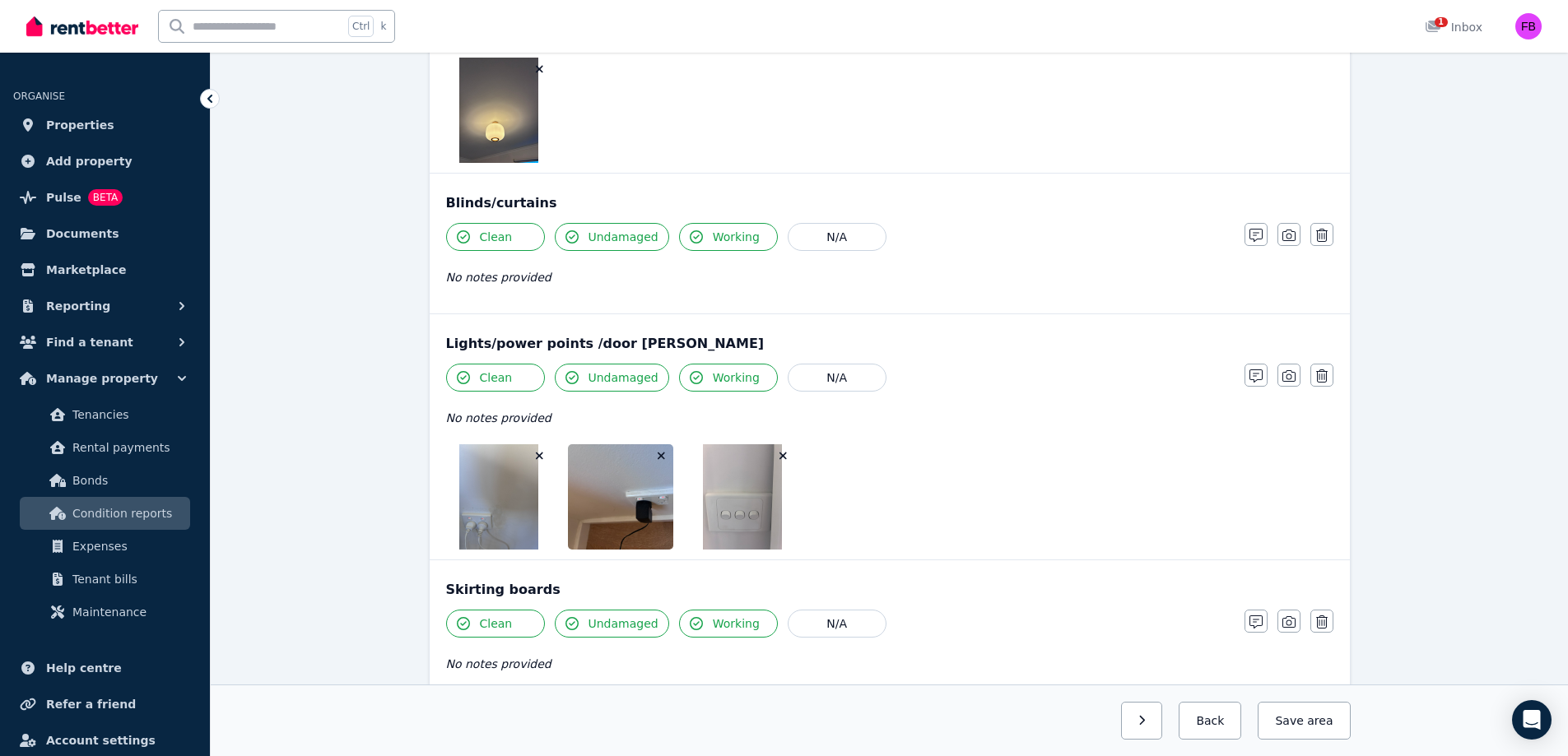
click at [926, 594] on div "Skirting boards" at bounding box center [889, 590] width 887 height 20
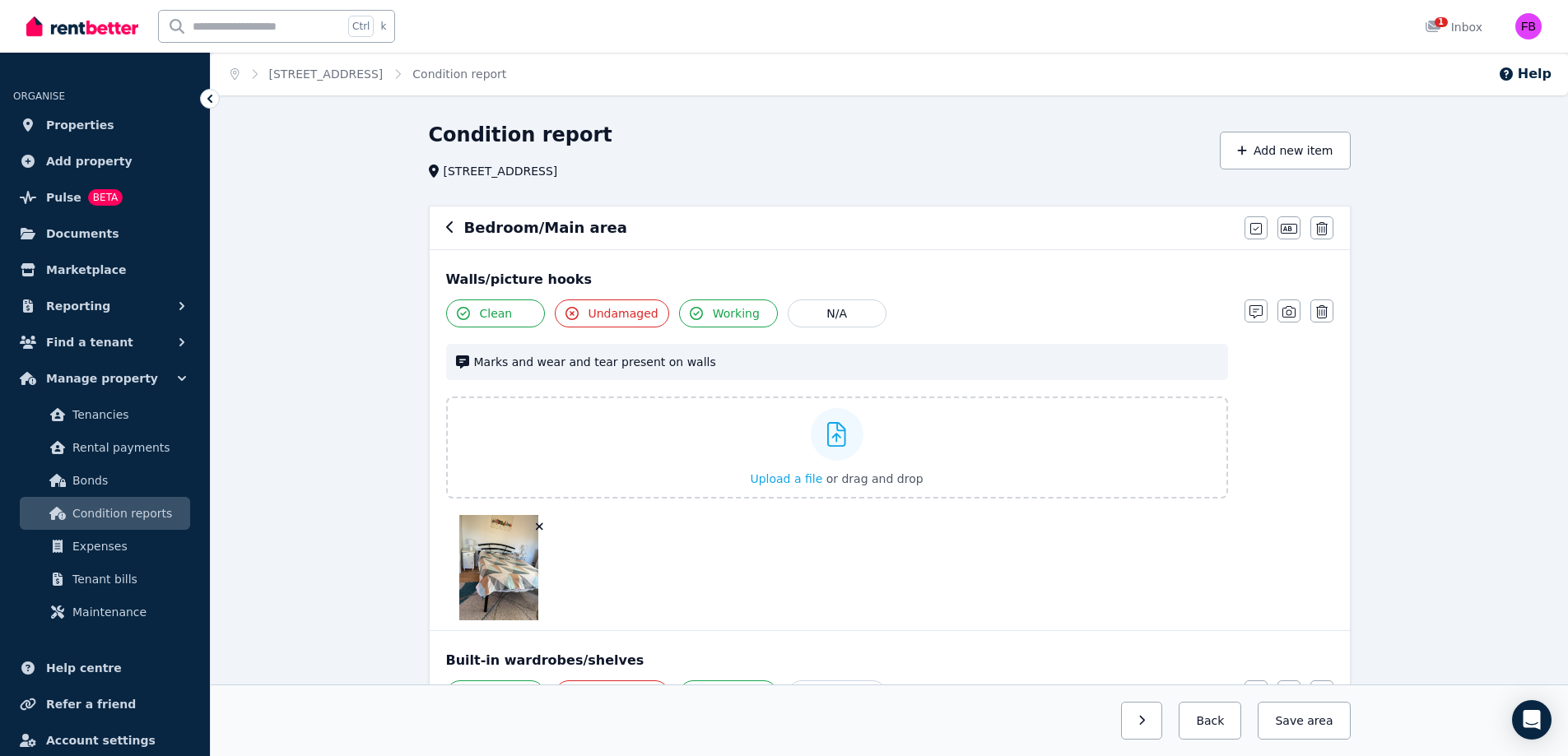
scroll to position [9, 0]
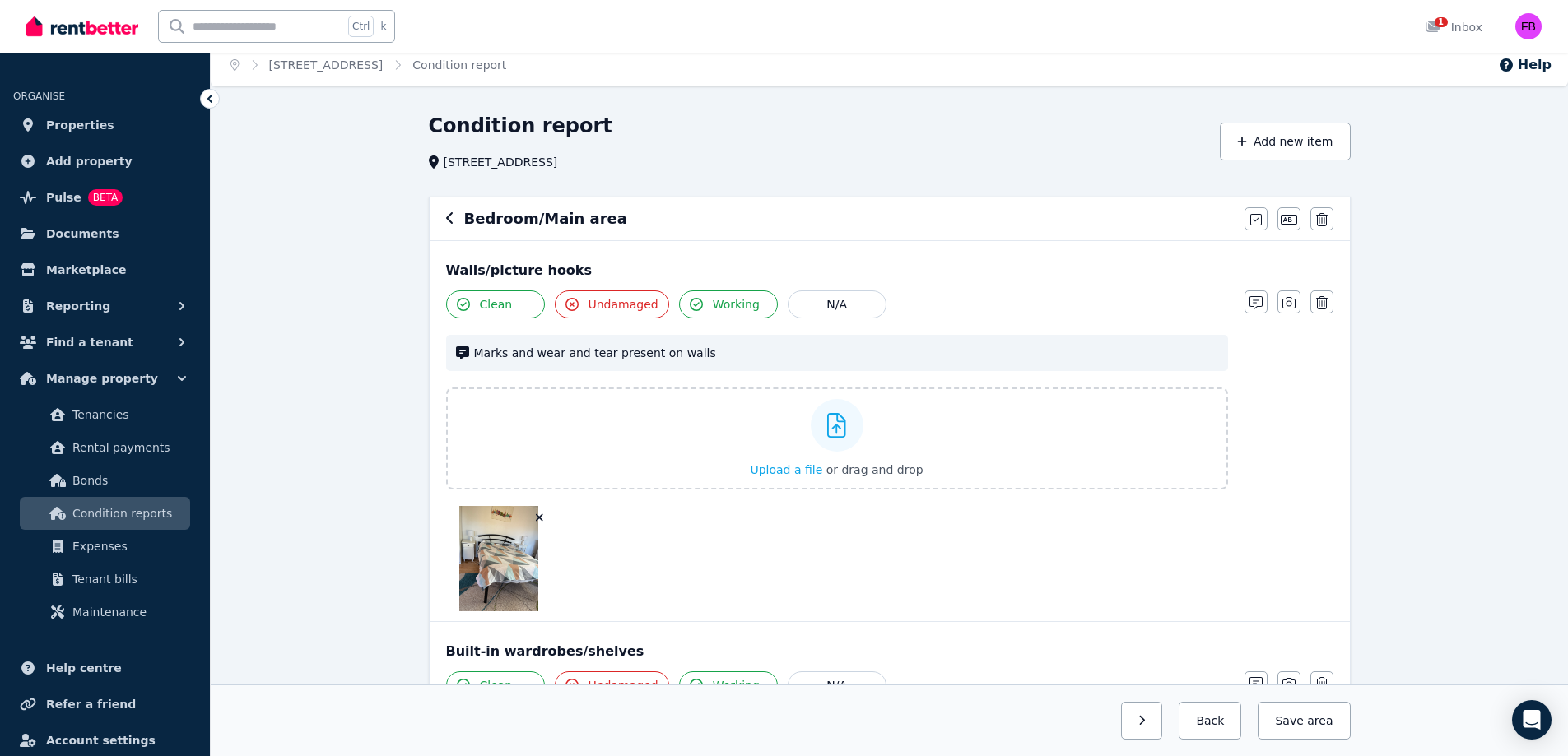
click at [1346, 732] on button "Save area" at bounding box center [1303, 720] width 92 height 38
click at [1288, 307] on icon "button" at bounding box center [1289, 303] width 13 height 13
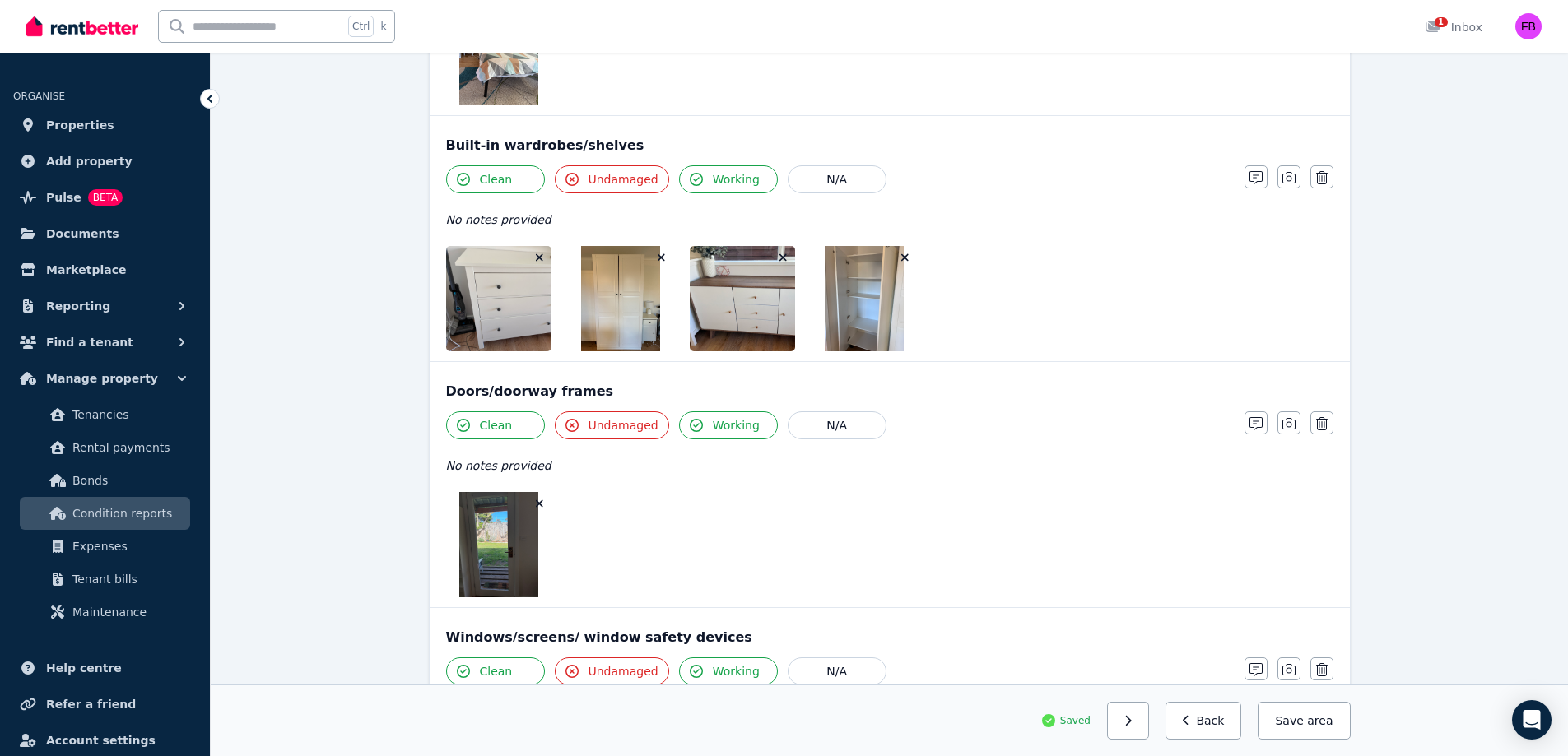
scroll to position [416, 0]
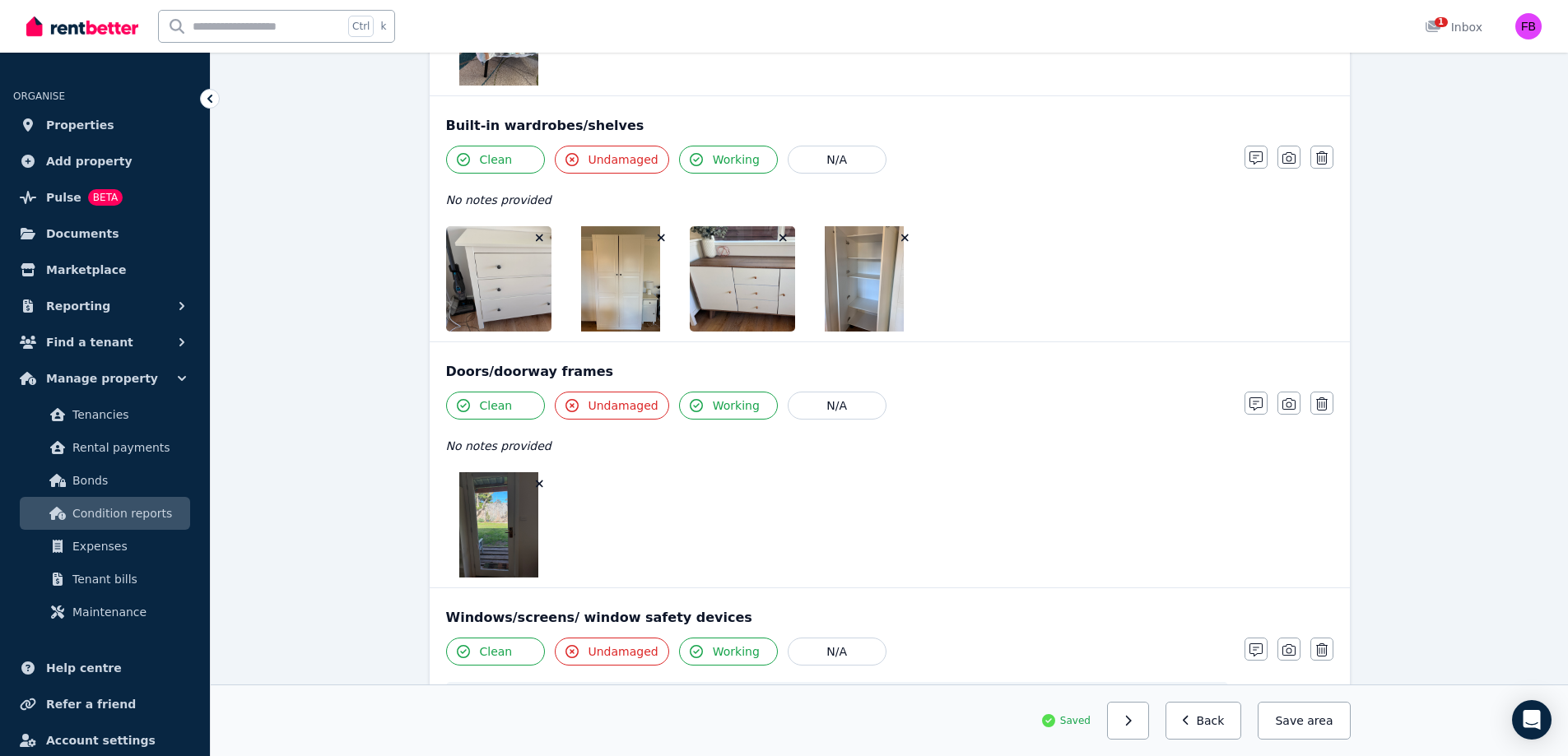
click at [1208, 732] on button "Back" at bounding box center [1204, 720] width 77 height 38
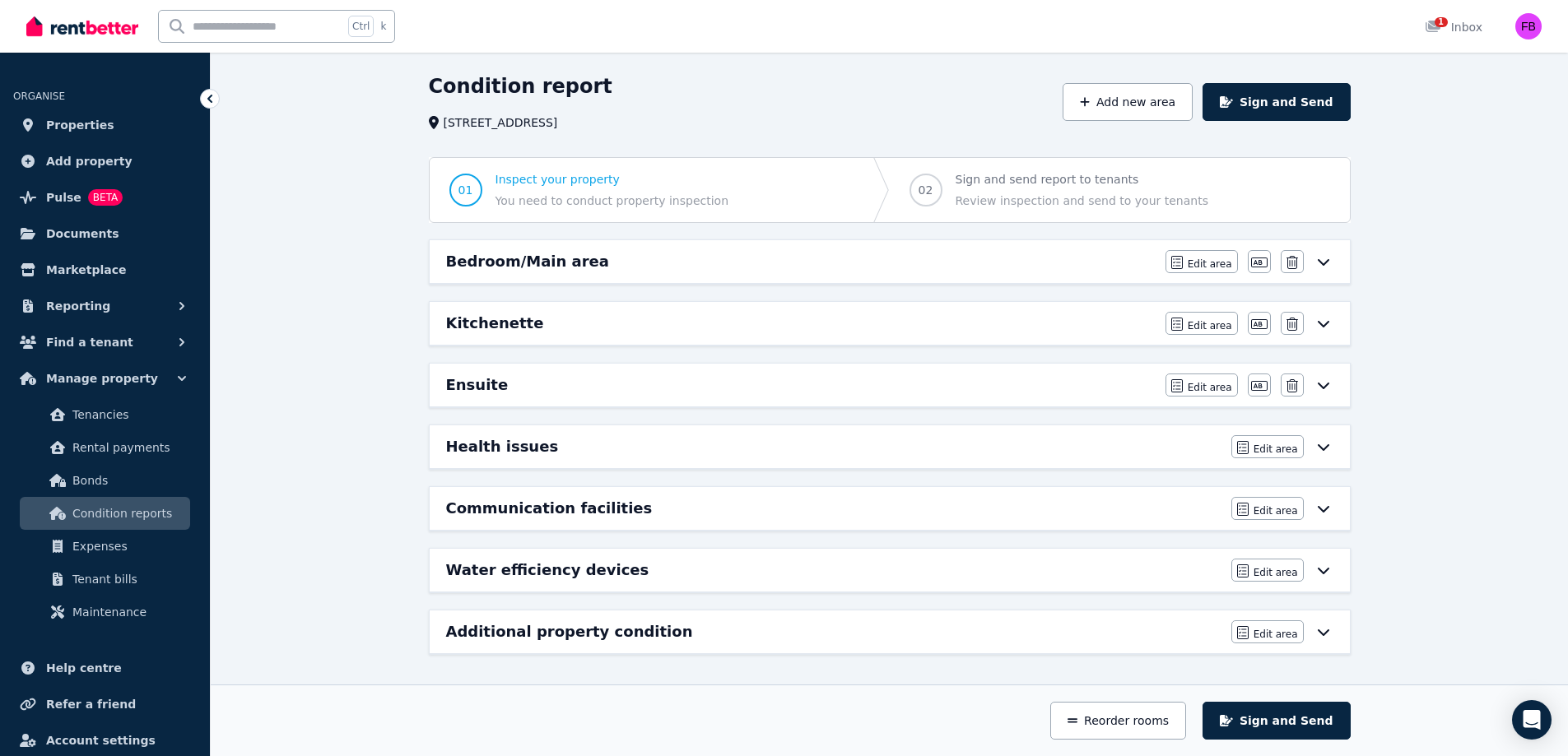
scroll to position [49, 0]
click at [1032, 323] on div "Kitchenette" at bounding box center [800, 323] width 709 height 23
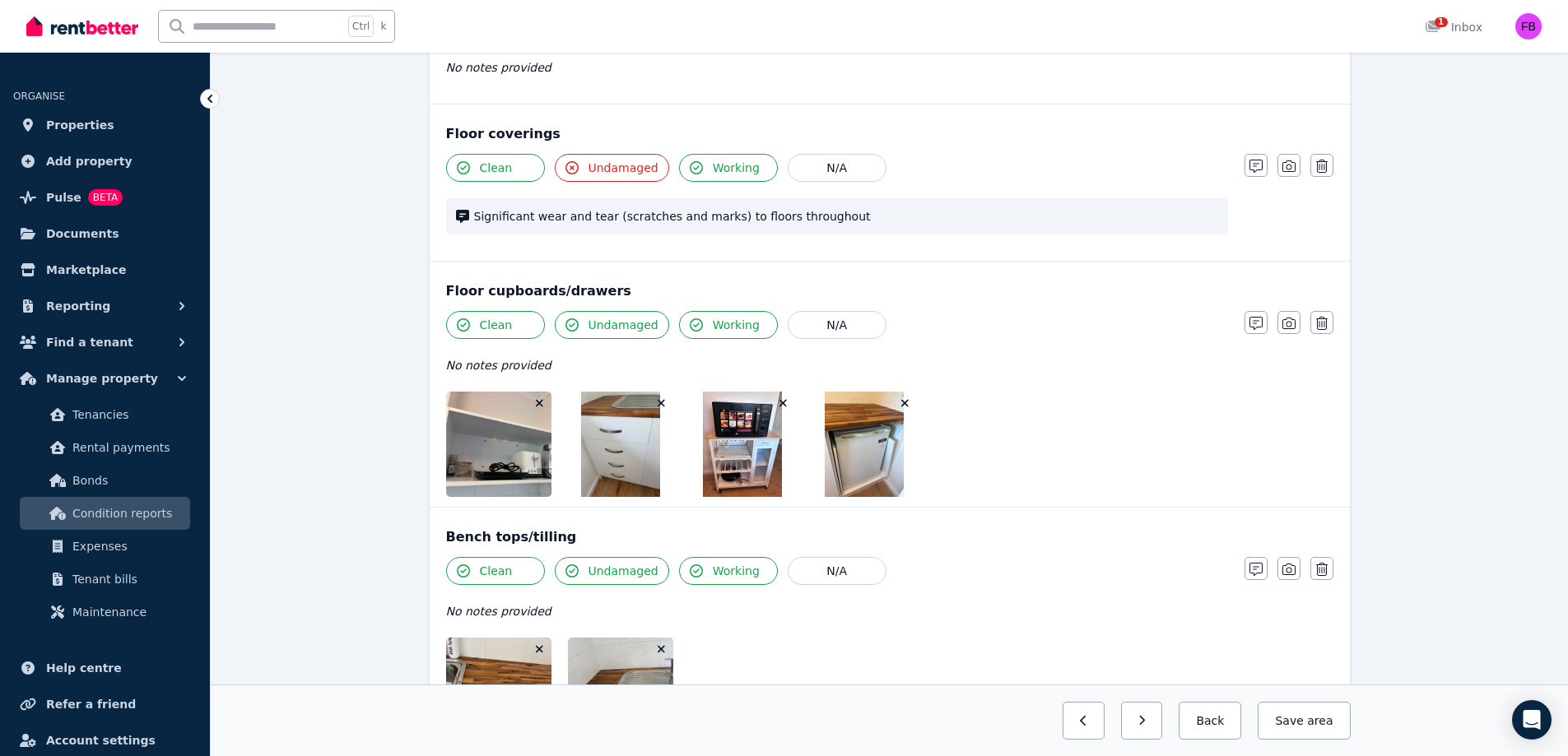
scroll to position [1202, 0]
click at [764, 478] on img at bounding box center [742, 443] width 79 height 105
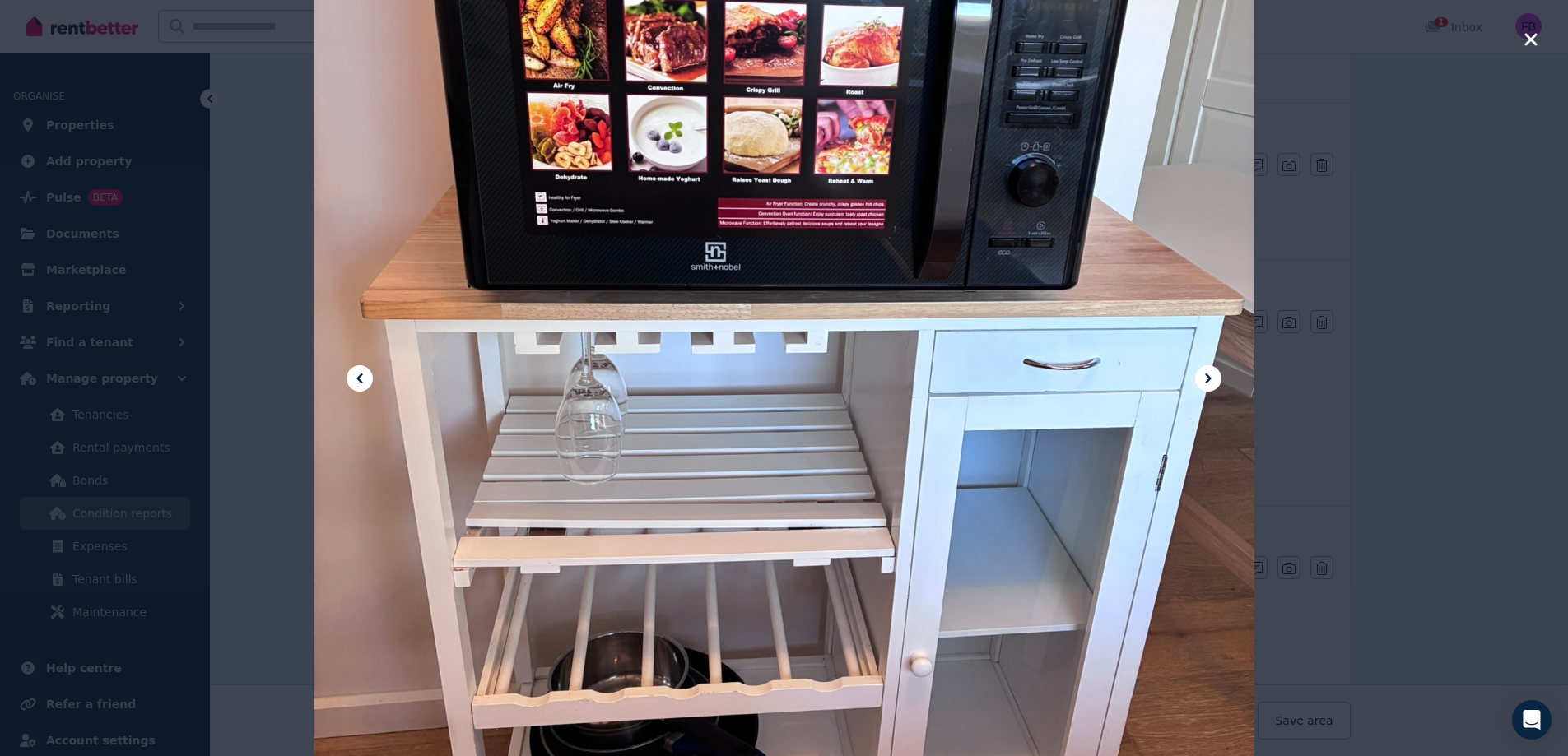
click at [1531, 38] on icon "button" at bounding box center [1530, 38] width 12 height 12
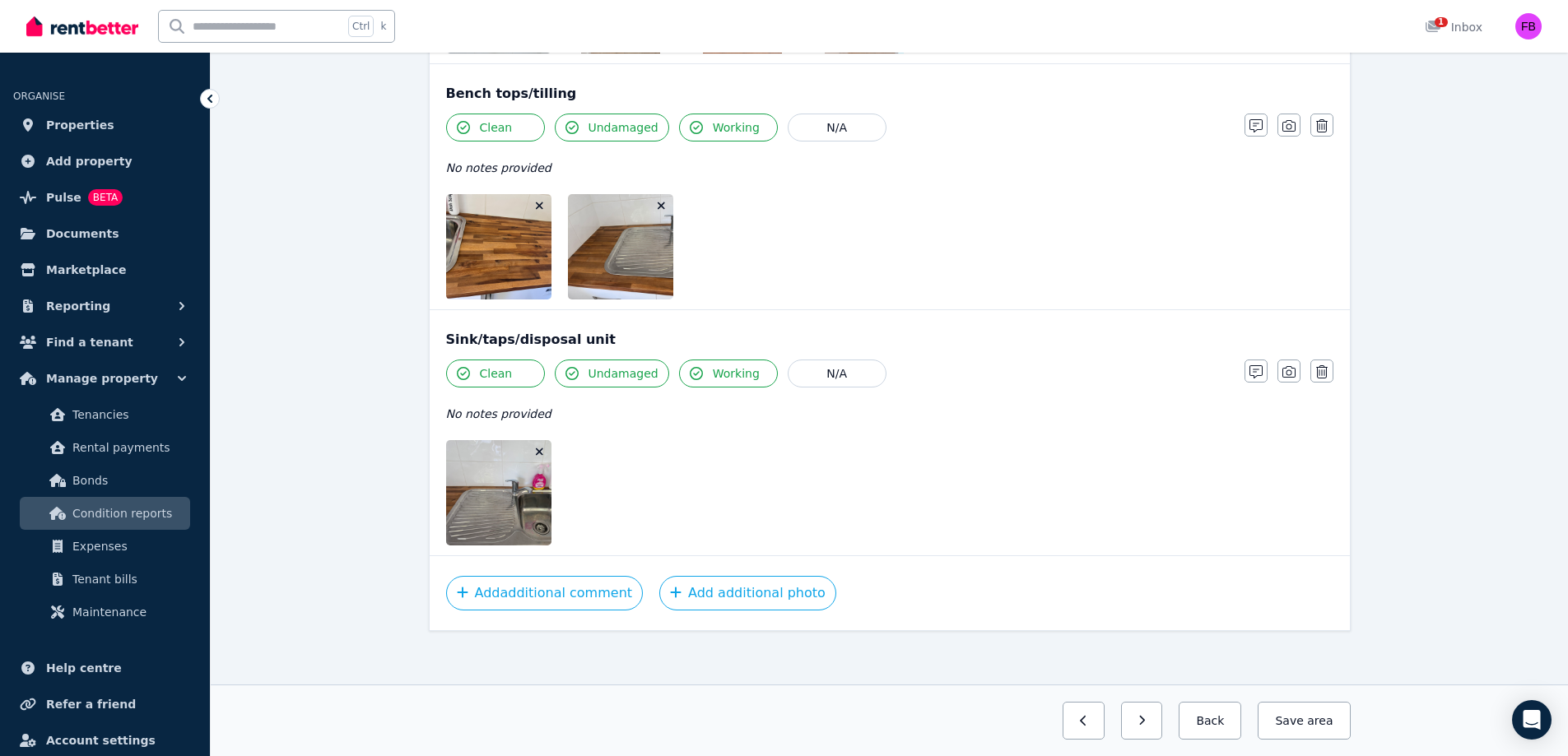
scroll to position [1643, 0]
click at [740, 595] on button "Add additional photo" at bounding box center [747, 595] width 177 height 35
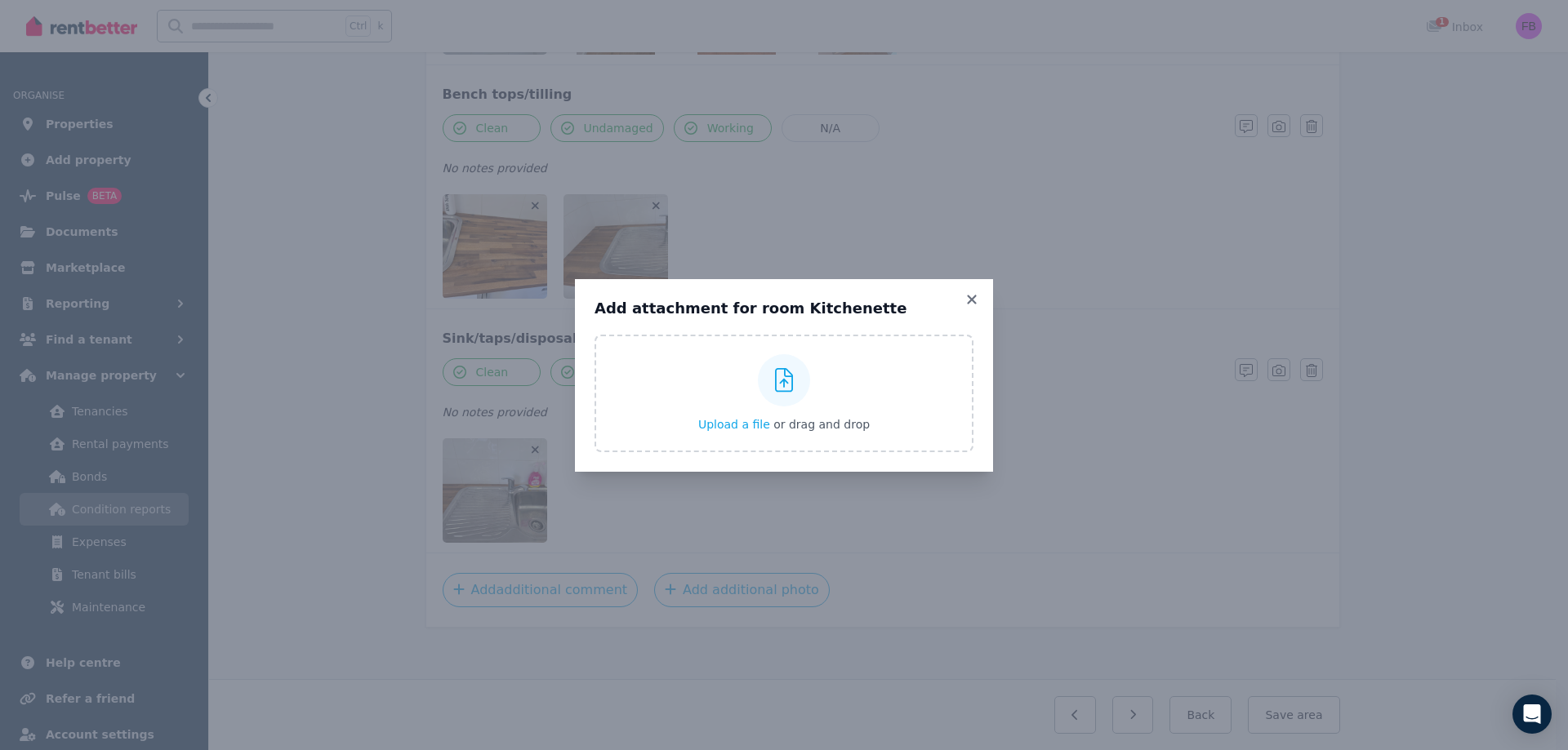
click at [774, 377] on icon at bounding box center [784, 380] width 19 height 25
click at [0, 0] on input "Upload a file or drag and drop" at bounding box center [0, 0] width 0 height 0
click at [725, 424] on span "Upload a file" at bounding box center [734, 424] width 72 height 13
click at [978, 307] on div "Add attachment for room Kitchenette Upload a file or drag and drop Uploaded " I…" at bounding box center [784, 376] width 418 height 192
click at [970, 302] on icon at bounding box center [971, 300] width 9 height 9
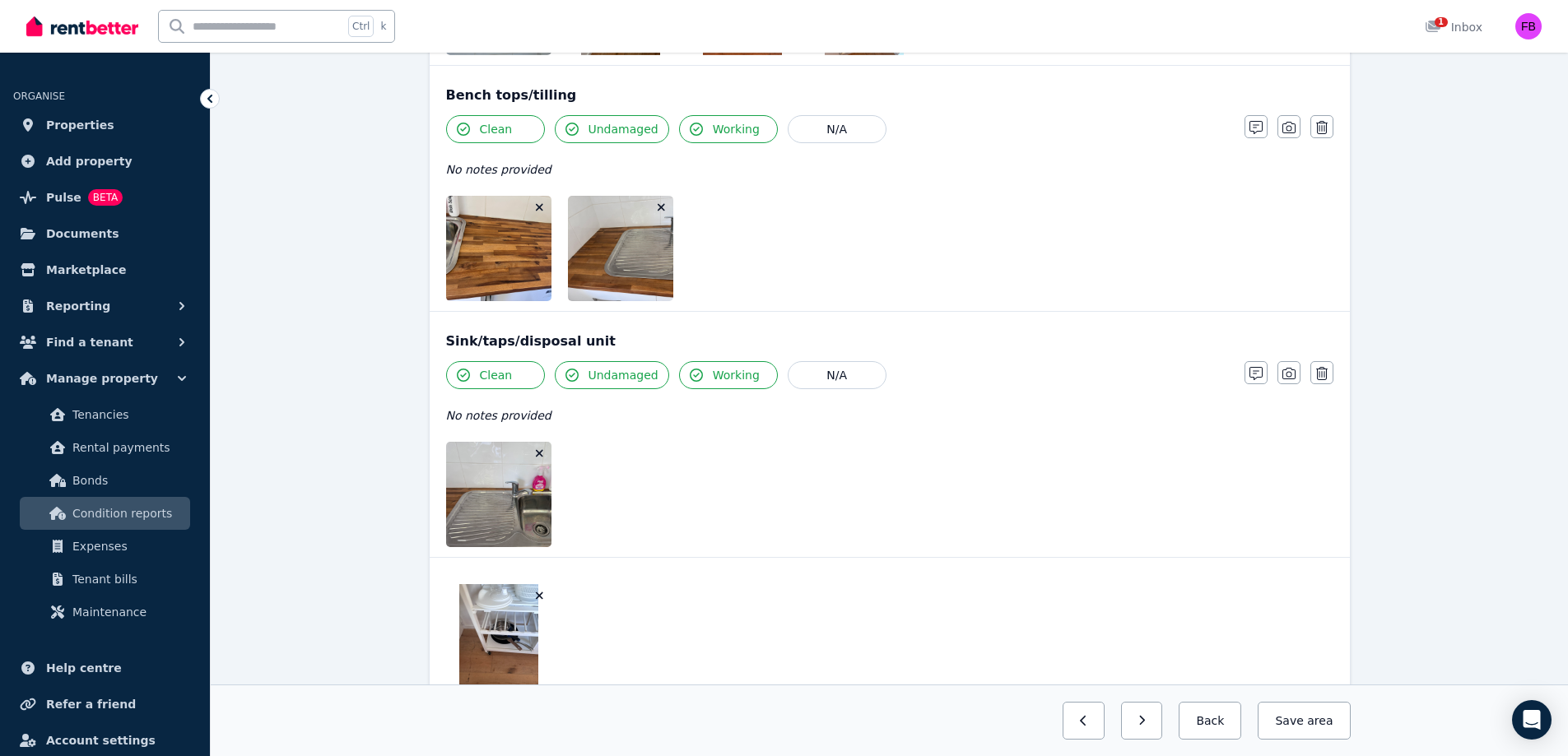
scroll to position [1772, 0]
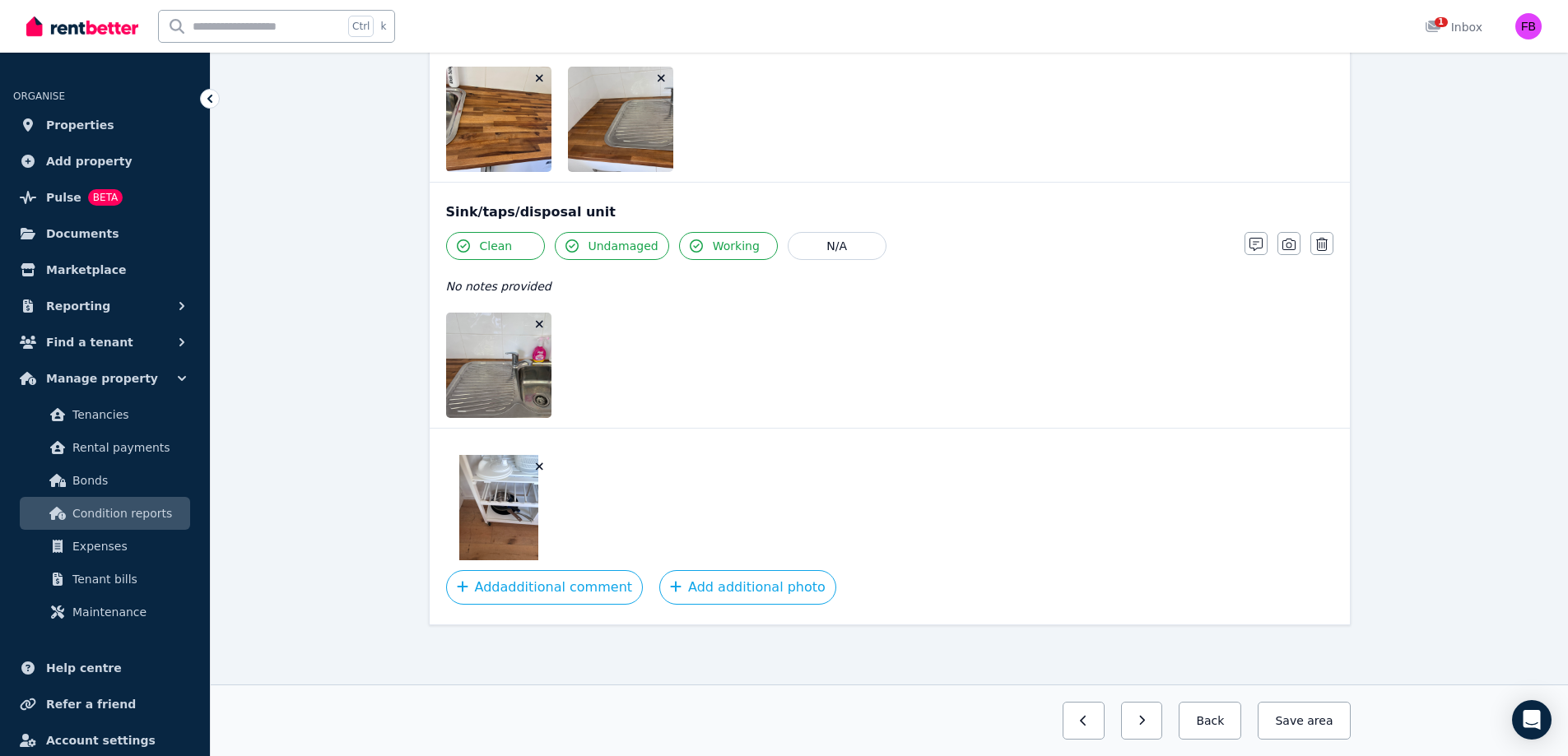
click at [494, 524] on img at bounding box center [499, 507] width 79 height 105
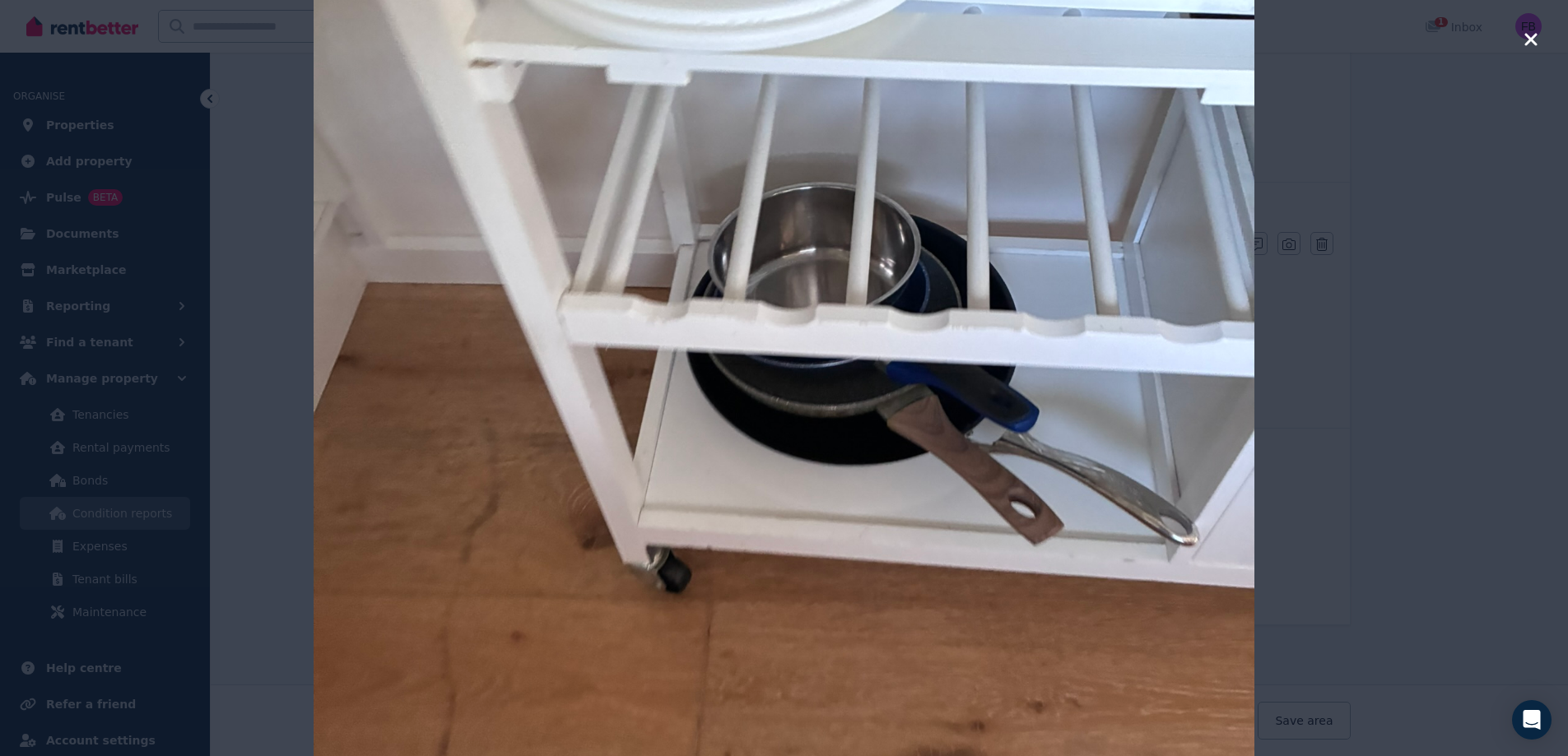
click at [1534, 44] on icon "button" at bounding box center [1530, 38] width 12 height 12
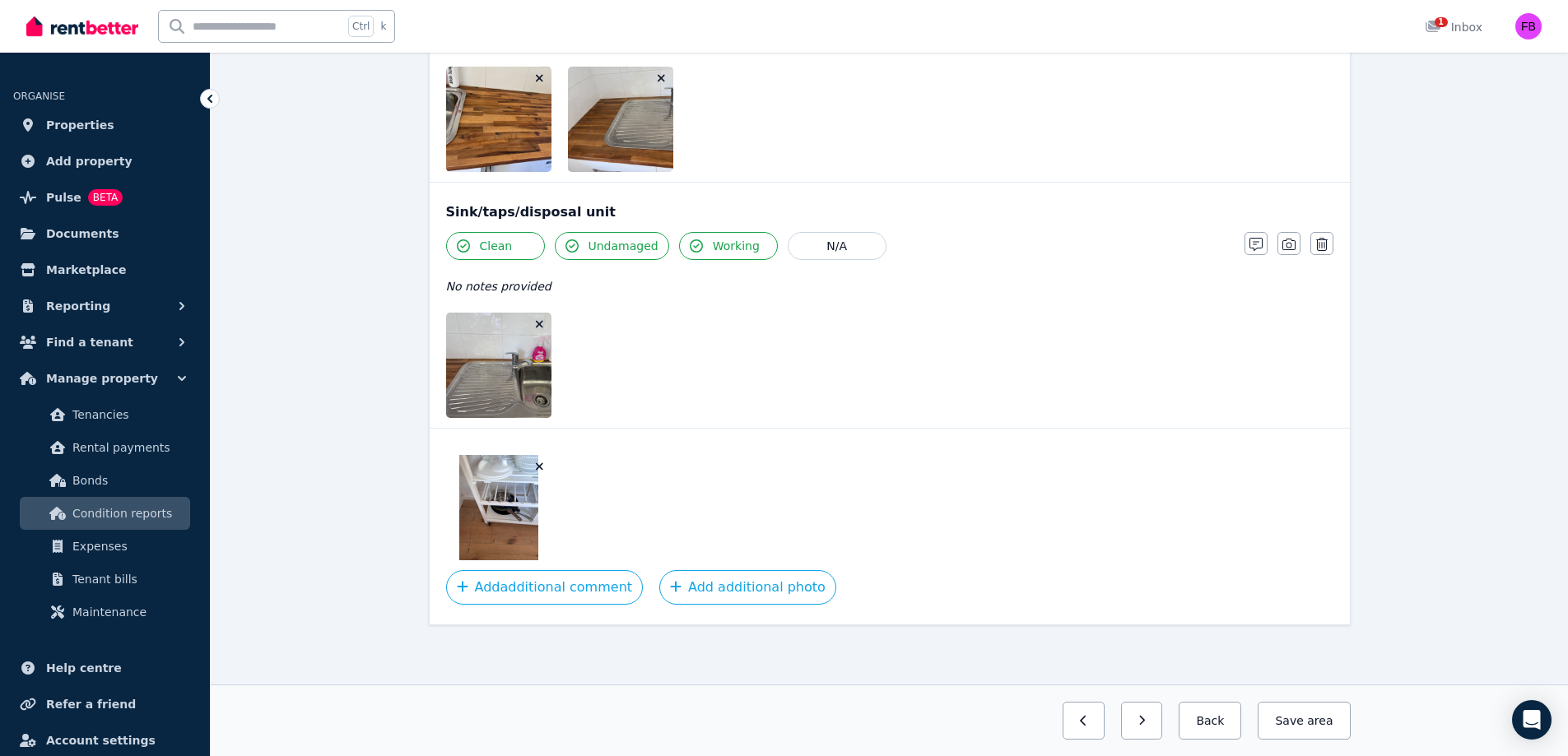
click at [704, 600] on button "Add additional photo" at bounding box center [747, 588] width 177 height 35
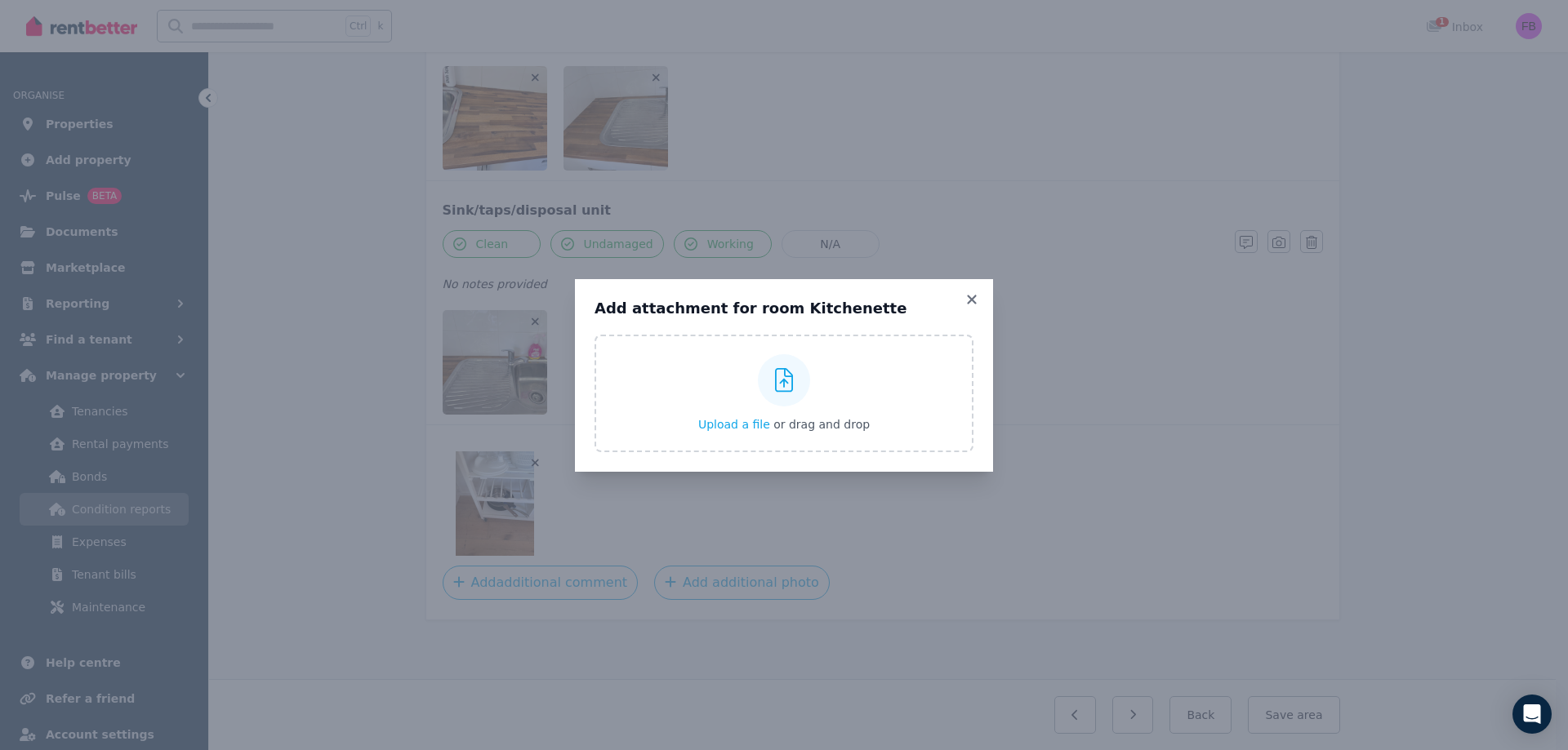
click at [759, 418] on span "Upload a file" at bounding box center [734, 424] width 72 height 13
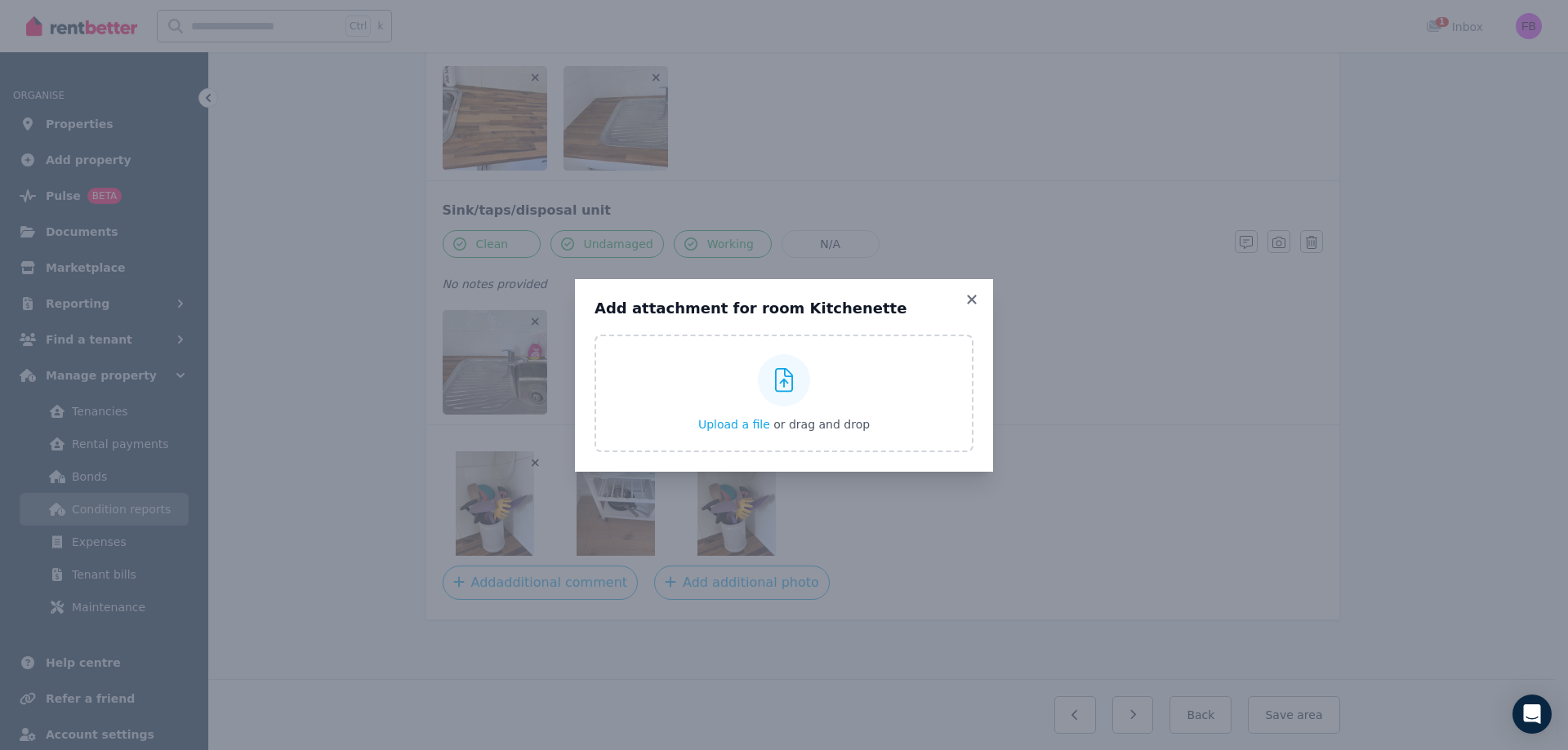
click at [767, 428] on span "Upload a file" at bounding box center [734, 424] width 72 height 13
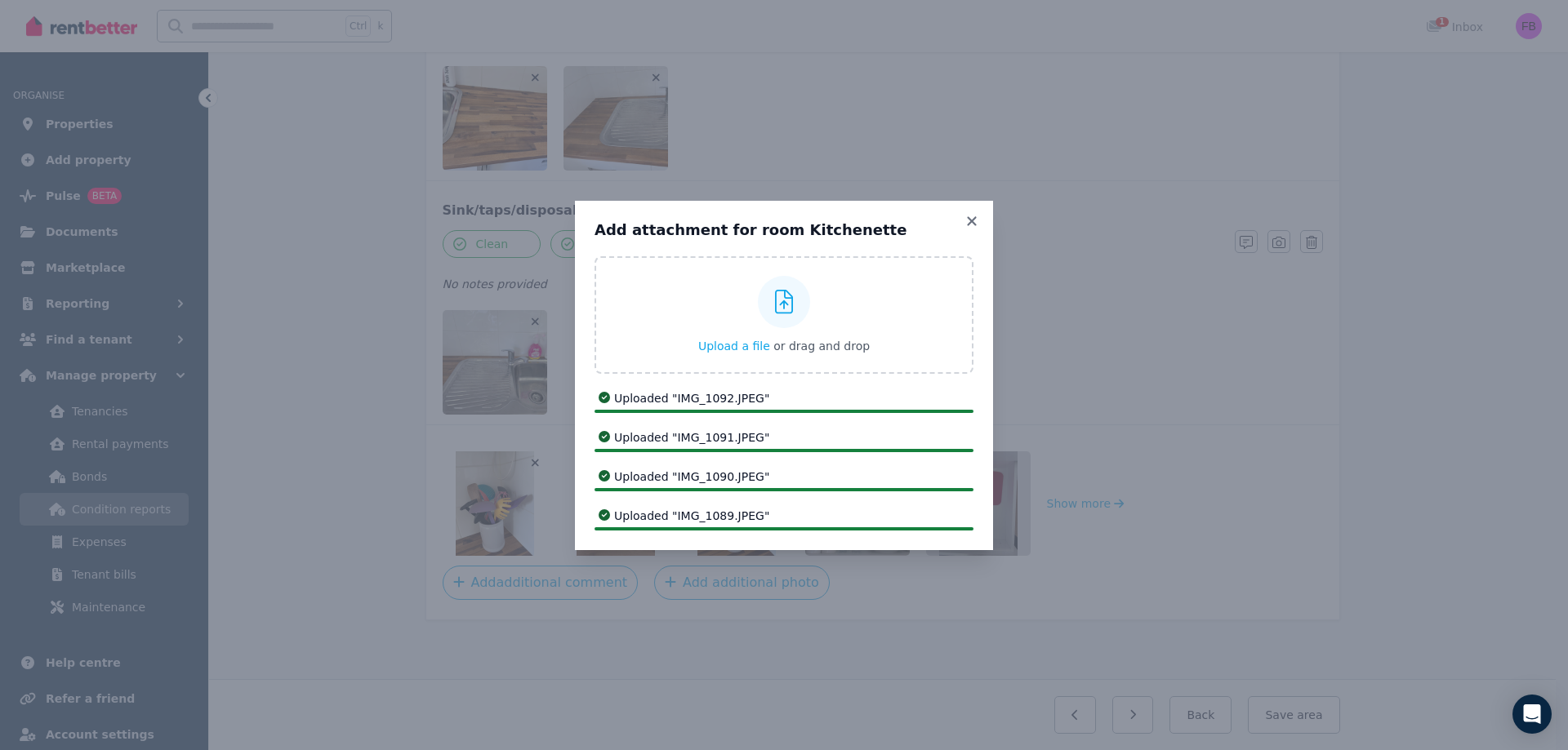
click at [971, 218] on icon at bounding box center [971, 222] width 16 height 15
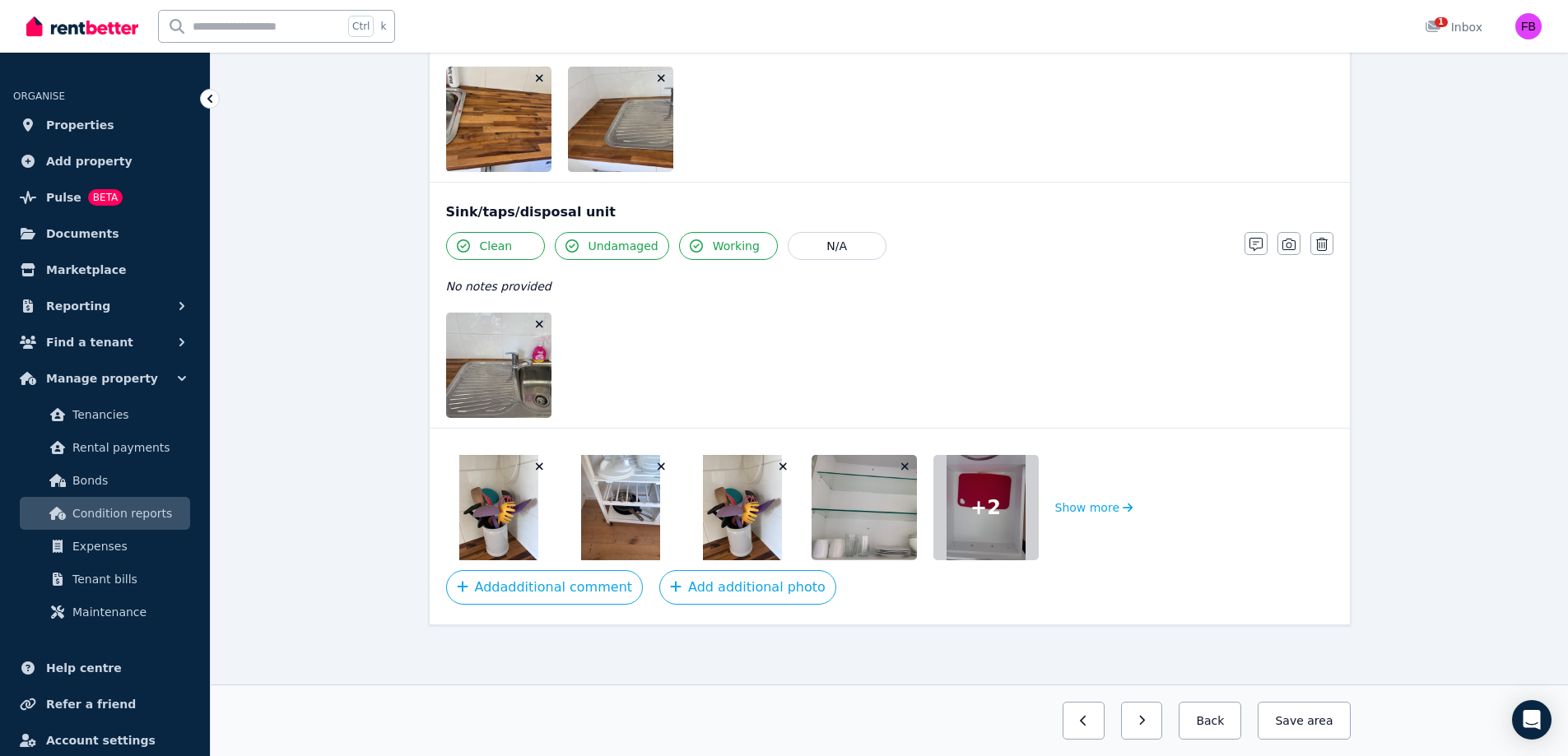
click at [780, 465] on icon "button" at bounding box center [784, 467] width 9 height 12
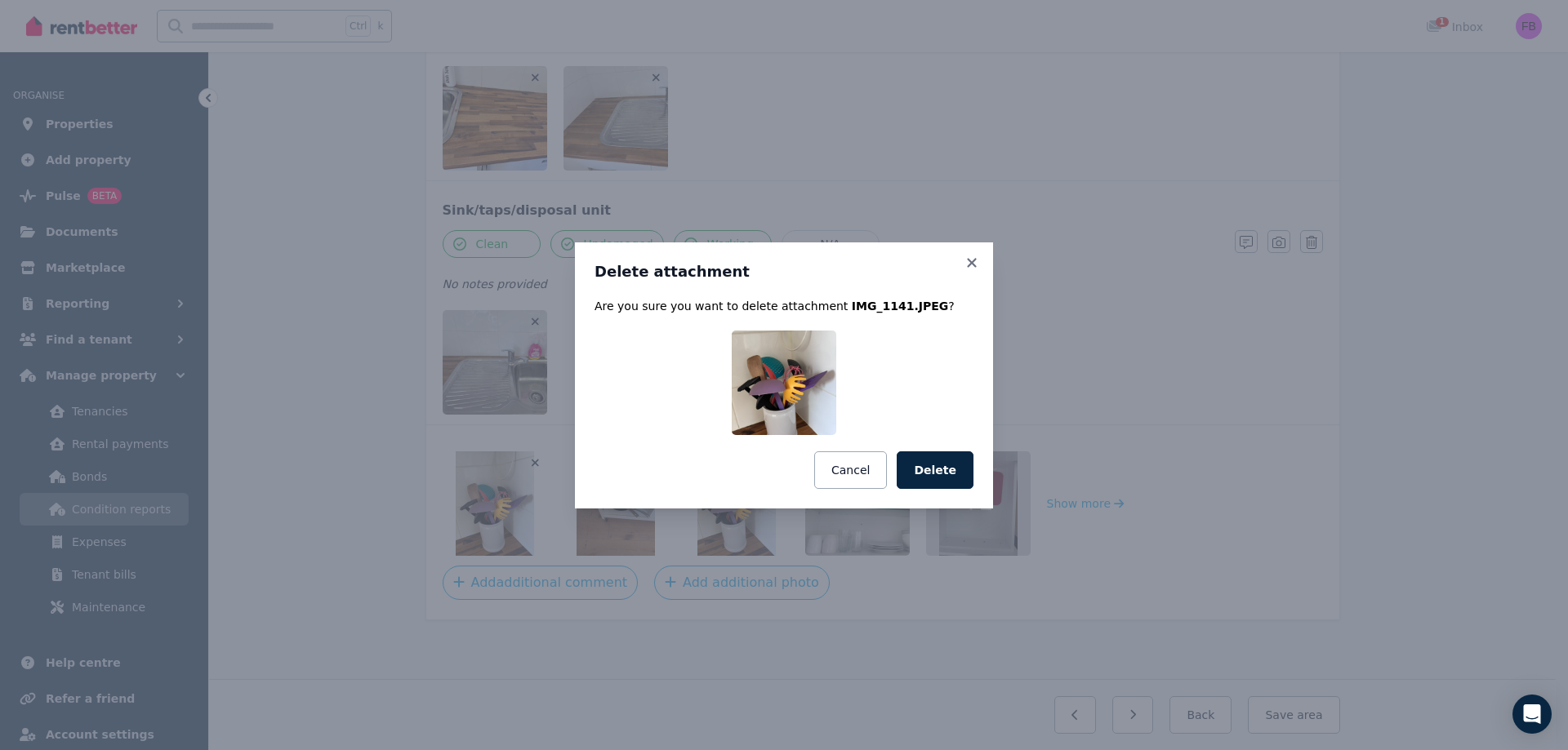
click at [946, 472] on button "Delete" at bounding box center [934, 469] width 77 height 37
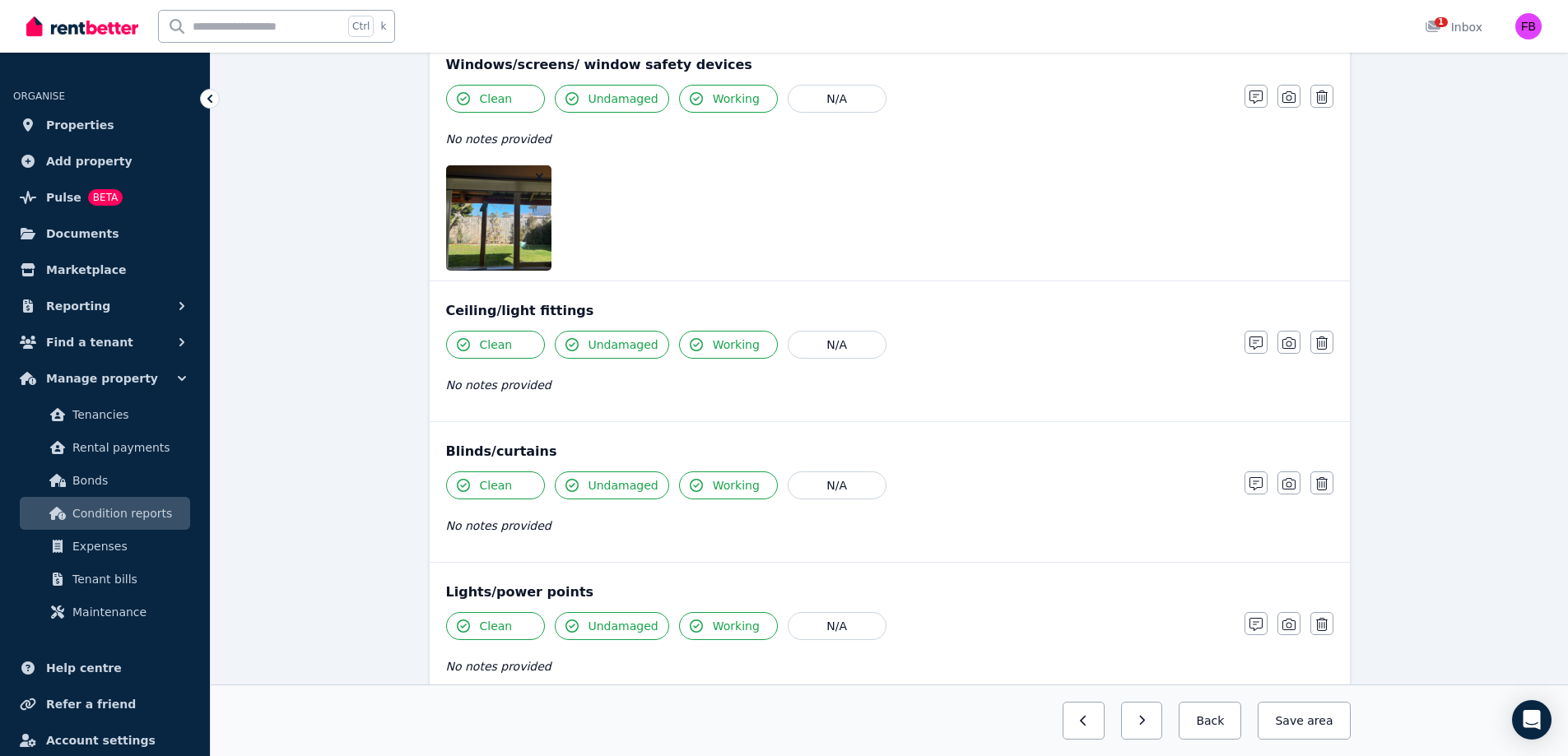
scroll to position [356, 0]
click at [1321, 723] on span "area" at bounding box center [1320, 721] width 26 height 16
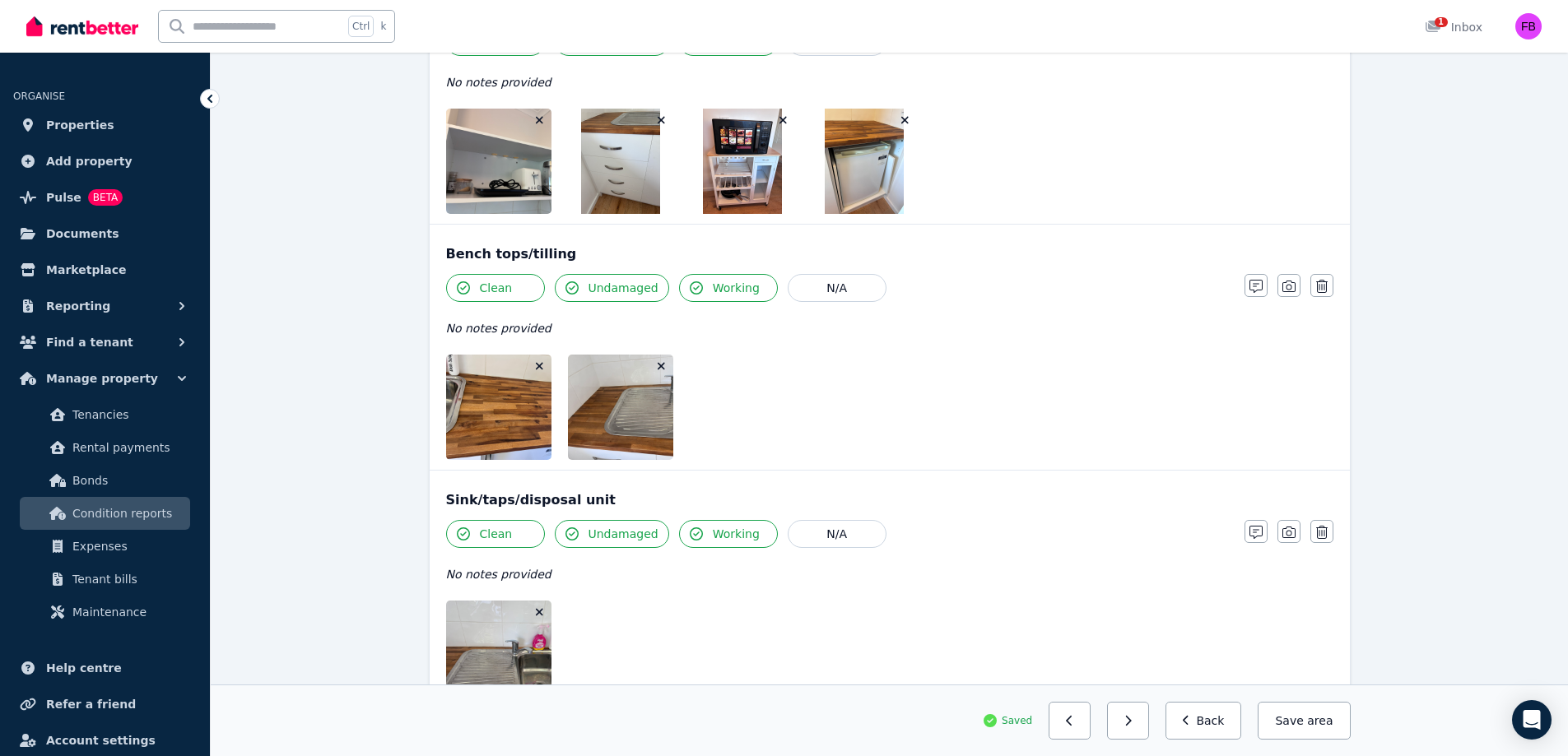
scroll to position [1486, 0]
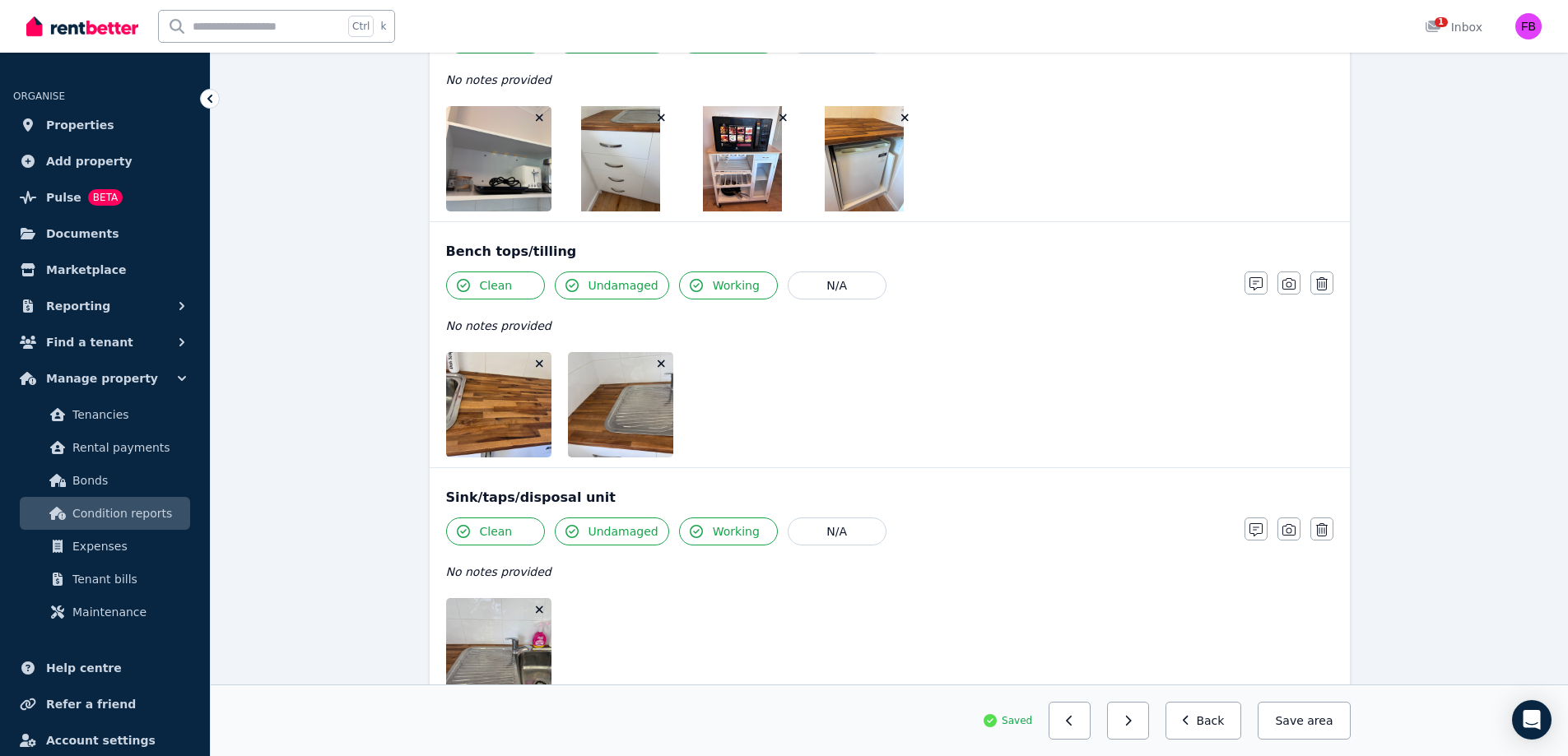
click at [1313, 724] on span "area" at bounding box center [1320, 721] width 26 height 16
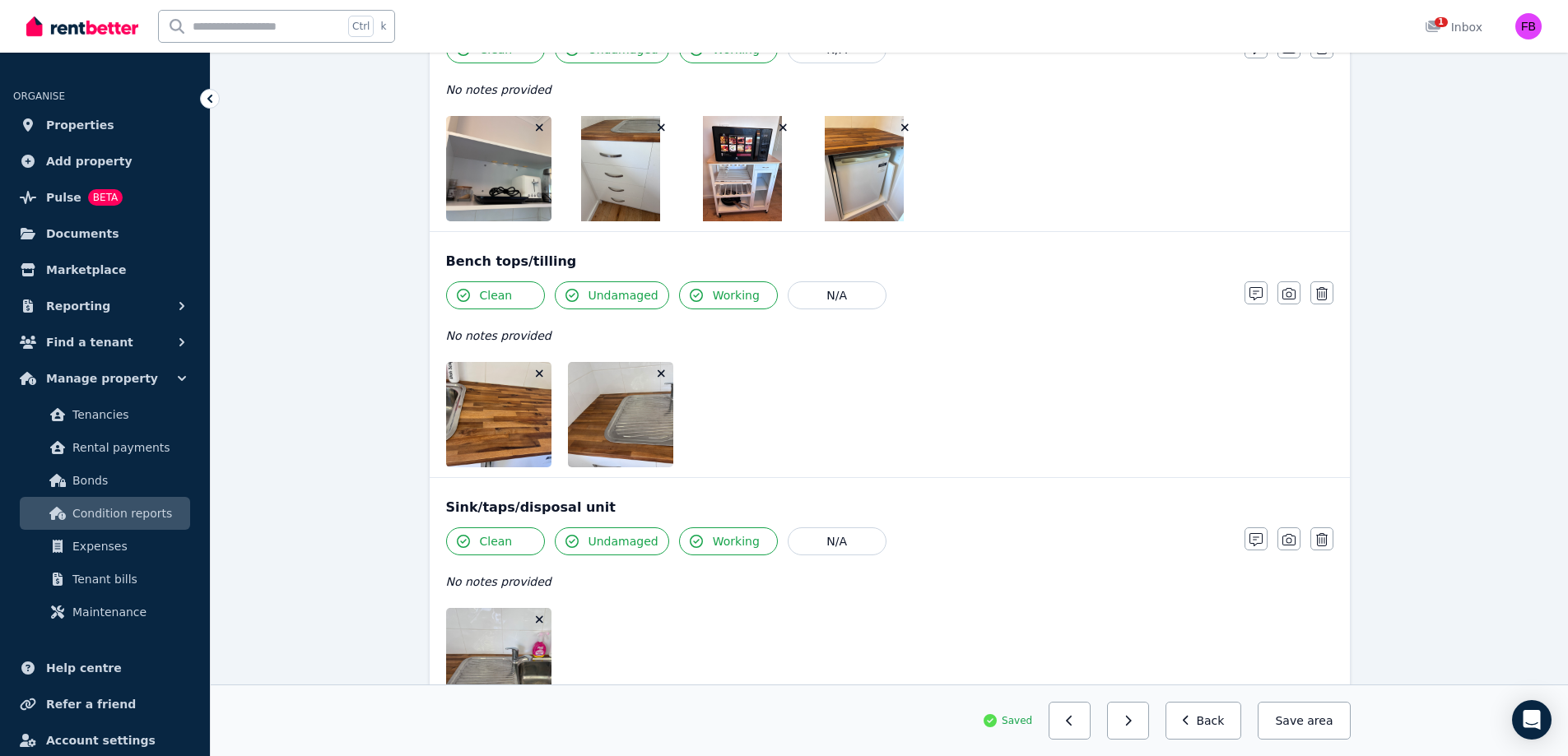
scroll to position [1772, 0]
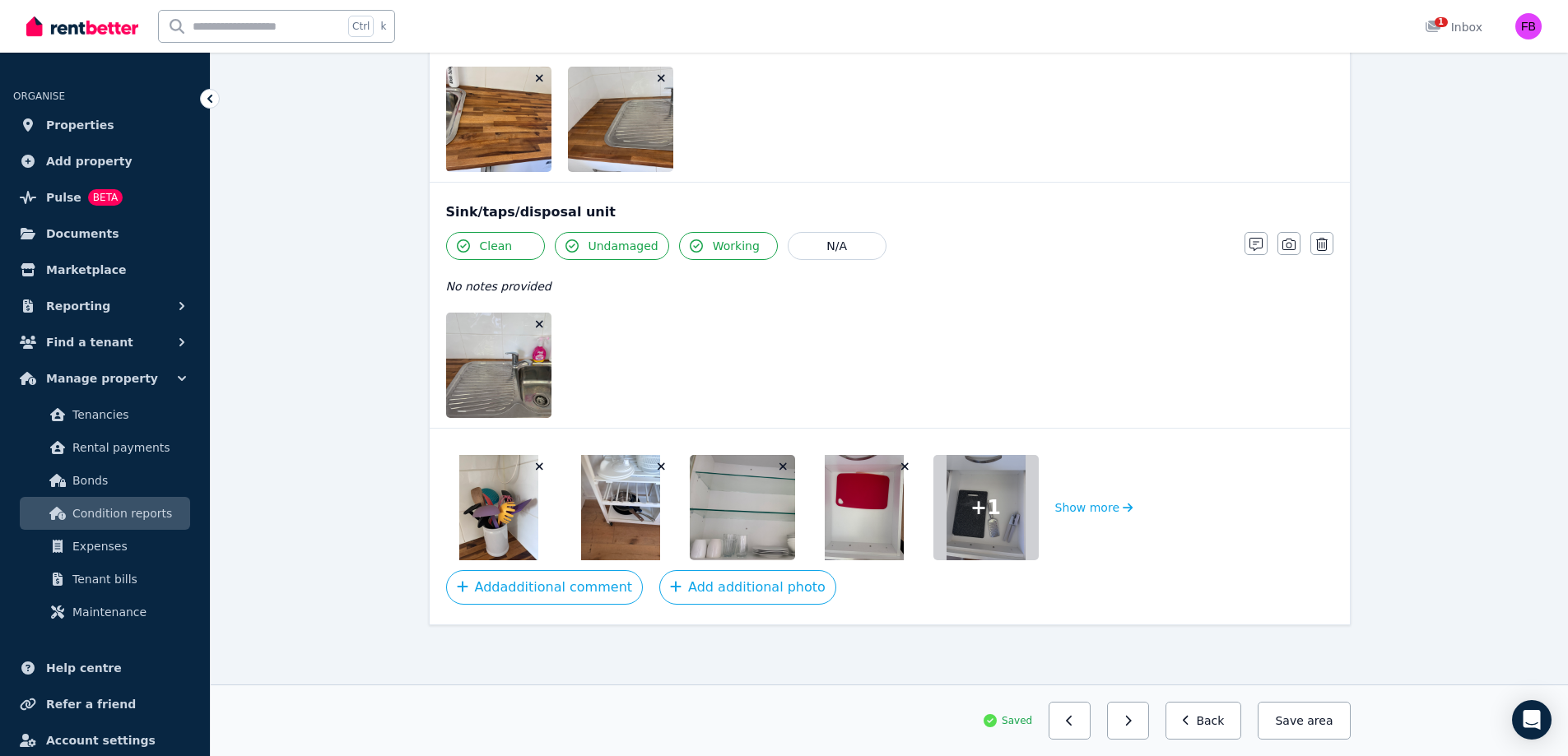
click at [1190, 726] on icon "button" at bounding box center [1186, 720] width 7 height 12
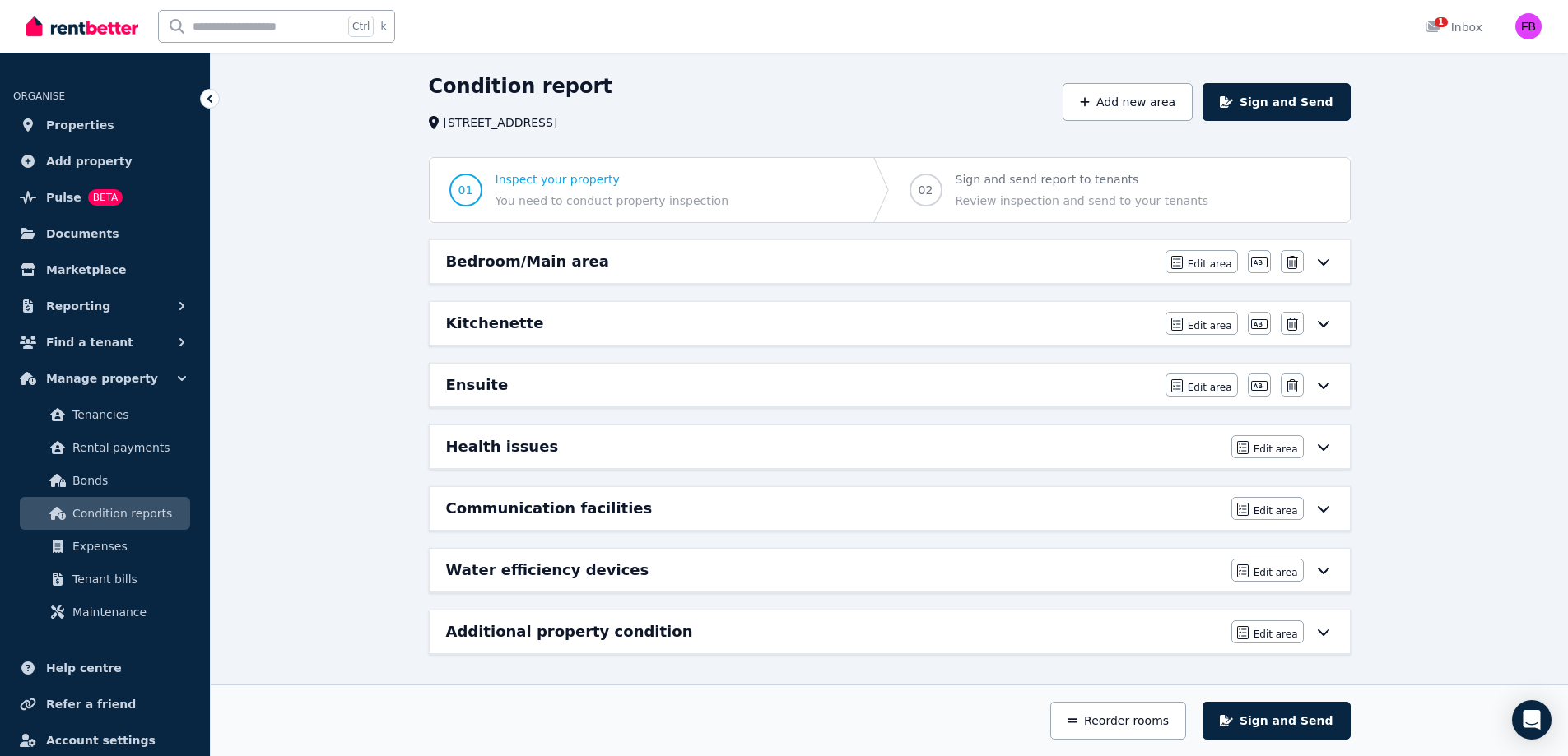
click at [914, 379] on div "Ensuite" at bounding box center [800, 384] width 709 height 23
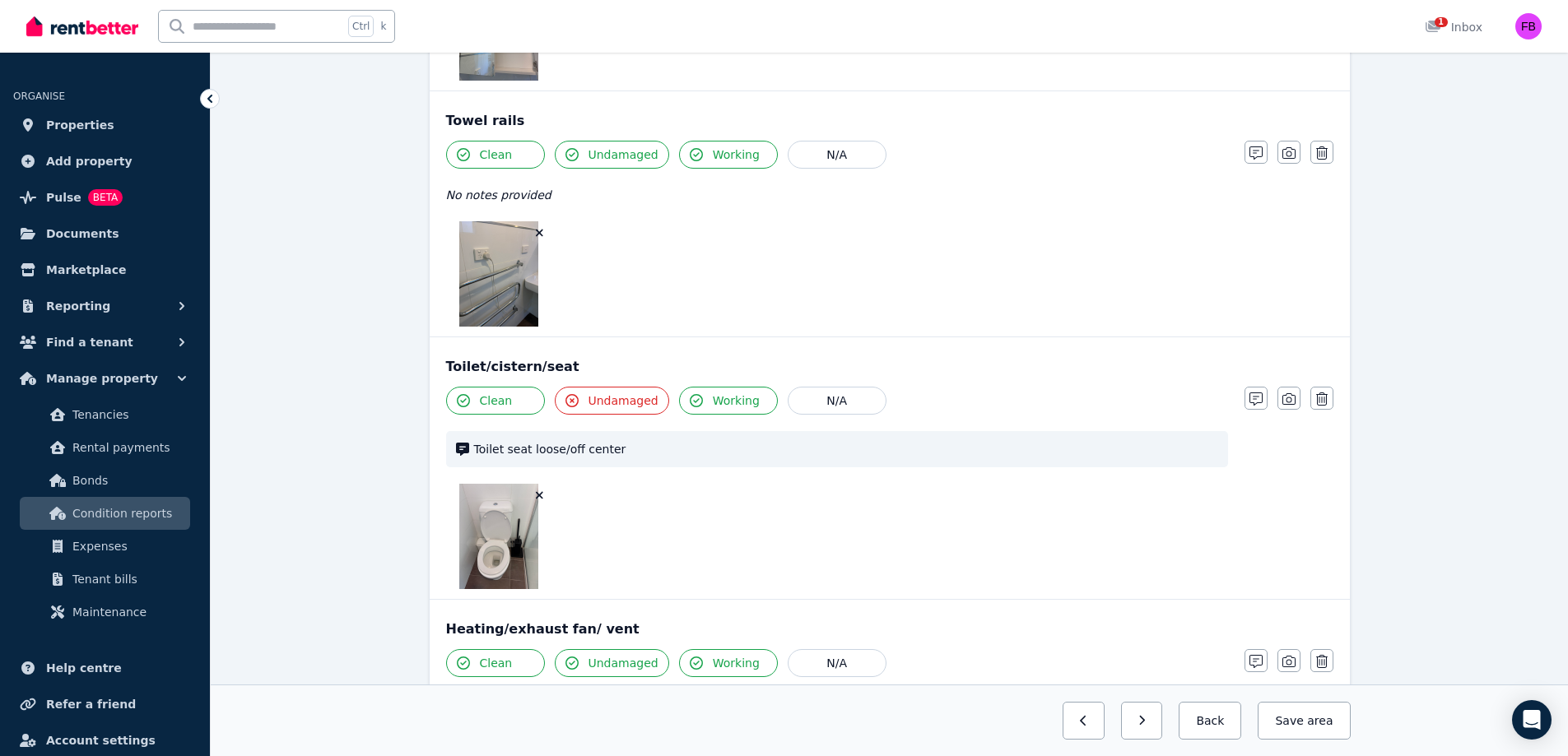
scroll to position [2489, 0]
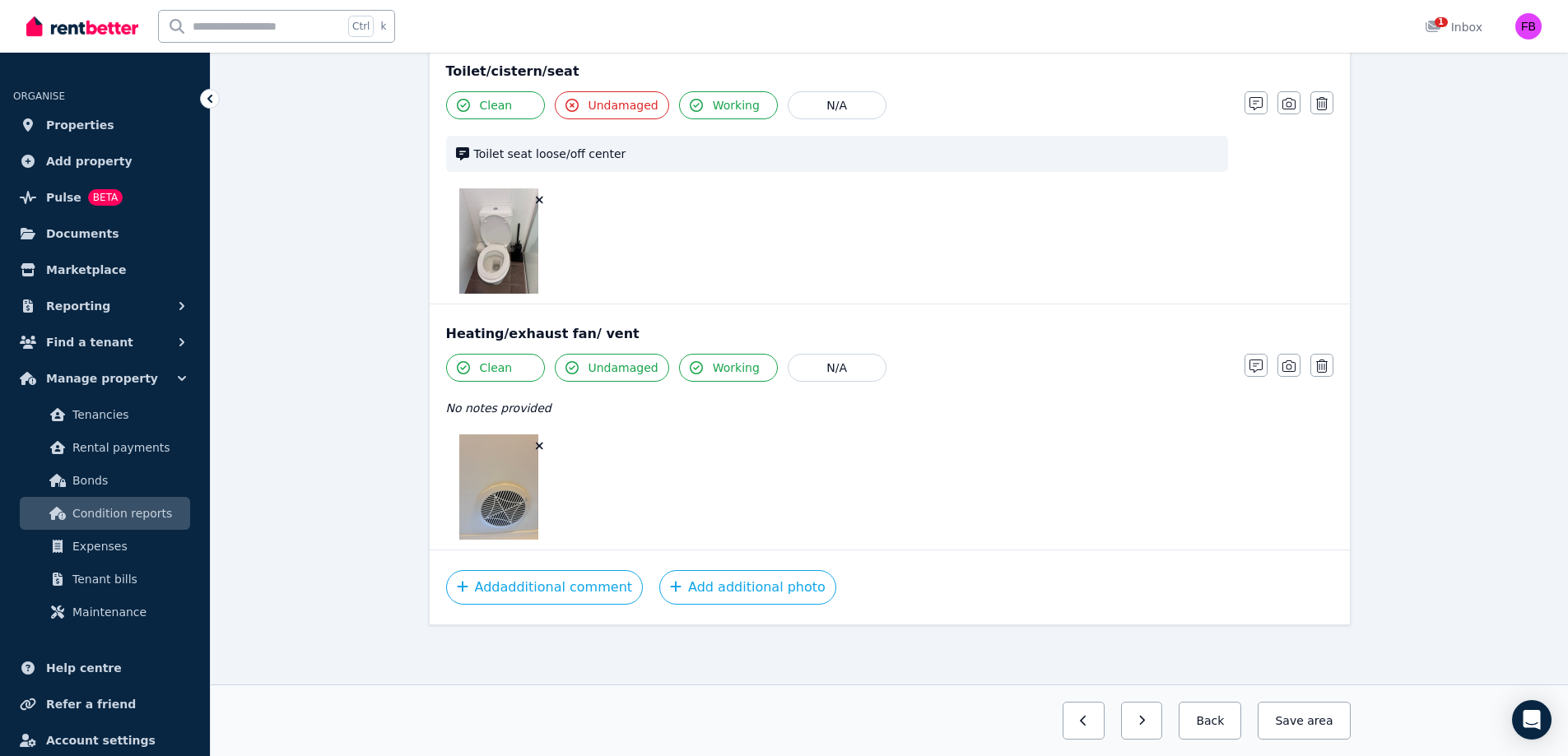
click at [1302, 726] on button "Save area" at bounding box center [1303, 720] width 92 height 38
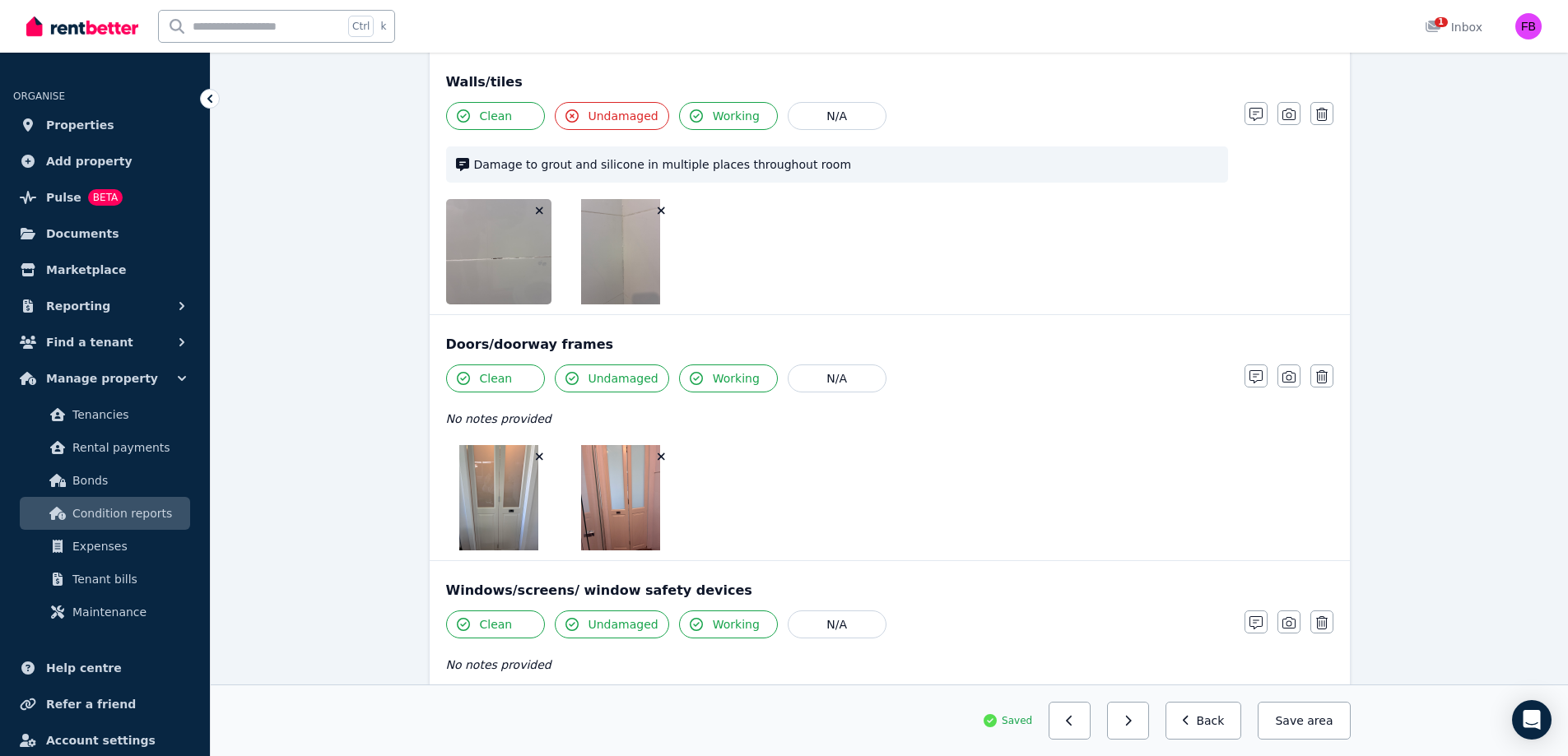
scroll to position [0, 0]
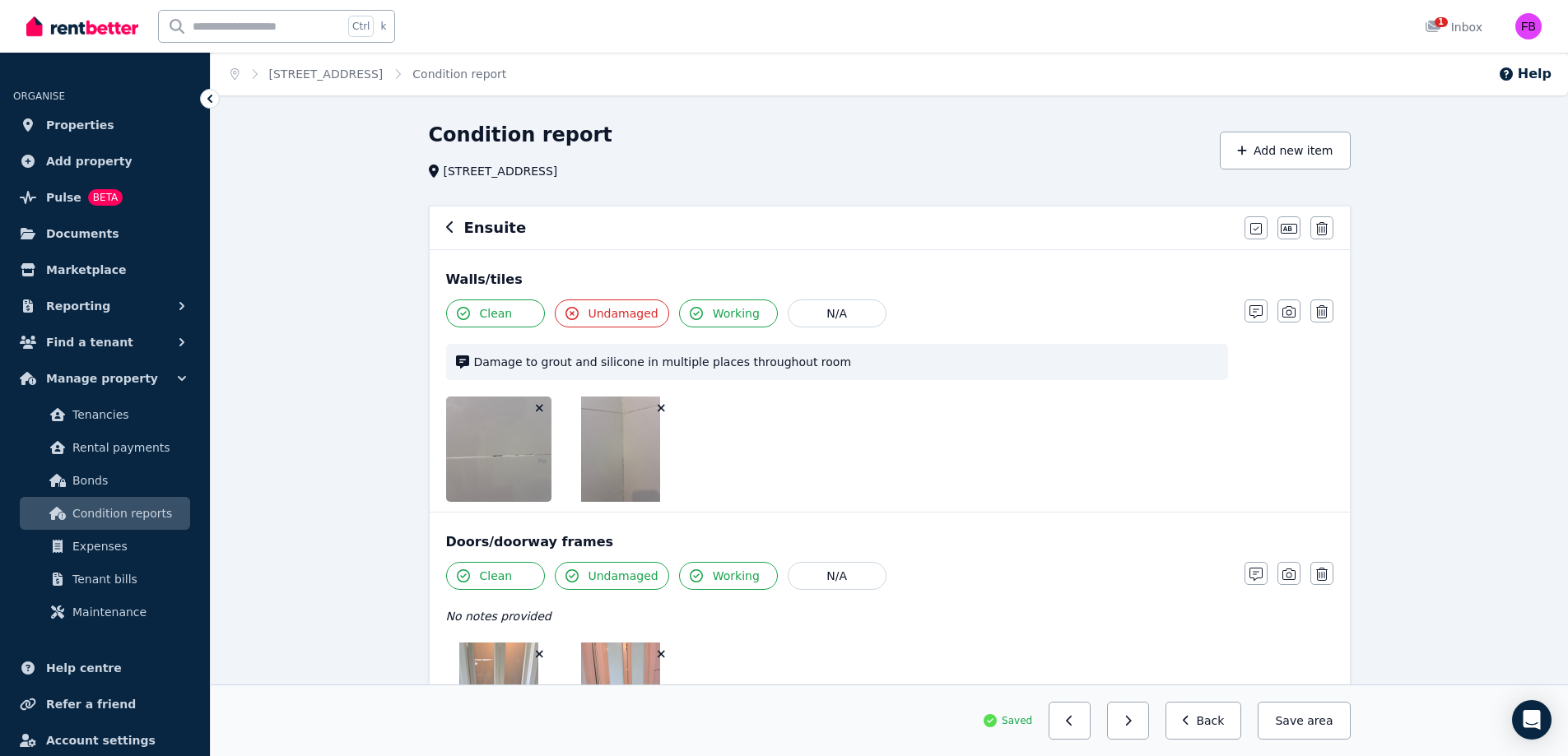
click at [1204, 734] on button "Back" at bounding box center [1204, 720] width 77 height 38
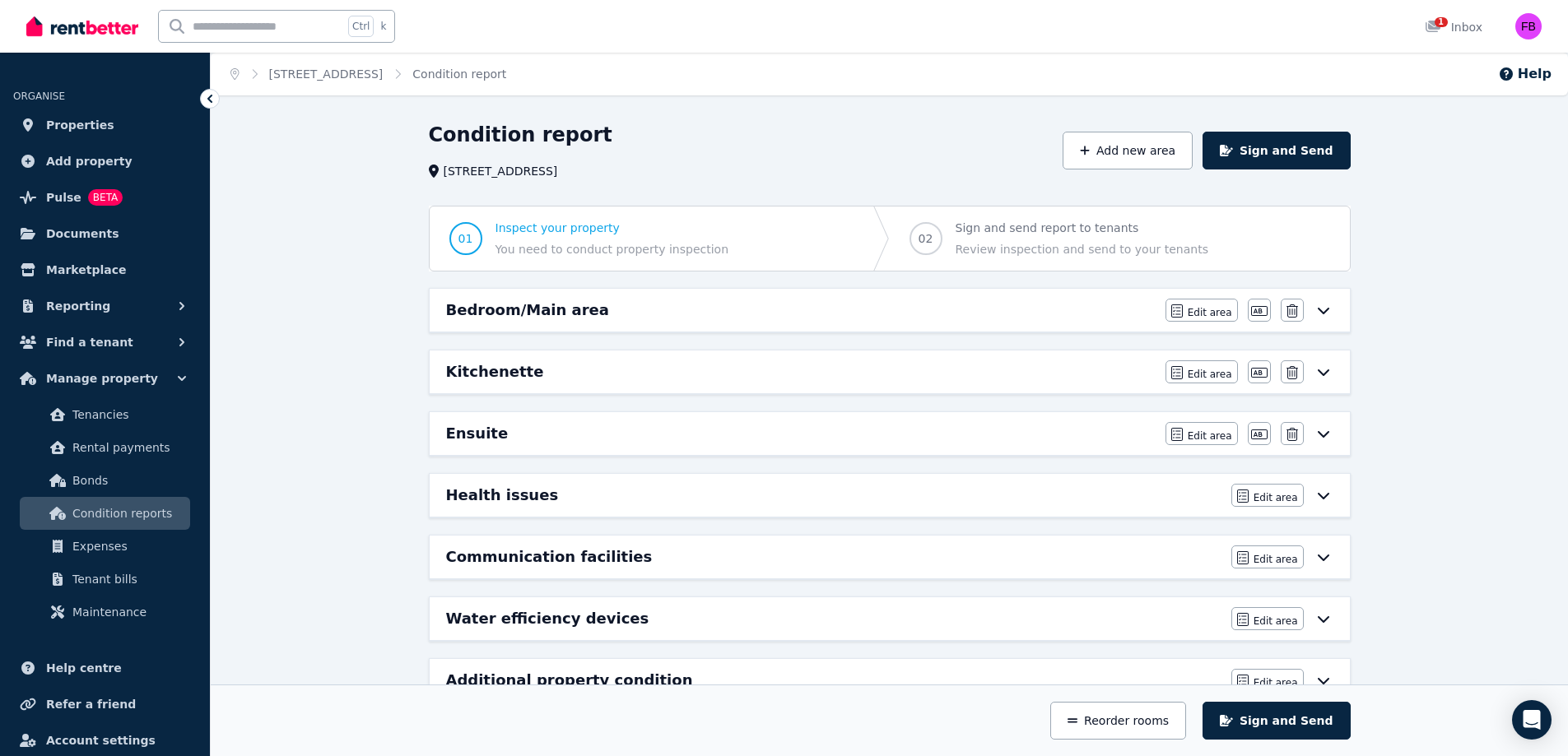
scroll to position [49, 0]
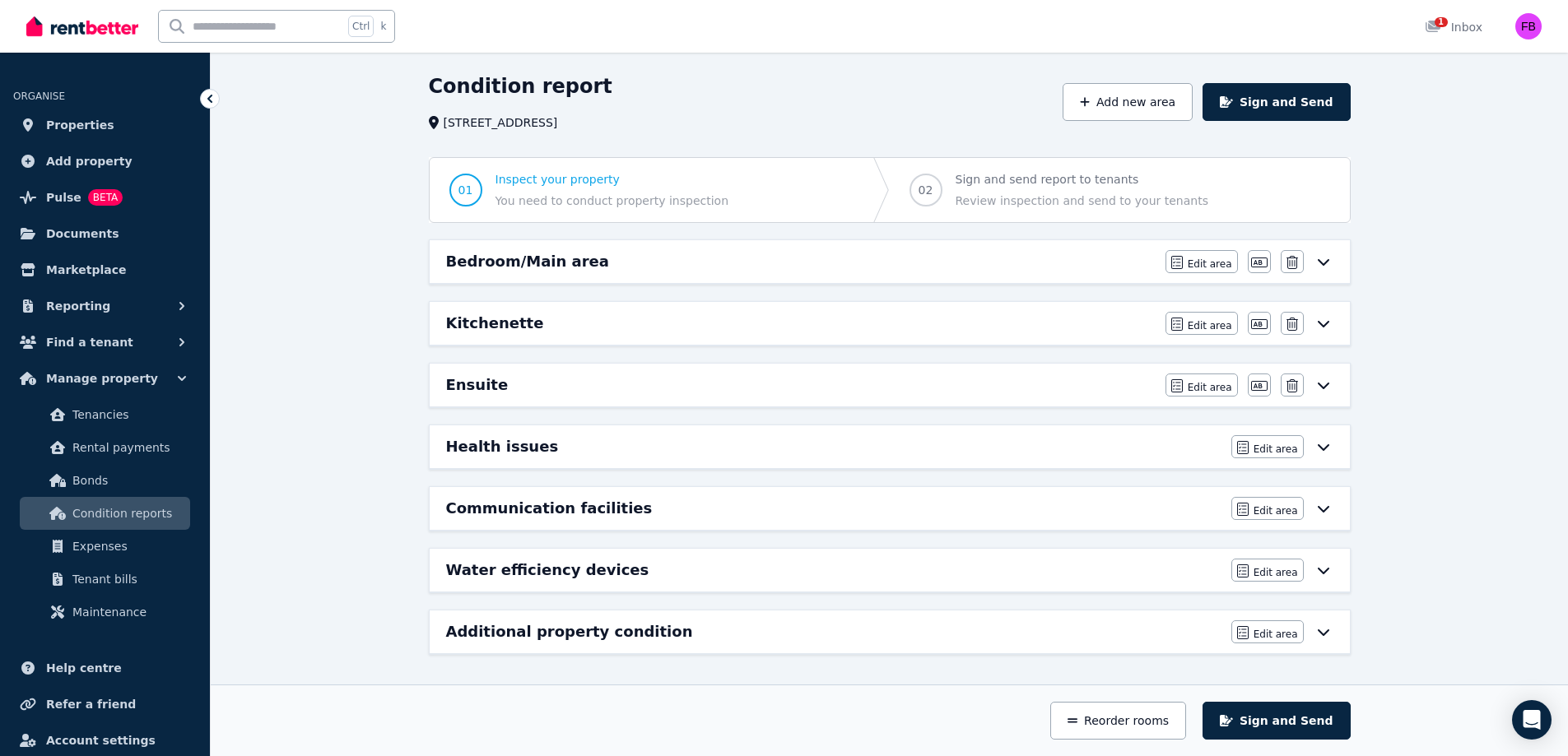
click at [1327, 453] on icon at bounding box center [1324, 447] width 20 height 13
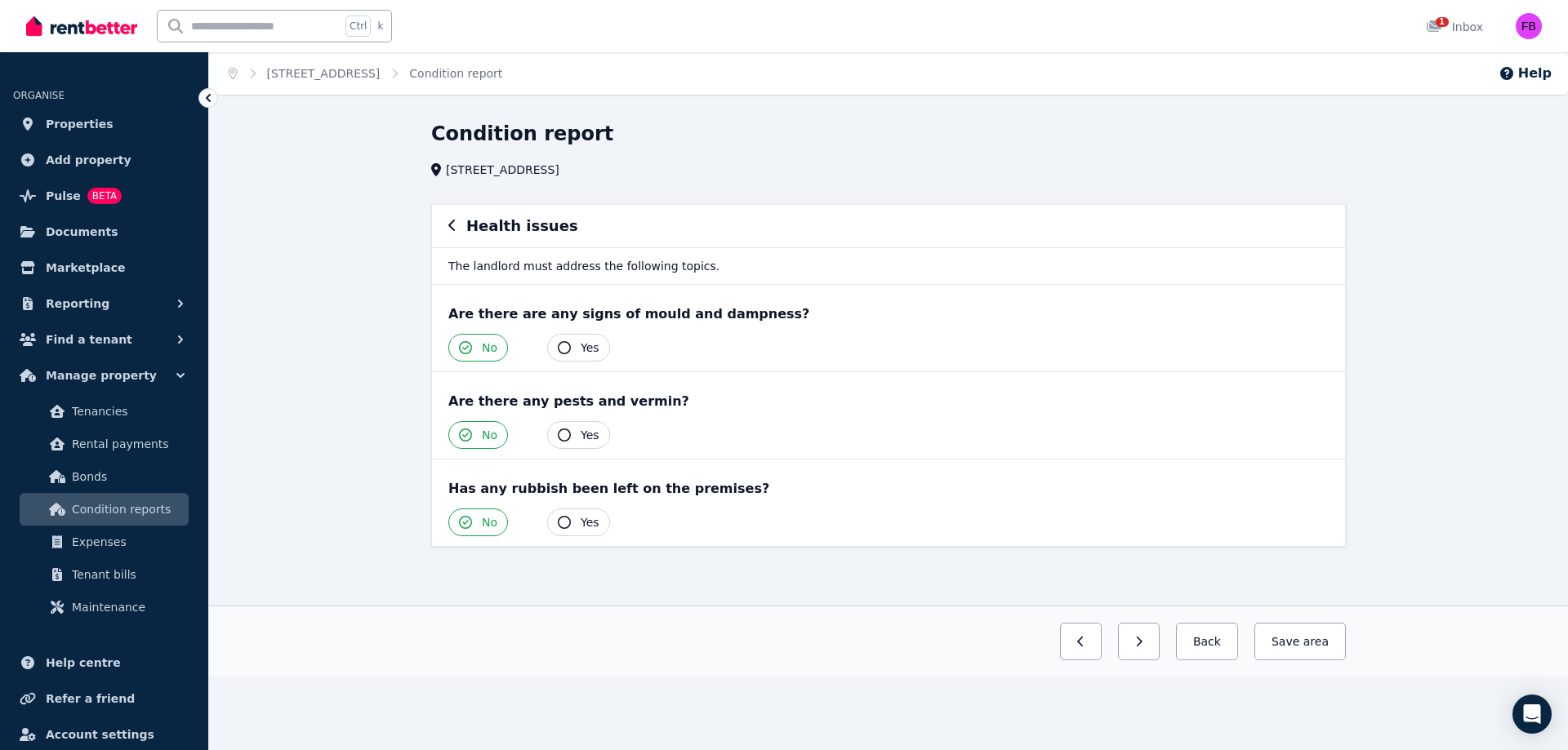
click at [1285, 642] on button "Save area" at bounding box center [1299, 641] width 92 height 37
click at [1216, 627] on button "Back" at bounding box center [1200, 641] width 76 height 37
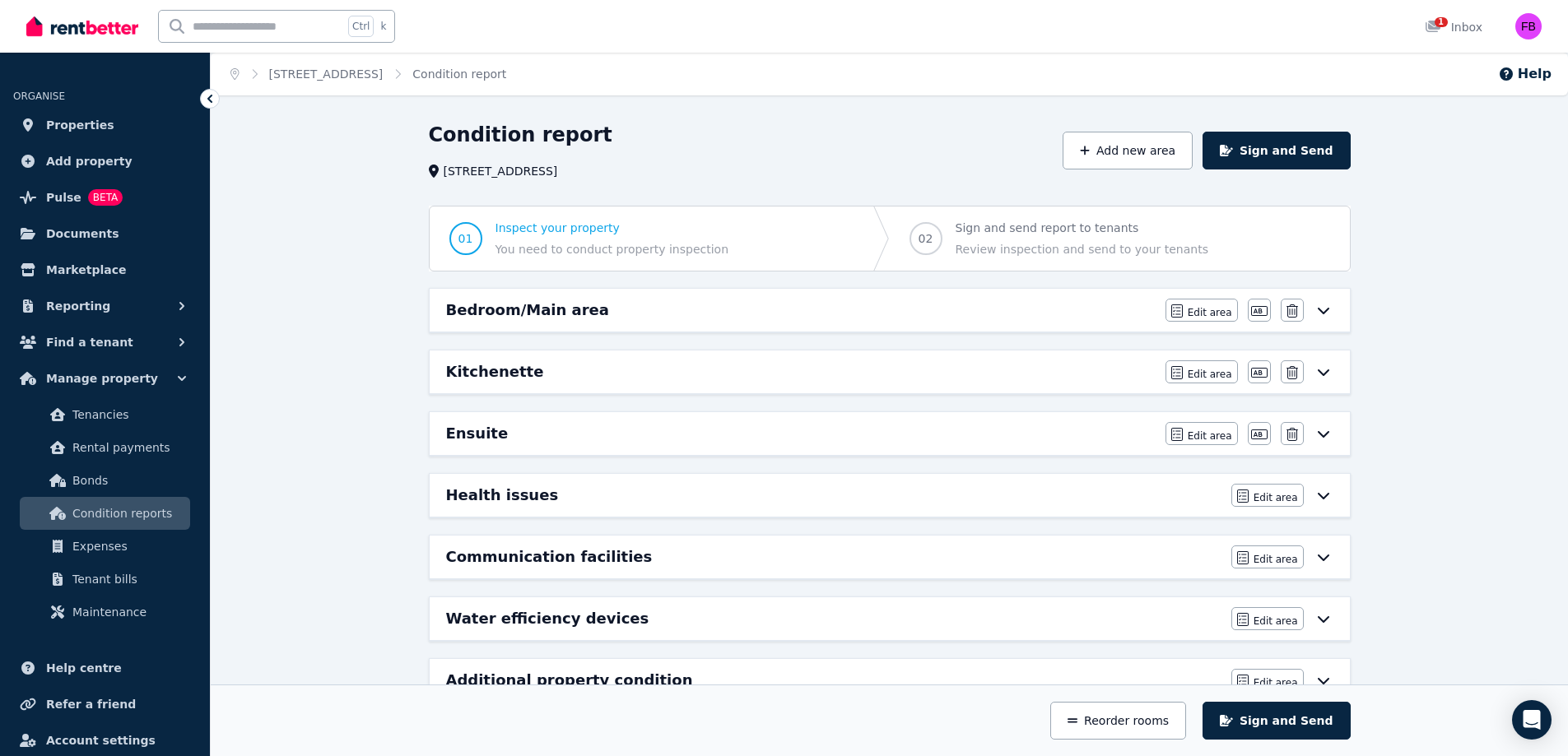
scroll to position [49, 0]
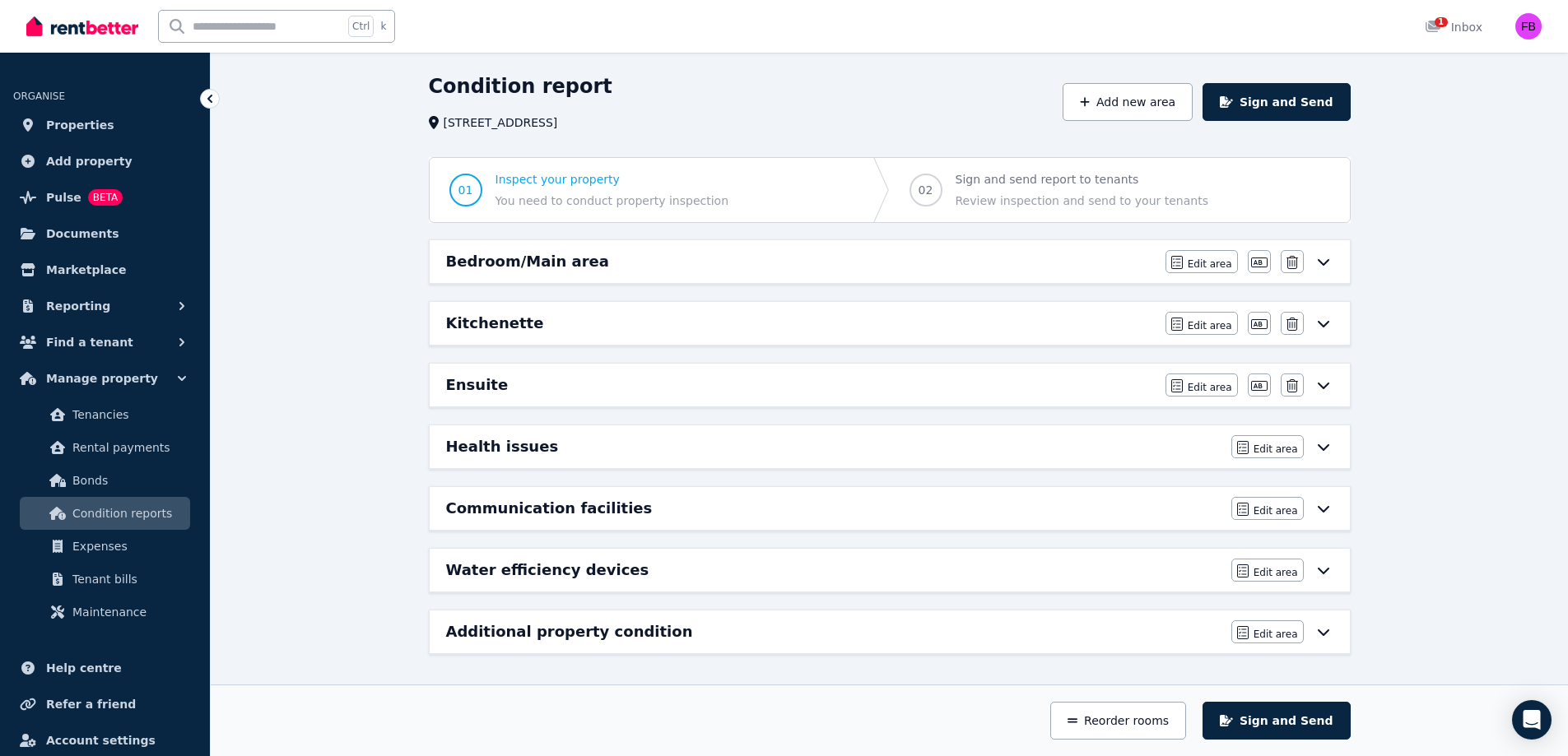
click at [1092, 639] on div "Additional property condition" at bounding box center [833, 632] width 775 height 23
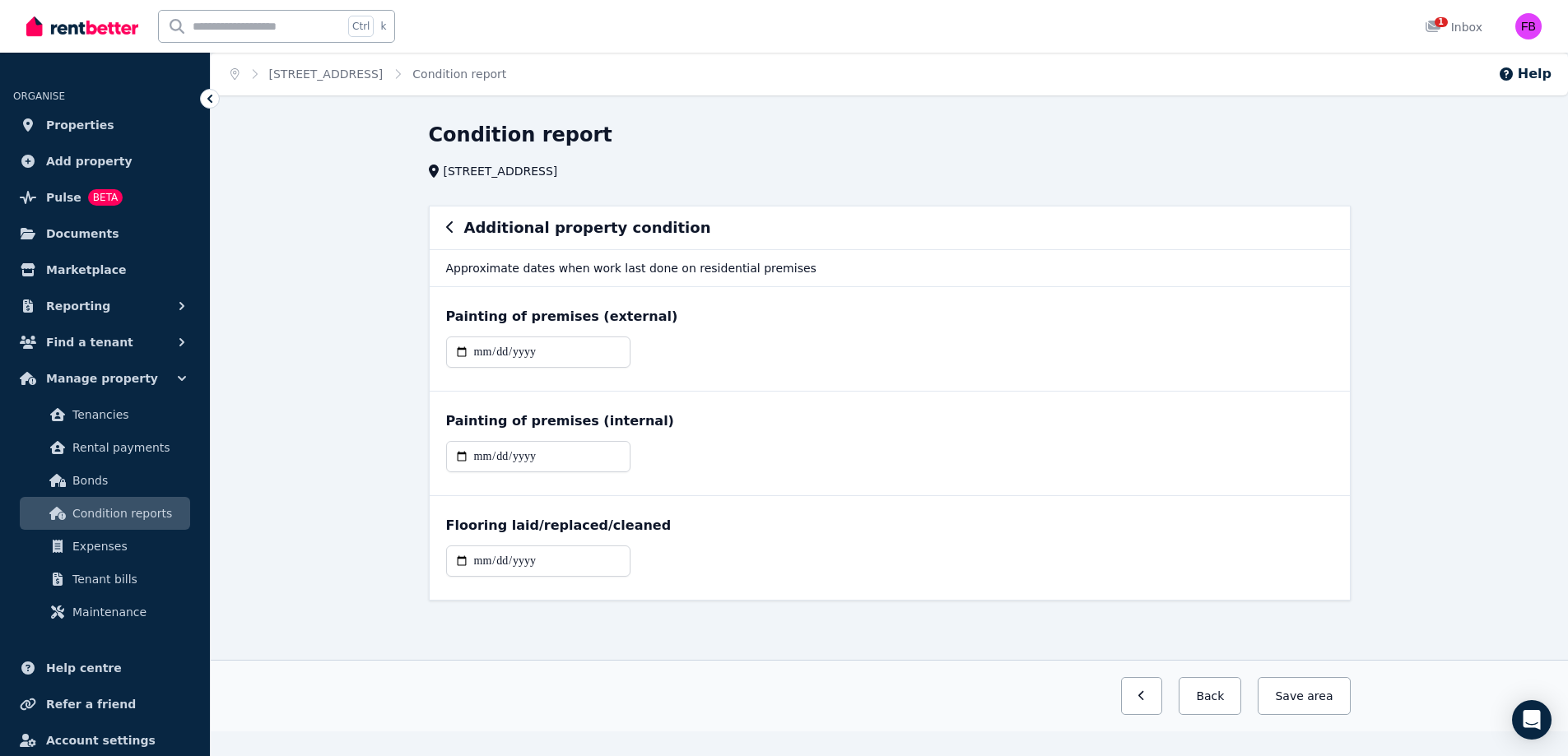
scroll to position [0, 0]
click at [1212, 698] on button "Back" at bounding box center [1217, 696] width 62 height 38
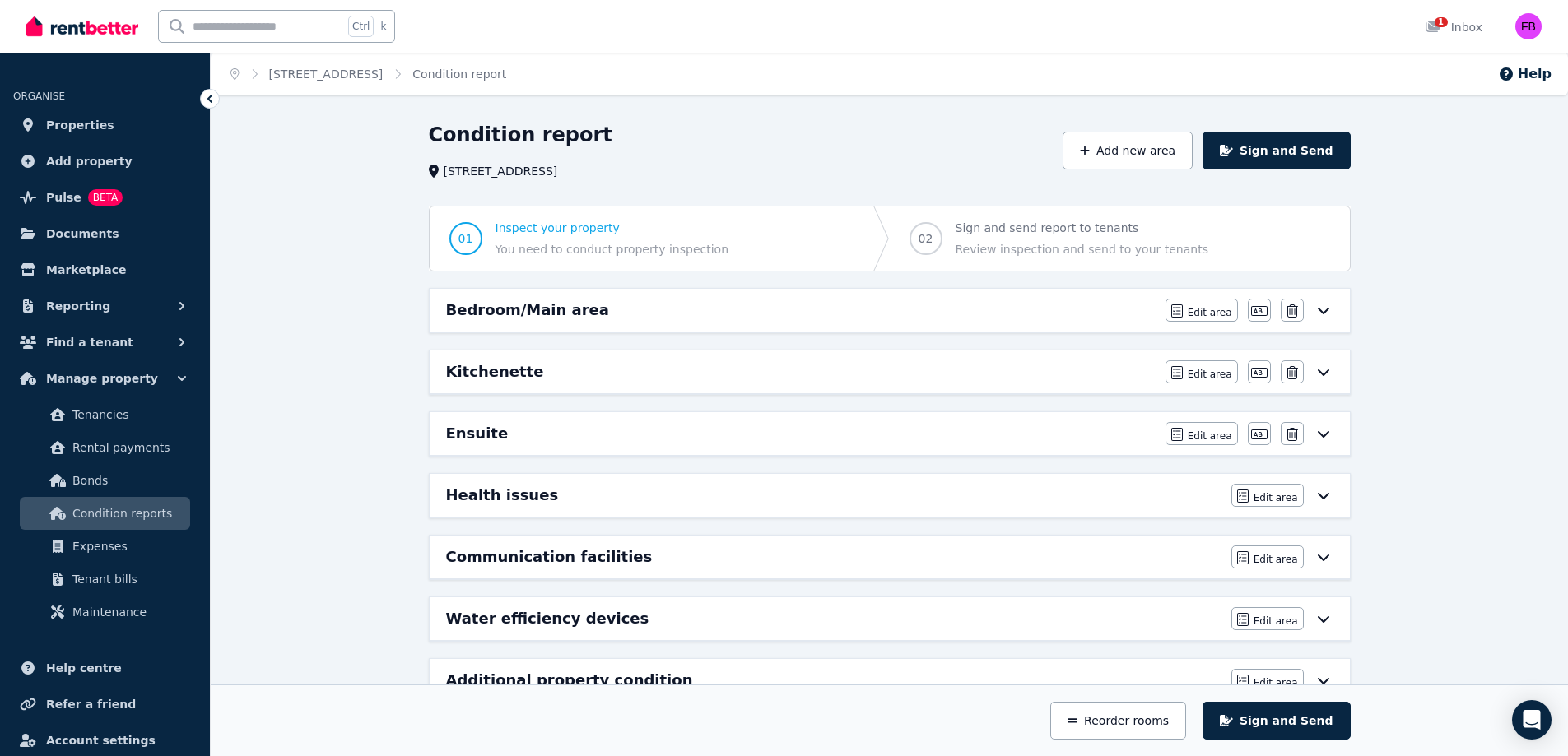
scroll to position [49, 0]
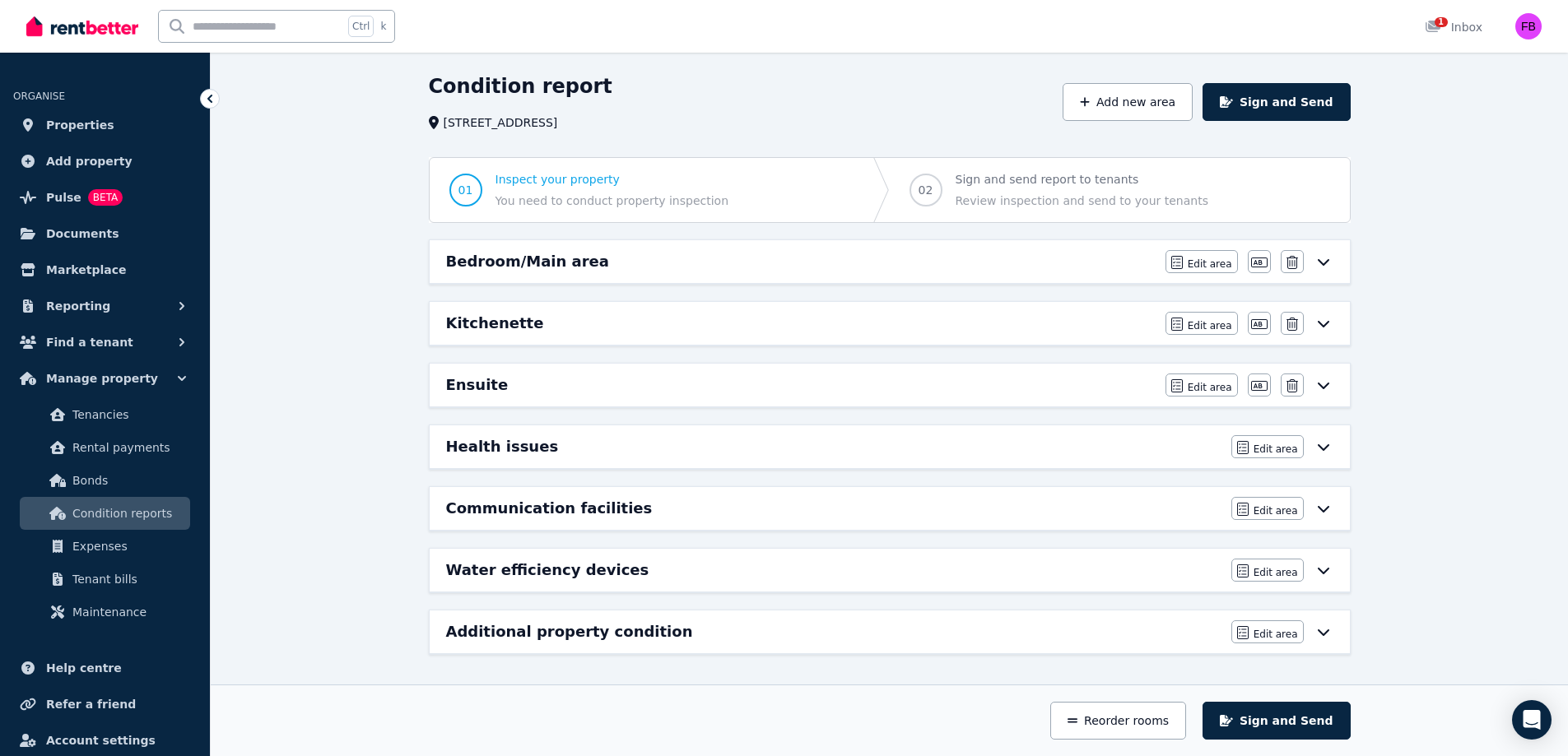
click at [1276, 726] on button "Sign and Send" at bounding box center [1276, 720] width 147 height 38
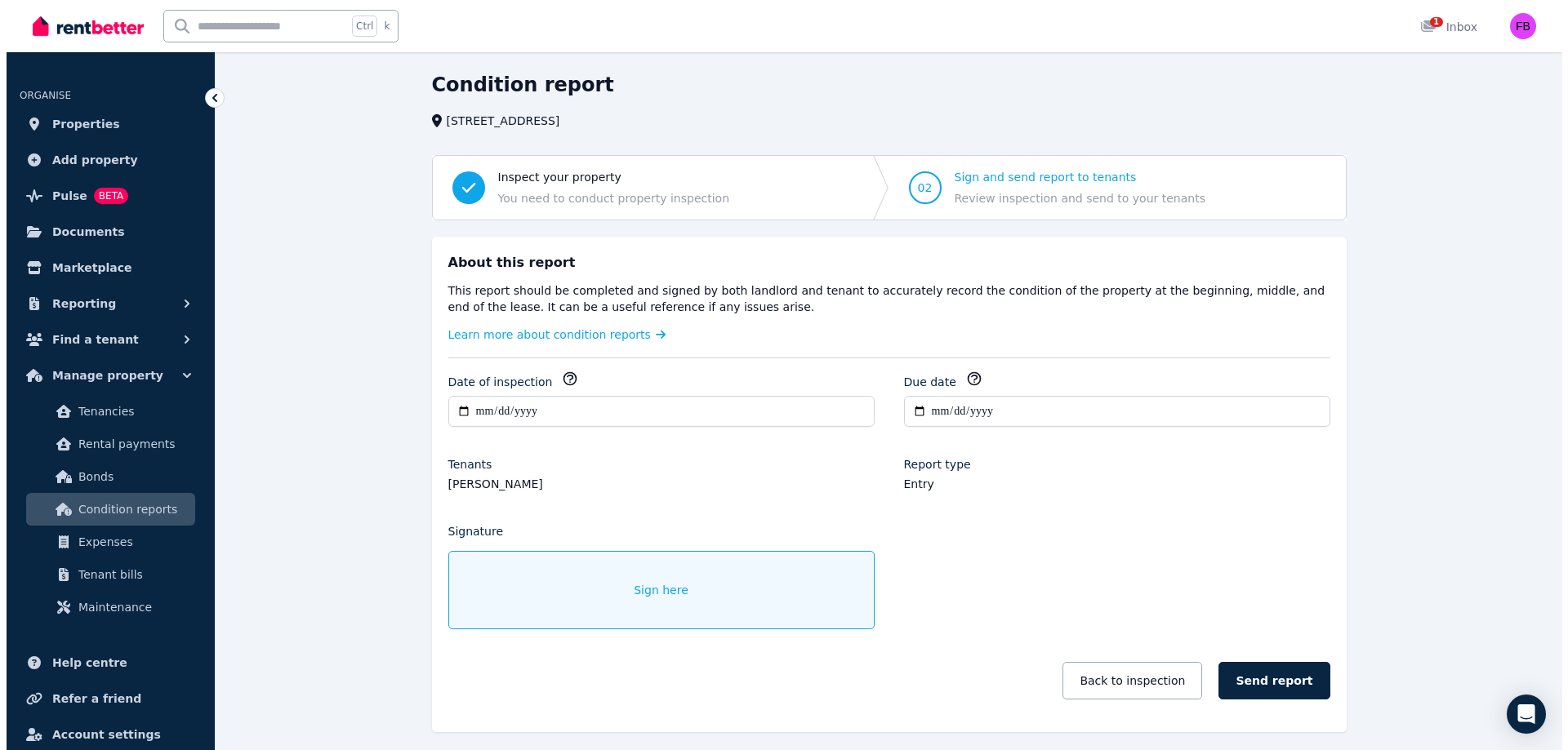
scroll to position [105, 0]
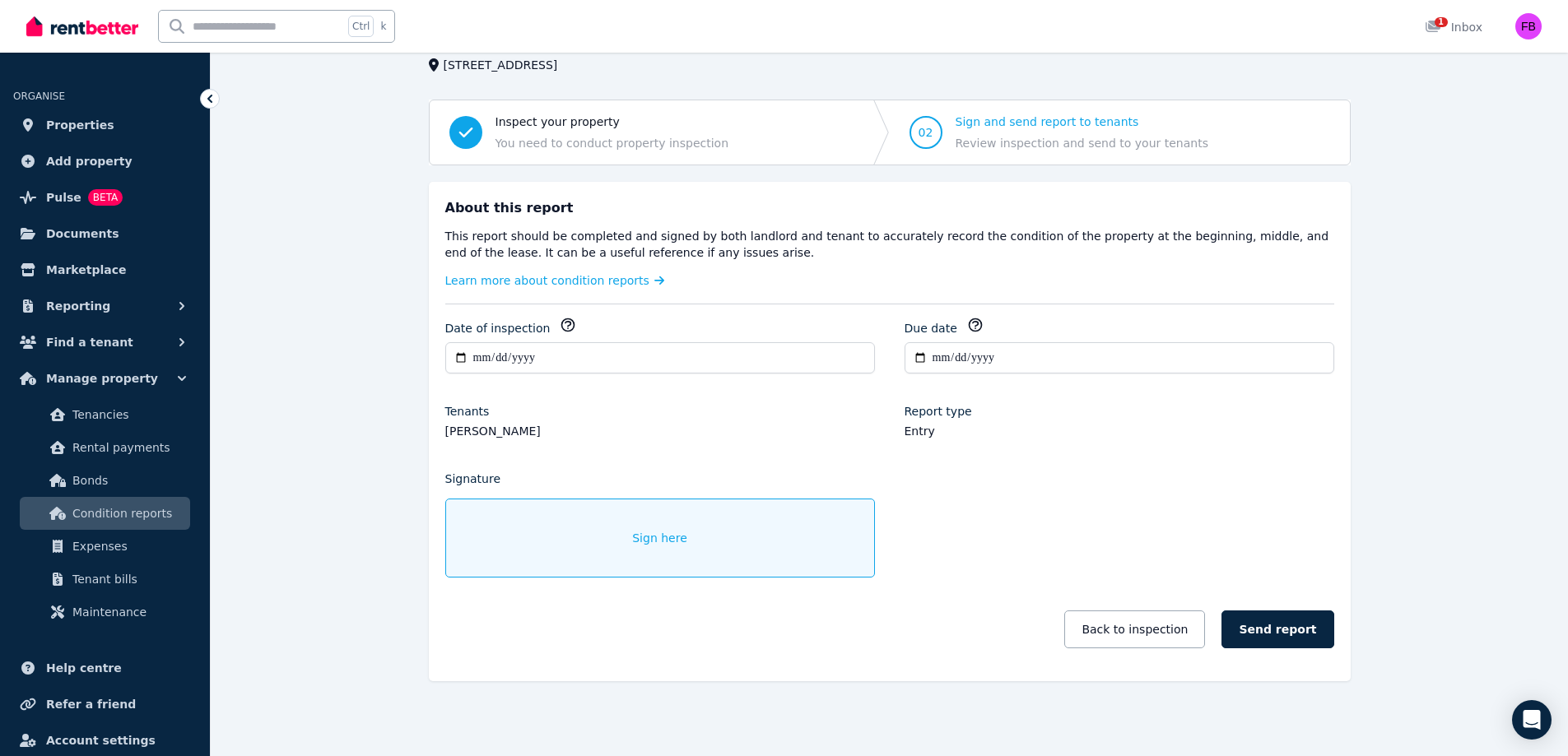
click at [697, 523] on div "Sign here" at bounding box center [659, 538] width 429 height 79
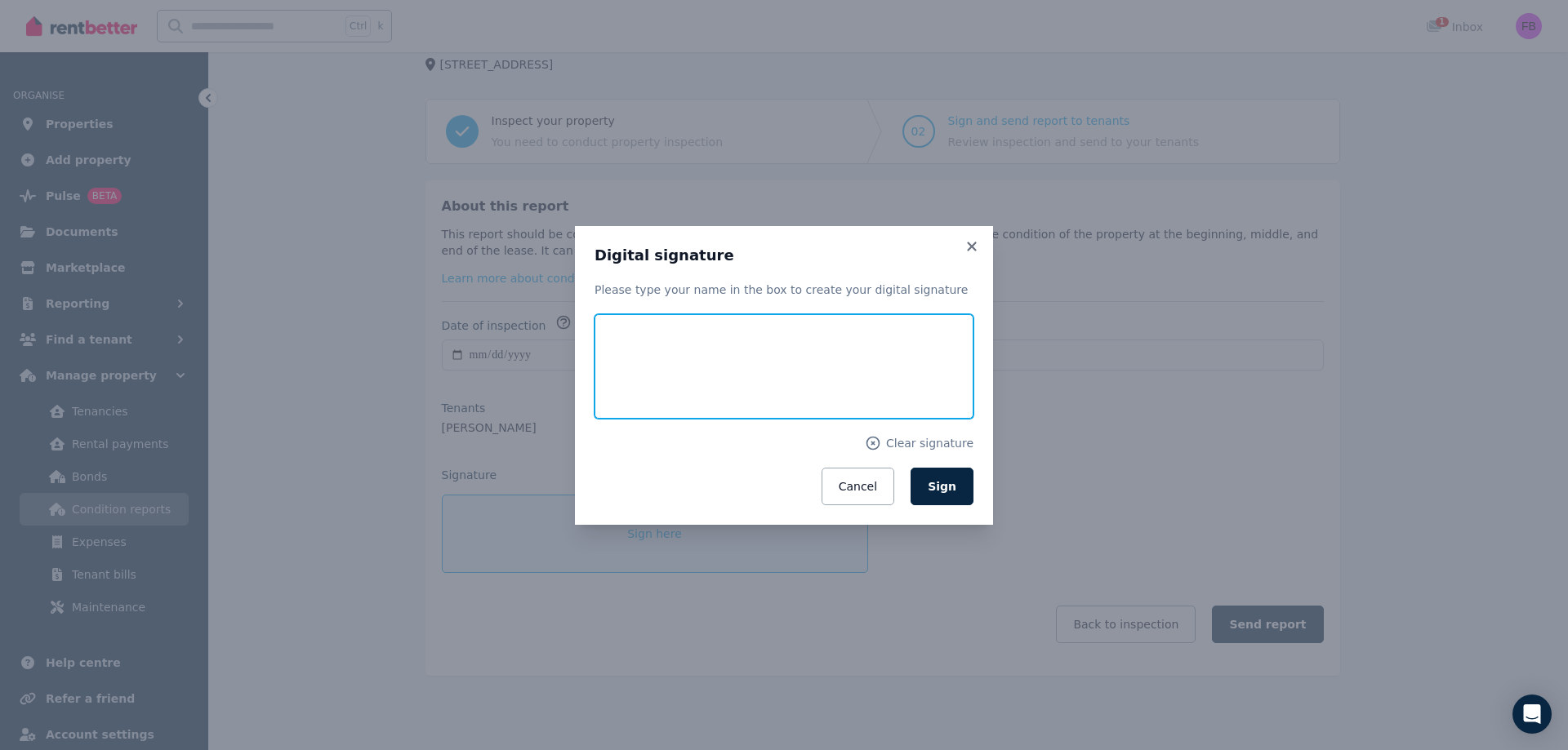
click at [759, 353] on input "text" at bounding box center [784, 366] width 379 height 104
click at [922, 401] on input "**********" at bounding box center [784, 366] width 379 height 104
type input "**********"
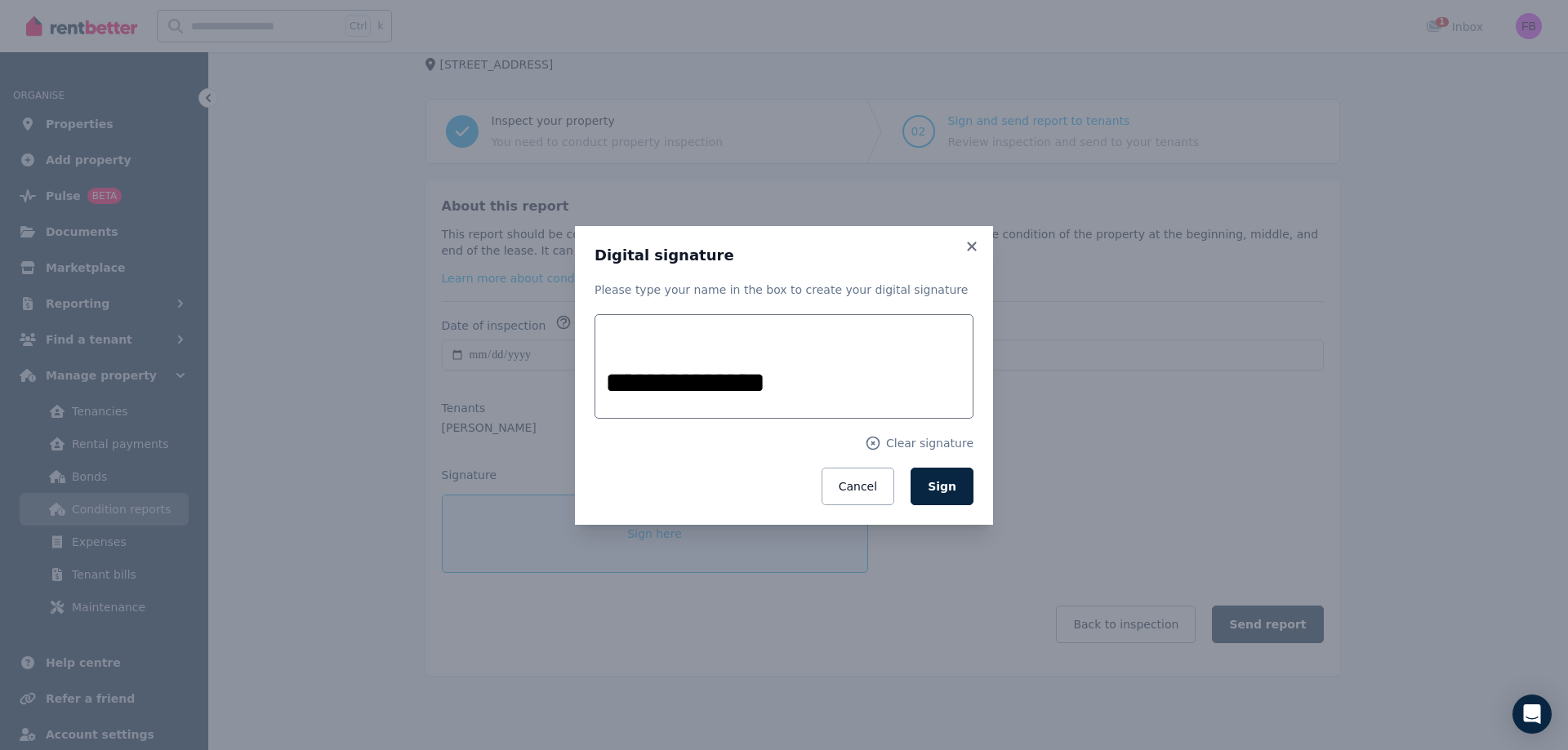
click at [959, 493] on button "Sign" at bounding box center [942, 486] width 63 height 37
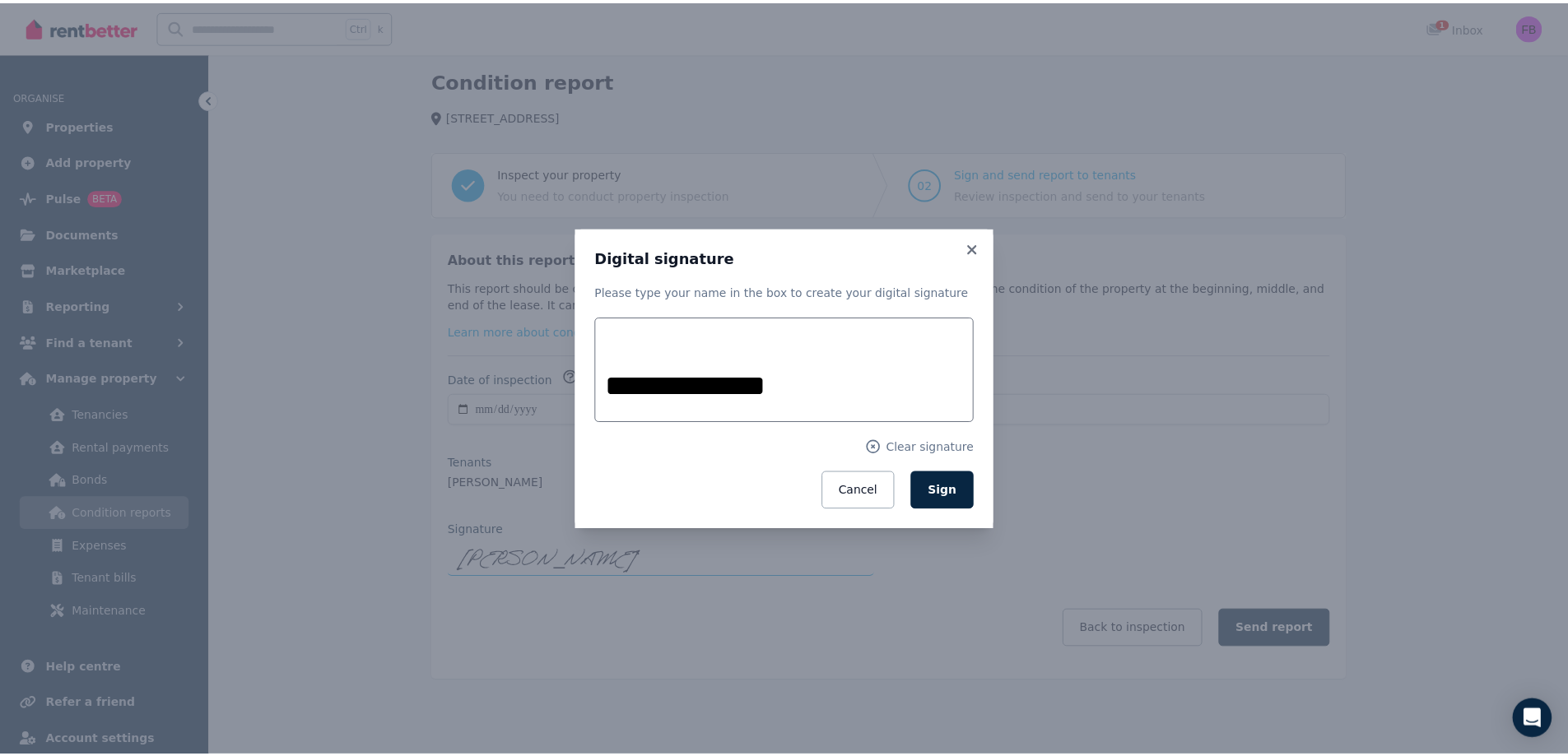
scroll to position [54, 0]
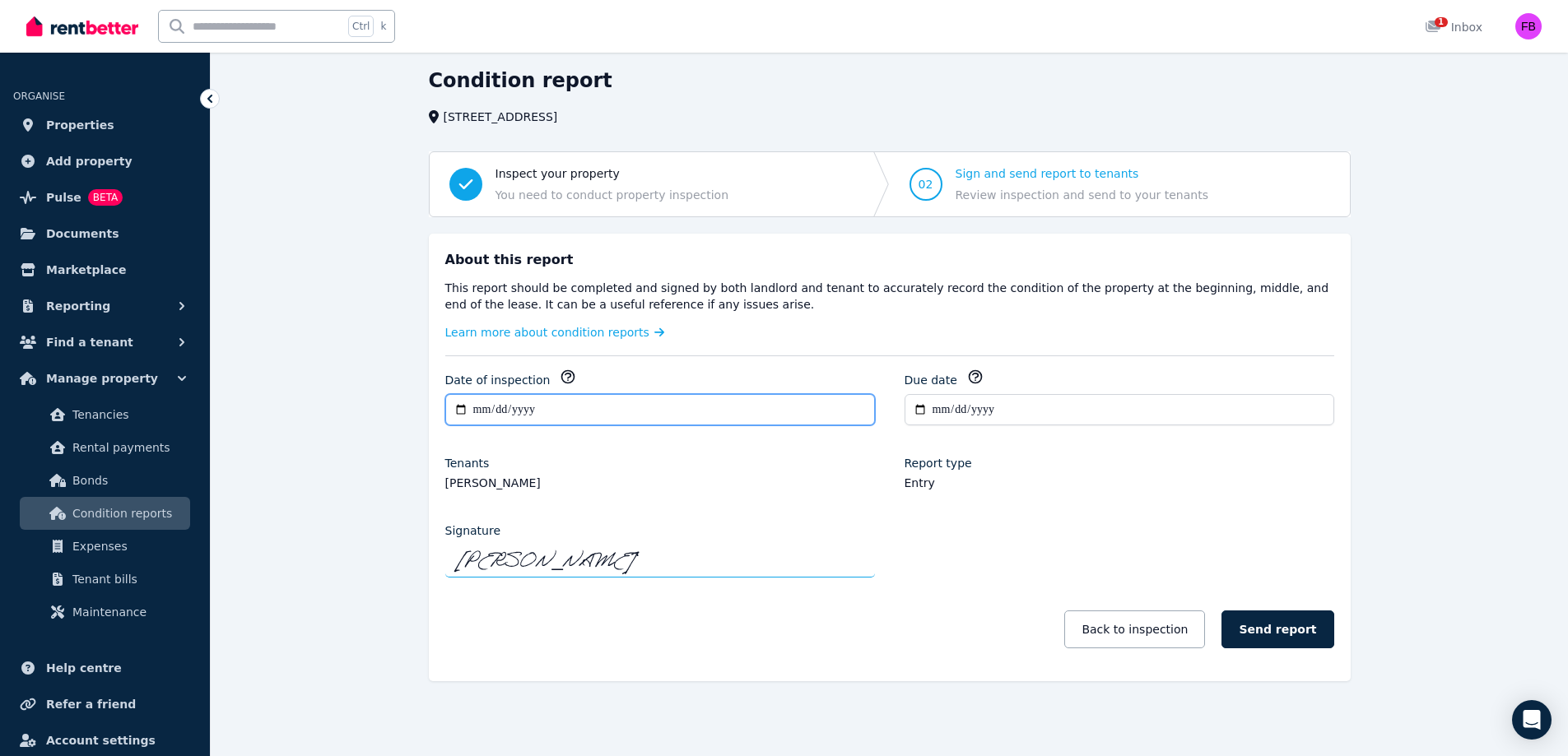
click at [657, 407] on input "**********" at bounding box center [659, 410] width 429 height 31
click at [1319, 632] on button "Send report" at bounding box center [1277, 629] width 112 height 38
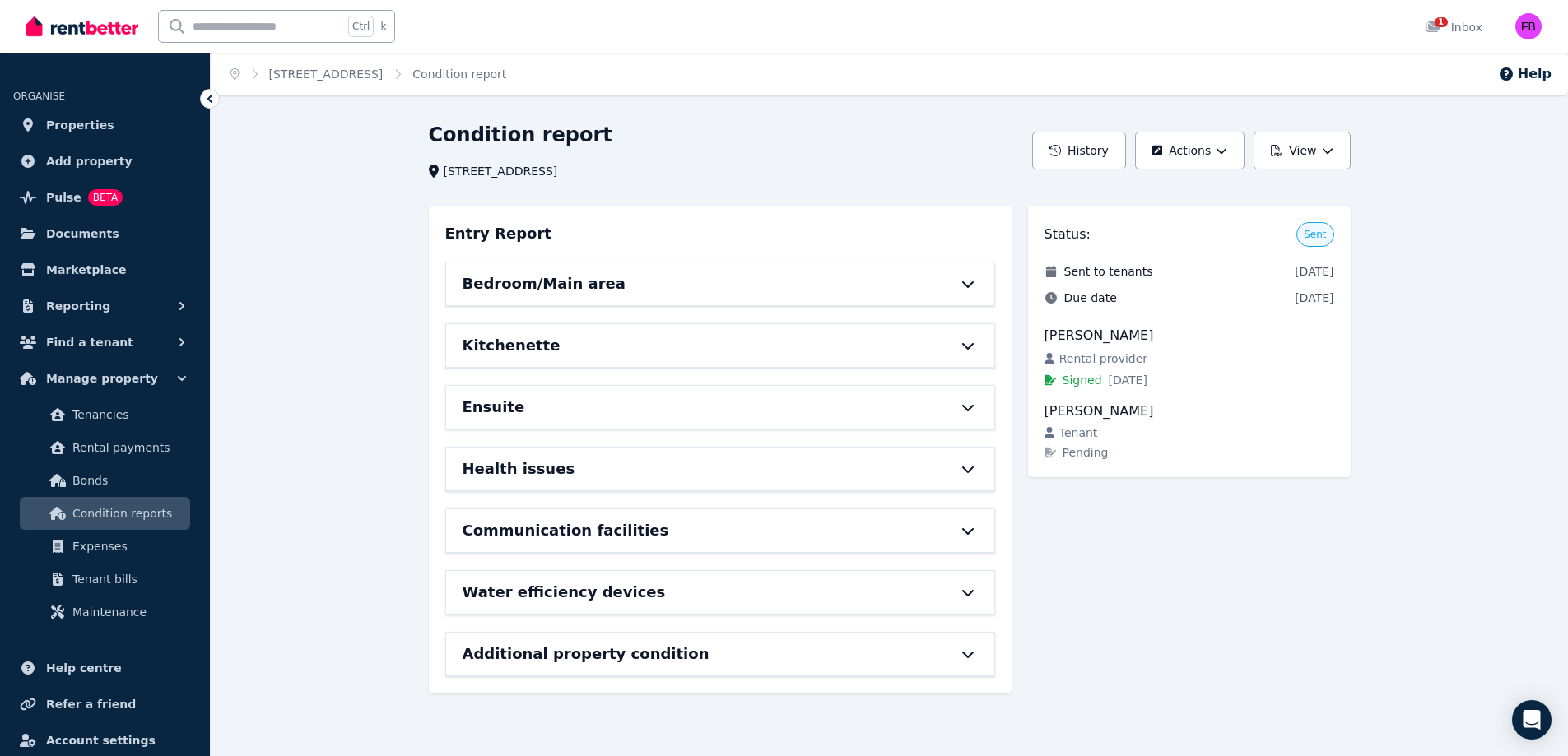
scroll to position [0, 0]
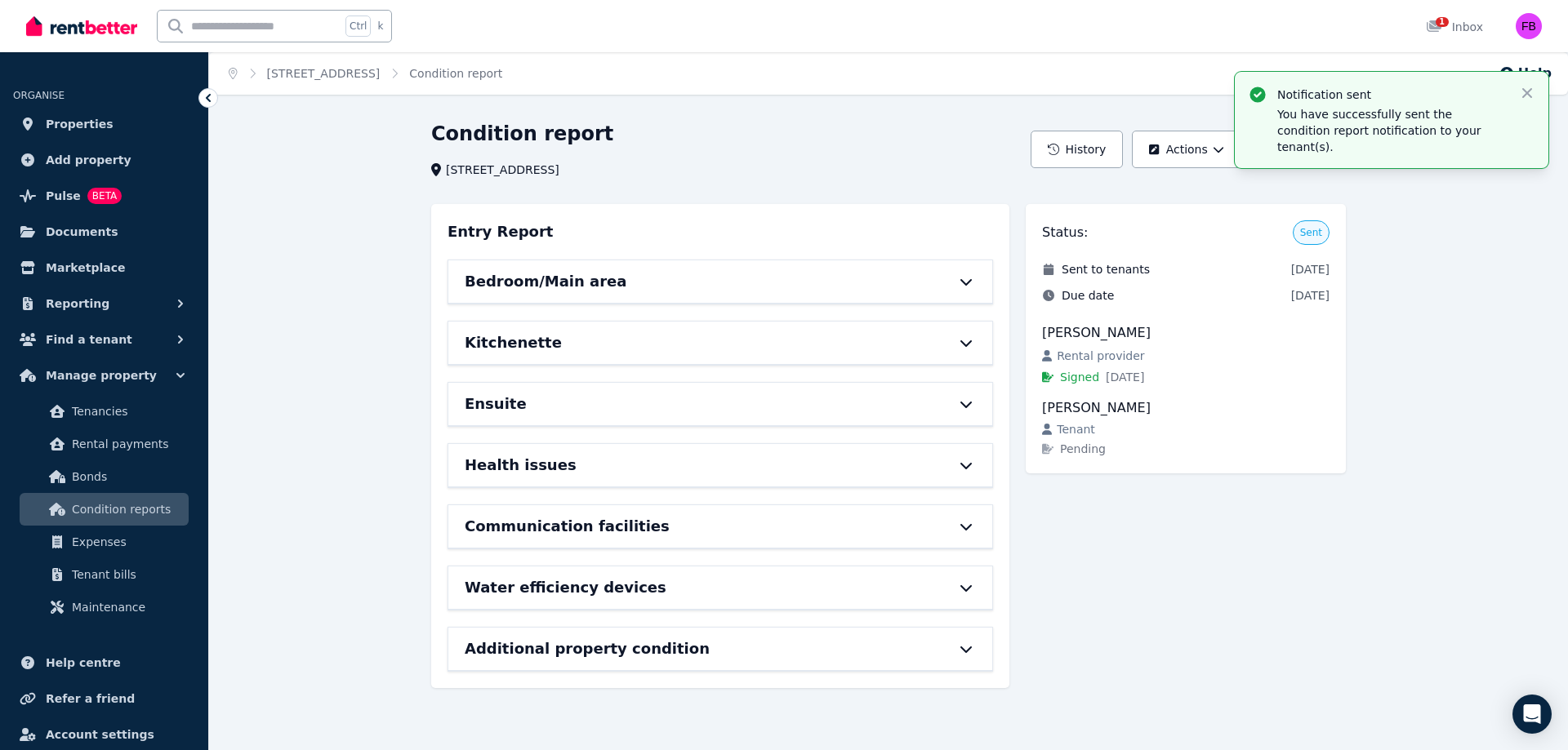
click at [139, 418] on span "Tenancies" at bounding box center [126, 411] width 110 height 20
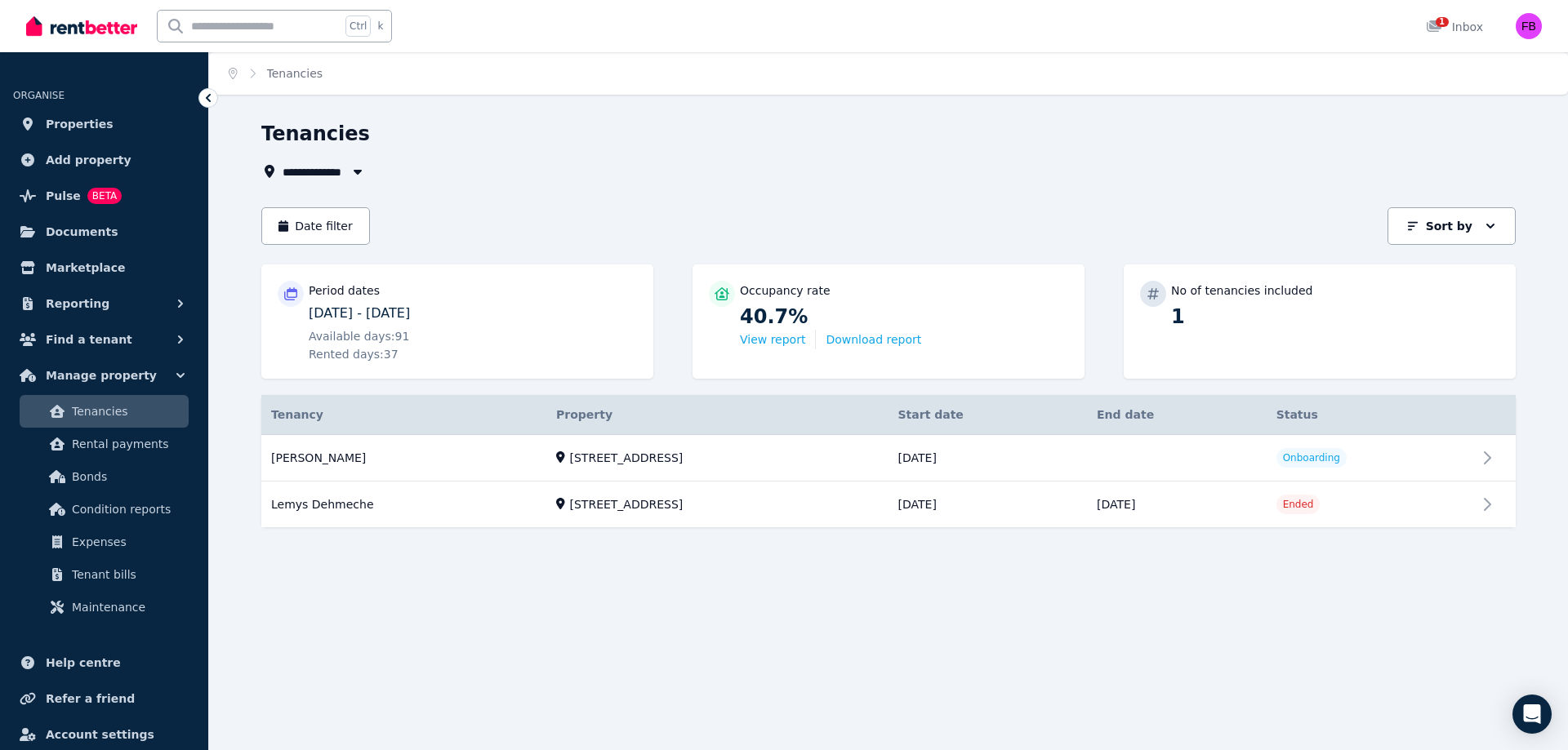
click at [1474, 466] on link "View property details" at bounding box center [888, 458] width 1254 height 46
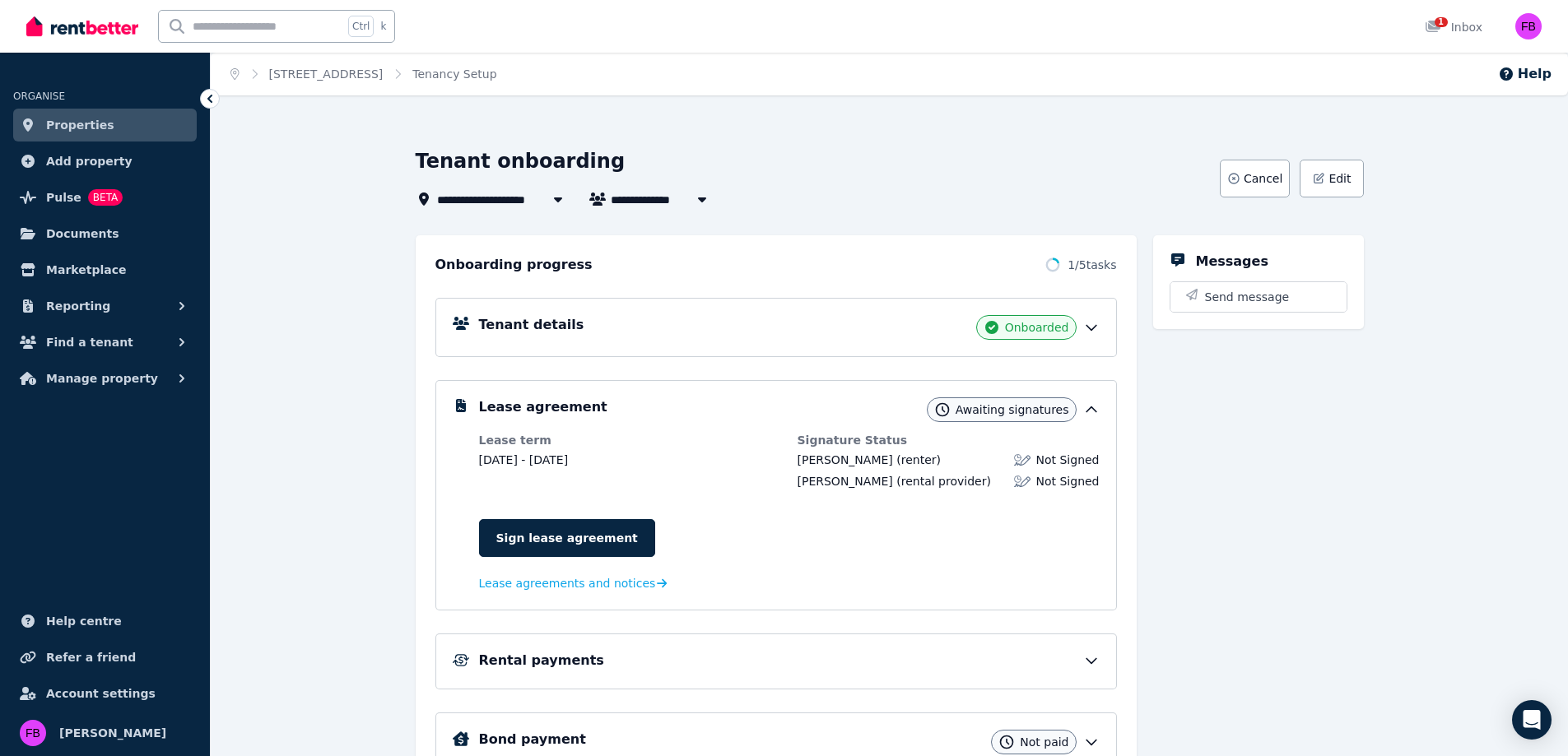
click at [1034, 336] on div "Onboarded" at bounding box center [1026, 327] width 101 height 25
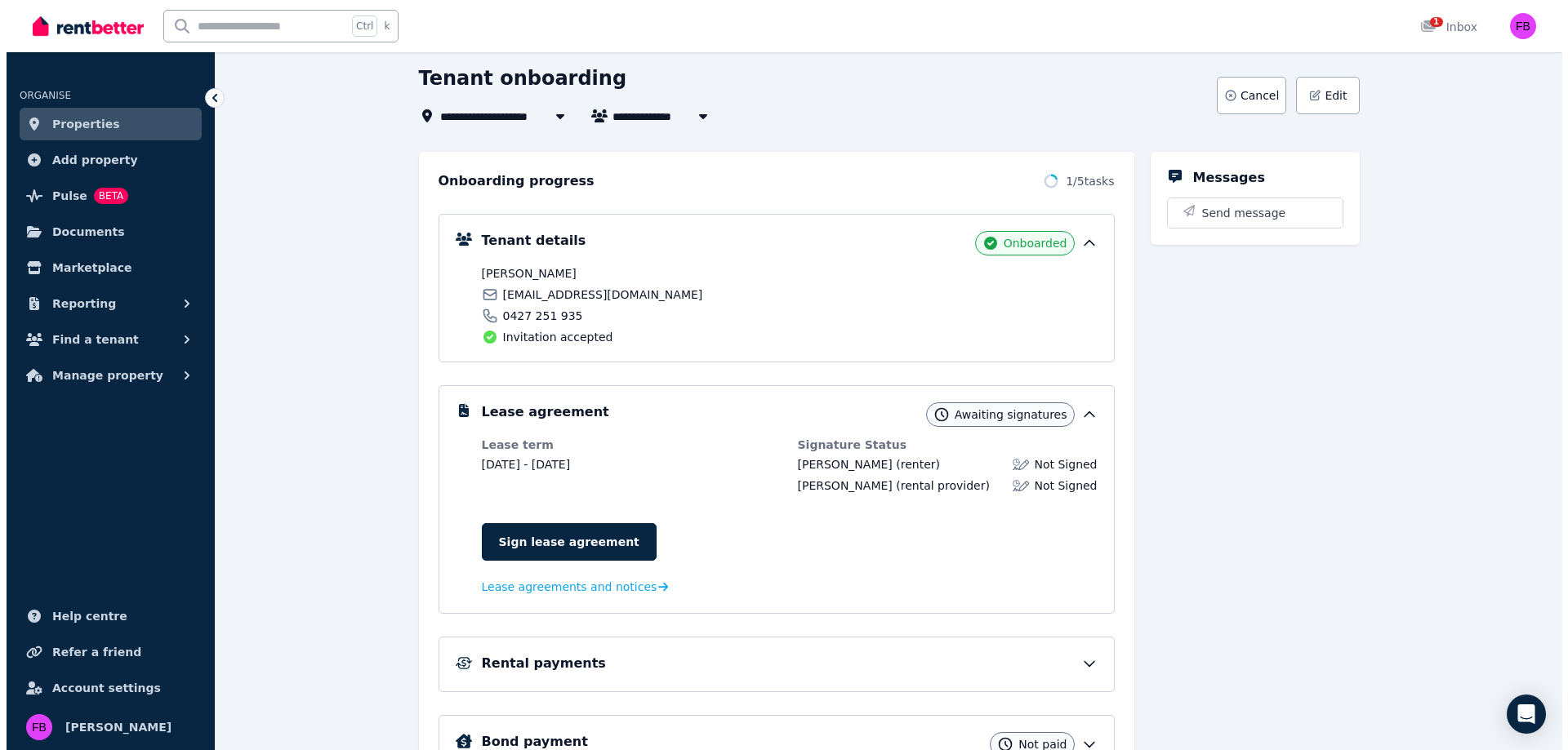
scroll to position [83, 0]
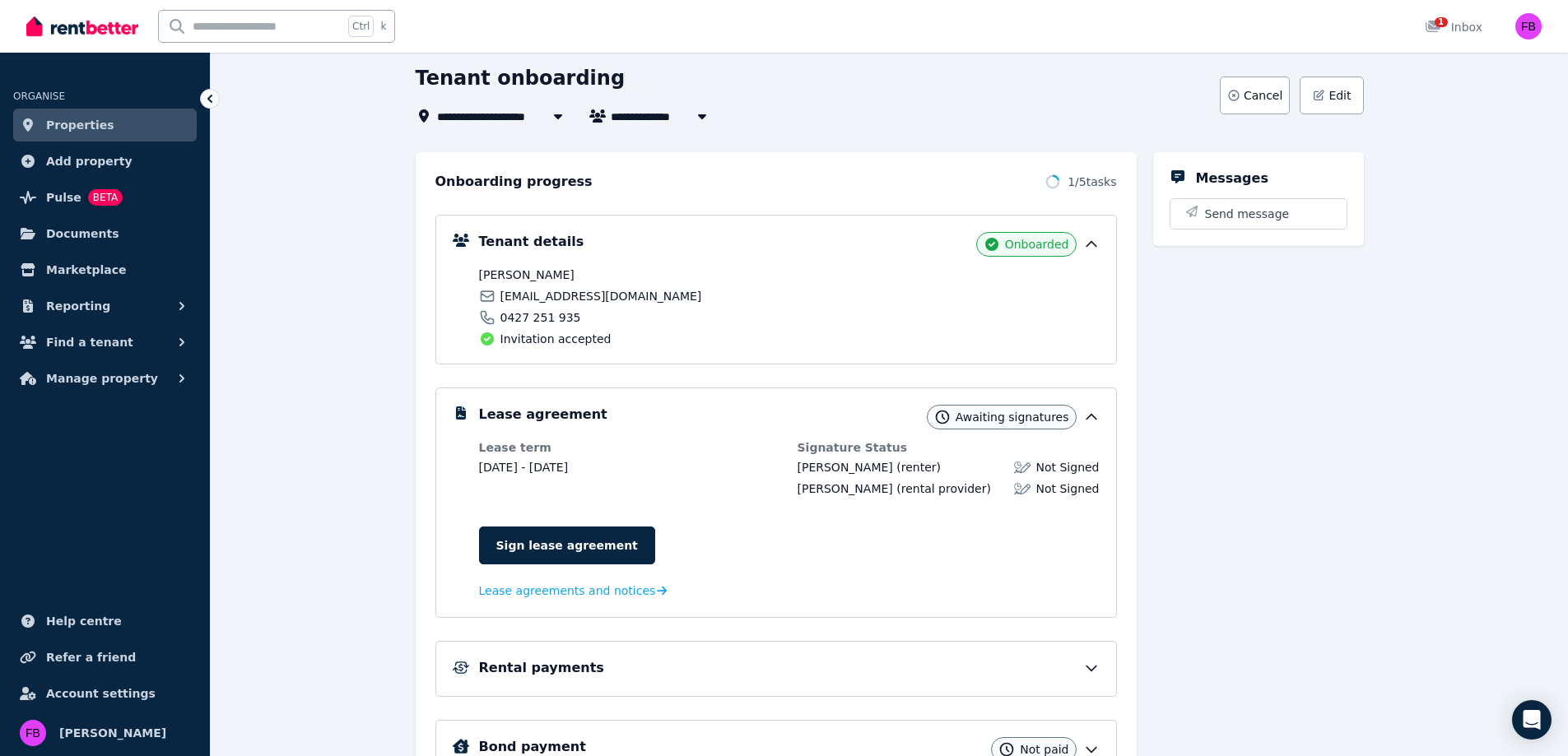
click at [1317, 89] on icon "button" at bounding box center [1318, 95] width 13 height 13
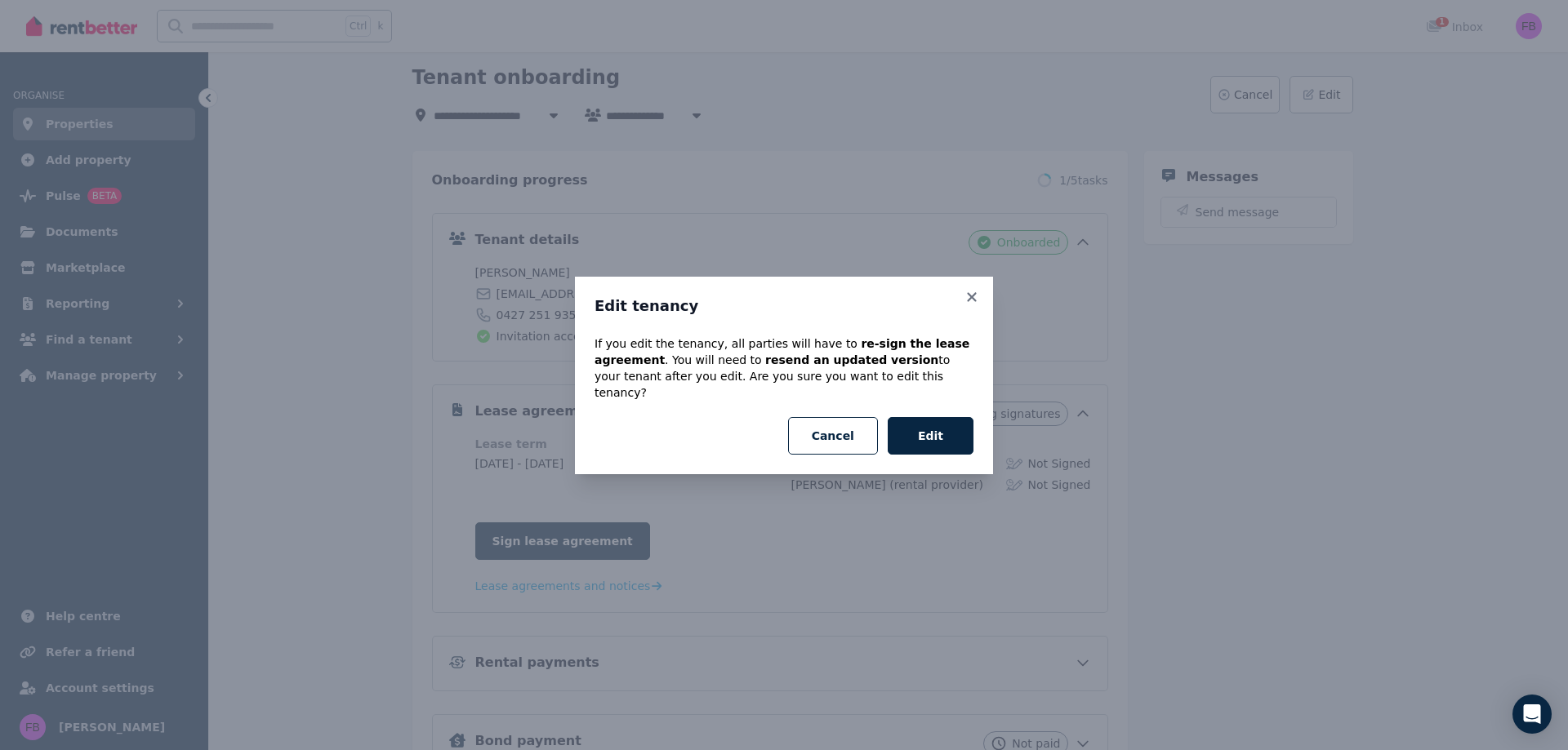
click at [907, 418] on button "Edit" at bounding box center [930, 436] width 85 height 37
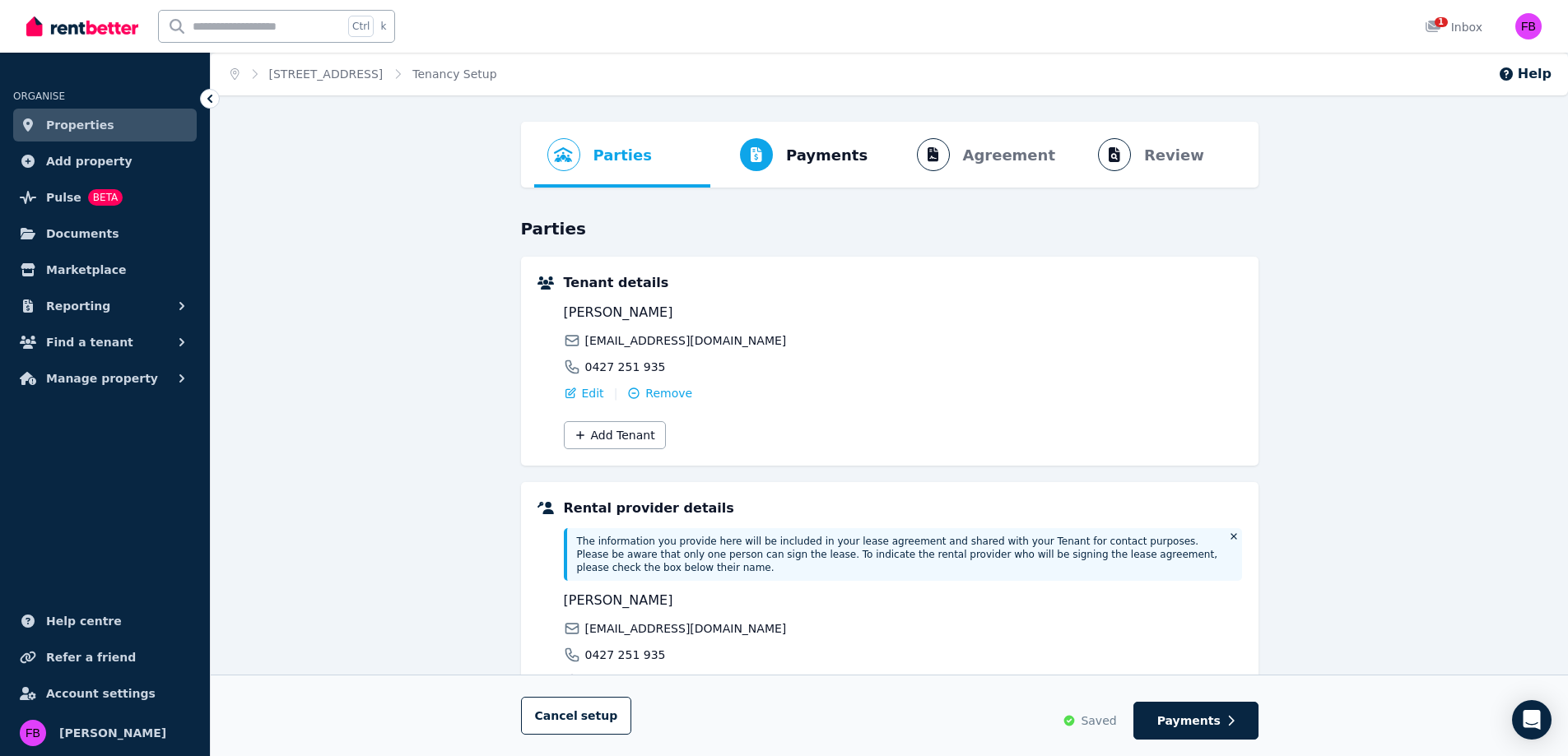
scroll to position [83, 0]
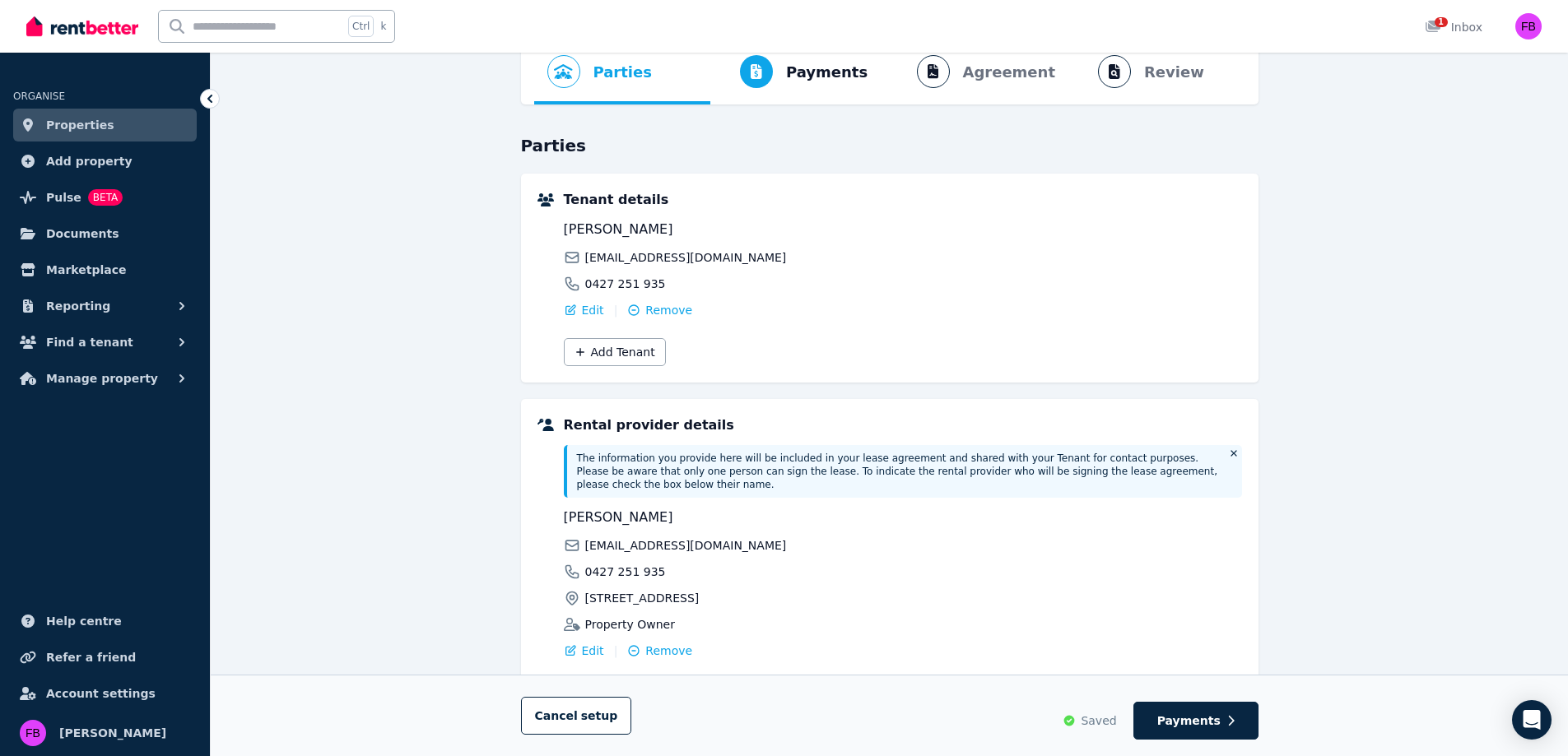
click at [585, 305] on span "Edit" at bounding box center [593, 310] width 22 height 16
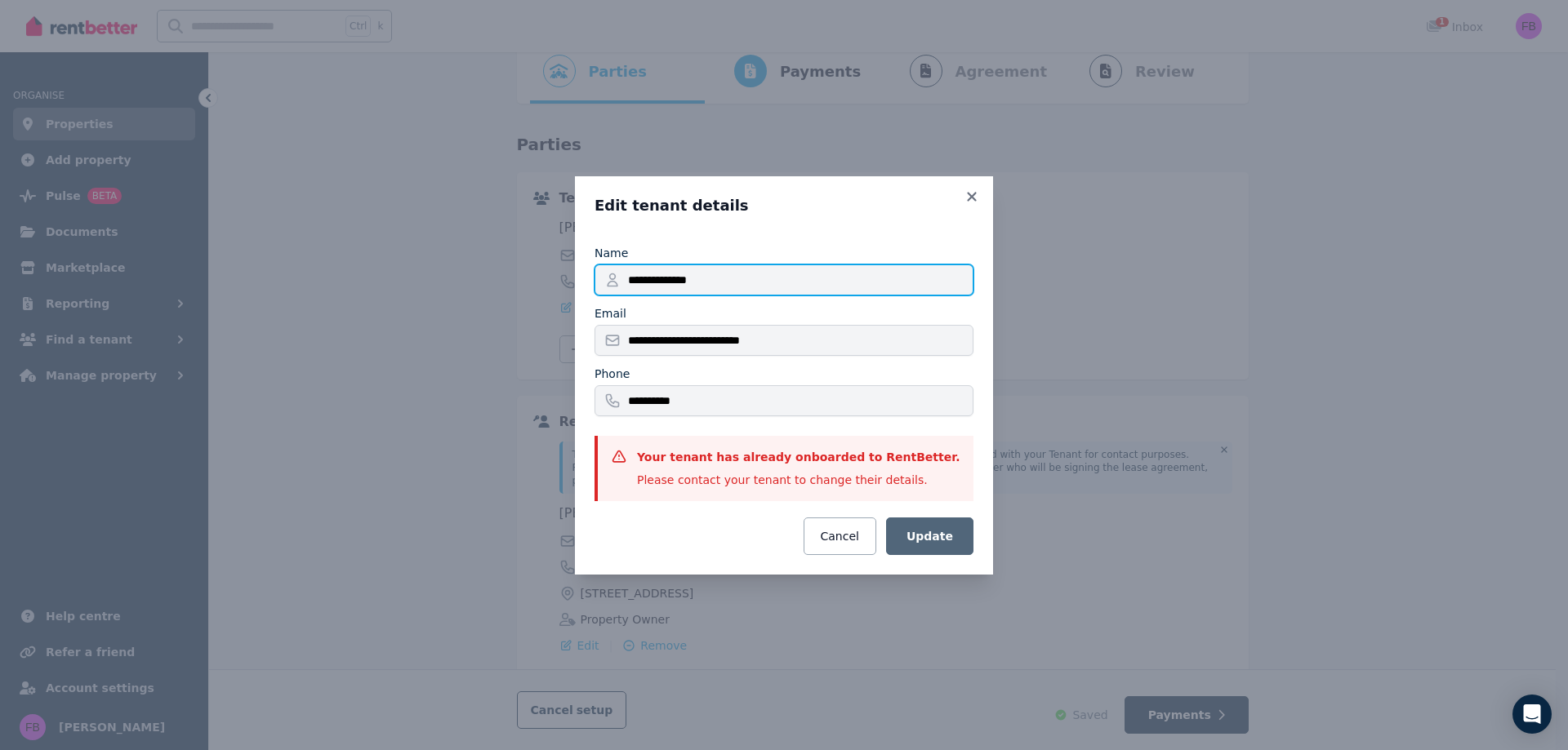
click at [706, 288] on input "**********" at bounding box center [784, 280] width 379 height 31
click at [969, 199] on icon at bounding box center [971, 196] width 9 height 9
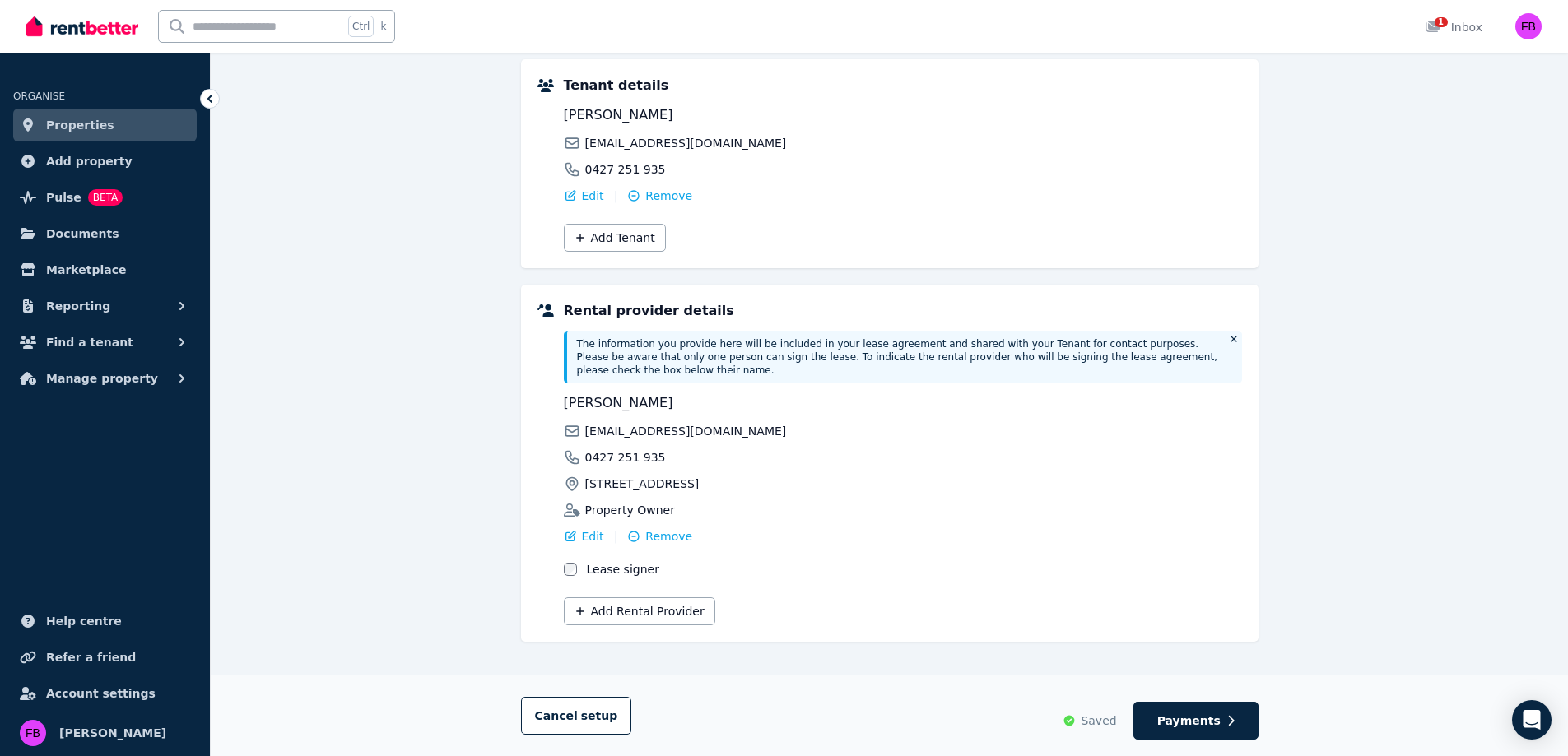
scroll to position [0, 0]
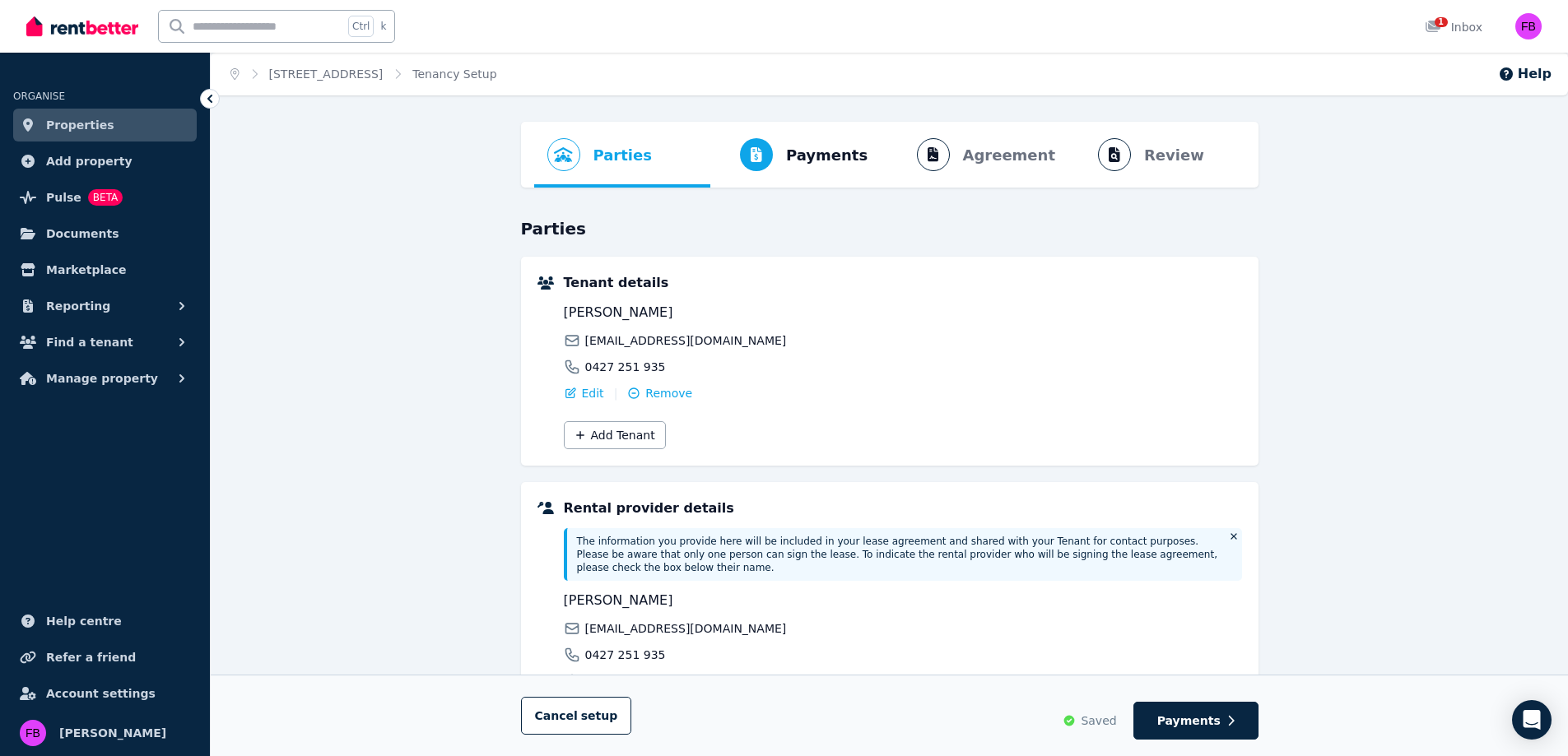
click at [589, 392] on span "Edit" at bounding box center [593, 394] width 22 height 16
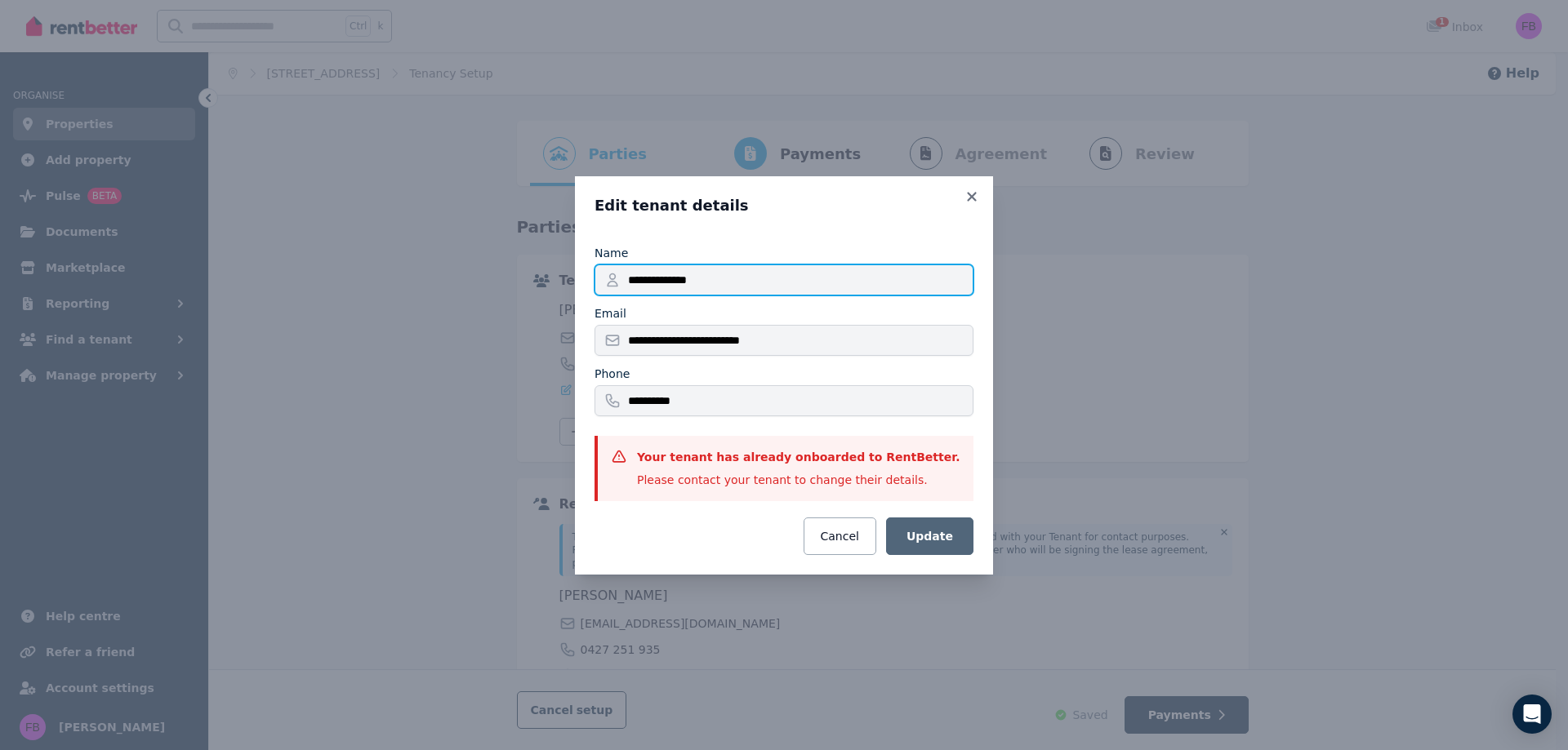
click at [696, 283] on input "**********" at bounding box center [784, 280] width 379 height 31
click at [975, 193] on icon at bounding box center [971, 196] width 9 height 9
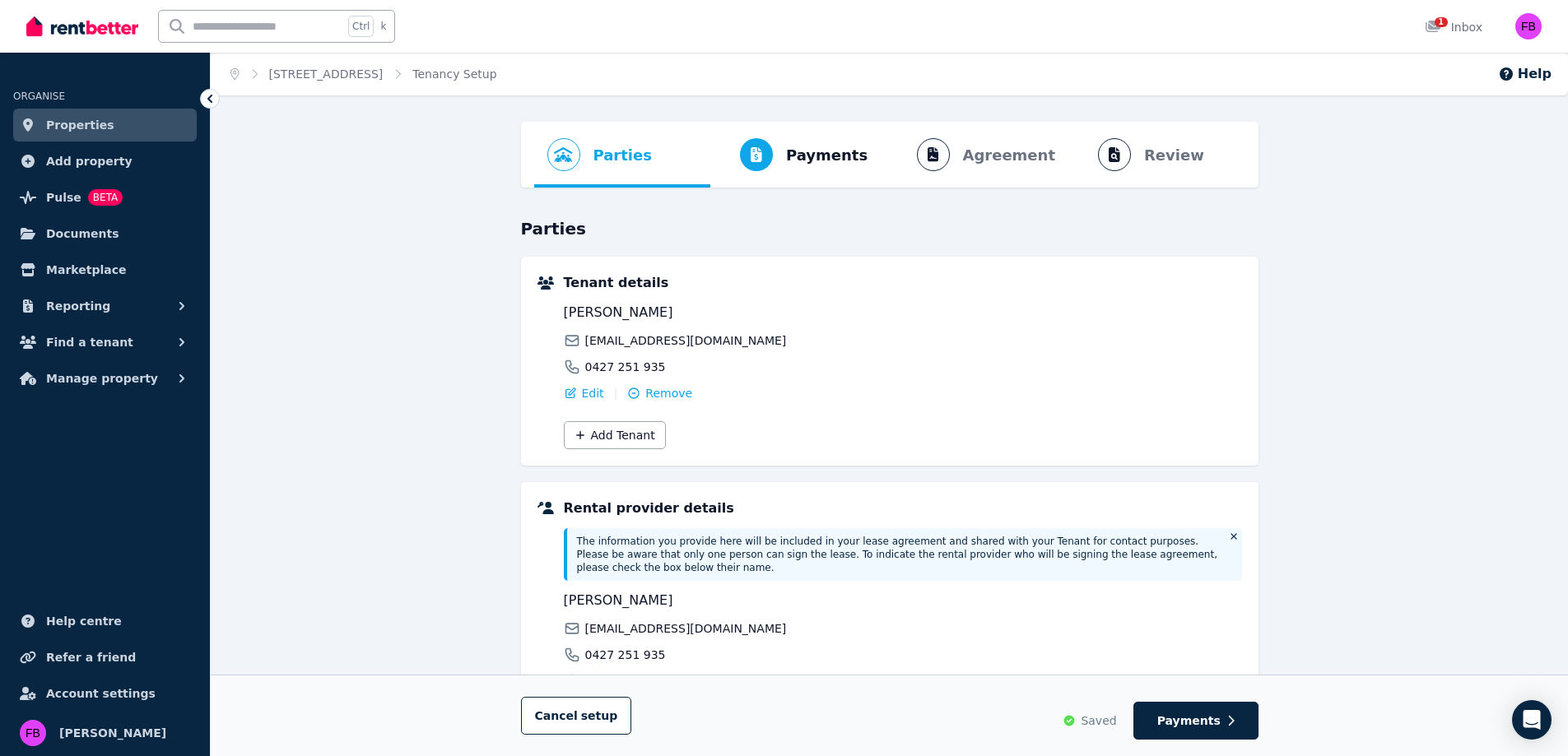
click at [169, 373] on button "Manage property" at bounding box center [104, 379] width 184 height 33
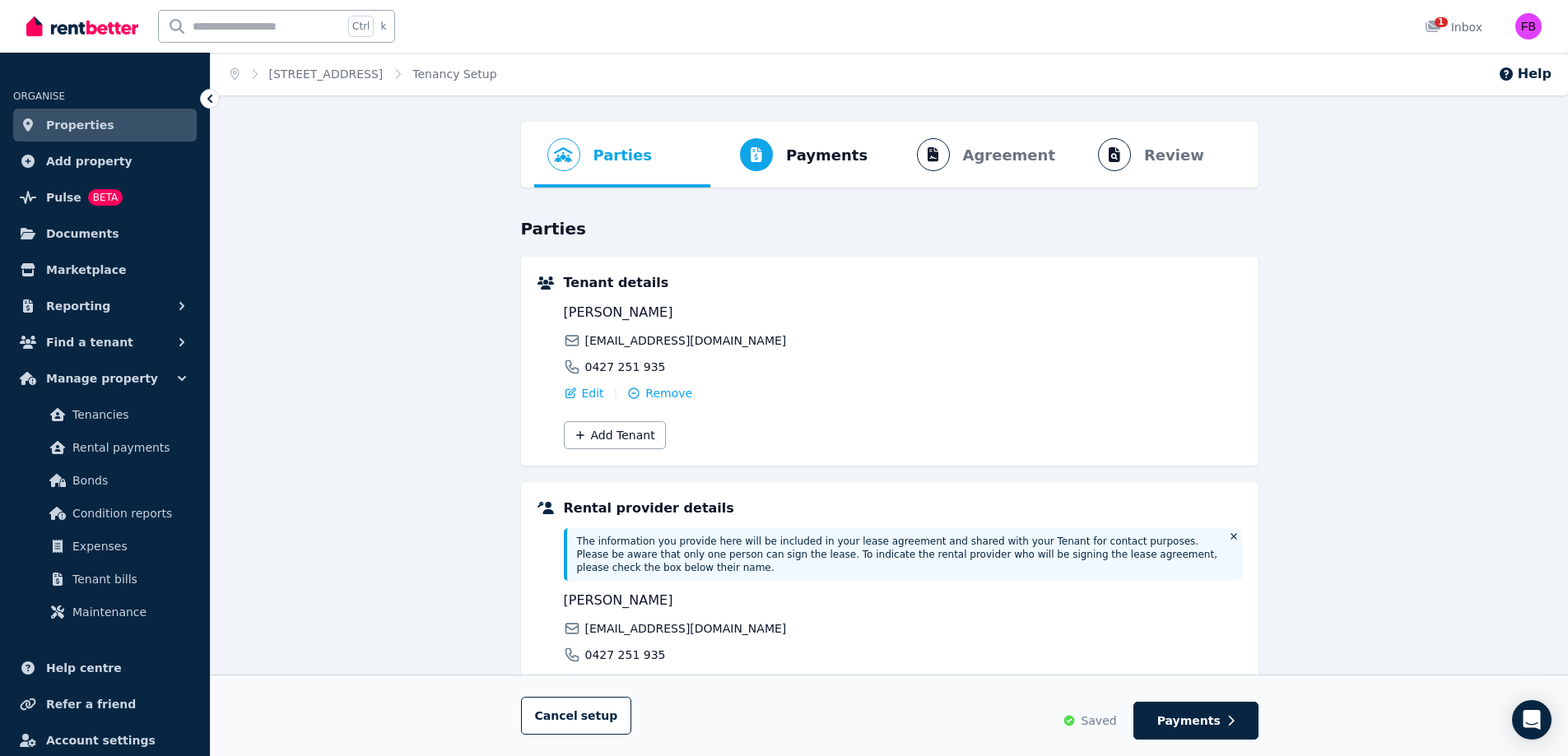
click at [143, 497] on link "Condition reports" at bounding box center [105, 513] width 170 height 33
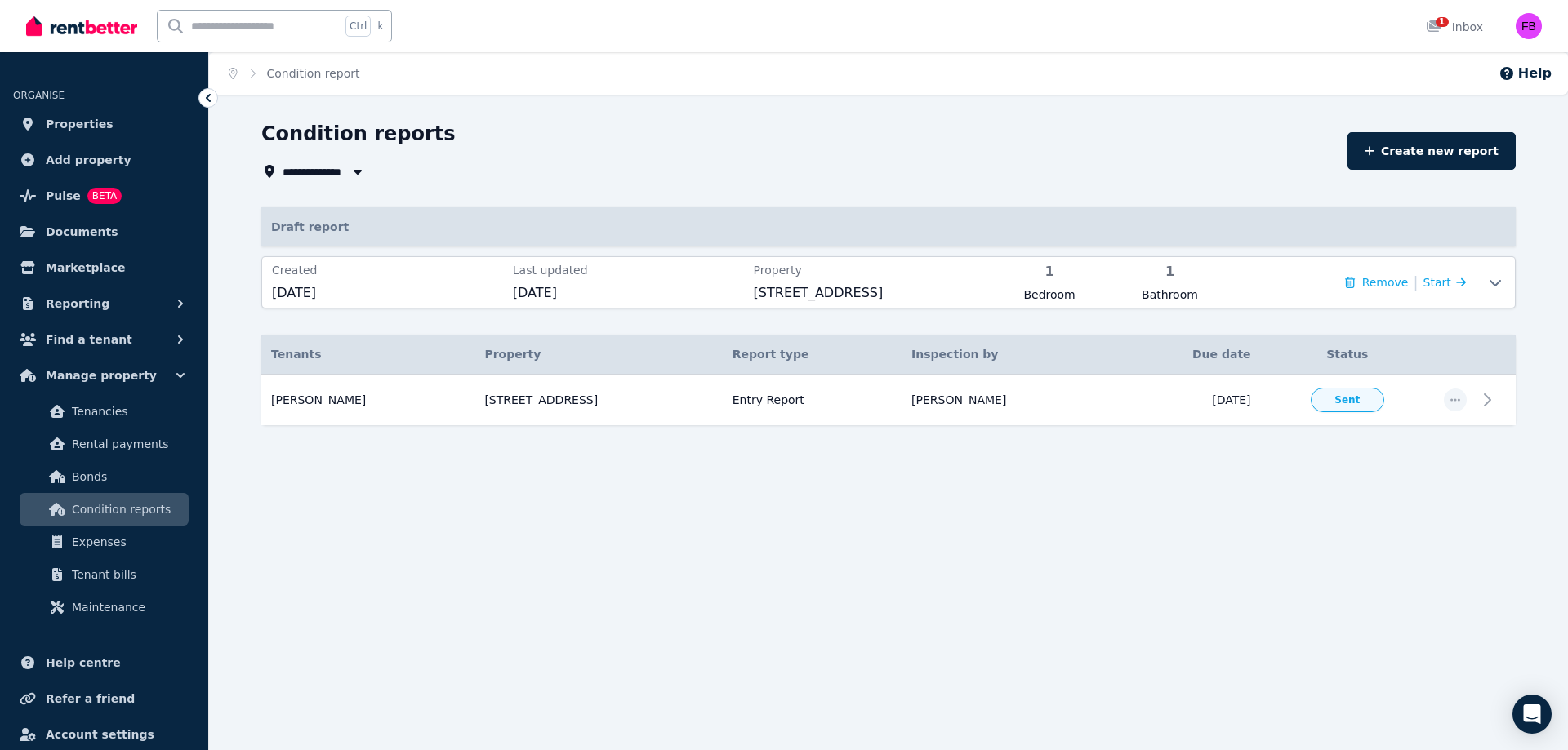
click at [1454, 396] on icon "button" at bounding box center [1455, 400] width 13 height 12
click at [1244, 396] on td "[DATE]" at bounding box center [1187, 400] width 145 height 52
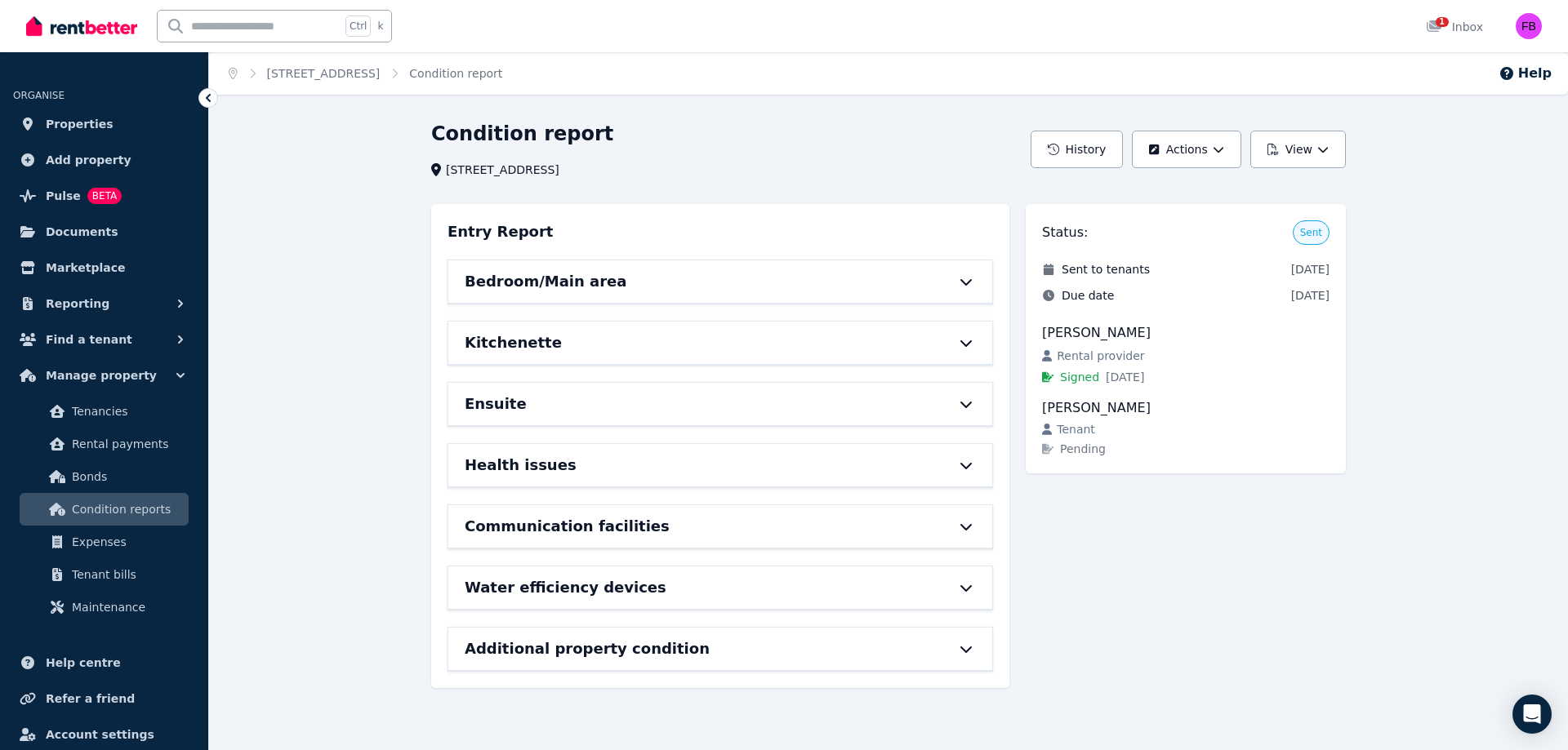
click at [1215, 150] on icon "button" at bounding box center [1218, 149] width 12 height 12
click at [1302, 150] on button "View" at bounding box center [1297, 149] width 95 height 37
click at [1244, 210] on button "Download as PDF" at bounding box center [1257, 222] width 182 height 29
click at [1298, 150] on button "View" at bounding box center [1297, 149] width 95 height 37
click at [1264, 216] on p "Download as PDF" at bounding box center [1253, 222] width 113 height 16
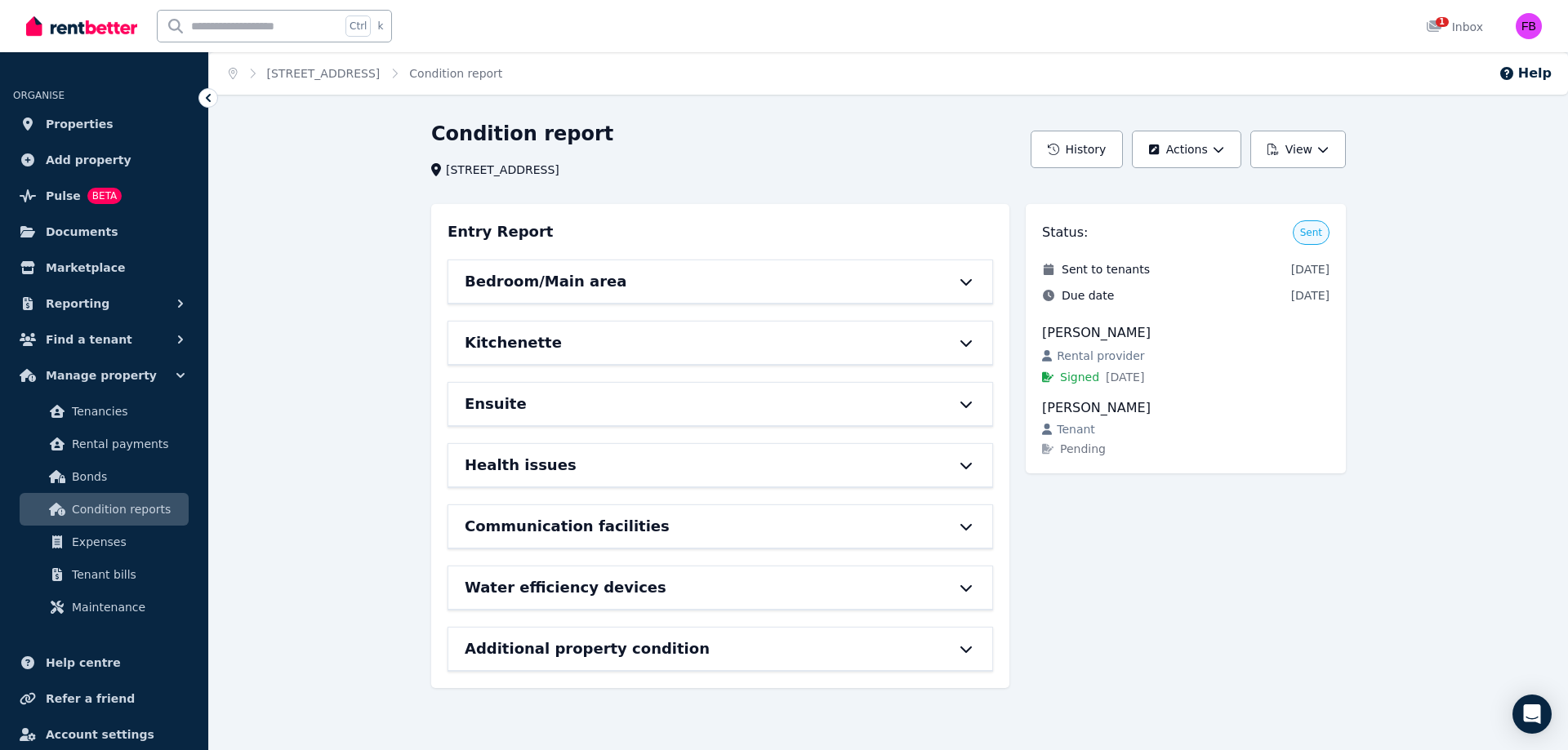
click at [1211, 161] on button "Actions" at bounding box center [1186, 149] width 109 height 37
click at [1460, 22] on div "1 Inbox" at bounding box center [1454, 27] width 57 height 16
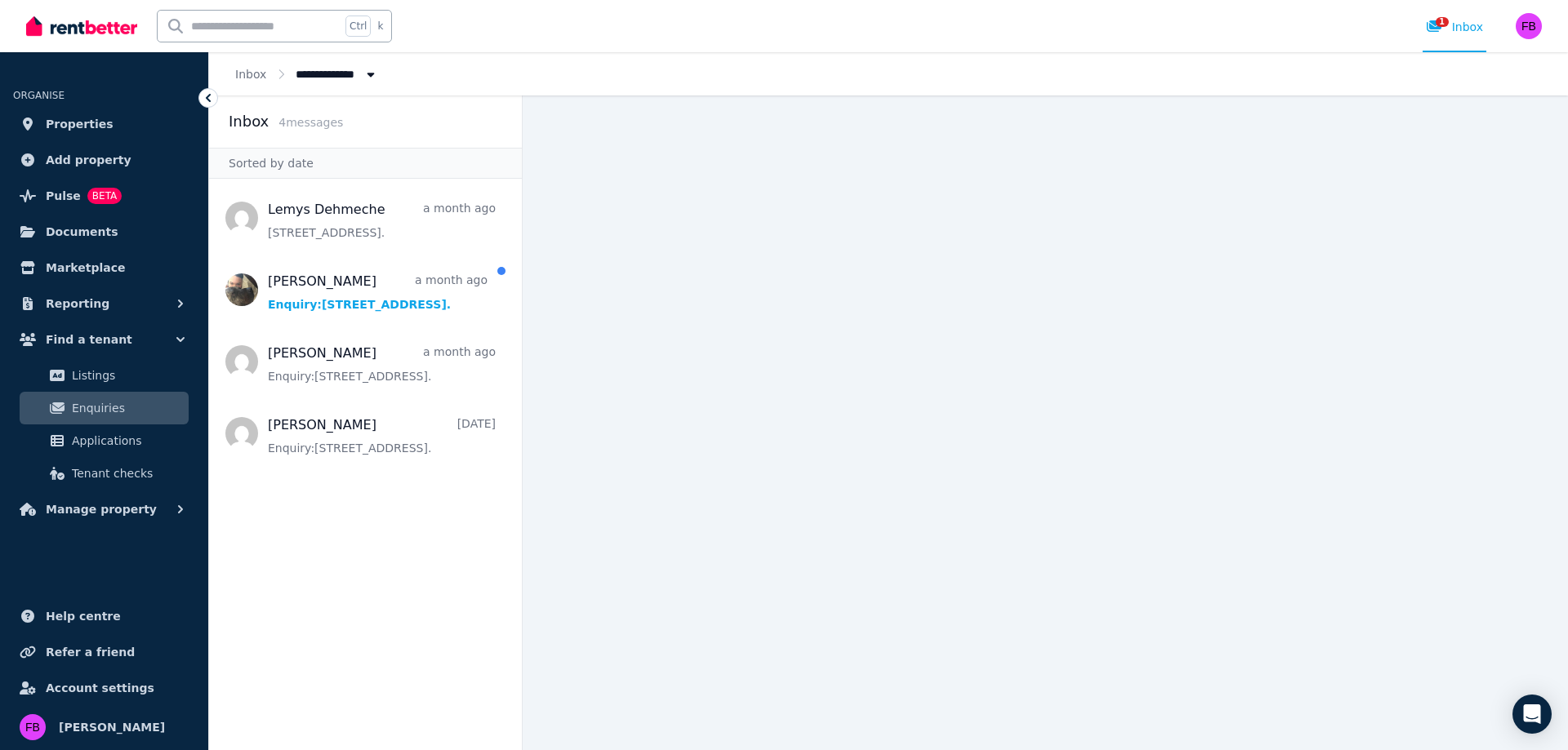
click at [146, 441] on span "Applications" at bounding box center [126, 441] width 110 height 20
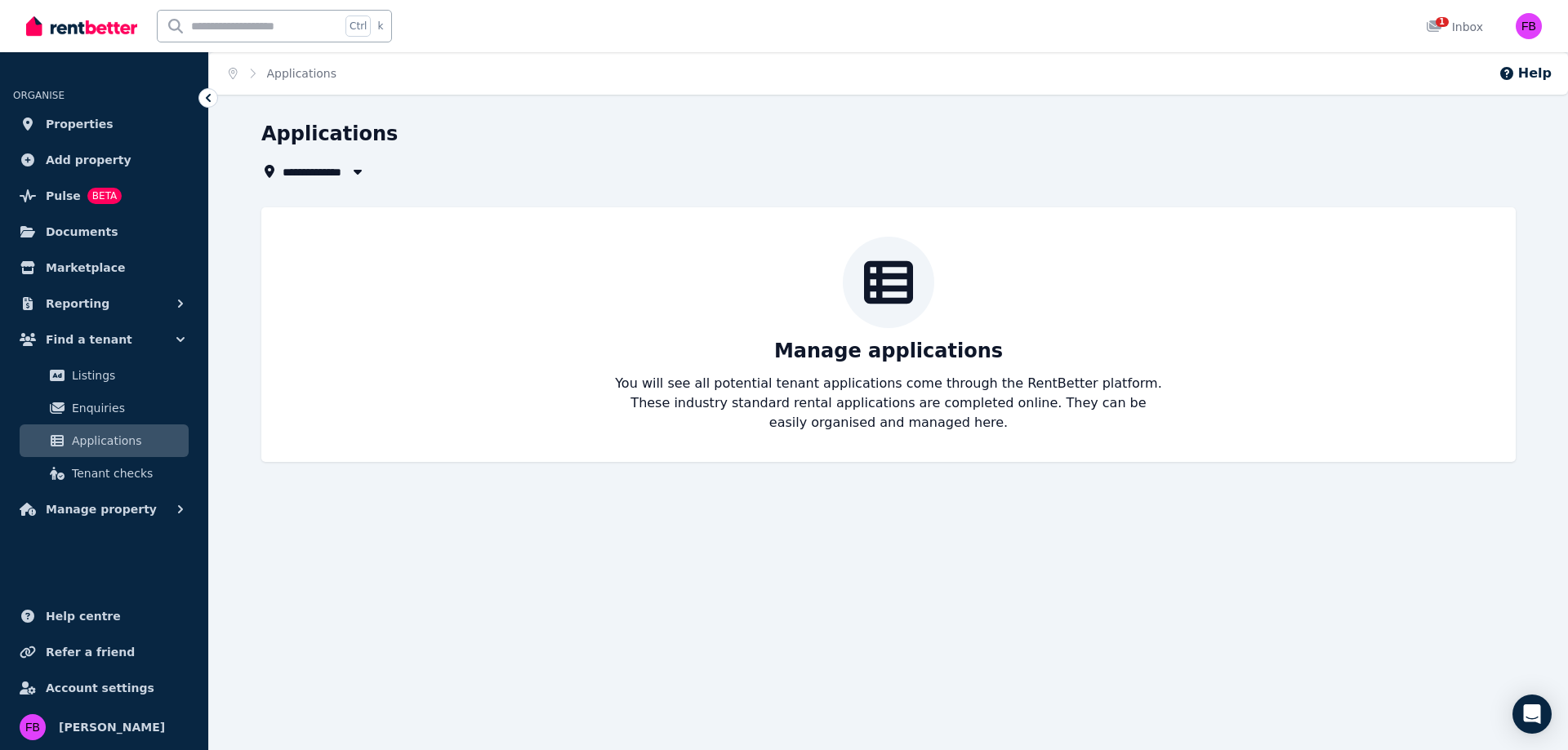
click at [773, 343] on div "Manage applications You will see all potential tenant applications come through…" at bounding box center [888, 335] width 1221 height 196
click at [340, 176] on span "All Properties" at bounding box center [331, 172] width 99 height 20
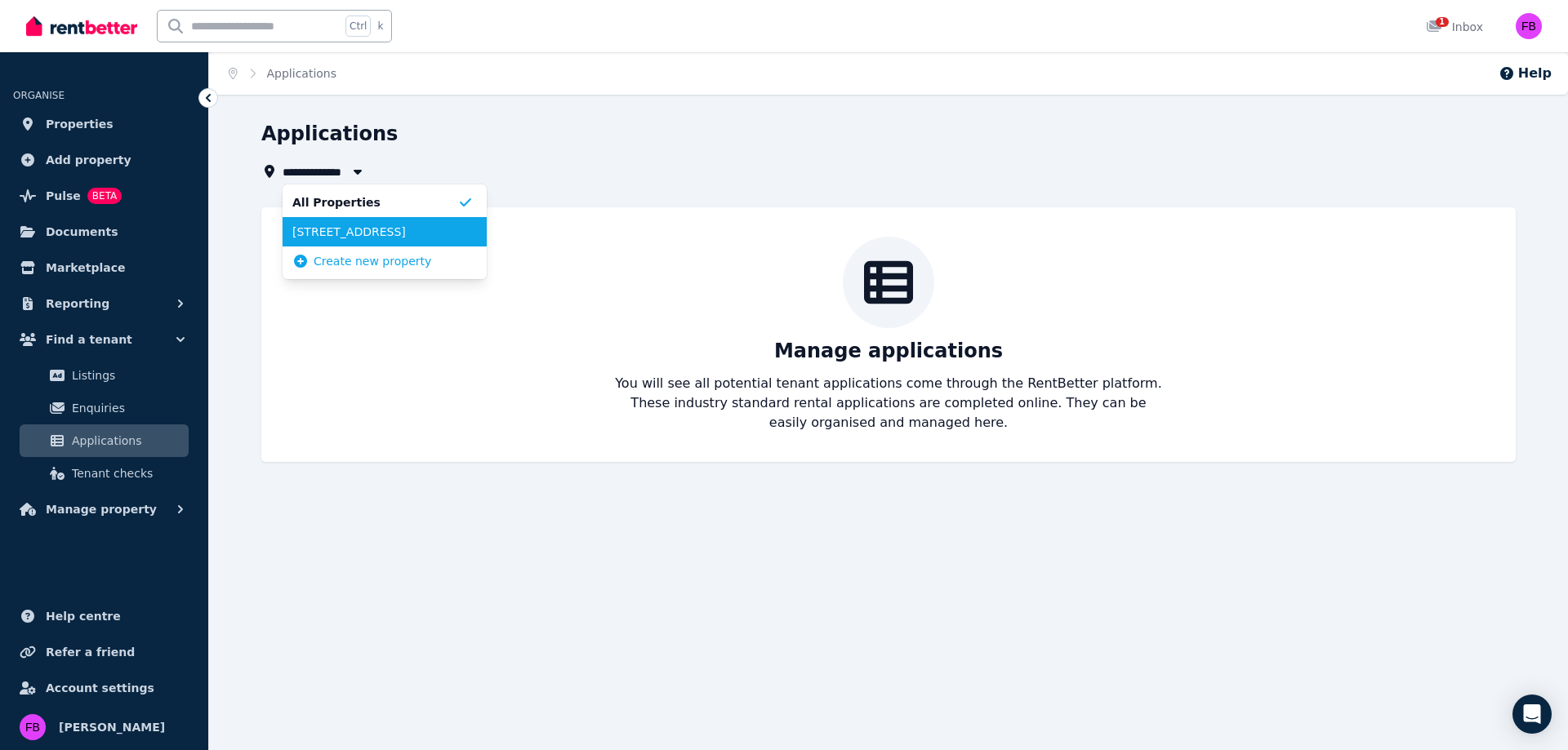
click at [340, 228] on span "[STREET_ADDRESS]" at bounding box center [375, 232] width 165 height 16
type input "**********"
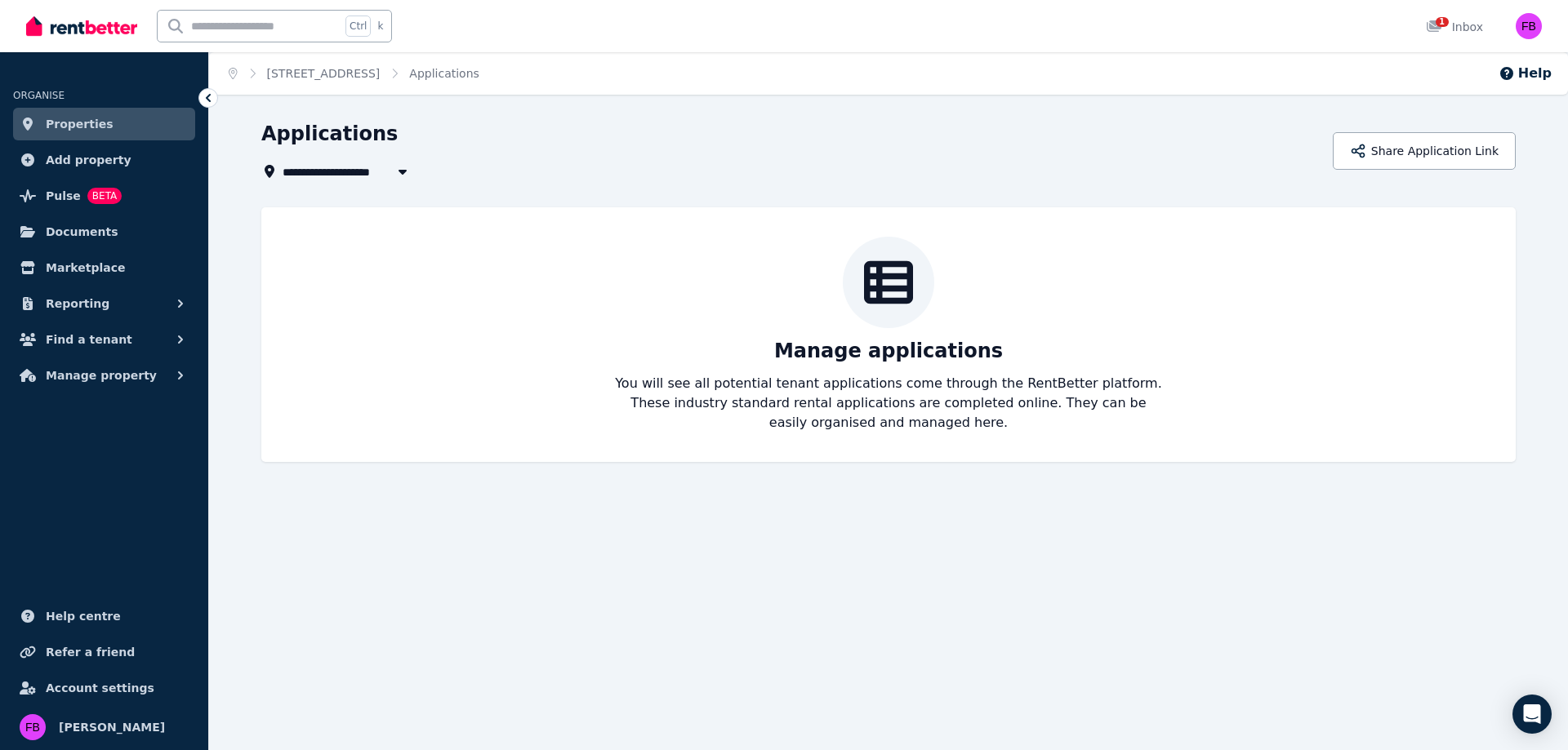
click at [344, 180] on span "[STREET_ADDRESS]" at bounding box center [350, 172] width 136 height 20
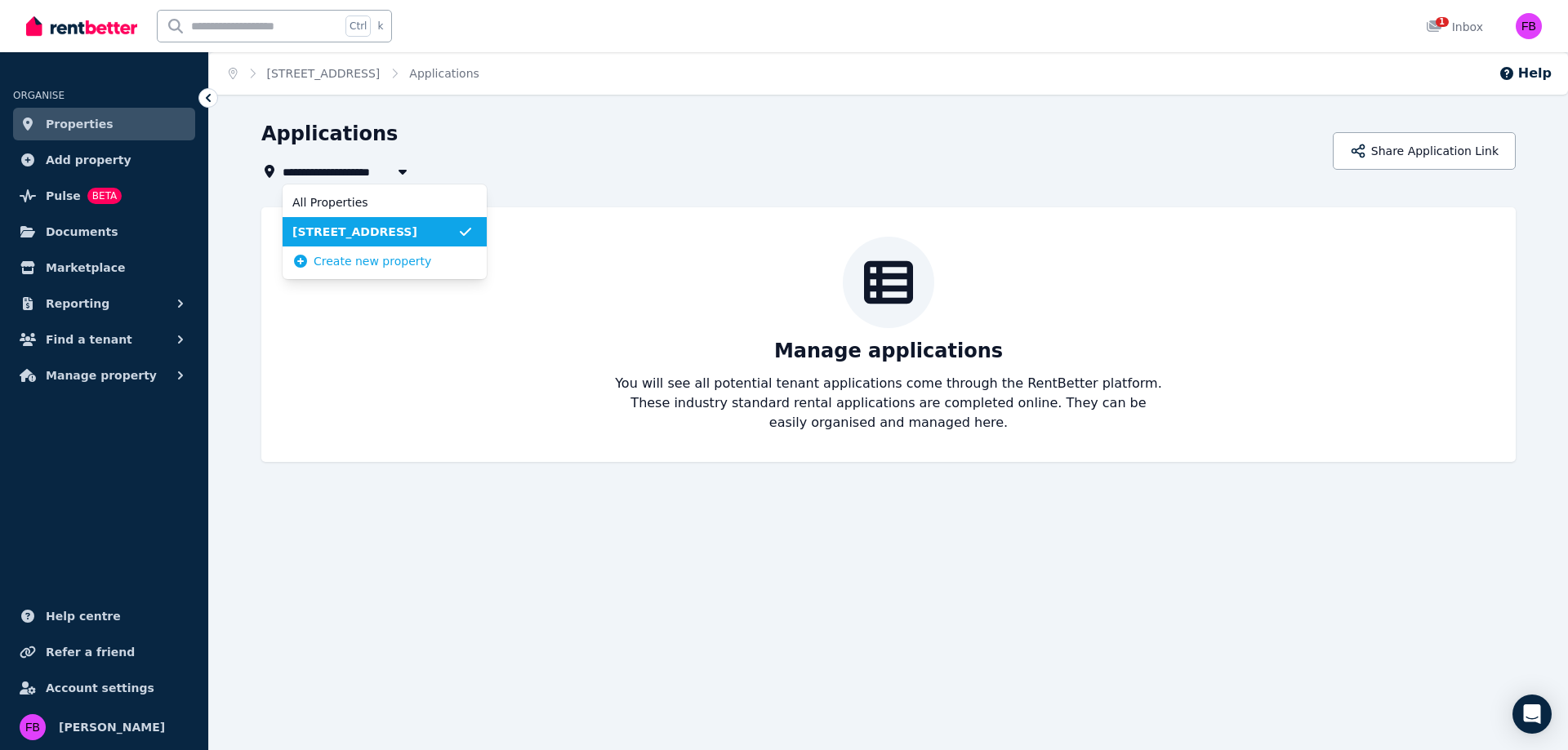
type input "**********"
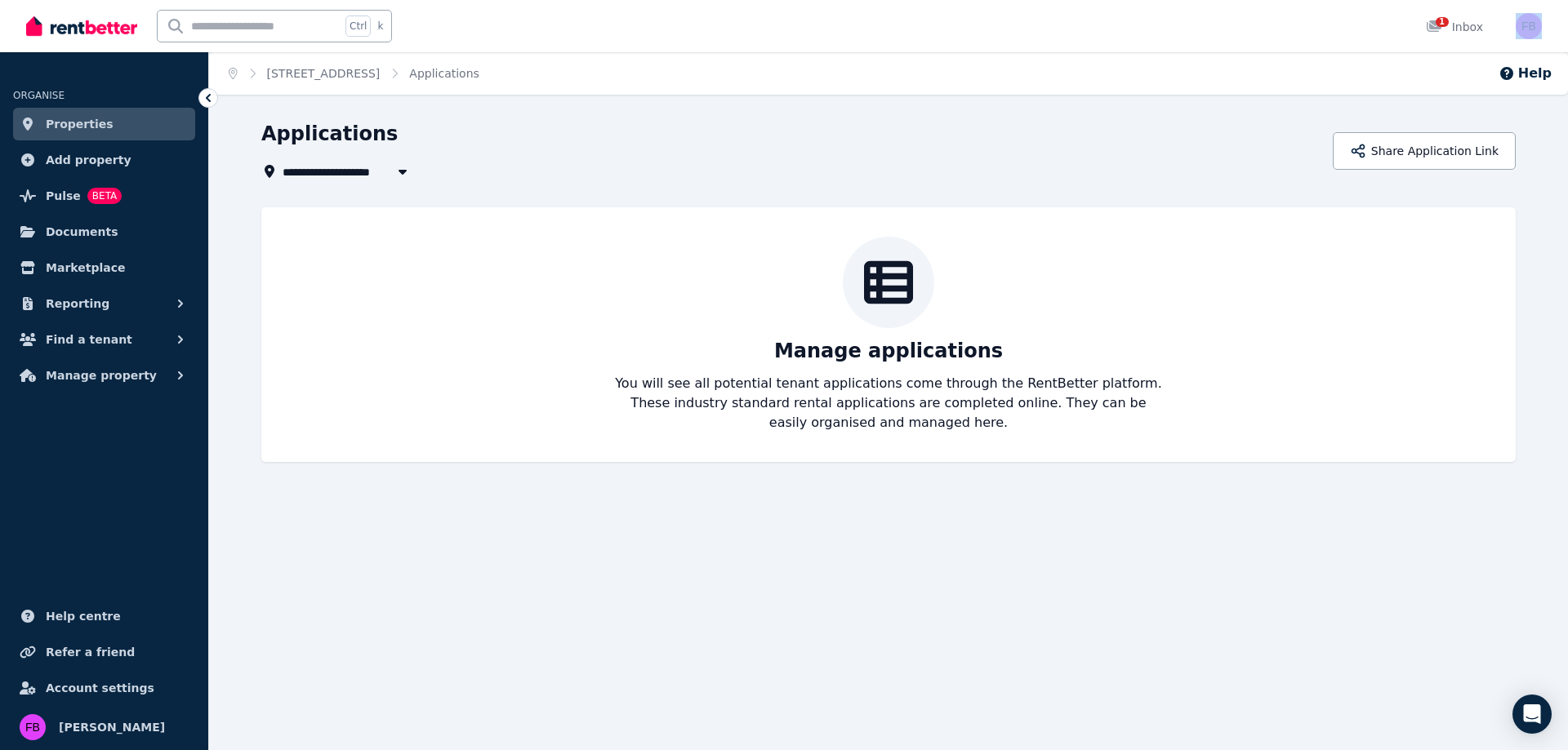
drag, startPoint x: 1520, startPoint y: 38, endPoint x: 1529, endPoint y: 33, distance: 10.3
click at [1529, 33] on div "Open user menu" at bounding box center [1528, 25] width 26 height 26
click at [1529, 33] on img "button" at bounding box center [1528, 25] width 26 height 26
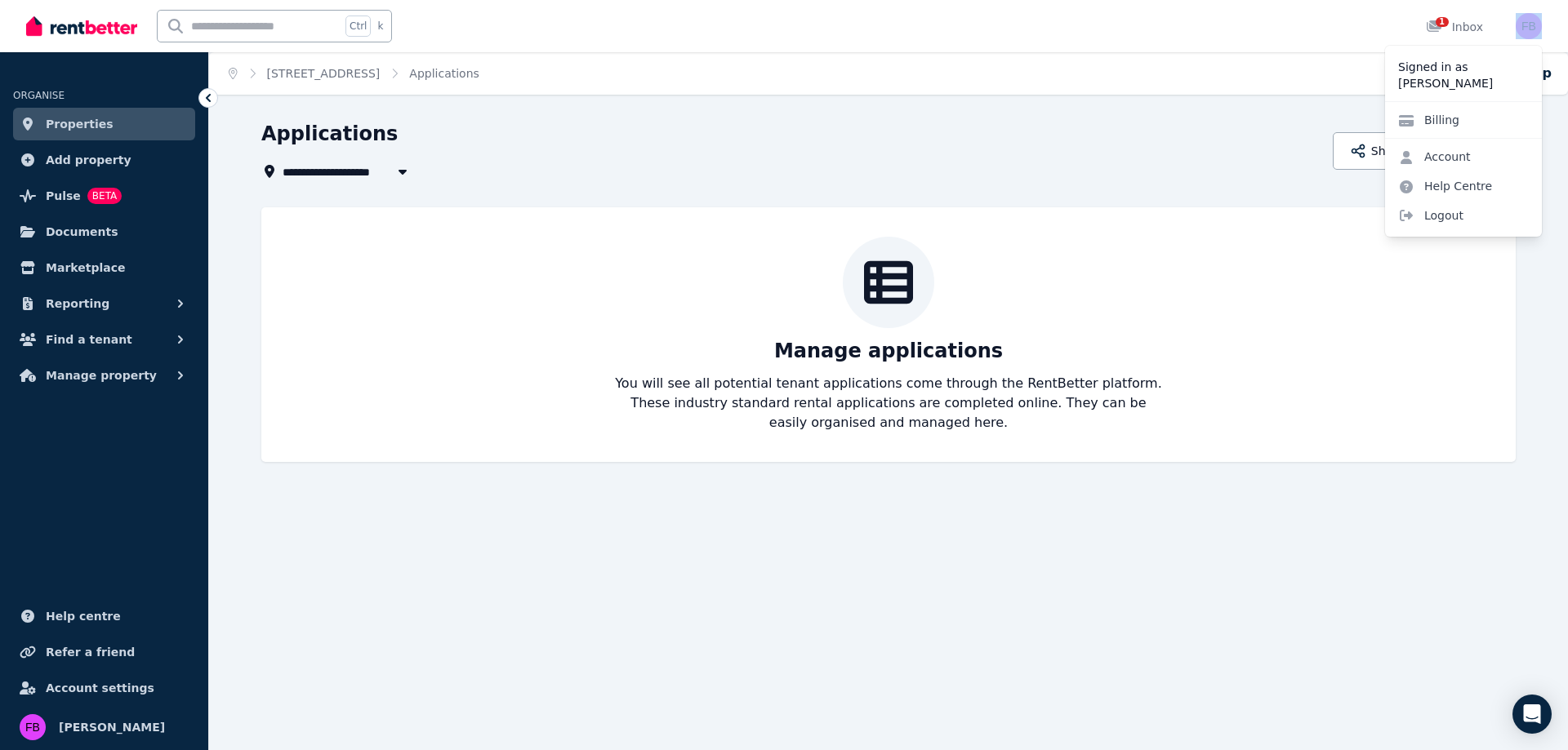
click at [96, 133] on span "Properties" at bounding box center [79, 124] width 68 height 20
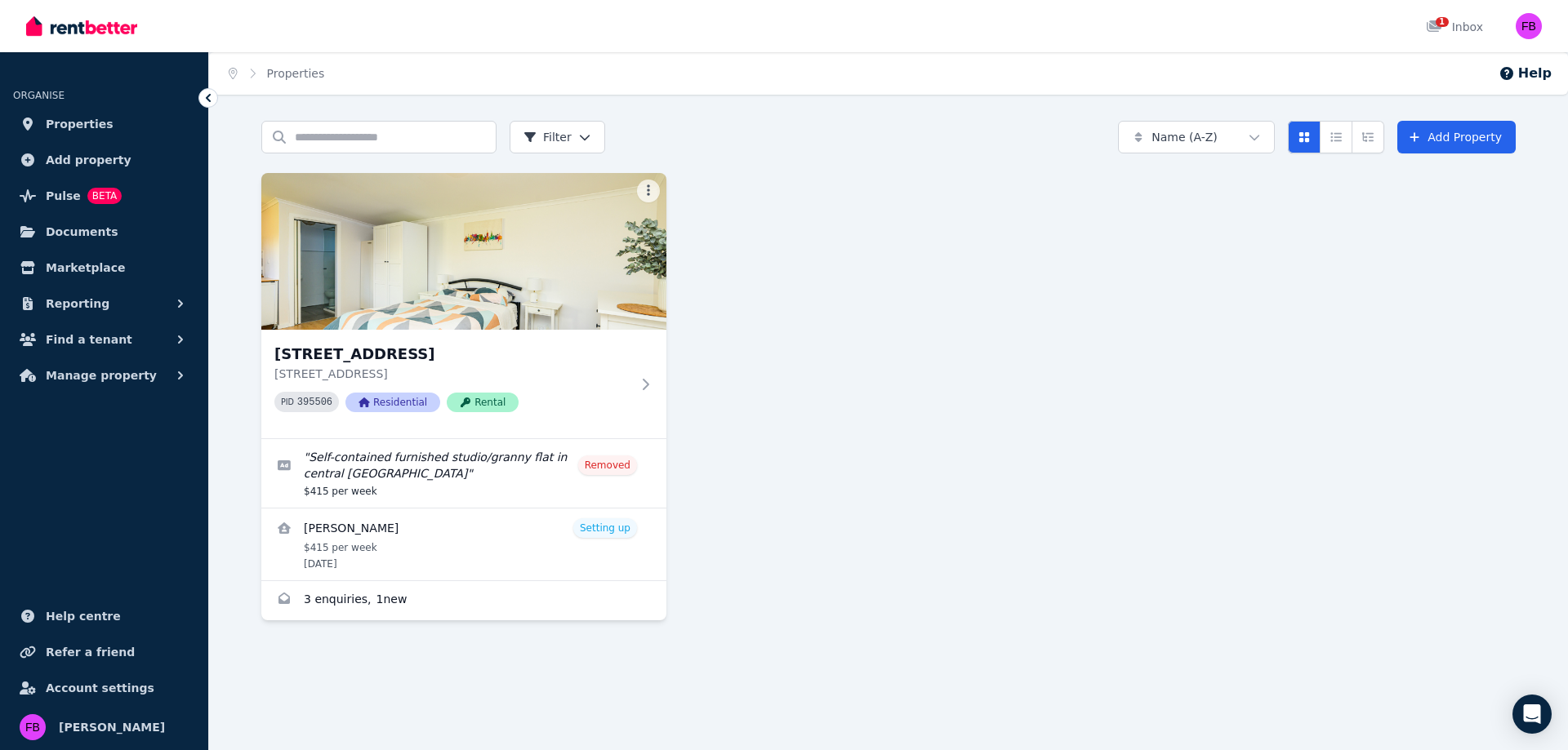
click at [504, 531] on link "View details for Freya Bramwell" at bounding box center [464, 544] width 405 height 72
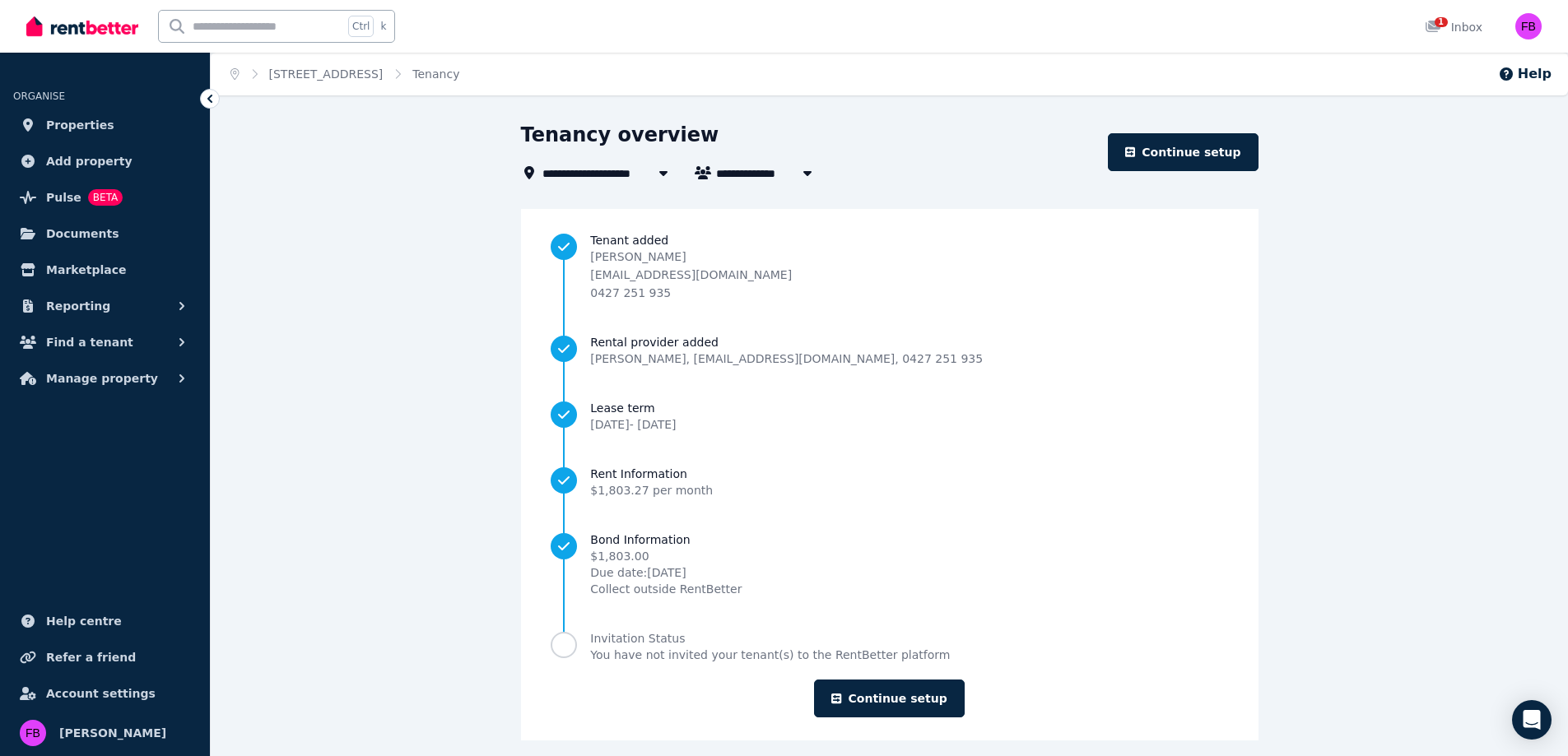
click at [720, 272] on p "[EMAIL_ADDRESS][DOMAIN_NAME]" at bounding box center [691, 275] width 201 height 16
click at [589, 179] on span "[STREET_ADDRESS]" at bounding box center [611, 173] width 137 height 20
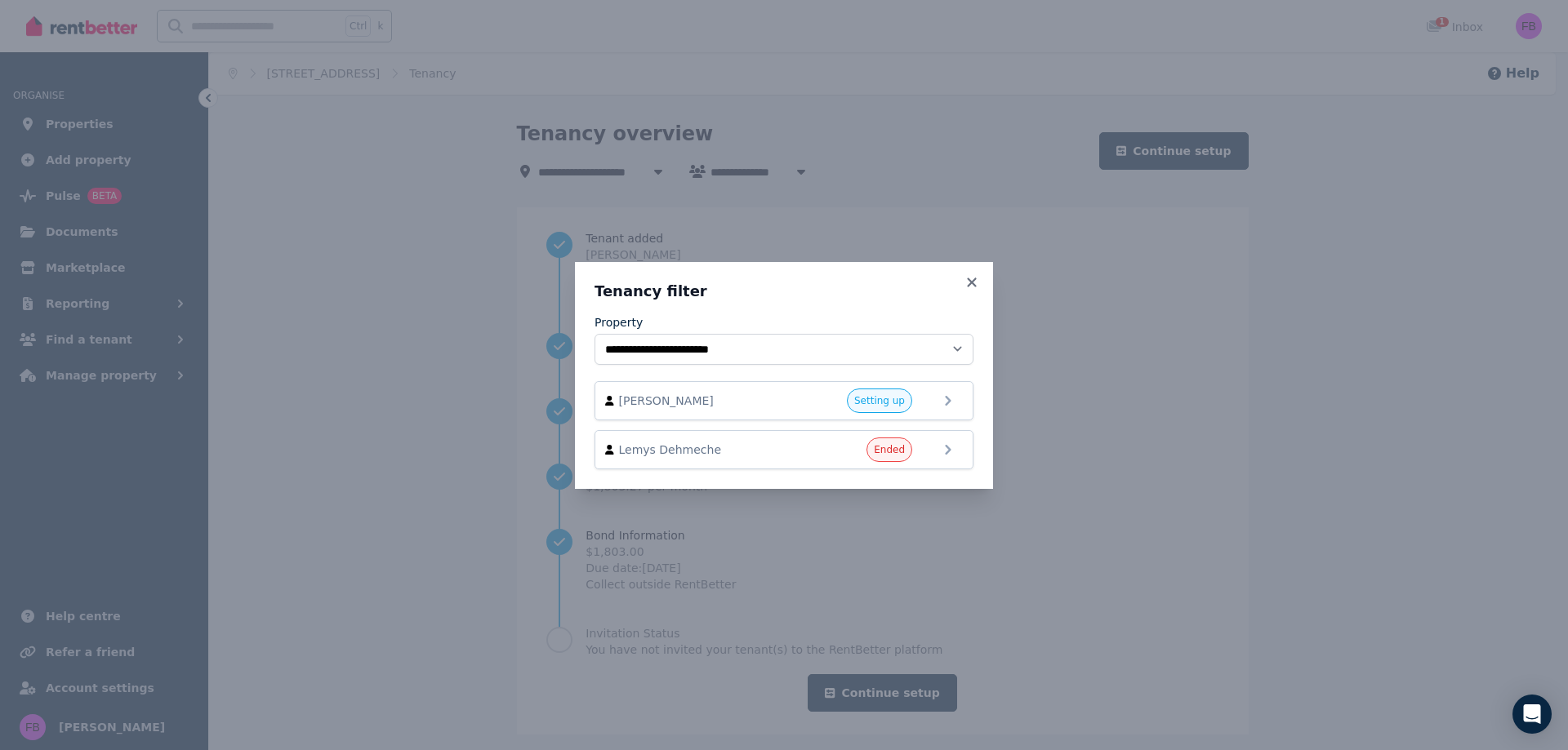
click at [820, 398] on div "Setting up" at bounding box center [863, 400] width 98 height 25
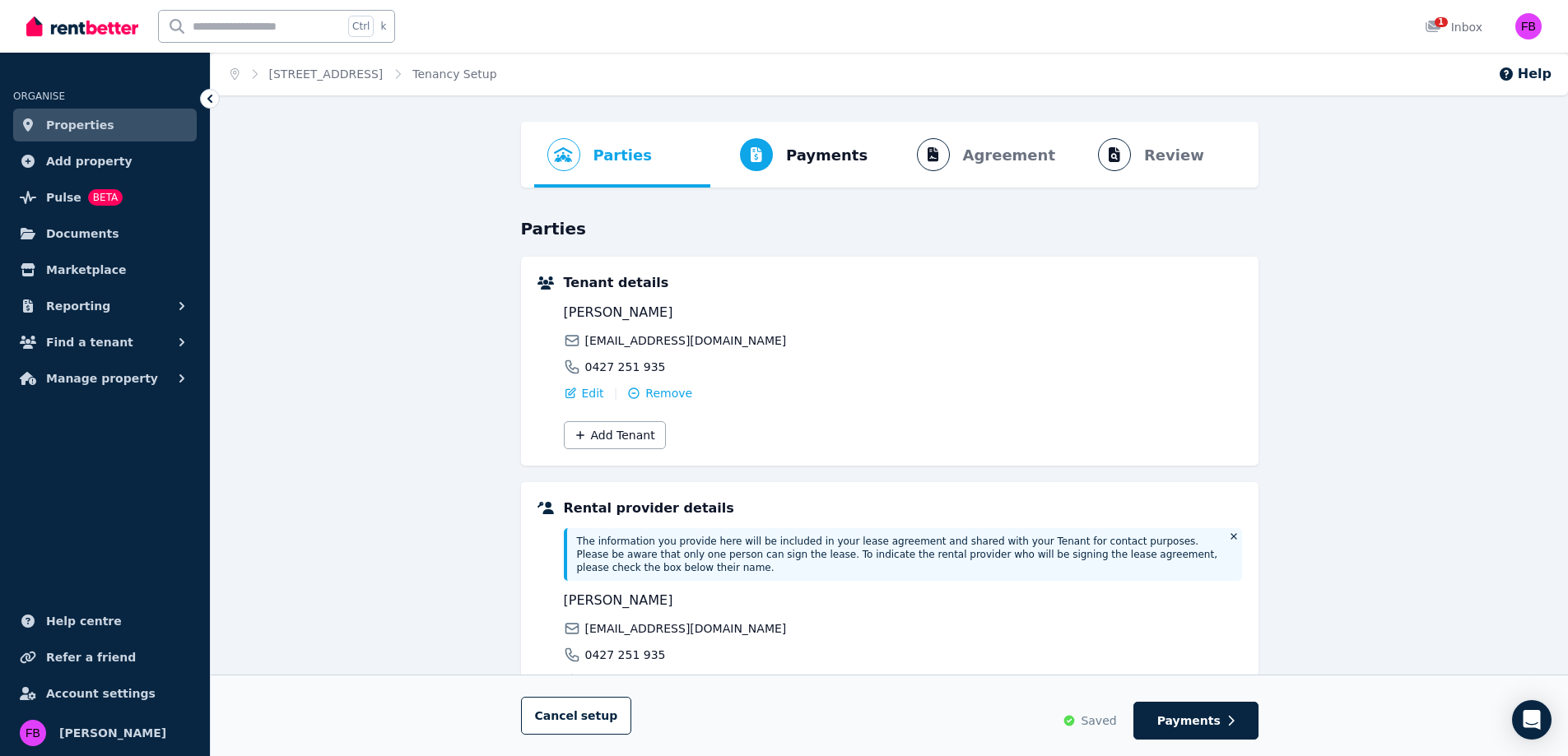
click at [80, 241] on span "Documents" at bounding box center [82, 234] width 73 height 20
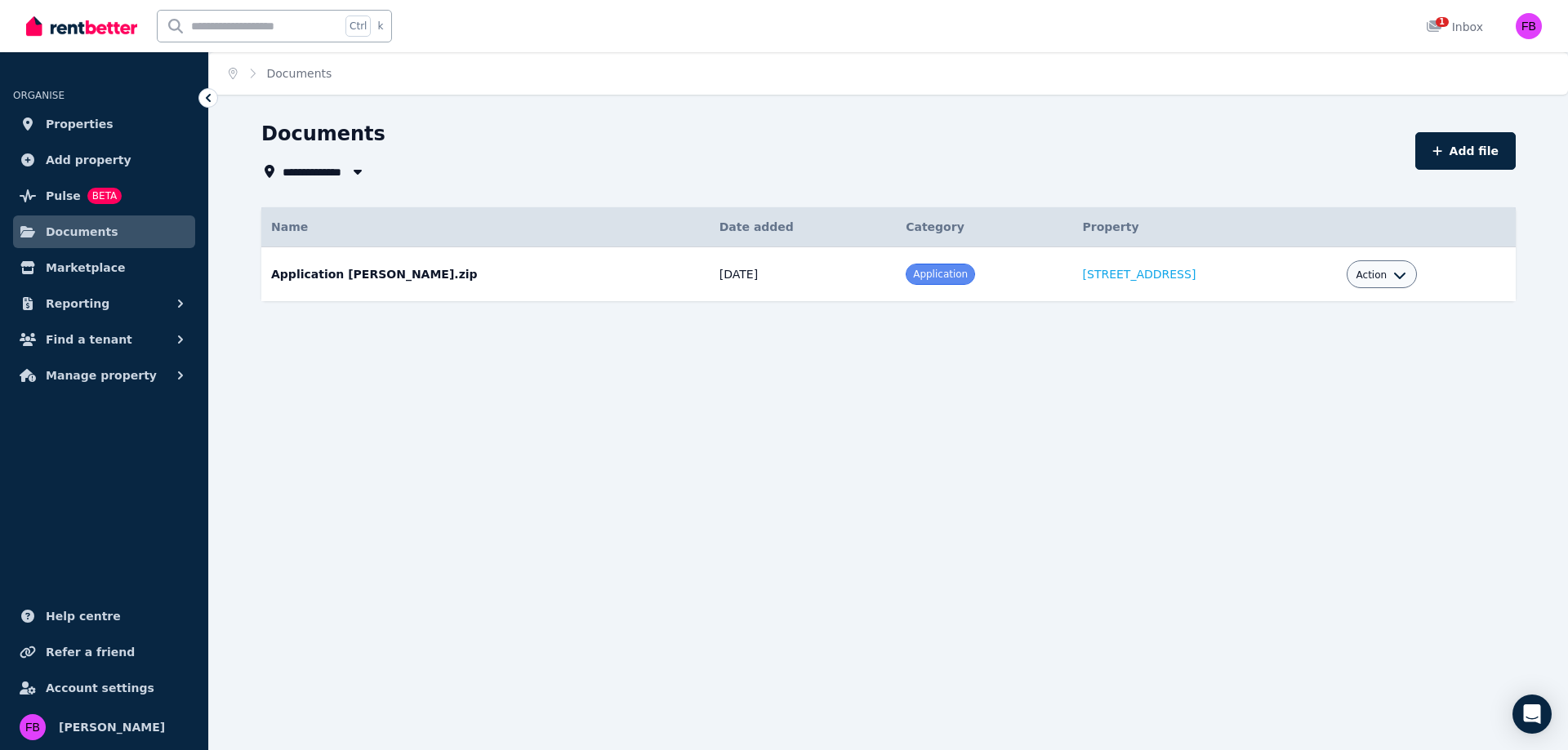
click at [1370, 281] on span "Action" at bounding box center [1372, 275] width 31 height 13
click at [1312, 350] on link "View" at bounding box center [1330, 341] width 157 height 29
click at [319, 272] on td "Application [PERSON_NAME].zip Date added: [DATE] Category: Application Property…" at bounding box center [486, 274] width 449 height 54
click at [341, 274] on td "Application [PERSON_NAME].zip Date added: [DATE] Category: Application Property…" at bounding box center [486, 274] width 449 height 54
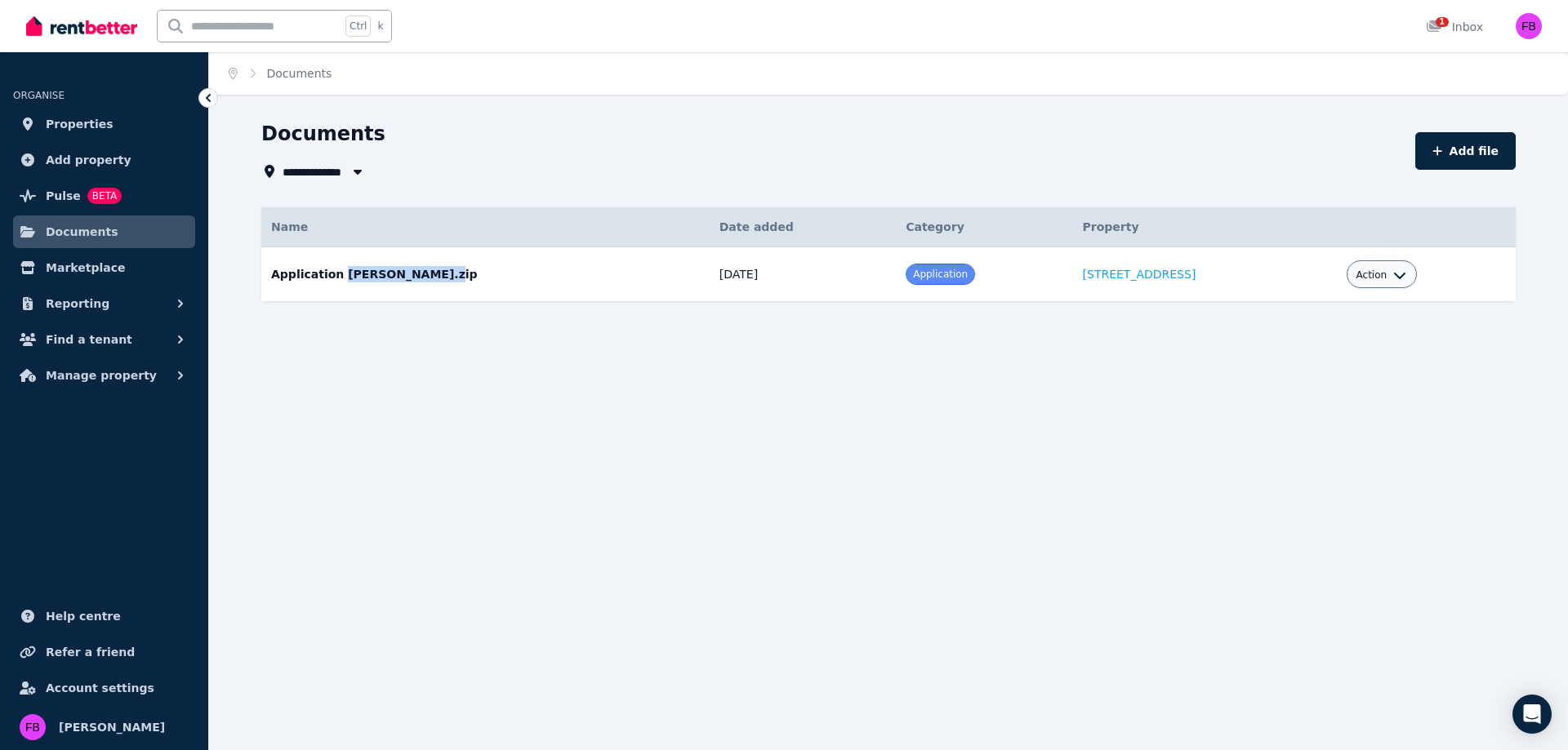
copy td "[PERSON_NAME]"
